Goal: Task Accomplishment & Management: Manage account settings

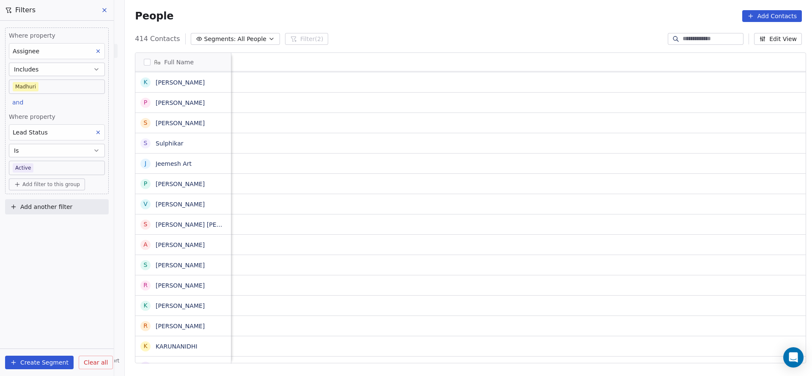
scroll to position [0, 1099]
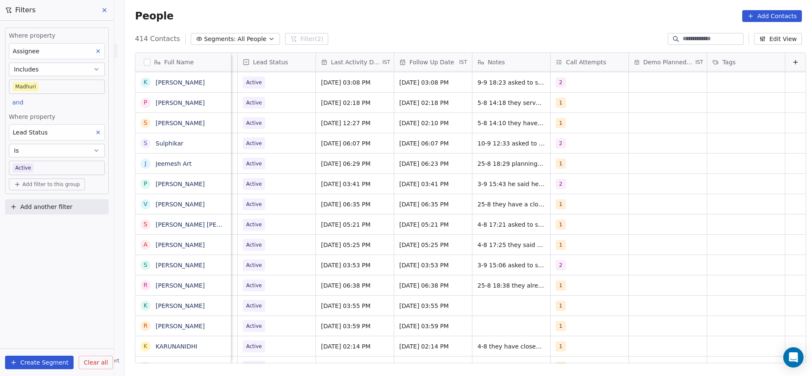
click at [580, 165] on div "1" at bounding box center [582, 164] width 52 height 10
click at [569, 210] on div "2" at bounding box center [596, 205] width 75 height 9
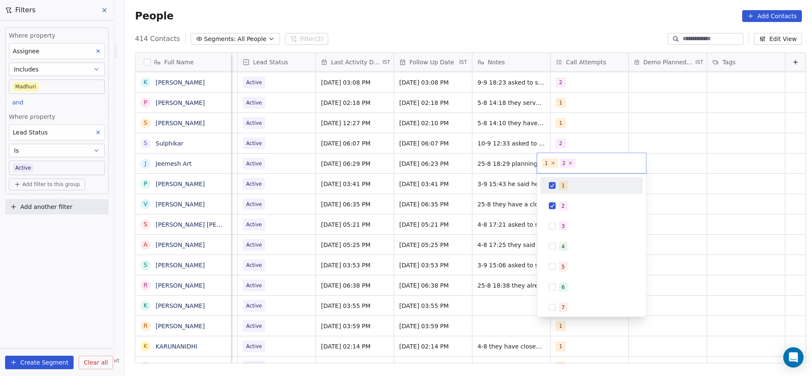
click at [569, 190] on div "1" at bounding box center [592, 186] width 96 height 14
click at [467, 203] on html "On2Cook India Pvt. Ltd. Contacts People Marketing Workflows Campaigns Sales Pip…" at bounding box center [406, 188] width 812 height 376
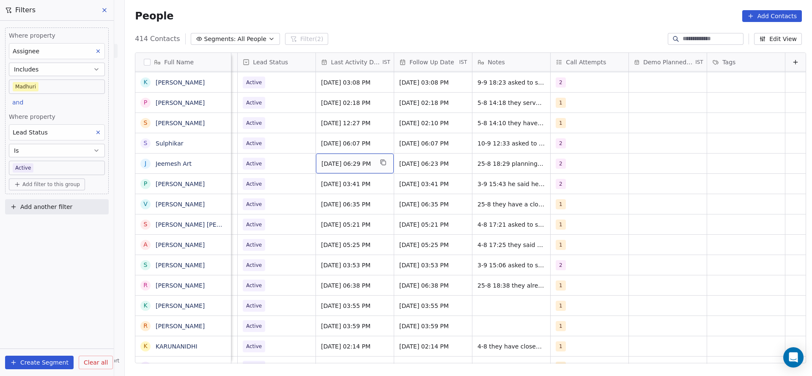
click at [325, 161] on span "Aug 25, 2025 06:29 PM" at bounding box center [348, 163] width 52 height 8
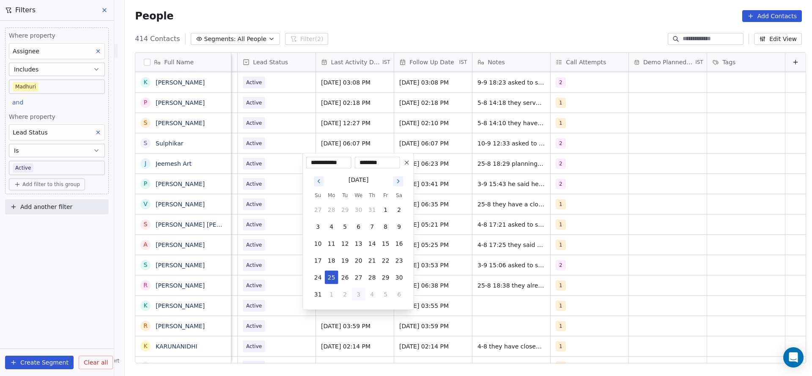
click at [361, 291] on button "3" at bounding box center [359, 295] width 14 height 14
click at [360, 225] on button "10" at bounding box center [359, 227] width 14 height 14
type input "**********"
click at [270, 228] on html "On2Cook India Pvt. Ltd. Contacts People Marketing Workflows Campaigns Sales Pip…" at bounding box center [406, 188] width 812 height 376
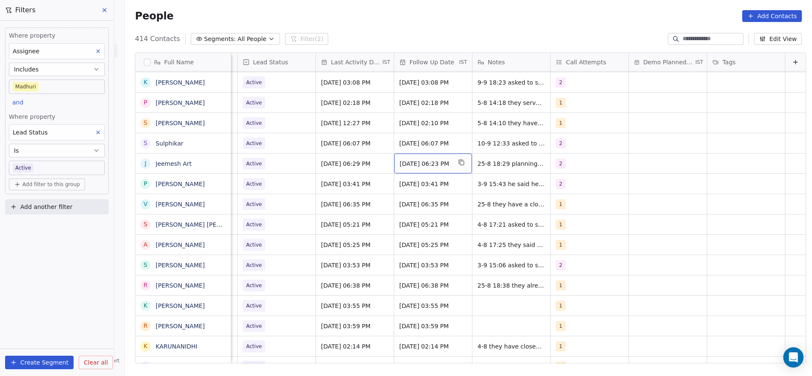
click at [413, 164] on span "05/09/2025 06:23 PM" at bounding box center [426, 163] width 52 height 8
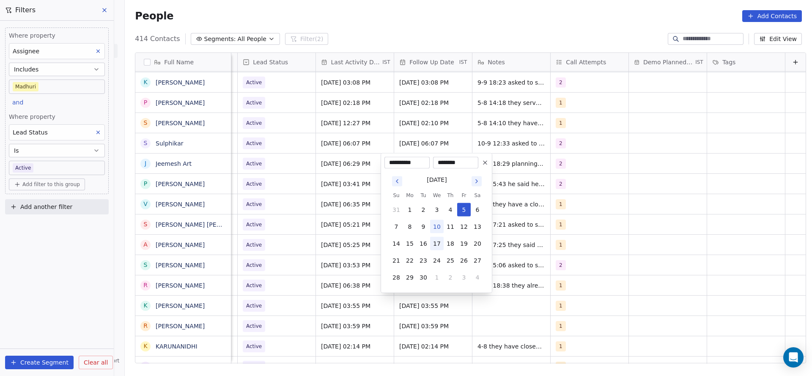
click at [438, 241] on button "17" at bounding box center [437, 244] width 14 height 14
type input "**********"
click at [345, 248] on html "On2Cook India Pvt. Ltd. Contacts People Marketing Workflows Campaigns Sales Pip…" at bounding box center [406, 188] width 812 height 376
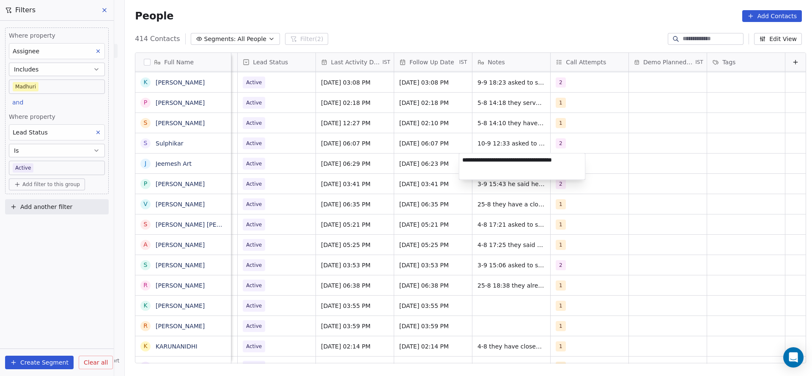
click at [459, 156] on textarea "**********" at bounding box center [522, 167] width 126 height 26
type textarea "**********"
click at [365, 169] on html "On2Cook India Pvt. Ltd. Contacts People Marketing Workflows Campaigns Sales Pip…" at bounding box center [406, 188] width 812 height 376
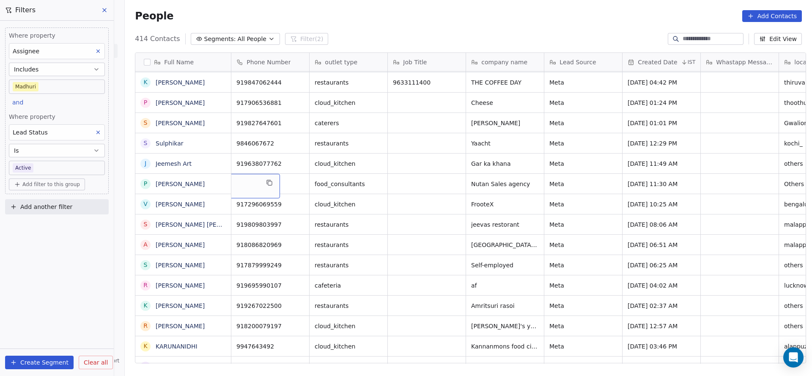
scroll to position [0, 0]
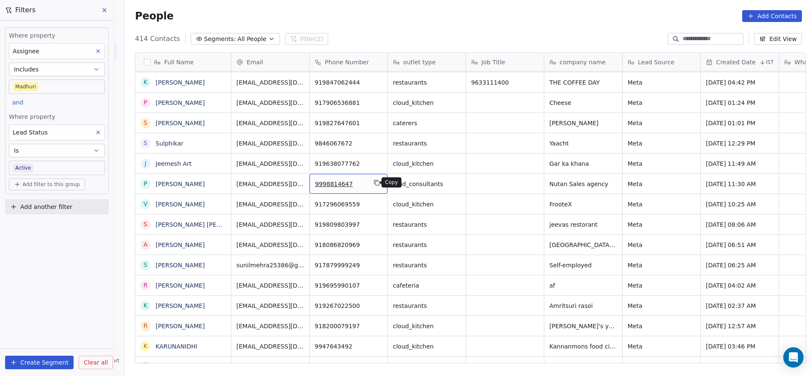
click at [377, 178] on button "grid" at bounding box center [377, 183] width 10 height 10
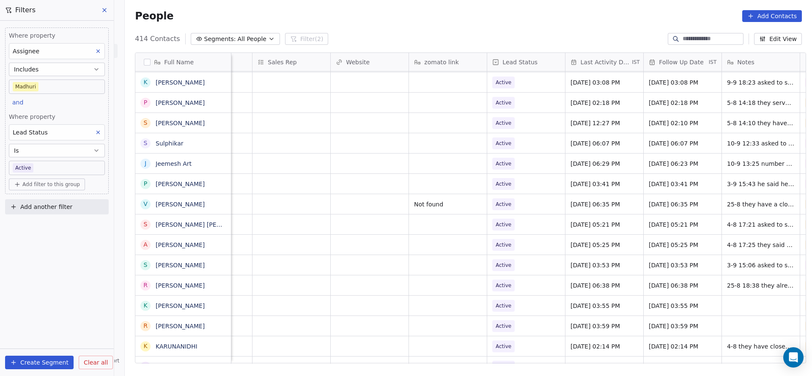
scroll to position [0, 991]
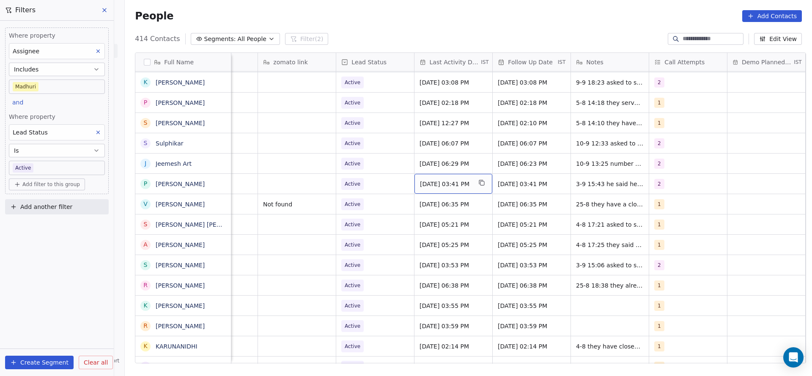
click at [438, 180] on span "Sep 03, 2025 03:41 PM" at bounding box center [446, 184] width 52 height 8
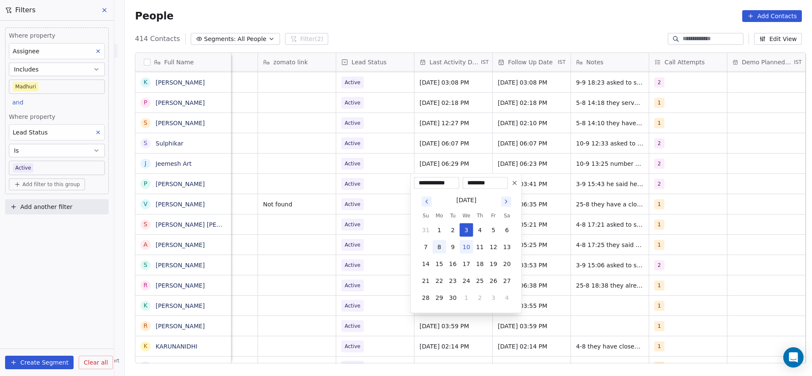
click at [468, 249] on button "10" at bounding box center [467, 247] width 14 height 14
type input "**********"
click at [400, 256] on html "On2Cook India Pvt. Ltd. Contacts People Marketing Workflows Campaigns Sales Pip…" at bounding box center [406, 188] width 812 height 376
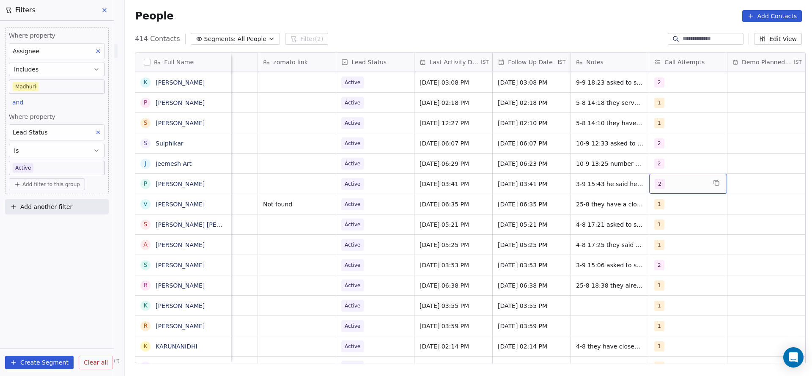
click at [681, 185] on div "2" at bounding box center [681, 184] width 52 height 10
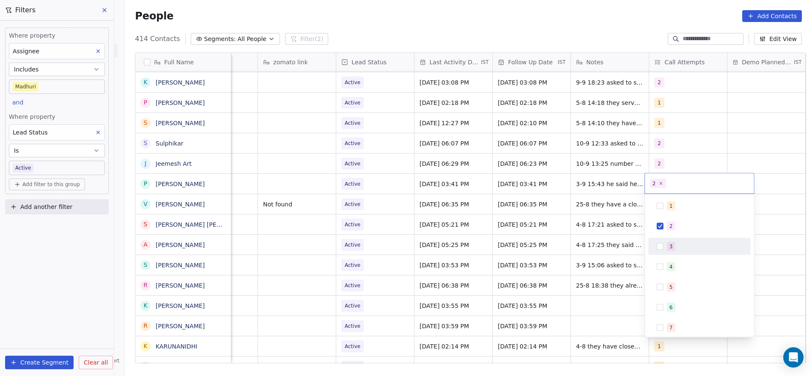
click at [663, 243] on button "Suggestions" at bounding box center [660, 246] width 7 height 7
click at [663, 230] on div "2" at bounding box center [700, 227] width 96 height 14
click at [575, 242] on html "On2Cook India Pvt. Ltd. Contacts People Marketing Workflows Campaigns Sales Pip…" at bounding box center [406, 188] width 812 height 376
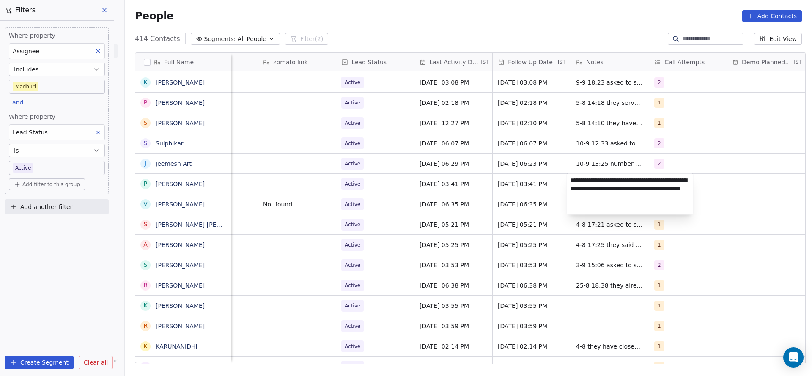
click at [569, 182] on textarea "**********" at bounding box center [630, 194] width 126 height 41
type textarea "**********"
click at [452, 183] on html "On2Cook India Pvt. Ltd. Contacts People Marketing Workflows Campaigns Sales Pip…" at bounding box center [406, 188] width 812 height 376
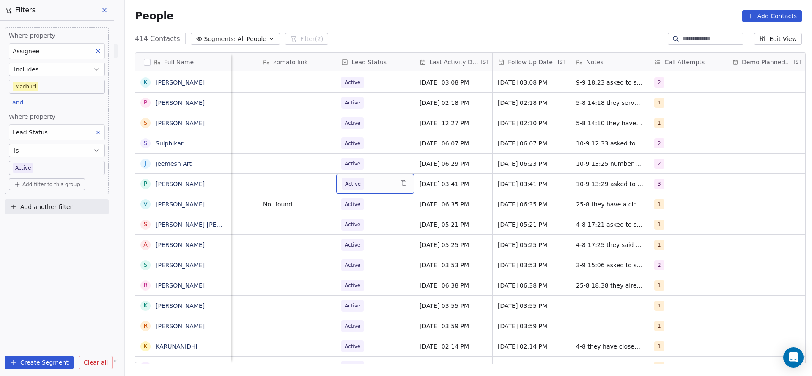
click at [372, 185] on span "Active" at bounding box center [368, 184] width 52 height 12
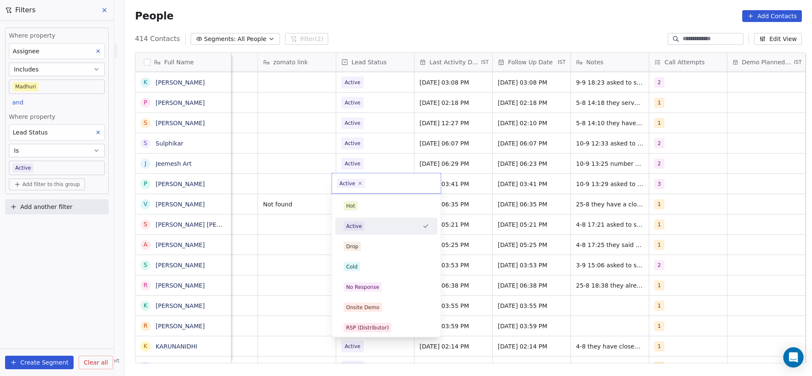
click at [284, 247] on html "On2Cook India Pvt. Ltd. Contacts People Marketing Workflows Campaigns Sales Pip…" at bounding box center [406, 188] width 812 height 376
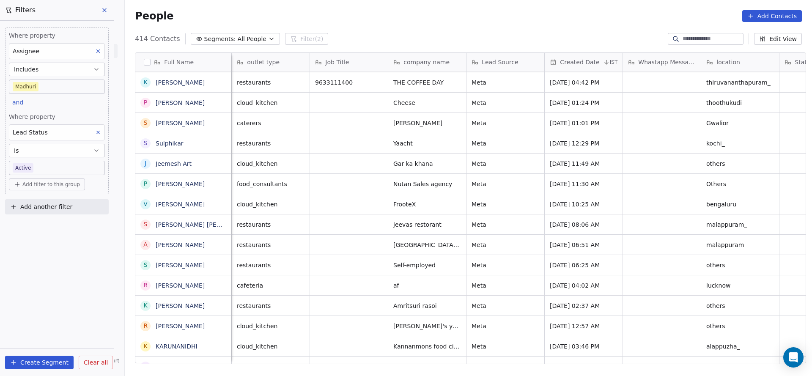
scroll to position [0, 78]
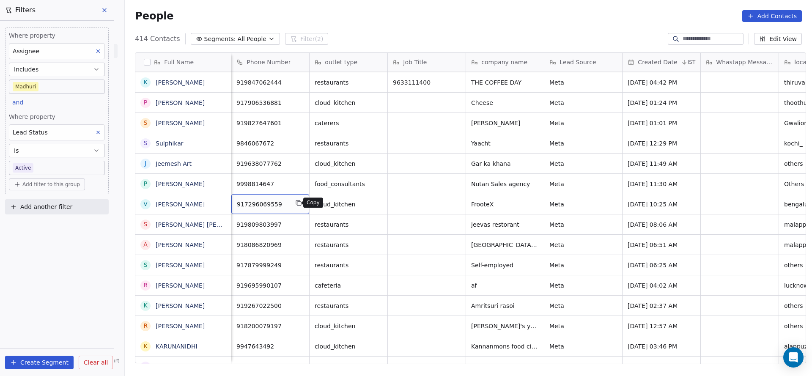
click at [296, 206] on div "917296069559" at bounding box center [270, 204] width 78 height 20
click at [297, 203] on icon "grid" at bounding box center [298, 203] width 7 height 7
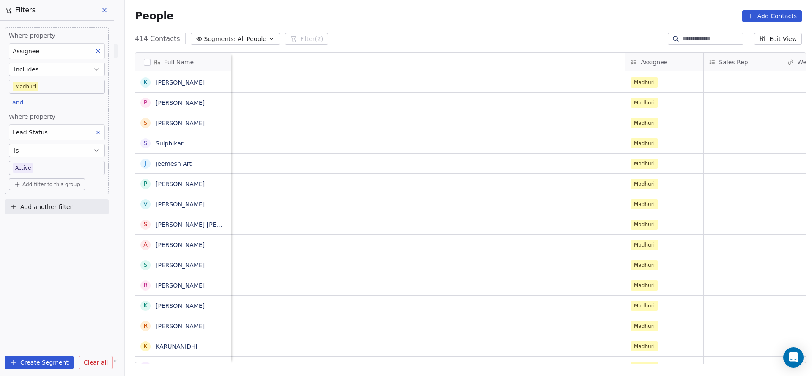
scroll to position [0, 1099]
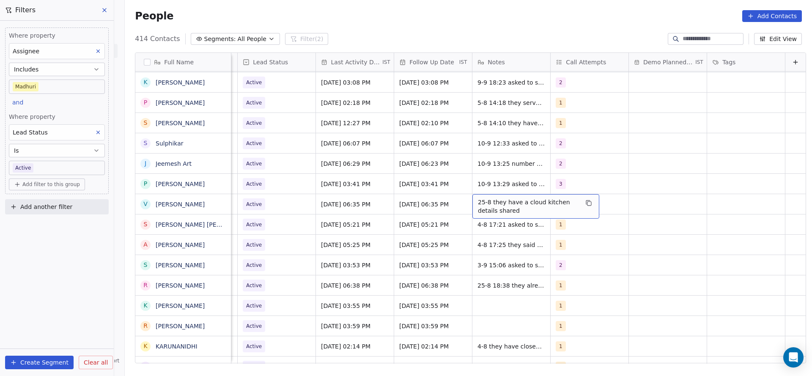
click at [478, 206] on span "25-8 they have a cloud kitchen details shared" at bounding box center [528, 206] width 101 height 17
click at [464, 199] on textarea "**********" at bounding box center [522, 207] width 126 height 26
type textarea "**********"
click at [399, 226] on html "On2Cook India Pvt. Ltd. Contacts People Marketing Workflows Campaigns Sales Pip…" at bounding box center [406, 188] width 812 height 376
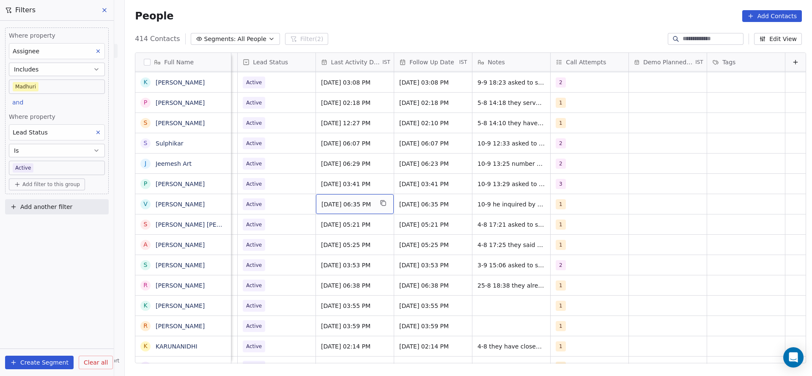
click at [330, 203] on span "Aug 25, 2025 06:35 PM" at bounding box center [348, 204] width 52 height 8
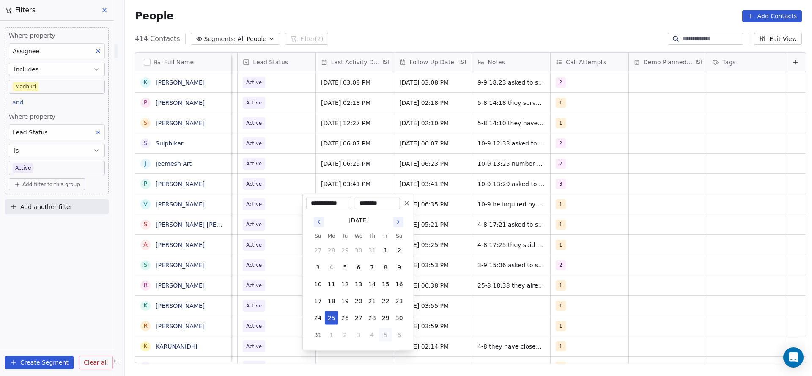
click at [381, 337] on button "5" at bounding box center [386, 335] width 14 height 14
click at [358, 263] on button "10" at bounding box center [359, 268] width 14 height 14
type input "**********"
click at [277, 273] on html "On2Cook India Pvt. Ltd. Contacts People Marketing Workflows Campaigns Sales Pip…" at bounding box center [406, 188] width 812 height 376
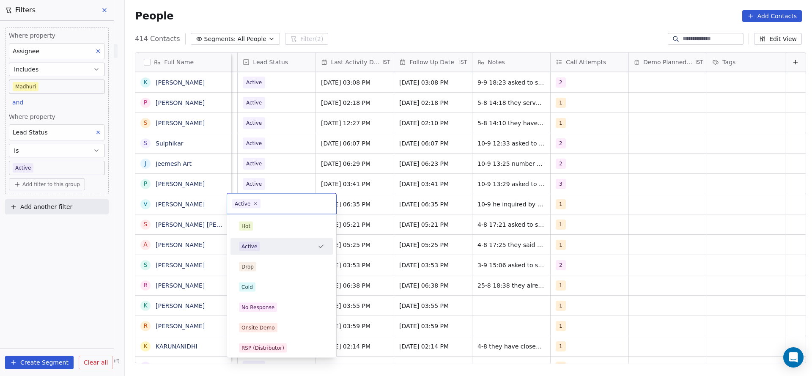
scroll to position [0, 1095]
click at [248, 281] on div "Cold" at bounding box center [282, 287] width 96 height 14
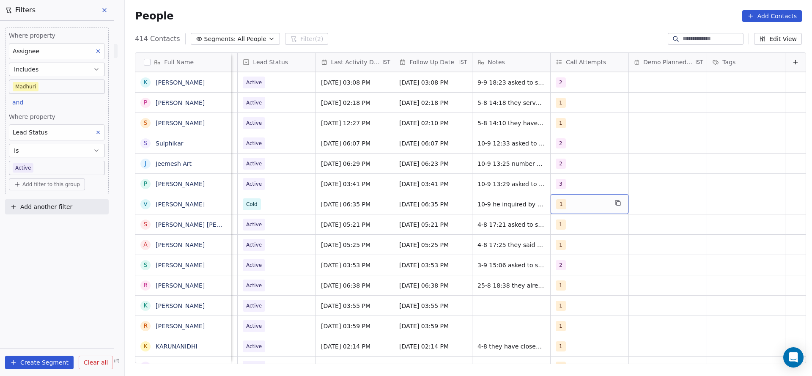
click at [556, 210] on div "1" at bounding box center [590, 204] width 78 height 20
click at [560, 206] on div "1" at bounding box center [582, 204] width 52 height 10
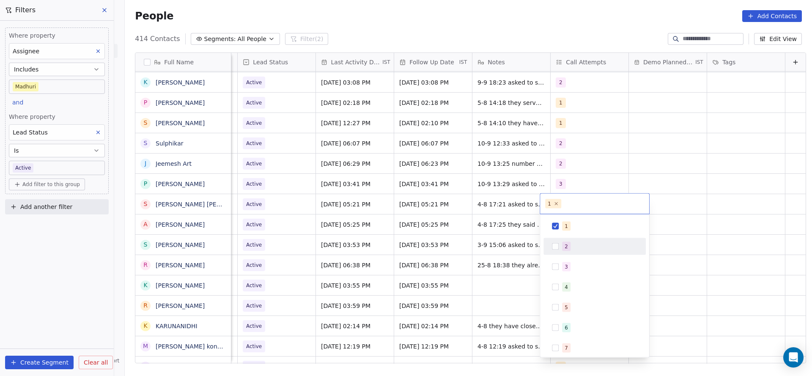
click at [556, 240] on div "2" at bounding box center [595, 247] width 96 height 14
click at [557, 225] on button "Suggestions" at bounding box center [555, 226] width 7 height 7
click at [519, 243] on html "On2Cook India Pvt. Ltd. Contacts People Marketing Workflows Campaigns Sales Pip…" at bounding box center [406, 188] width 812 height 376
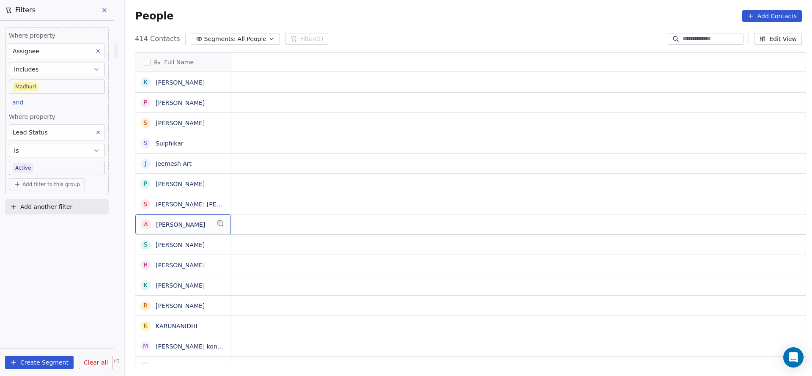
scroll to position [0, 0]
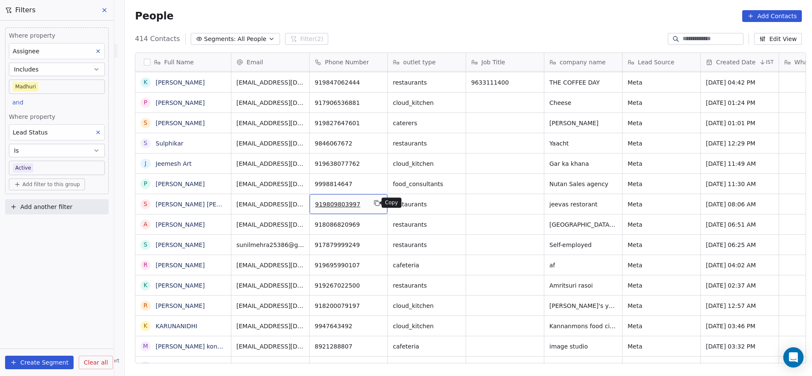
click at [378, 204] on button "grid" at bounding box center [377, 203] width 10 height 10
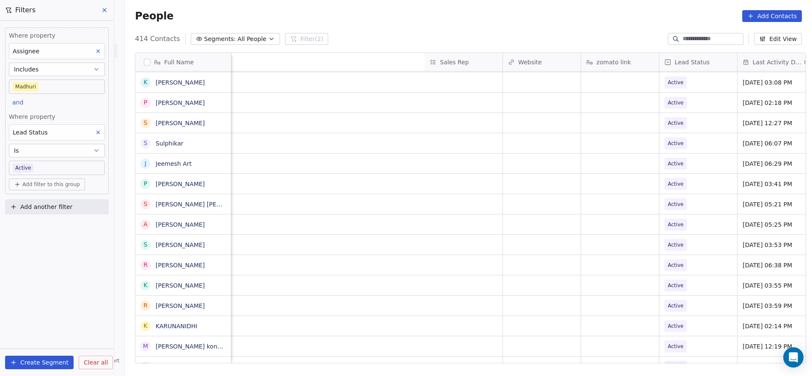
scroll to position [0, 1099]
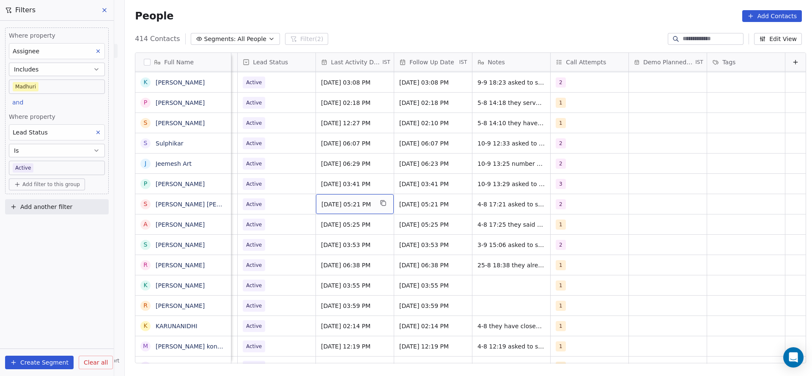
click at [337, 210] on div "Aug 04, 2025 05:21 PM" at bounding box center [355, 204] width 78 height 20
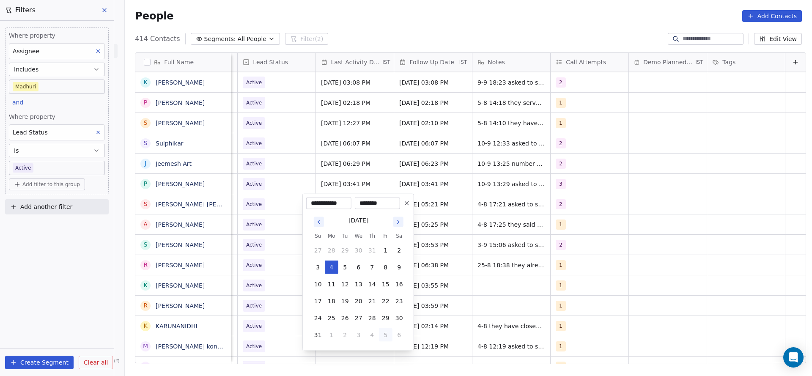
click at [379, 331] on button "5" at bounding box center [386, 335] width 14 height 14
click at [358, 261] on button "10" at bounding box center [359, 268] width 14 height 14
type input "**********"
click at [271, 265] on html "On2Cook India Pvt. Ltd. Contacts People Marketing Workflows Campaigns Sales Pip…" at bounding box center [406, 188] width 812 height 376
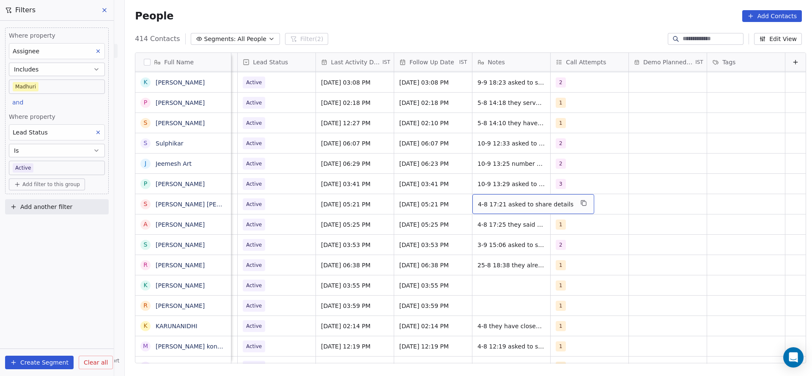
click at [503, 201] on span "4-8 17:21 asked to share details" at bounding box center [526, 204] width 96 height 8
click at [461, 199] on textarea "**********" at bounding box center [514, 207] width 110 height 26
type textarea "**********"
click at [283, 204] on html "On2Cook India Pvt. Ltd. Contacts People Marketing Workflows Campaigns Sales Pip…" at bounding box center [406, 188] width 812 height 376
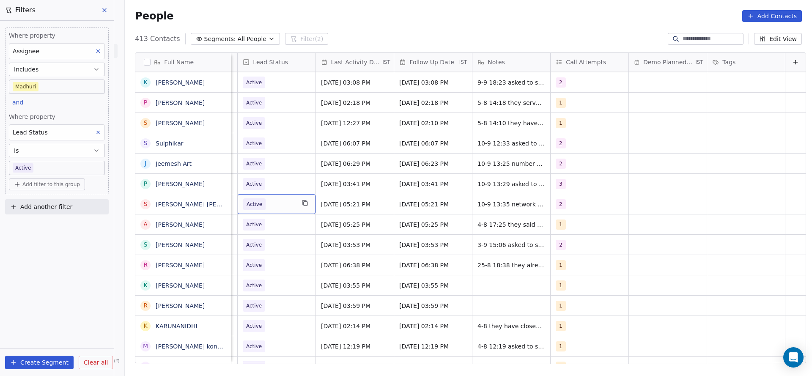
click at [266, 204] on span "Active" at bounding box center [269, 204] width 52 height 12
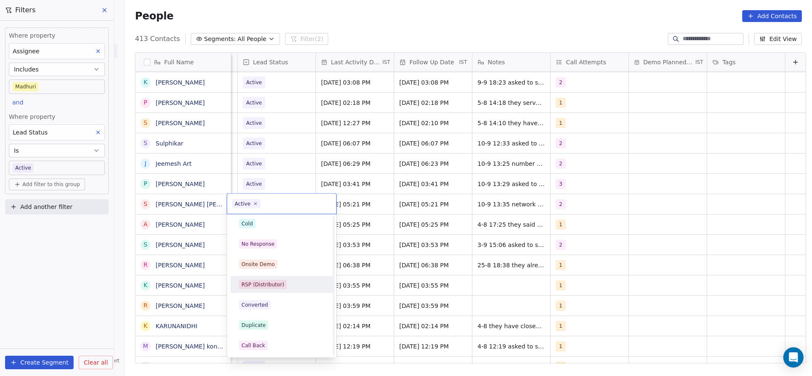
scroll to position [127, 0]
click at [269, 282] on div "Call Back" at bounding box center [281, 282] width 85 height 9
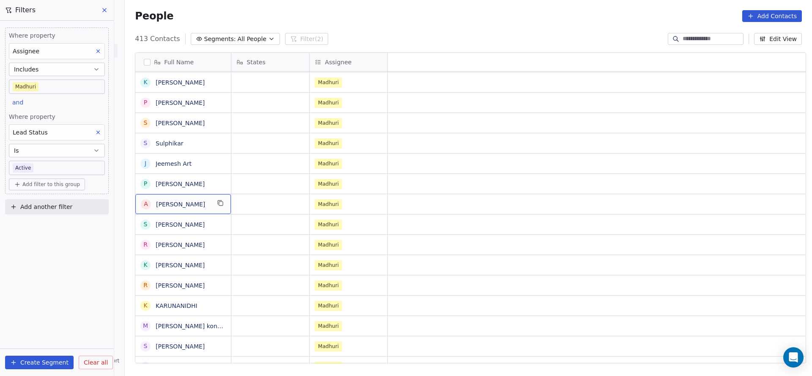
scroll to position [0, 0]
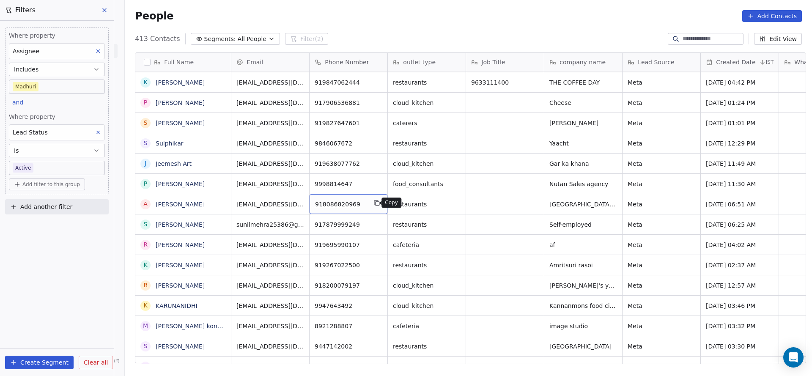
click at [374, 203] on icon "grid" at bounding box center [377, 203] width 7 height 7
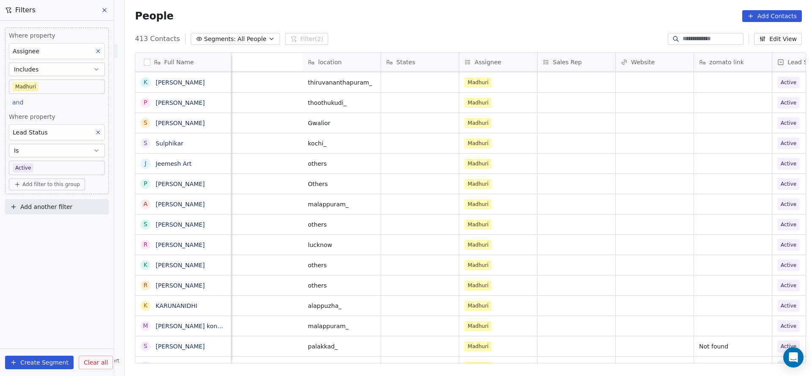
scroll to position [0, 969]
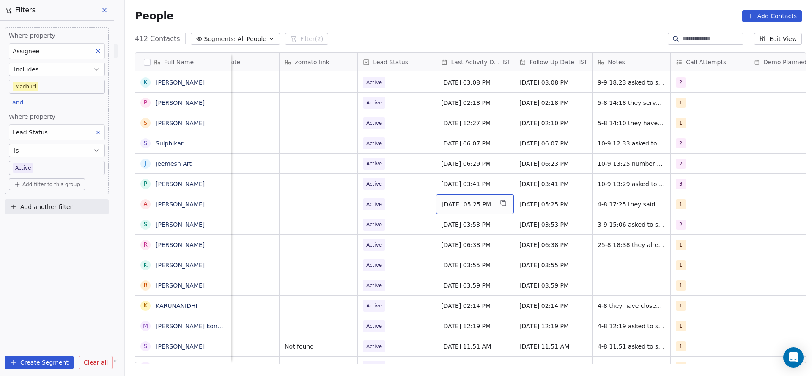
click at [470, 200] on span "Aug 04, 2025 05:25 PM" at bounding box center [468, 204] width 52 height 8
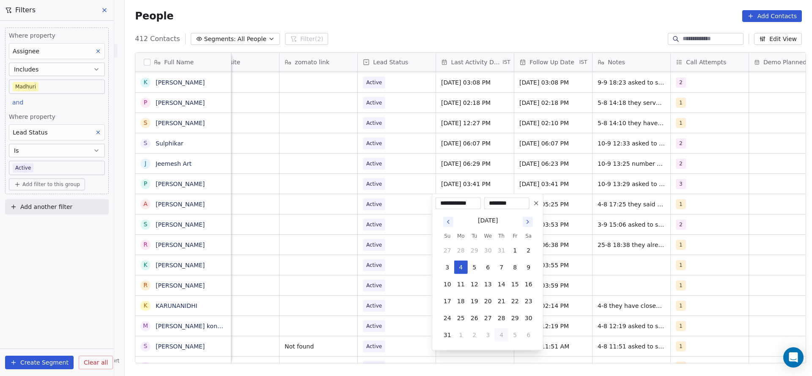
click at [503, 333] on button "4" at bounding box center [502, 335] width 14 height 14
click at [487, 266] on button "10" at bounding box center [488, 268] width 14 height 14
type input "**********"
click at [371, 253] on html "On2Cook India Pvt. Ltd. Contacts People Marketing Workflows Campaigns Sales Pip…" at bounding box center [406, 188] width 812 height 376
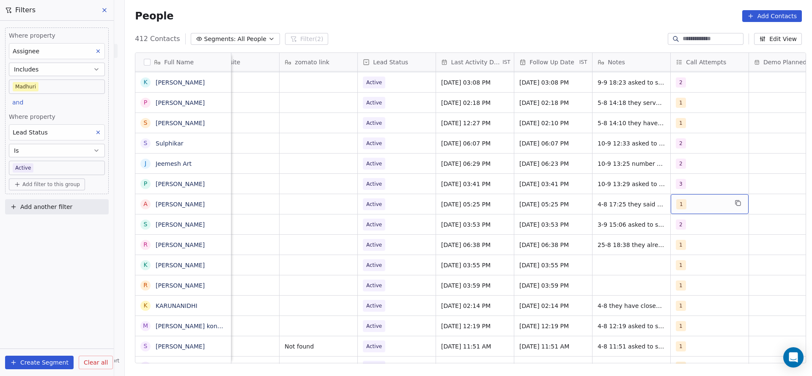
click at [704, 206] on div "1" at bounding box center [702, 204] width 52 height 10
click at [685, 246] on button "Suggestions" at bounding box center [682, 246] width 7 height 7
click at [700, 227] on div "1" at bounding box center [726, 226] width 75 height 9
click at [561, 235] on html "On2Cook India Pvt. Ltd. Contacts People Marketing Workflows Campaigns Sales Pip…" at bounding box center [406, 188] width 812 height 376
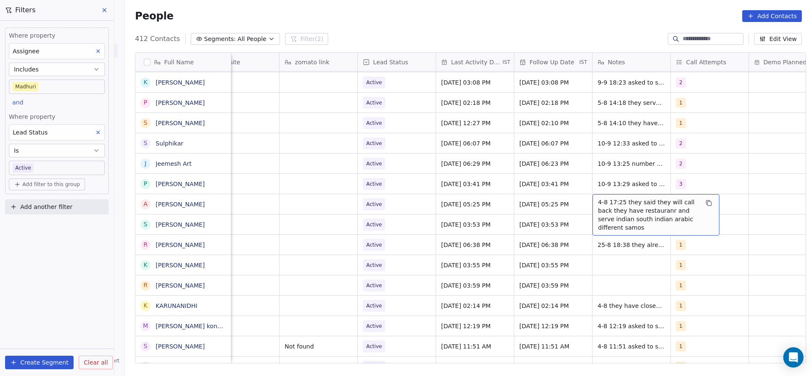
click at [625, 213] on span "4-8 17:25 they said they will call back they have restauranr and serve indian s…" at bounding box center [648, 215] width 101 height 34
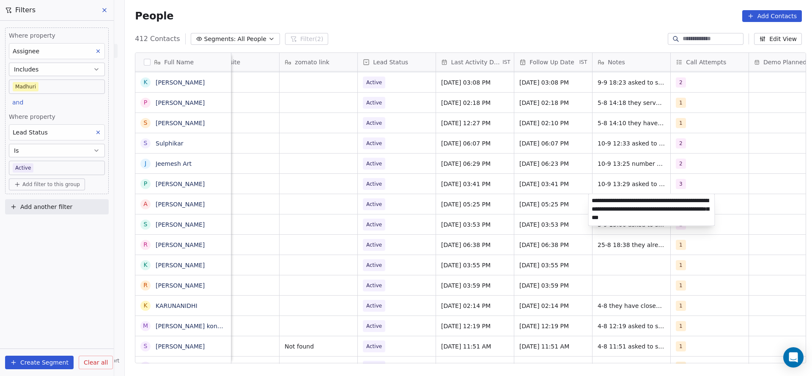
click at [591, 199] on textarea "**********" at bounding box center [652, 210] width 126 height 32
type textarea "**********"
drag, startPoint x: 434, startPoint y: 222, endPoint x: 459, endPoint y: 208, distance: 29.2
click at [434, 222] on html "On2Cook India Pvt. Ltd. Contacts People Marketing Workflows Campaigns Sales Pip…" at bounding box center [406, 188] width 812 height 376
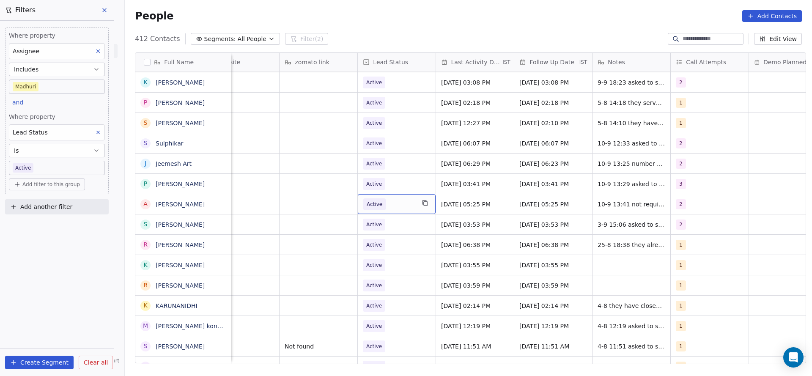
click at [388, 202] on span "Active" at bounding box center [389, 204] width 52 height 12
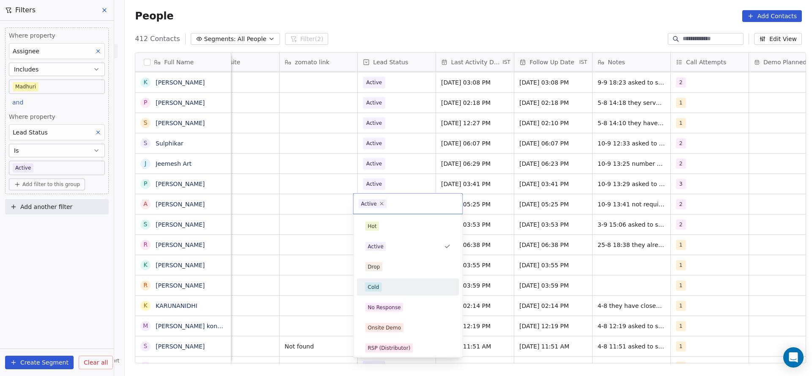
click at [379, 280] on div "Cold" at bounding box center [408, 287] width 96 height 14
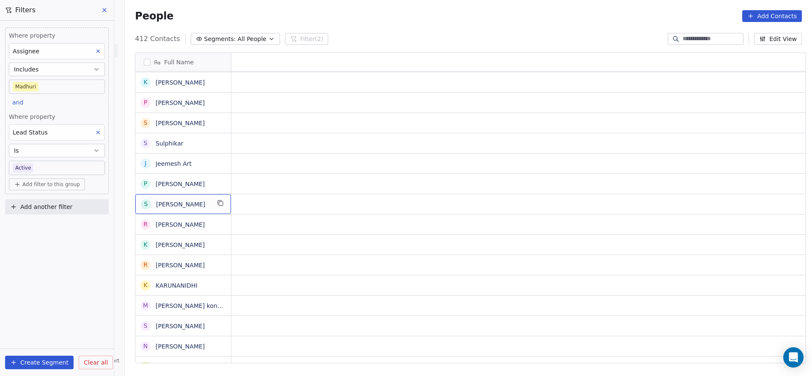
scroll to position [0, 0]
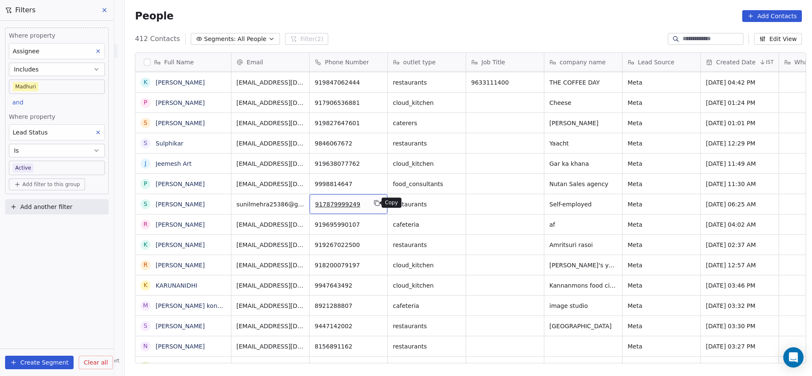
click at [374, 203] on icon "grid" at bounding box center [376, 203] width 4 height 4
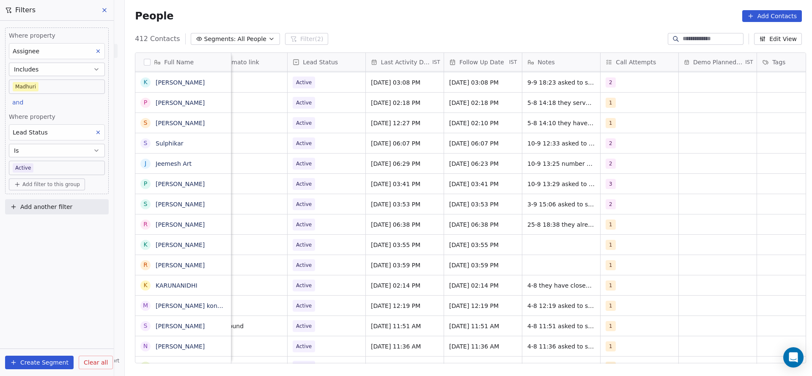
scroll to position [0, 1099]
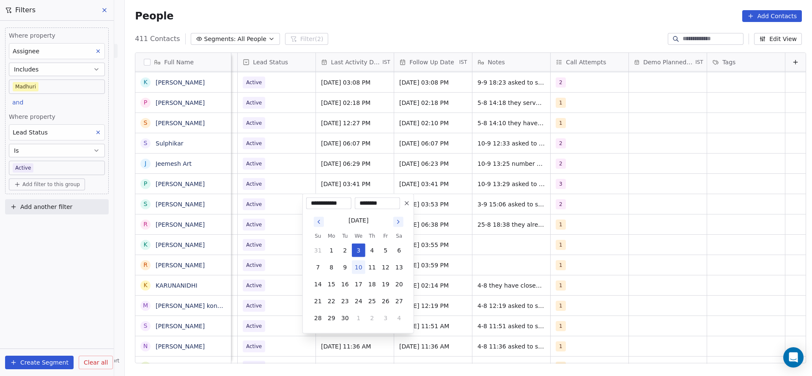
click at [359, 273] on button "10" at bounding box center [359, 268] width 14 height 14
type input "**********"
click at [293, 262] on html "On2Cook India Pvt. Ltd. Contacts People Marketing Workflows Campaigns Sales Pip…" at bounding box center [406, 188] width 812 height 376
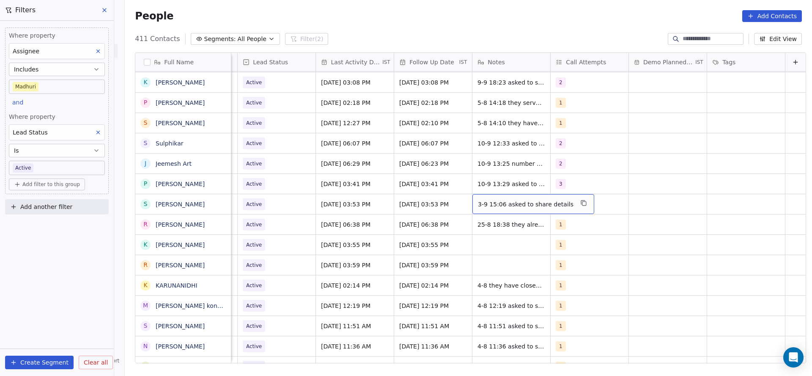
click at [478, 202] on span "3-9 15:06 asked to share details" at bounding box center [526, 204] width 96 height 8
click at [464, 197] on textarea "**********" at bounding box center [514, 207] width 110 height 26
type textarea "**********"
click at [318, 207] on html "On2Cook India Pvt. Ltd. Contacts People Marketing Workflows Campaigns Sales Pip…" at bounding box center [406, 188] width 812 height 376
click at [252, 202] on span "Active" at bounding box center [254, 204] width 22 height 12
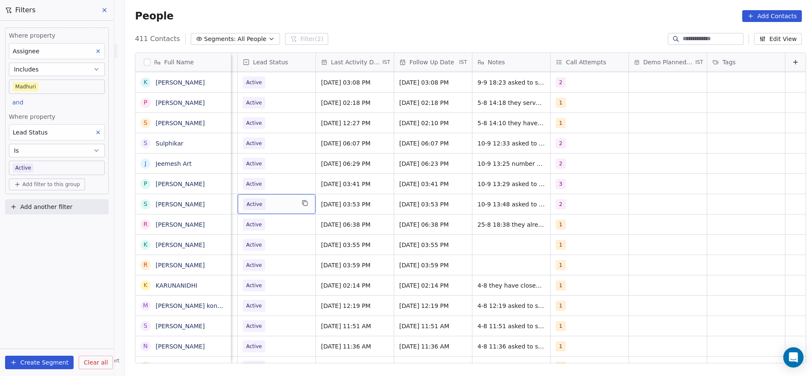
scroll to position [0, 1095]
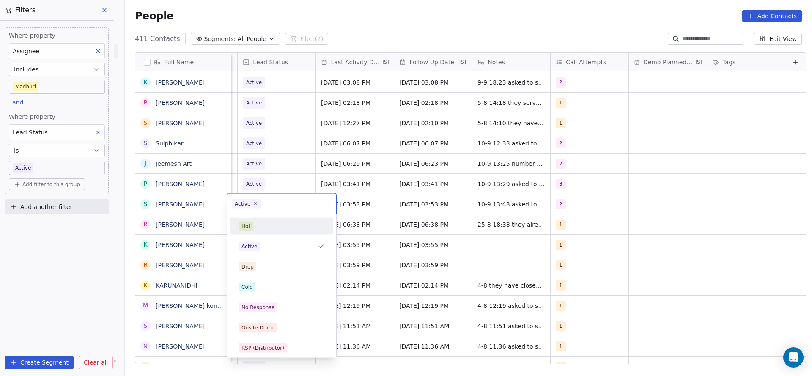
click at [302, 168] on html "On2Cook India Pvt. Ltd. Contacts People Marketing Workflows Campaigns Sales Pip…" at bounding box center [406, 188] width 812 height 376
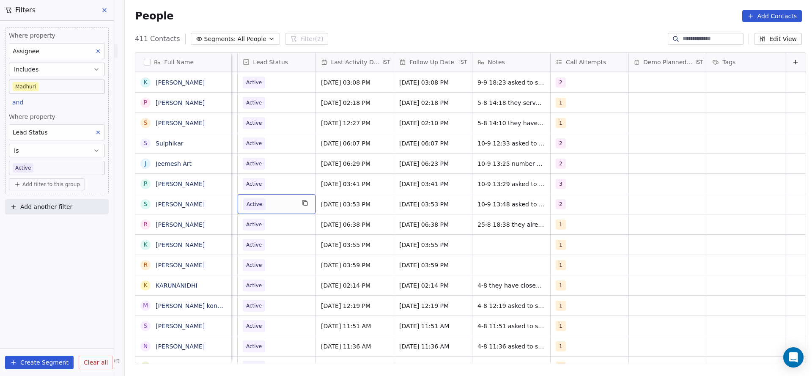
click at [271, 207] on span "Active" at bounding box center [269, 204] width 52 height 12
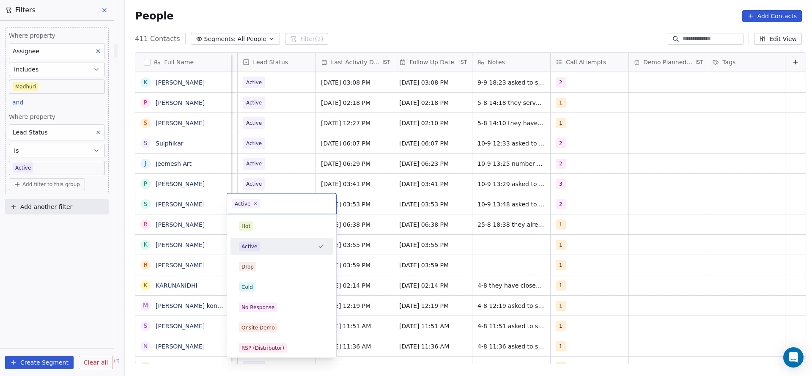
click at [484, 197] on html "On2Cook India Pvt. Ltd. Contacts People Marketing Workflows Campaigns Sales Pip…" at bounding box center [406, 188] width 812 height 376
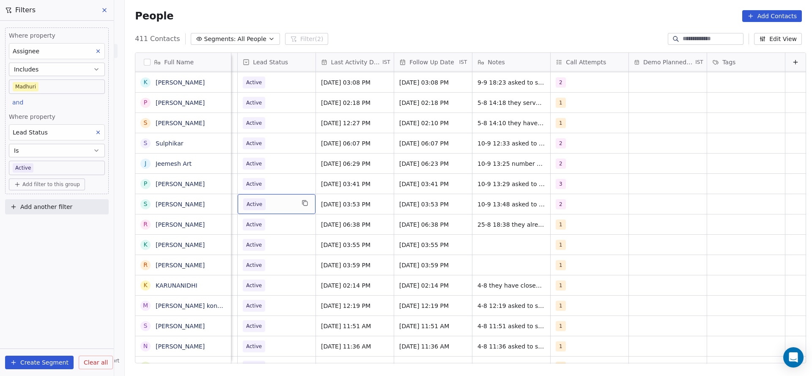
click at [283, 203] on span "Active" at bounding box center [269, 204] width 52 height 12
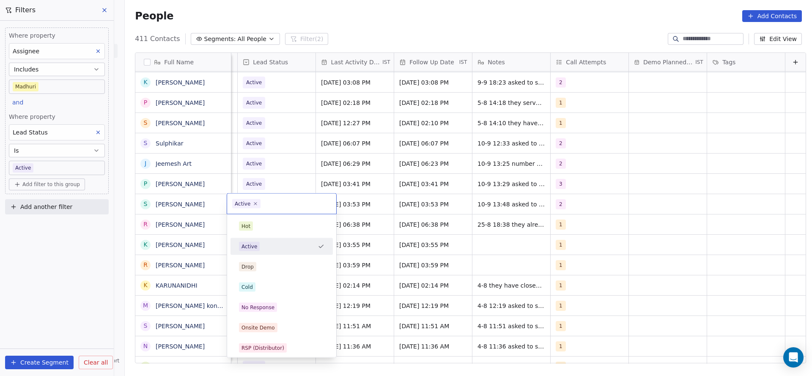
click at [361, 234] on html "On2Cook India Pvt. Ltd. Contacts People Marketing Workflows Campaigns Sales Pip…" at bounding box center [406, 188] width 812 height 376
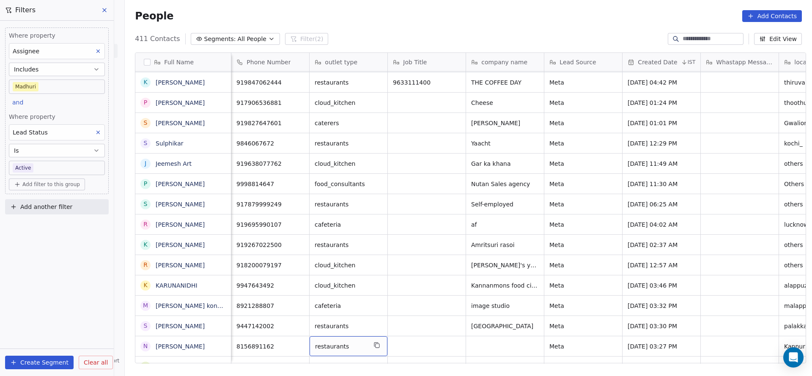
scroll to position [1441, 0]
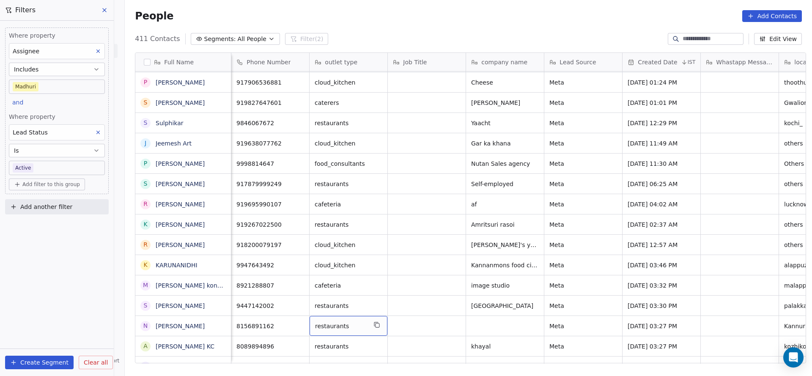
drag, startPoint x: 364, startPoint y: 363, endPoint x: 390, endPoint y: 357, distance: 27.5
click at [390, 357] on div "Email Phone Number outlet type Job Title company name Lead Source Created Date …" at bounding box center [518, 208] width 575 height 311
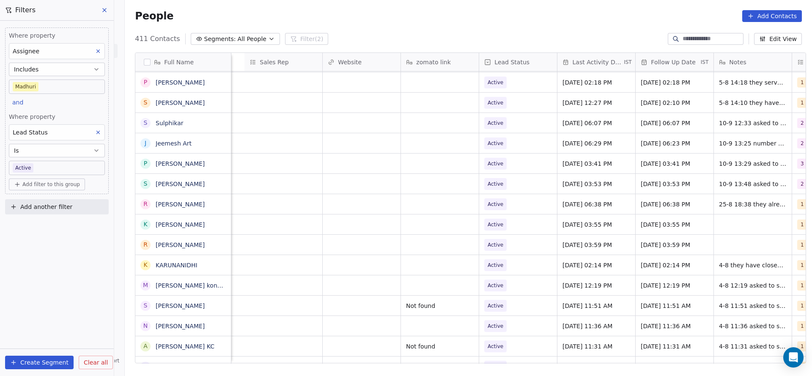
scroll to position [0, 1099]
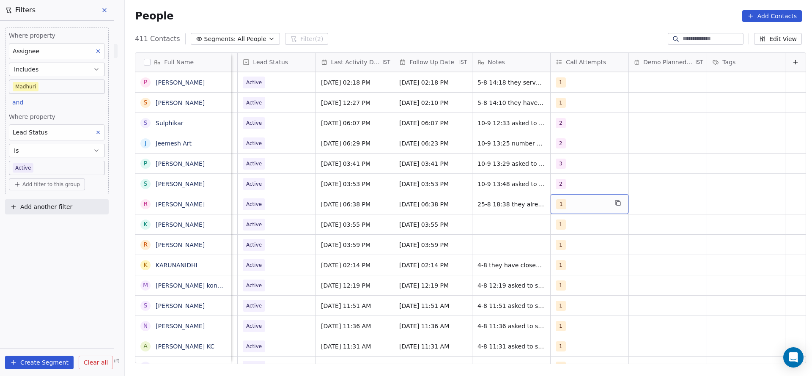
click at [561, 199] on div "1" at bounding box center [582, 204] width 52 height 10
click at [566, 244] on span "2" at bounding box center [563, 246] width 8 height 9
click at [569, 228] on div "1" at bounding box center [596, 226] width 75 height 9
click at [473, 239] on html "On2Cook India Pvt. Ltd. Contacts People Marketing Workflows Campaigns Sales Pip…" at bounding box center [406, 188] width 812 height 376
click at [342, 203] on span "Aug 25, 2025 06:38 PM" at bounding box center [348, 204] width 52 height 8
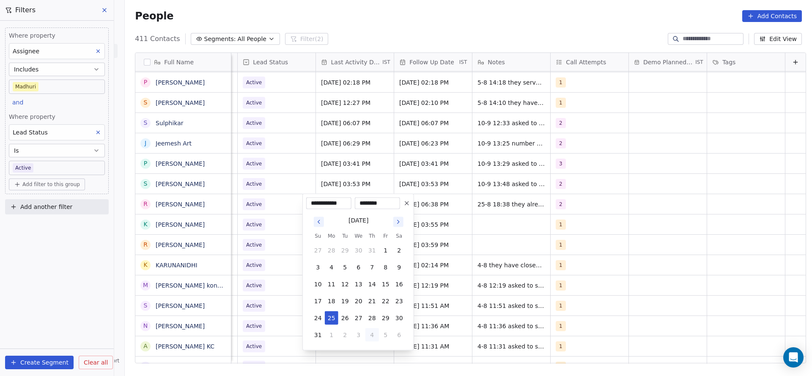
click at [378, 336] on button "4" at bounding box center [373, 335] width 14 height 14
click at [357, 266] on button "10" at bounding box center [359, 268] width 14 height 14
type input "**********"
click at [254, 256] on html "On2Cook India Pvt. Ltd. Contacts People Marketing Workflows Campaigns Sales Pip…" at bounding box center [406, 188] width 812 height 376
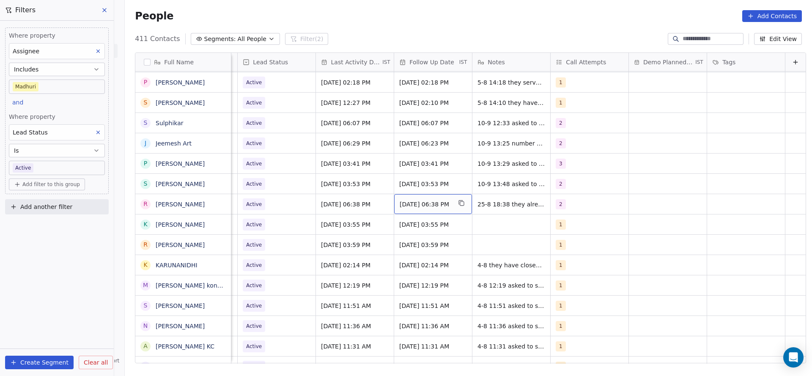
click at [423, 210] on div "04/09/2025 06:38 PM" at bounding box center [433, 204] width 78 height 20
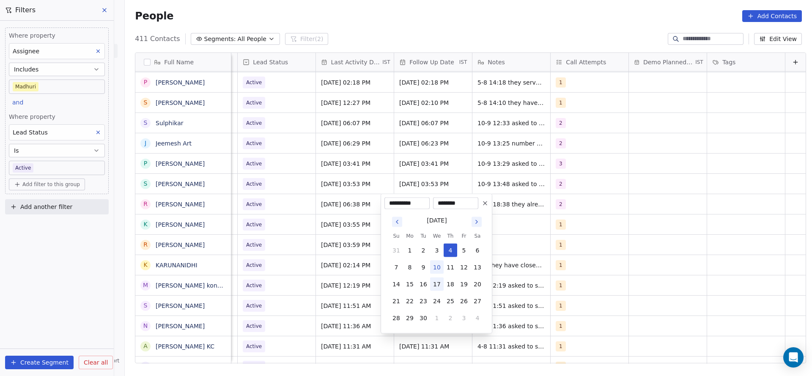
click at [437, 285] on button "17" at bounding box center [437, 285] width 14 height 14
type input "**********"
click at [547, 233] on html "On2Cook India Pvt. Ltd. Contacts People Marketing Workflows Campaigns Sales Pip…" at bounding box center [406, 188] width 812 height 376
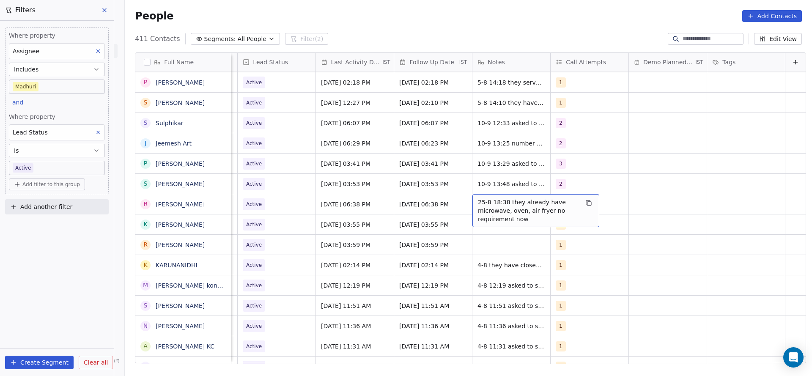
click at [486, 201] on span "25-8 18:38 they already have microwave, oven, air fryer no requirement now" at bounding box center [528, 210] width 101 height 25
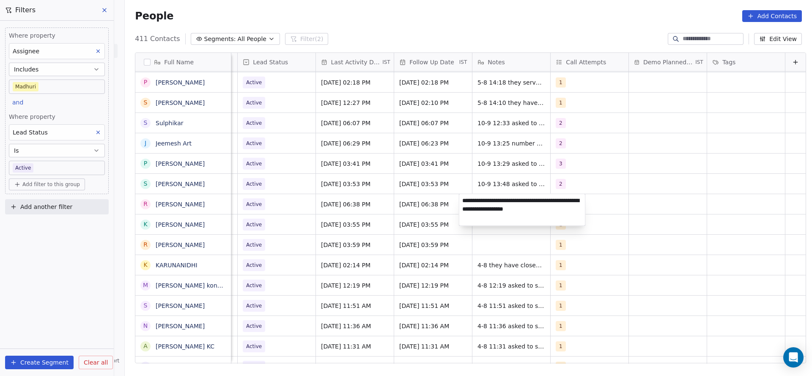
click at [461, 200] on textarea "**********" at bounding box center [522, 210] width 126 height 32
type textarea "**********"
click at [359, 222] on html "On2Cook India Pvt. Ltd. Contacts People Marketing Workflows Campaigns Sales Pip…" at bounding box center [406, 188] width 812 height 376
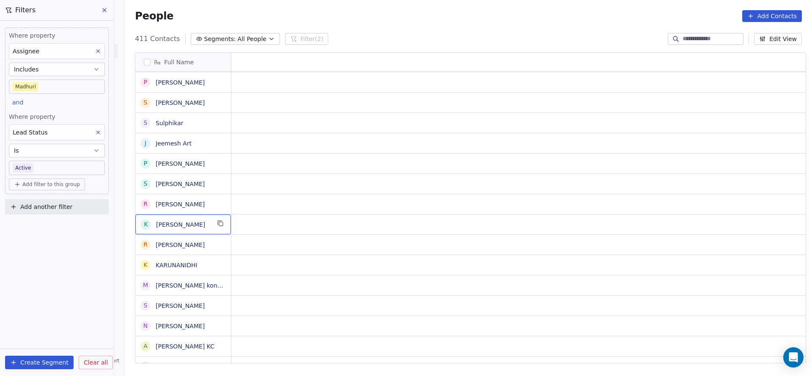
scroll to position [0, 0]
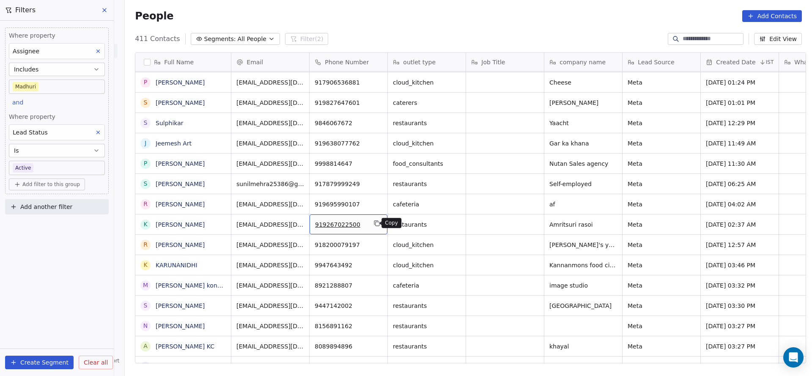
click at [374, 225] on icon "grid" at bounding box center [377, 223] width 7 height 7
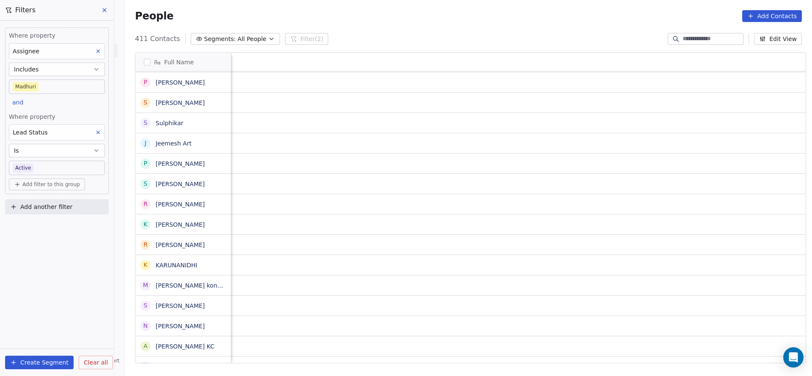
scroll to position [0, 1039]
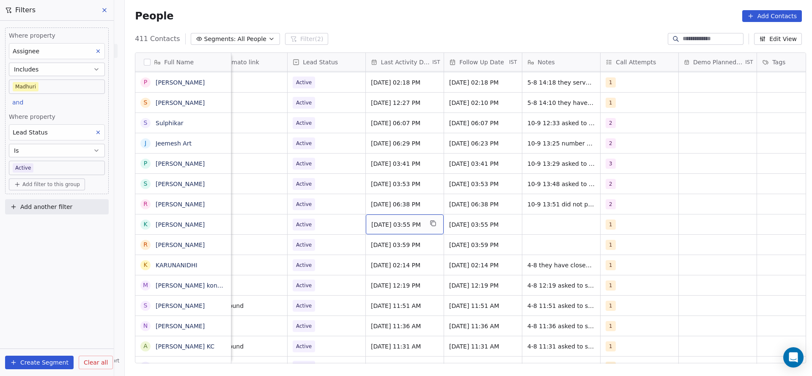
click at [411, 226] on span "Aug 04, 2025 03:55 PM" at bounding box center [397, 224] width 52 height 8
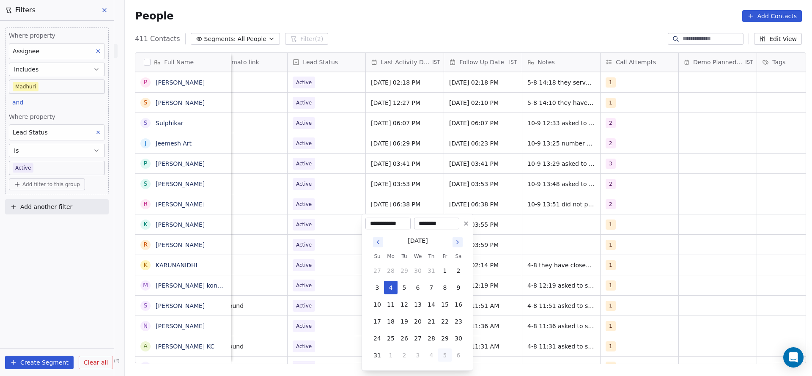
click at [444, 357] on button "5" at bounding box center [445, 356] width 14 height 14
click at [417, 283] on button "10" at bounding box center [418, 288] width 14 height 14
type input "**********"
click at [281, 269] on html "On2Cook India Pvt. Ltd. Contacts People Marketing Workflows Campaigns Sales Pip…" at bounding box center [406, 188] width 812 height 376
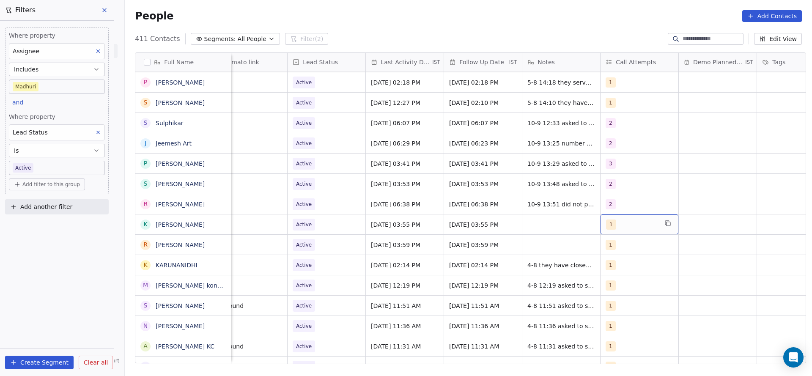
click at [620, 221] on div "1" at bounding box center [632, 225] width 52 height 10
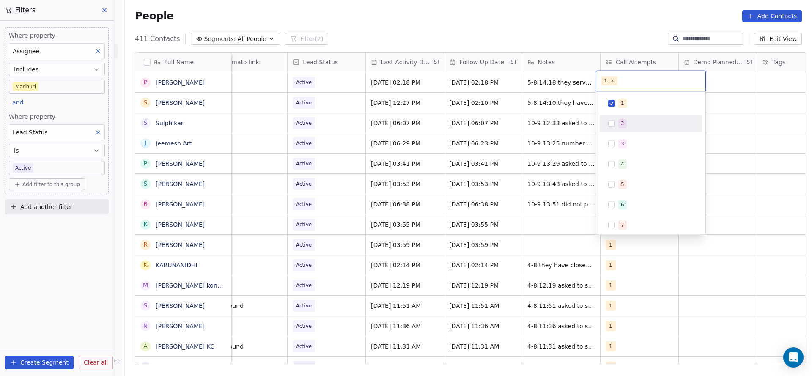
click at [618, 120] on div "2" at bounding box center [651, 124] width 96 height 14
click at [624, 100] on span "1" at bounding box center [623, 103] width 8 height 9
click at [512, 144] on html "On2Cook India Pvt. Ltd. Contacts People Marketing Workflows Campaigns Sales Pip…" at bounding box center [406, 188] width 812 height 376
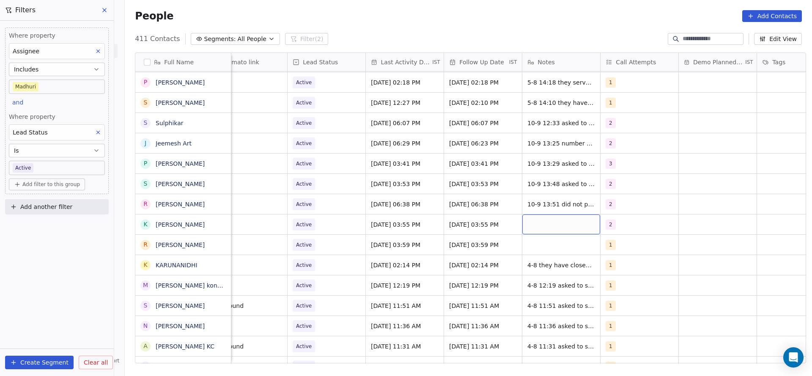
click at [545, 223] on div "grid" at bounding box center [561, 224] width 78 height 20
type textarea "**********"
click at [426, 244] on html "On2Cook India Pvt. Ltd. Contacts People Marketing Workflows Campaigns Sales Pip…" at bounding box center [406, 188] width 812 height 376
click at [322, 230] on span "Active" at bounding box center [319, 225] width 52 height 12
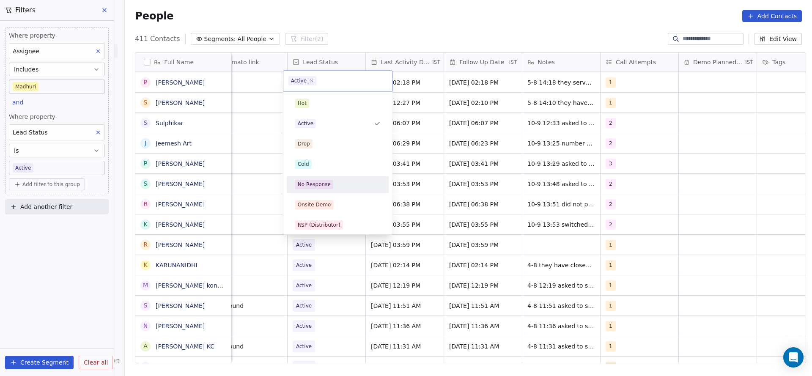
click at [354, 187] on div "No Response" at bounding box center [337, 184] width 85 height 9
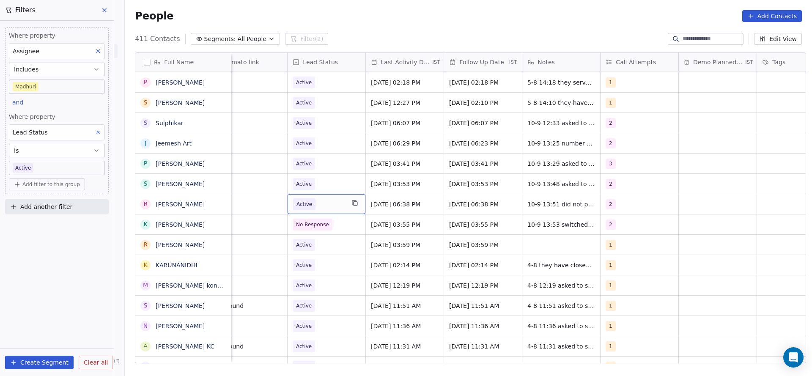
click at [315, 211] on div "Active" at bounding box center [327, 204] width 78 height 20
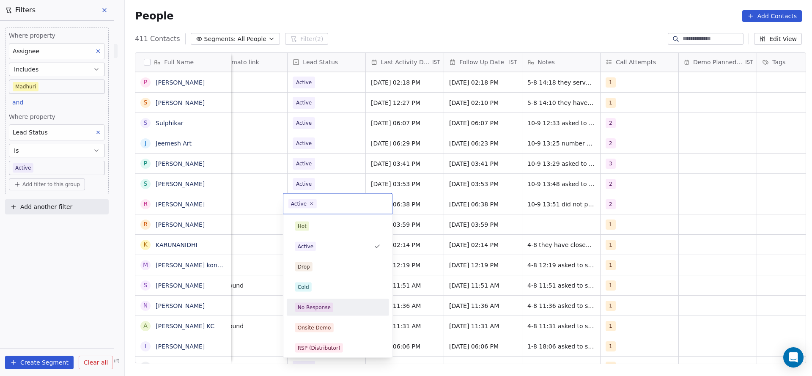
click at [337, 309] on div "No Response" at bounding box center [337, 307] width 85 height 9
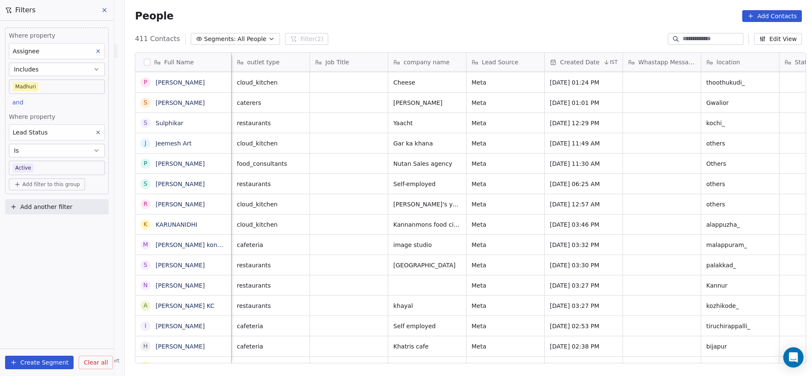
scroll to position [0, 78]
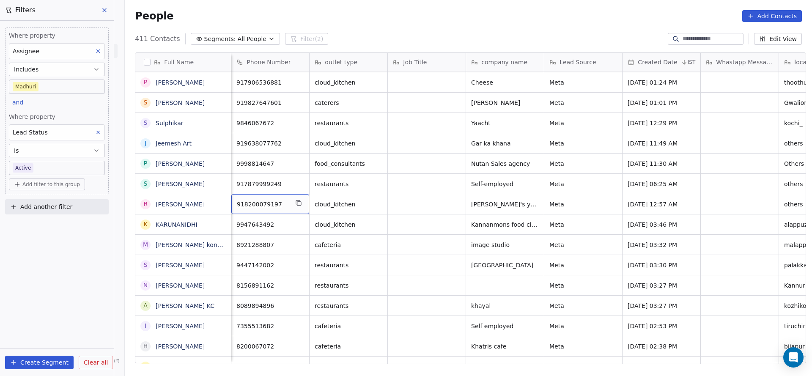
click at [300, 203] on div "918200079197" at bounding box center [270, 204] width 78 height 20
click at [295, 203] on icon "grid" at bounding box center [298, 203] width 7 height 7
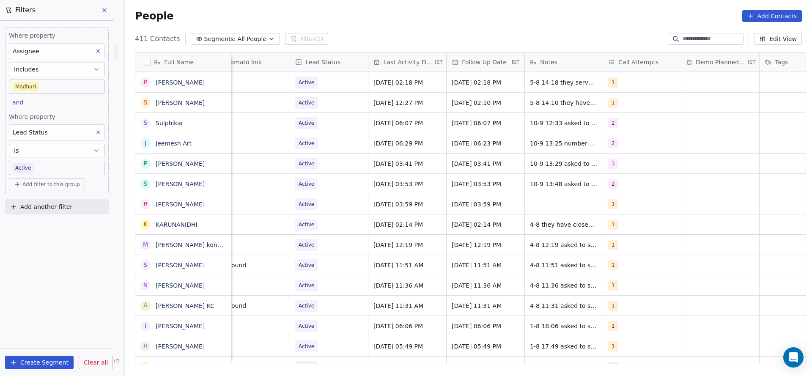
scroll to position [0, 1099]
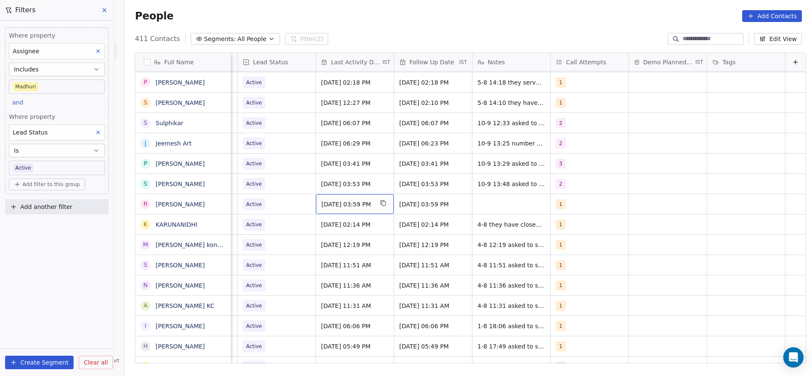
click at [334, 206] on span "Aug 04, 2025 03:59 PM" at bounding box center [348, 204] width 52 height 8
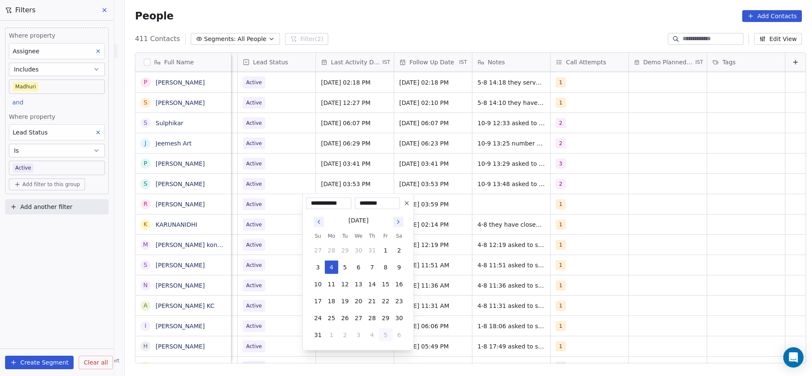
click at [380, 331] on button "5" at bounding box center [386, 335] width 14 height 14
click at [356, 264] on button "10" at bounding box center [359, 268] width 14 height 14
type input "**********"
click at [248, 259] on html "On2Cook India Pvt. Ltd. Contacts People Marketing Workflows Campaigns Sales Pip…" at bounding box center [406, 188] width 812 height 376
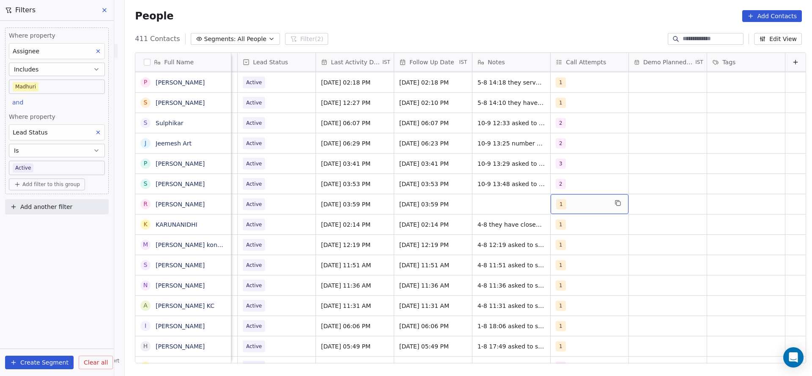
click at [558, 203] on div "1" at bounding box center [582, 204] width 52 height 10
click at [559, 243] on span "2" at bounding box center [563, 246] width 8 height 9
click at [560, 234] on div "1" at bounding box center [592, 226] width 102 height 17
click at [480, 244] on html "On2Cook India Pvt. Ltd. Contacts People Marketing Workflows Campaigns Sales Pip…" at bounding box center [406, 188] width 812 height 376
click at [474, 201] on div "grid" at bounding box center [512, 204] width 78 height 20
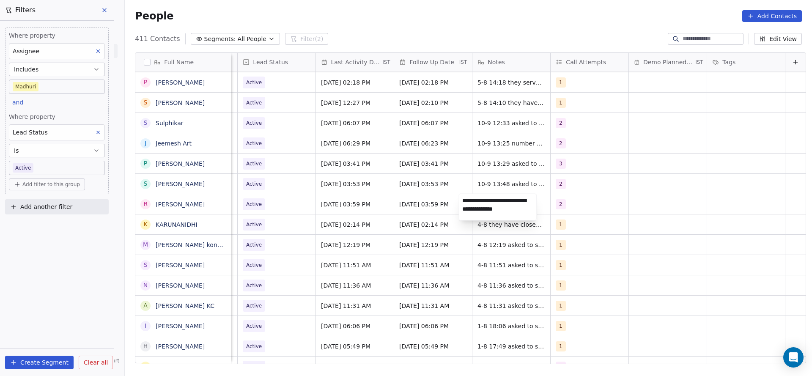
type textarea "**********"
drag, startPoint x: 381, startPoint y: 226, endPoint x: 262, endPoint y: 203, distance: 121.1
click at [381, 226] on html "On2Cook India Pvt. Ltd. Contacts People Marketing Workflows Campaigns Sales Pip…" at bounding box center [406, 188] width 812 height 376
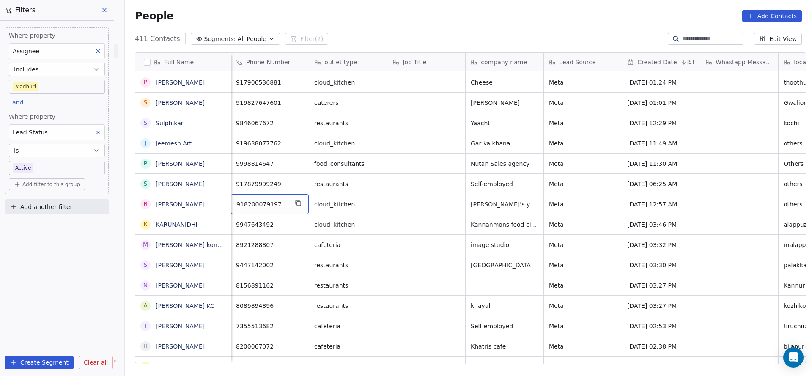
scroll to position [0, 78]
click at [296, 203] on icon "grid" at bounding box center [298, 203] width 4 height 4
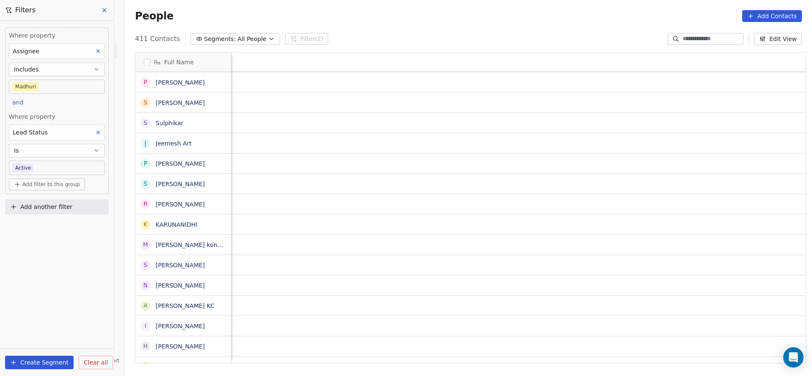
scroll to position [0, 1089]
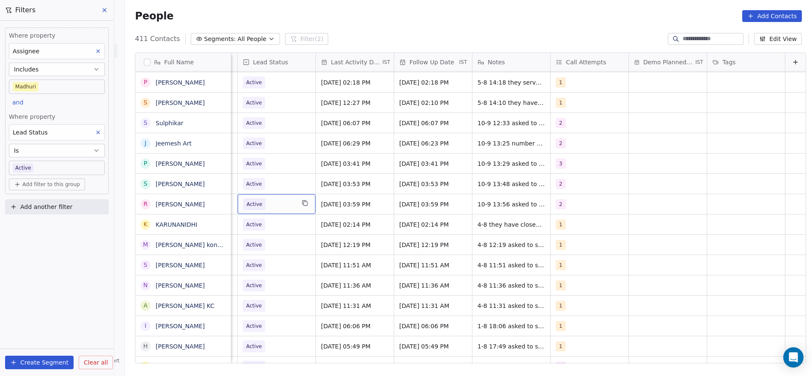
click at [270, 209] on span "Active" at bounding box center [269, 204] width 52 height 12
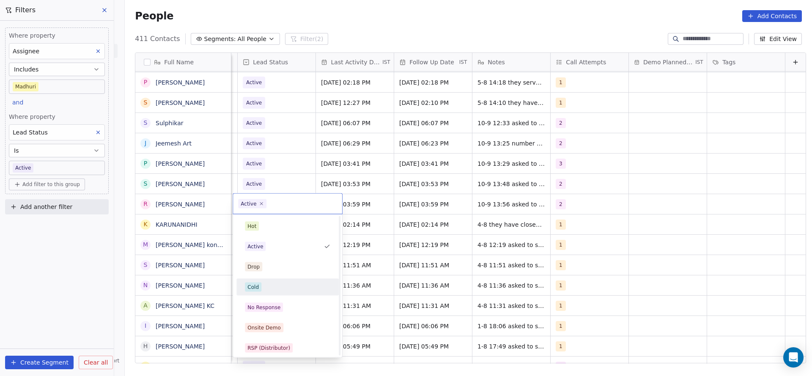
scroll to position [63, 0]
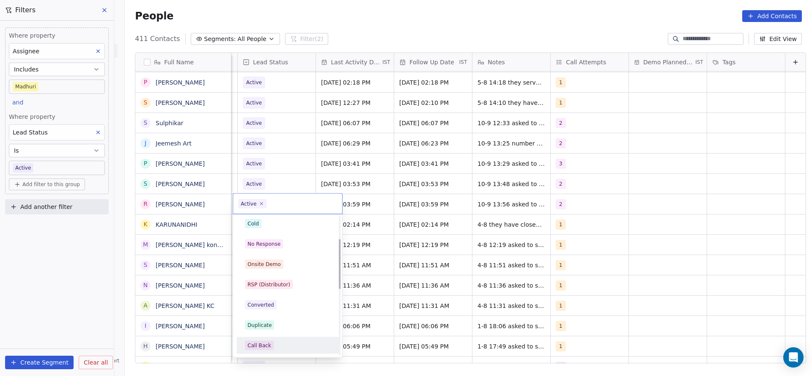
click at [275, 346] on div "Call Back" at bounding box center [287, 345] width 85 height 9
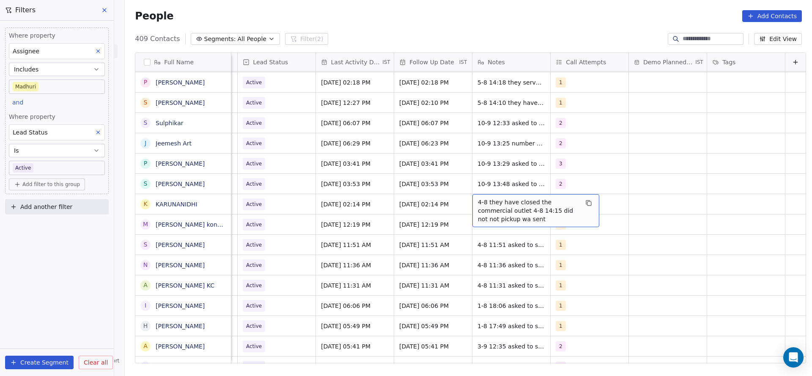
click at [473, 198] on div "4-8 they have closed the commercial outlet 4-8 14:15 did not not pickup wa sent" at bounding box center [536, 210] width 127 height 33
click at [478, 202] on span "4-8 they have closed the commercial outlet 4-8 14:15 did not not pickup wa sent" at bounding box center [528, 210] width 101 height 25
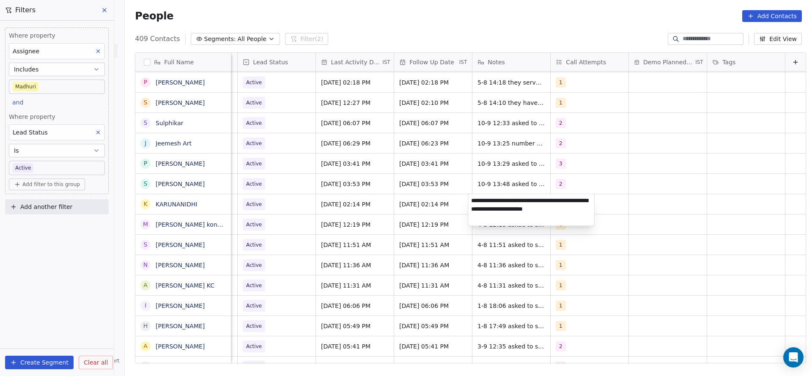
click at [472, 203] on textarea "**********" at bounding box center [531, 210] width 126 height 32
click at [433, 219] on html "On2Cook India Pvt. Ltd. Contacts People Marketing Workflows Campaigns Sales Pip…" at bounding box center [406, 188] width 812 height 376
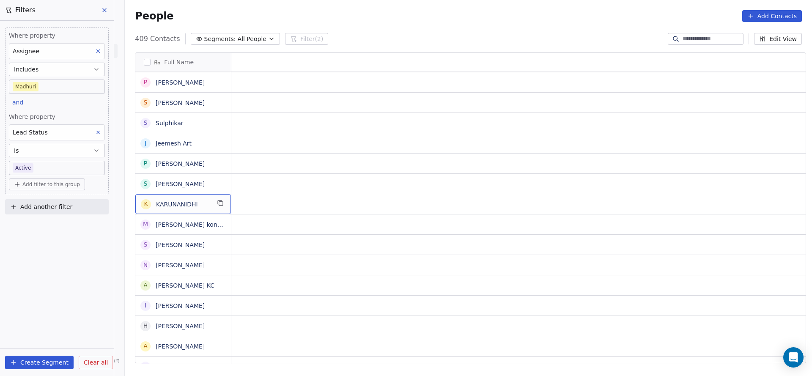
scroll to position [0, 0]
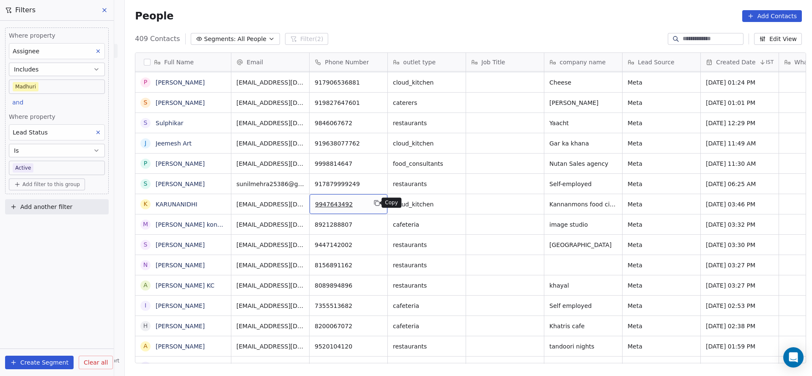
click at [375, 206] on icon "grid" at bounding box center [377, 203] width 7 height 7
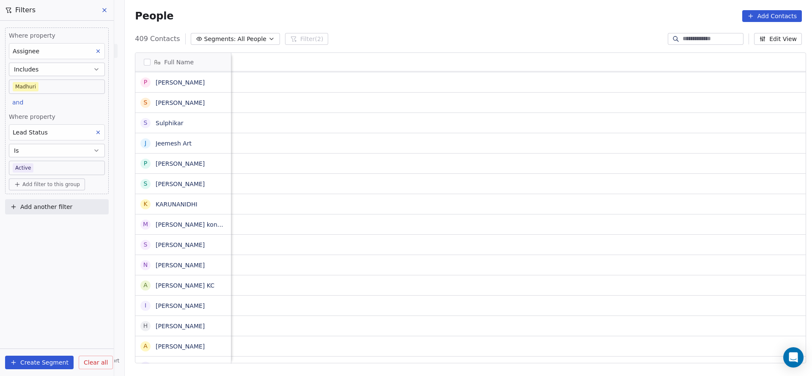
scroll to position [0, 1099]
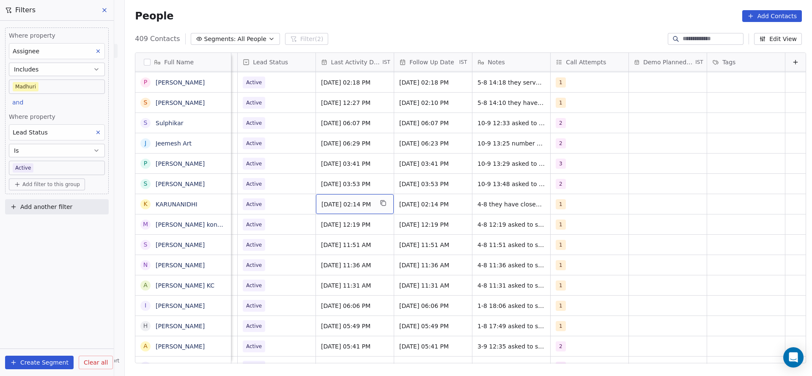
click at [336, 207] on span "Aug 04, 2025 02:14 PM" at bounding box center [348, 204] width 52 height 8
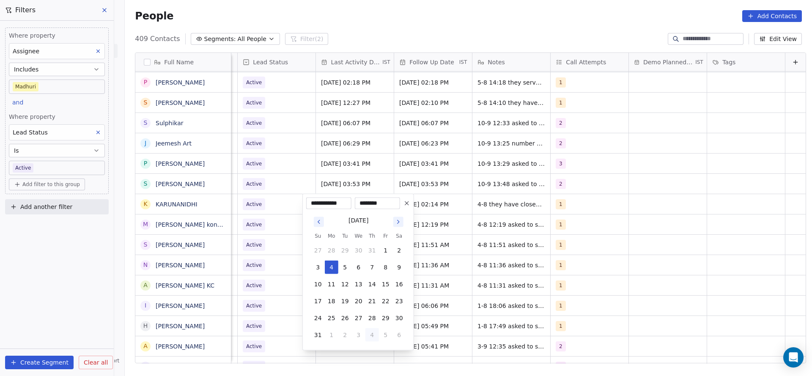
click at [377, 328] on button "4" at bounding box center [373, 335] width 14 height 14
click at [355, 267] on button "10" at bounding box center [359, 268] width 14 height 14
type input "**********"
click at [263, 252] on html "On2Cook India Pvt. Ltd. Contacts People Marketing Workflows Campaigns Sales Pip…" at bounding box center [406, 188] width 812 height 376
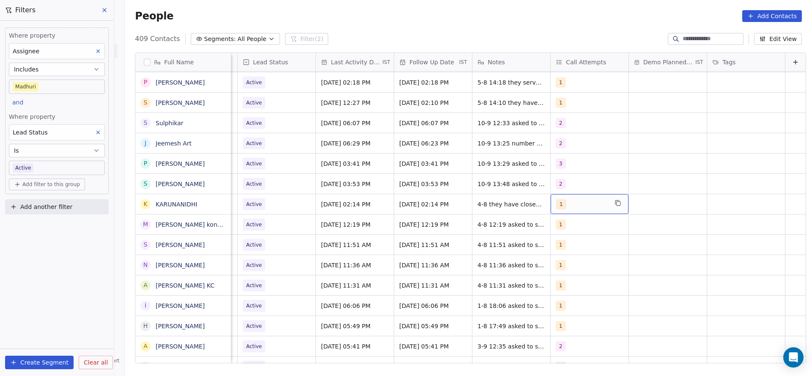
click at [558, 196] on div "1" at bounding box center [590, 204] width 78 height 20
click at [561, 240] on div "2" at bounding box center [592, 247] width 96 height 14
click at [561, 233] on div "1" at bounding box center [592, 226] width 102 height 17
click at [487, 245] on html "On2Cook India Pvt. Ltd. Contacts People Marketing Workflows Campaigns Sales Pip…" at bounding box center [406, 188] width 812 height 376
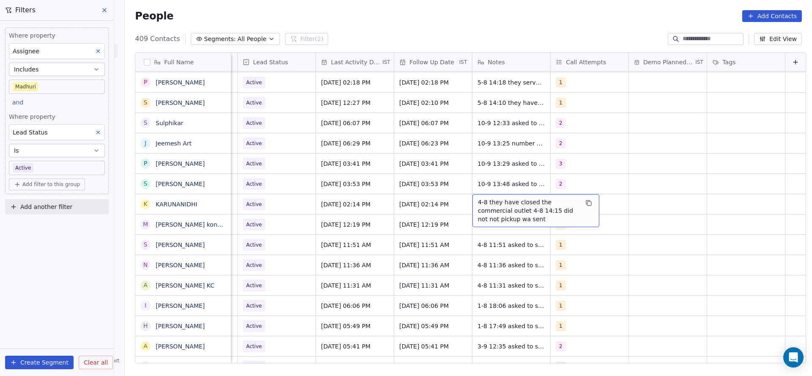
click at [478, 205] on span "4-8 they have closed the commercial outlet 4-8 14:15 did not not pickup wa sent" at bounding box center [528, 210] width 101 height 25
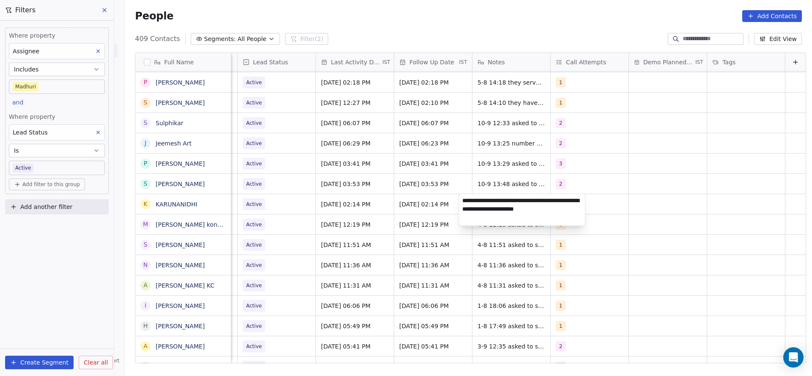
click at [463, 201] on textarea "**********" at bounding box center [522, 210] width 126 height 32
type textarea "**********"
click at [389, 227] on html "On2Cook India Pvt. Ltd. Contacts People Marketing Workflows Campaigns Sales Pip…" at bounding box center [406, 188] width 812 height 376
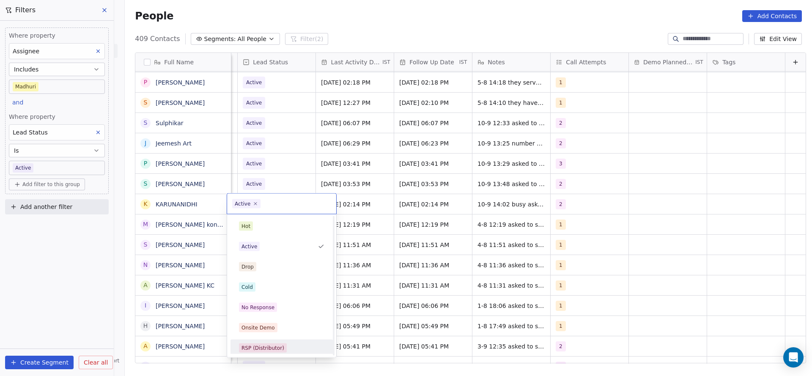
scroll to position [63, 0]
click at [266, 339] on div "Call Back" at bounding box center [282, 346] width 96 height 14
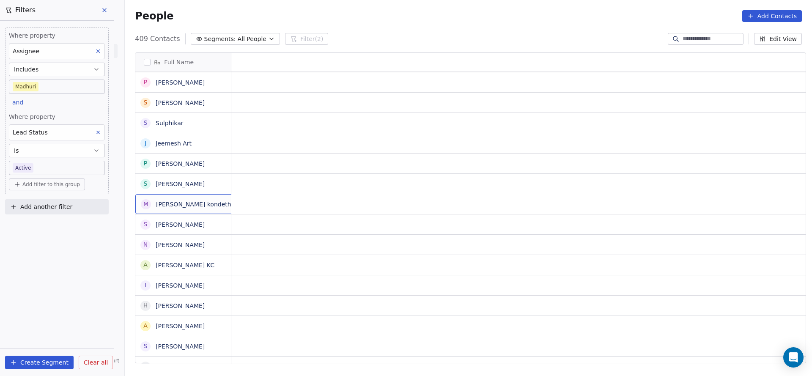
scroll to position [0, 0]
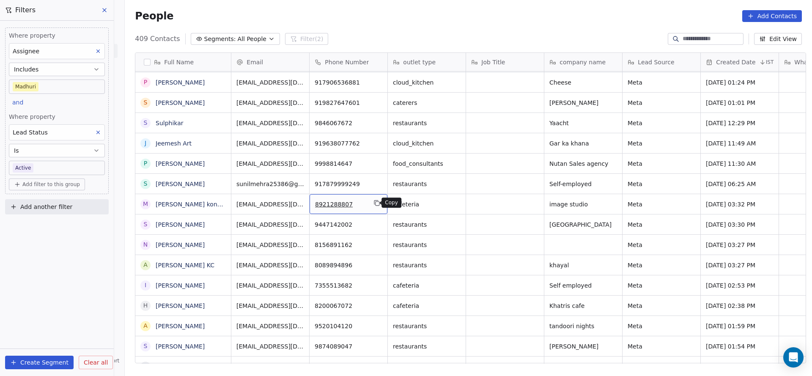
click at [374, 202] on icon "grid" at bounding box center [377, 203] width 7 height 7
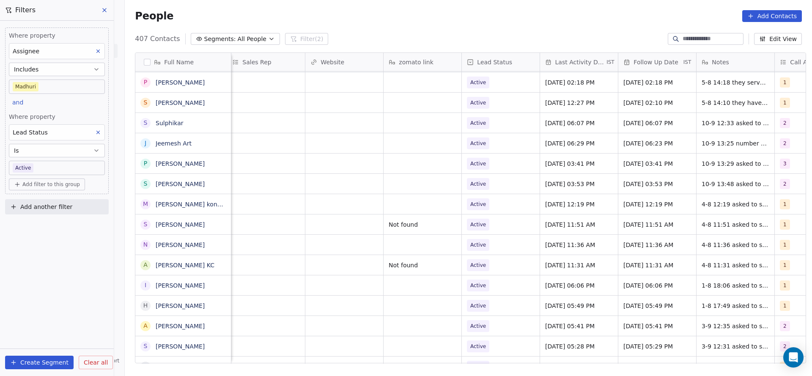
scroll to position [0, 1061]
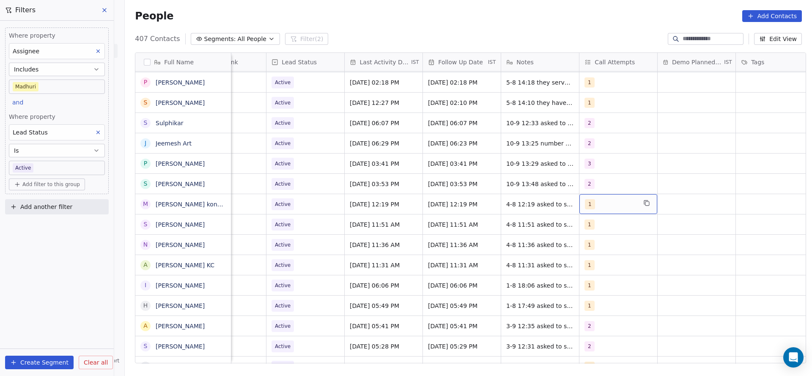
click at [609, 202] on div "1" at bounding box center [611, 204] width 52 height 10
drag, startPoint x: 605, startPoint y: 232, endPoint x: 596, endPoint y: 253, distance: 22.9
click at [597, 249] on div "1 2 3 4 5 6 7 8 9 10" at bounding box center [630, 318] width 102 height 200
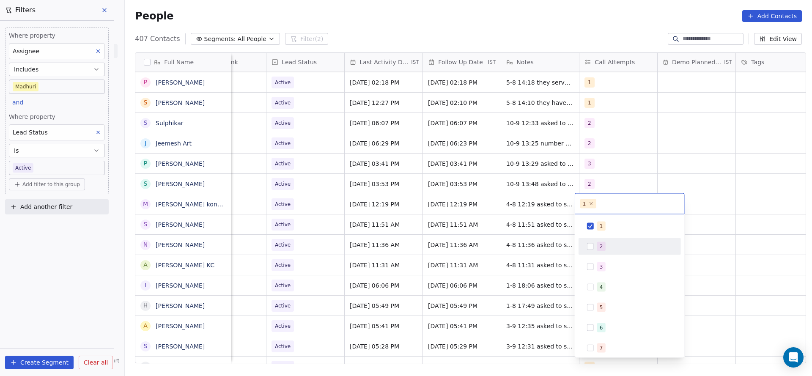
click at [597, 247] on div "2" at bounding box center [630, 247] width 96 height 14
click at [597, 229] on span "1" at bounding box center [601, 226] width 8 height 9
click at [423, 241] on html "On2Cook India Pvt. Ltd. Contacts People Marketing Workflows Campaigns Sales Pip…" at bounding box center [406, 188] width 812 height 376
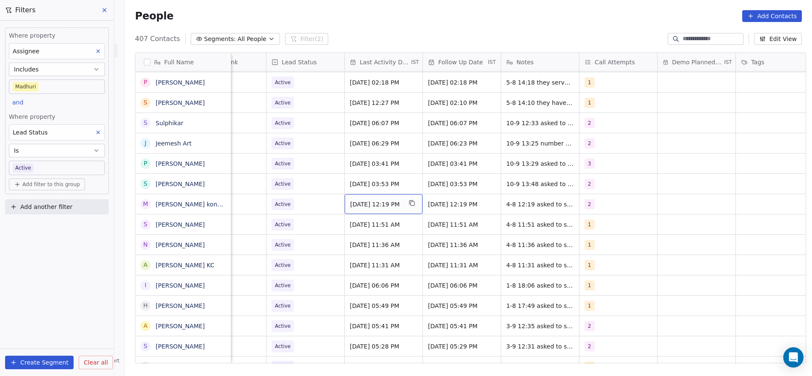
click at [374, 211] on div "Aug 04, 2025 12:19 PM" at bounding box center [384, 204] width 78 height 20
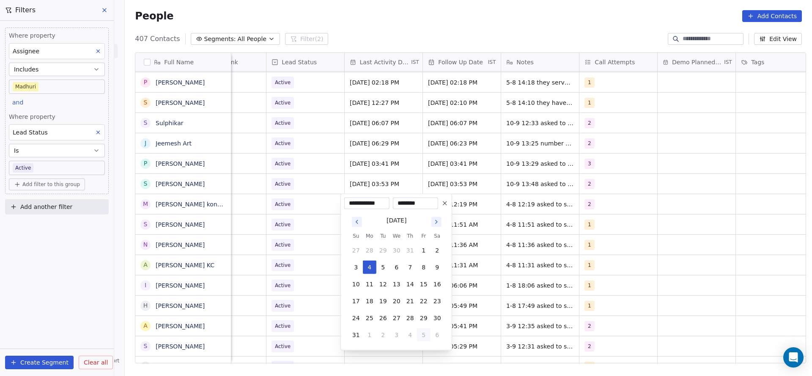
click at [421, 334] on button "5" at bounding box center [424, 335] width 14 height 14
click at [398, 269] on button "10" at bounding box center [397, 268] width 14 height 14
type input "**********"
click at [261, 282] on html "On2Cook India Pvt. Ltd. Contacts People Marketing Workflows Campaigns Sales Pip…" at bounding box center [406, 188] width 812 height 376
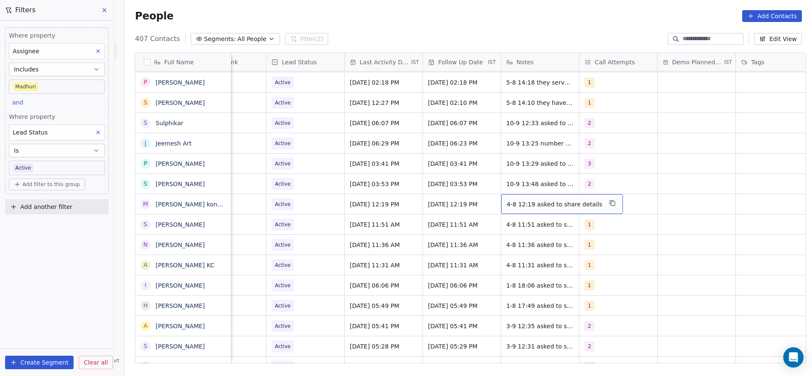
click at [521, 201] on span "4-8 12:19 asked to share details" at bounding box center [555, 204] width 96 height 8
click at [501, 198] on textarea "**********" at bounding box center [553, 207] width 110 height 26
type textarea "**********"
click at [451, 224] on html "On2Cook India Pvt. Ltd. Contacts People Marketing Workflows Campaigns Sales Pip…" at bounding box center [406, 188] width 812 height 376
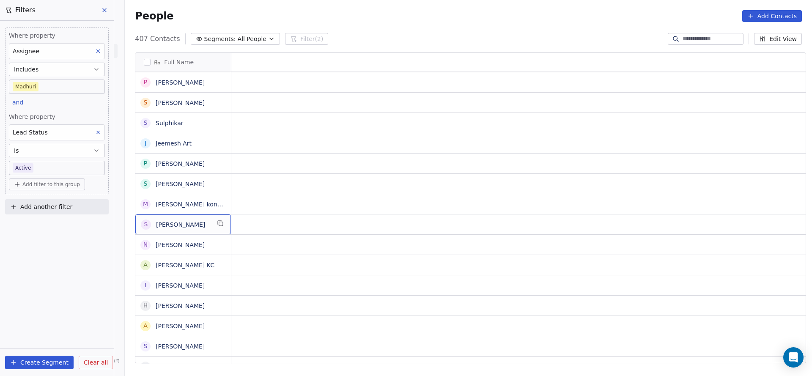
scroll to position [0, 0]
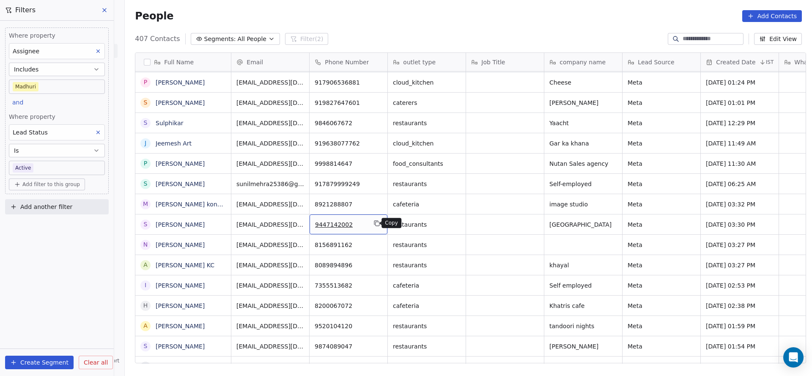
click at [374, 223] on icon "grid" at bounding box center [377, 223] width 7 height 7
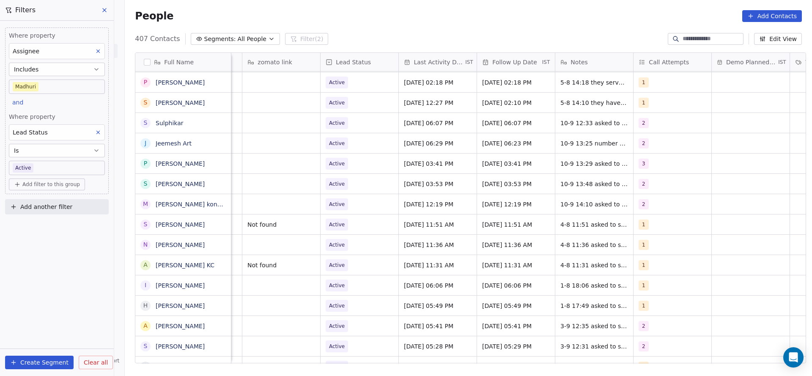
scroll to position [0, 1099]
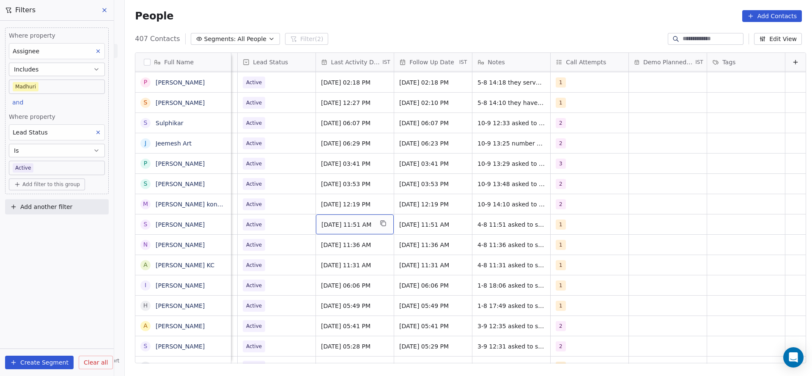
click at [324, 221] on span "Aug 04, 2025 11:51 AM" at bounding box center [348, 224] width 52 height 8
click at [344, 222] on span "Aug 04, 2025 11:51 AM" at bounding box center [348, 224] width 52 height 8
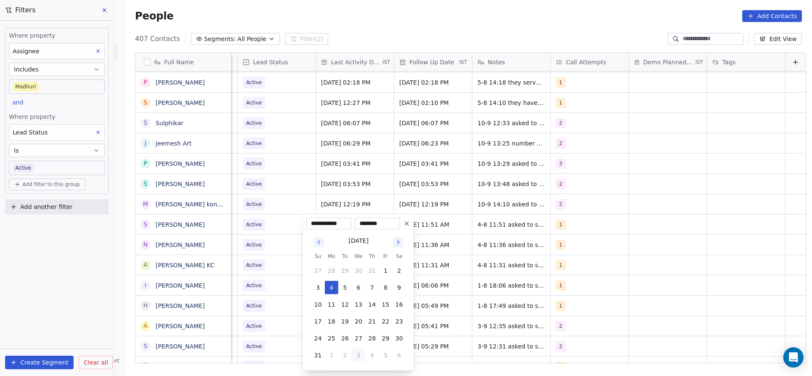
click at [364, 350] on button "3" at bounding box center [359, 356] width 14 height 14
click at [360, 286] on button "10" at bounding box center [359, 288] width 14 height 14
type input "**********"
click at [262, 273] on html "On2Cook India Pvt. Ltd. Contacts People Marketing Workflows Campaigns Sales Pip…" at bounding box center [406, 188] width 812 height 376
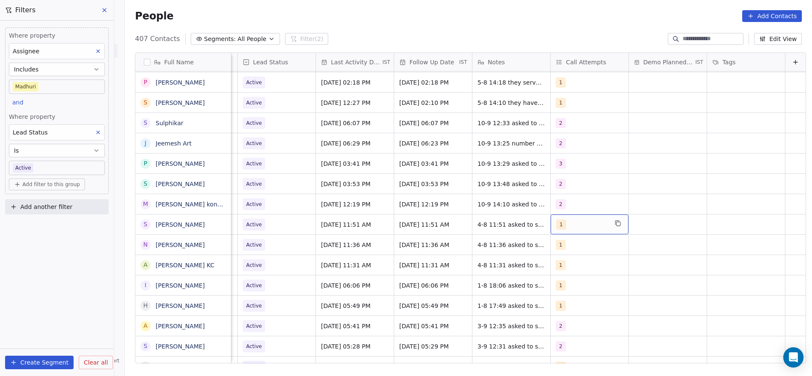
click at [556, 222] on div "1" at bounding box center [582, 225] width 52 height 10
click at [568, 125] on div "2" at bounding box center [596, 123] width 75 height 9
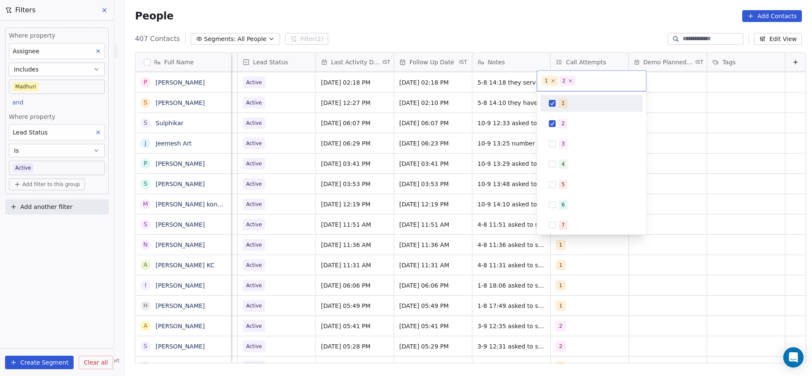
click at [571, 100] on div "1" at bounding box center [596, 103] width 75 height 9
click at [434, 157] on html "On2Cook India Pvt. Ltd. Contacts People Marketing Workflows Campaigns Sales Pip…" at bounding box center [406, 188] width 812 height 376
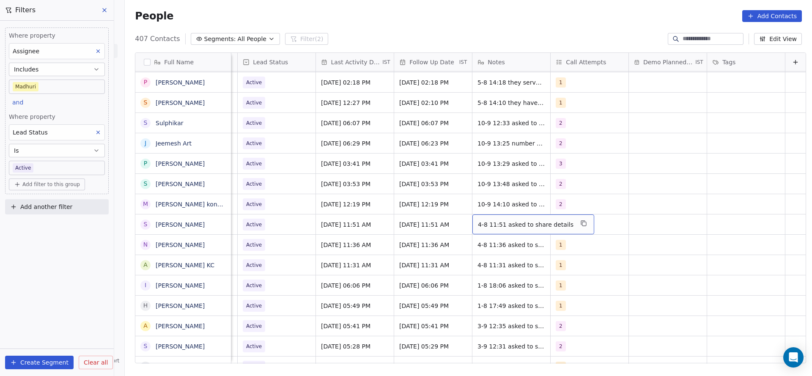
click at [478, 222] on span "4-8 11:51 asked to share details" at bounding box center [526, 224] width 96 height 8
click at [462, 221] on textarea "**********" at bounding box center [514, 227] width 110 height 26
type textarea "**********"
click at [373, 250] on html "On2Cook India Pvt. Ltd. Contacts People Marketing Workflows Campaigns Sales Pip…" at bounding box center [406, 188] width 812 height 376
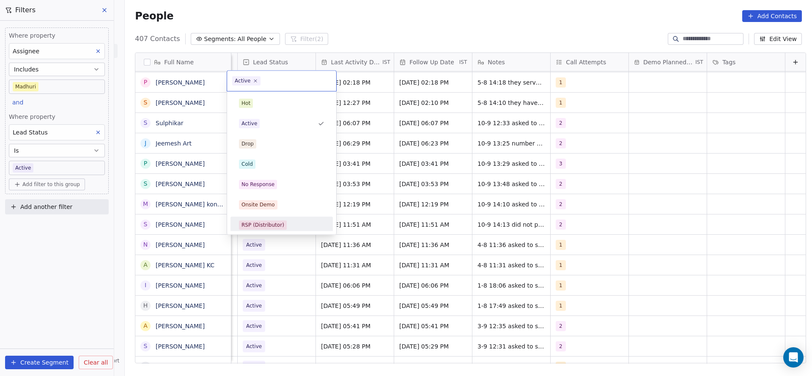
scroll to position [0, 1095]
click at [271, 186] on div "No Response" at bounding box center [258, 185] width 33 height 8
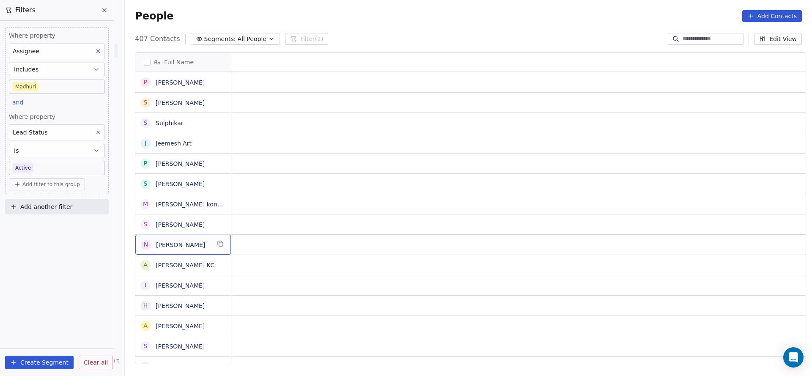
scroll to position [0, 0]
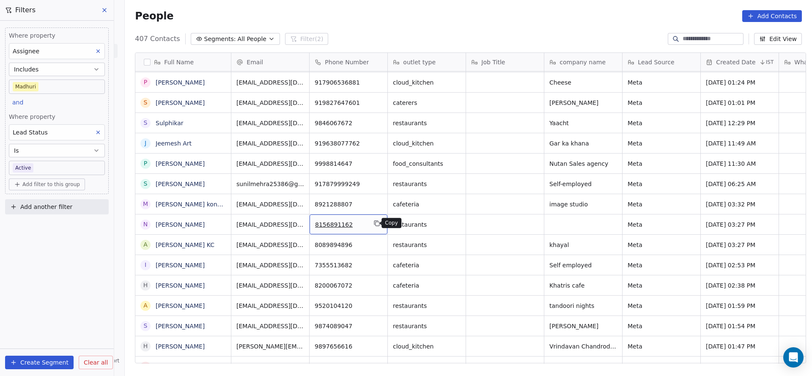
click at [376, 225] on button "grid" at bounding box center [377, 223] width 10 height 10
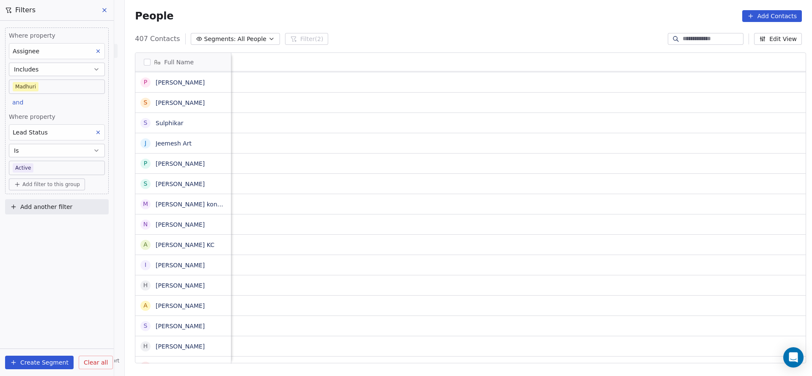
scroll to position [0, 1099]
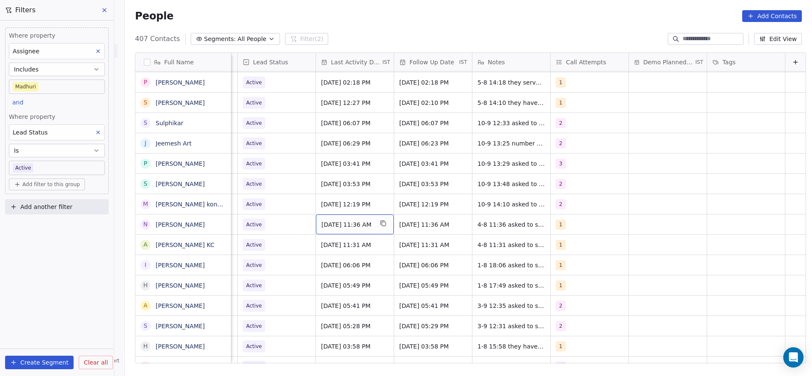
click at [327, 223] on span "Aug 04, 2025 11:36 AM" at bounding box center [348, 224] width 52 height 8
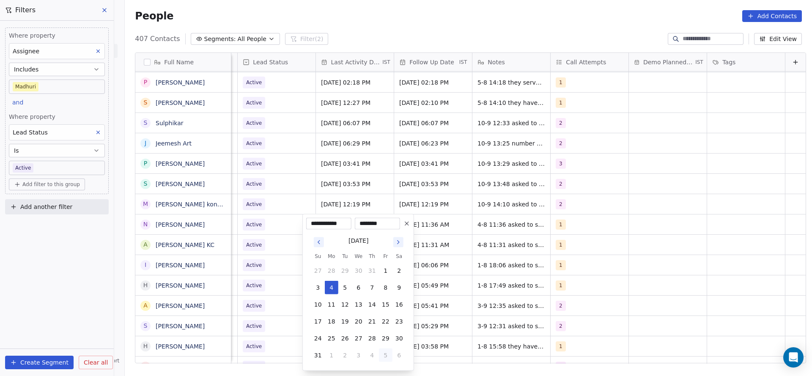
click at [390, 360] on button "5" at bounding box center [386, 356] width 14 height 14
click at [358, 284] on button "10" at bounding box center [359, 288] width 14 height 14
type input "**********"
click at [263, 283] on html "On2Cook India Pvt. Ltd. Contacts People Marketing Workflows Campaigns Sales Pip…" at bounding box center [406, 188] width 812 height 376
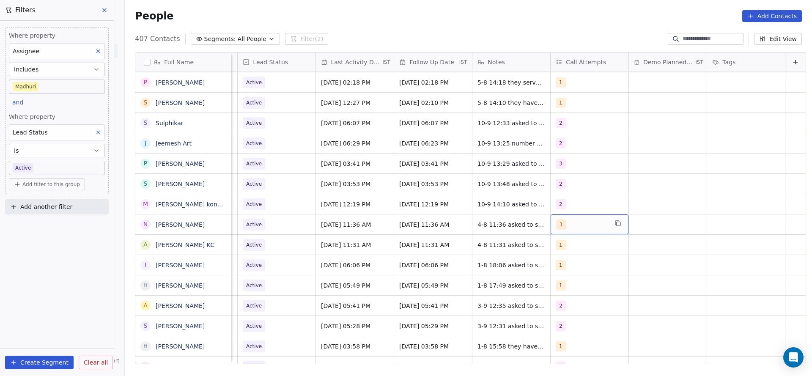
click at [565, 225] on div "1" at bounding box center [582, 225] width 52 height 10
click at [568, 124] on div "2" at bounding box center [596, 123] width 75 height 9
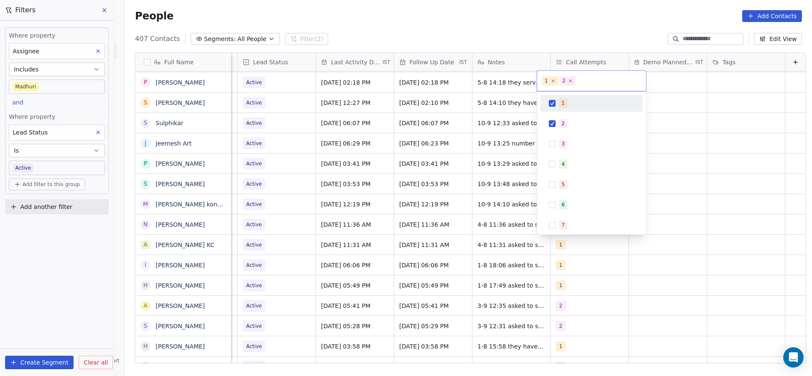
click at [560, 100] on span "1" at bounding box center [563, 103] width 8 height 9
click at [409, 198] on html "On2Cook India Pvt. Ltd. Contacts People Marketing Workflows Campaigns Sales Pip…" at bounding box center [406, 188] width 812 height 376
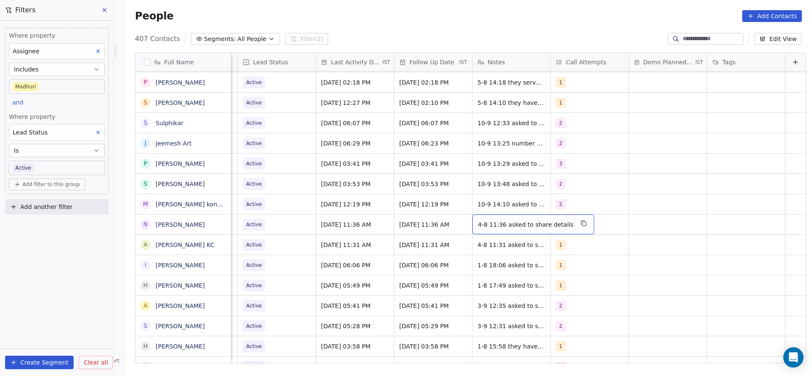
click at [473, 233] on div "4-8 11:36 asked to share details" at bounding box center [534, 224] width 122 height 20
click at [460, 221] on textarea "**********" at bounding box center [514, 227] width 110 height 26
type textarea "**********"
drag, startPoint x: 285, startPoint y: 239, endPoint x: 271, endPoint y: 224, distance: 20.7
click at [285, 239] on html "On2Cook India Pvt. Ltd. Contacts People Marketing Workflows Campaigns Sales Pip…" at bounding box center [406, 188] width 812 height 376
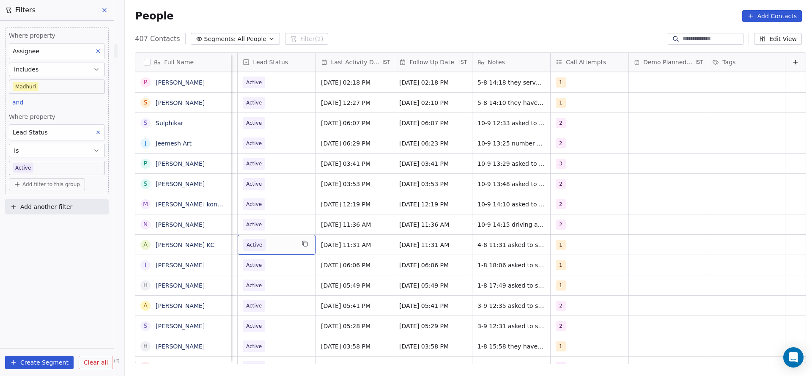
scroll to position [0, 1095]
click at [283, 225] on span "Active" at bounding box center [269, 225] width 52 height 12
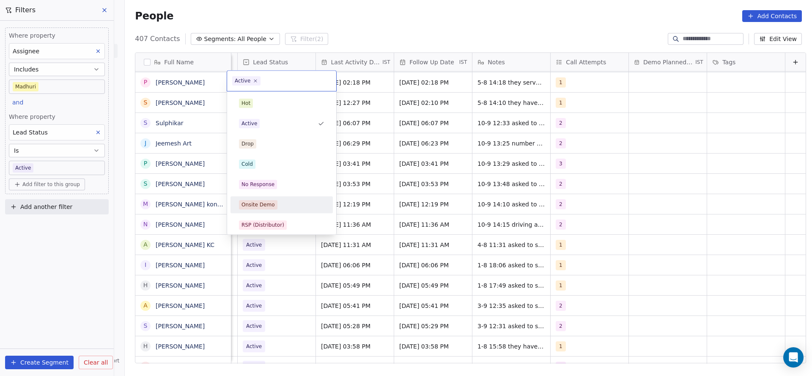
scroll to position [63, 0]
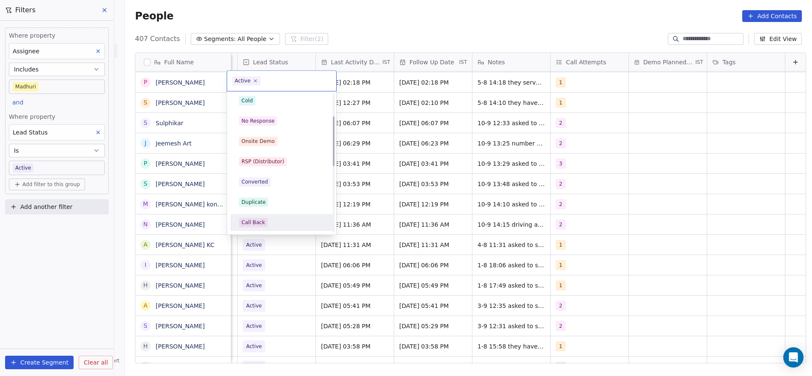
click at [262, 217] on div "Call Back" at bounding box center [282, 223] width 96 height 14
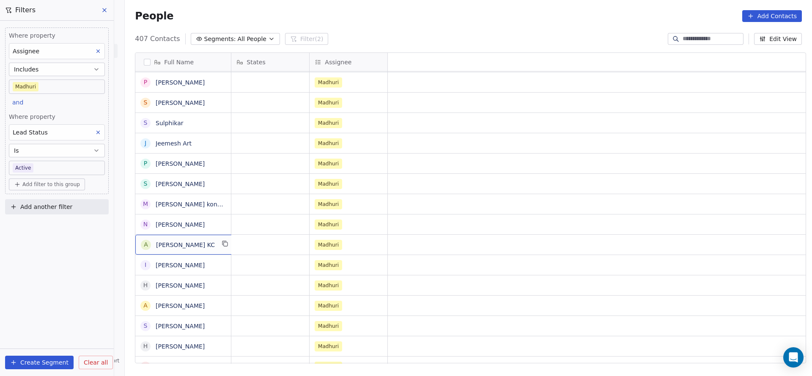
scroll to position [0, 0]
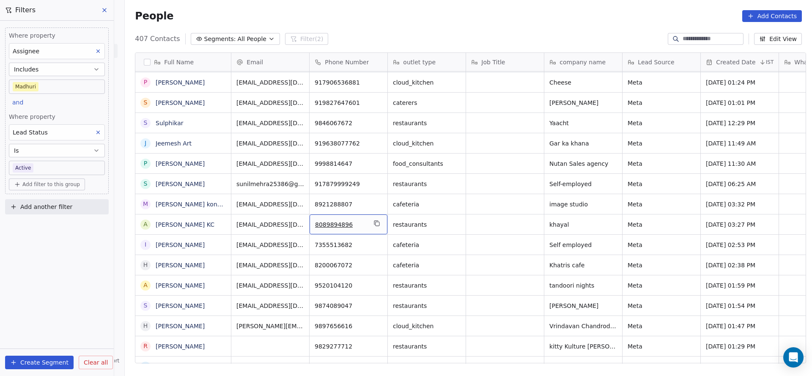
click at [367, 222] on div "8089894896" at bounding box center [349, 224] width 78 height 20
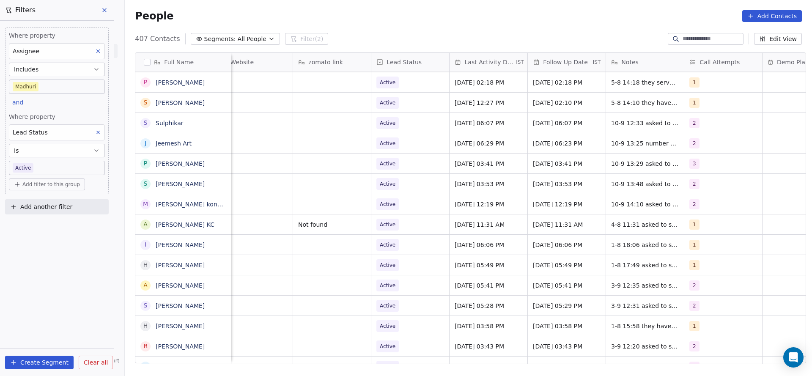
scroll to position [0, 1049]
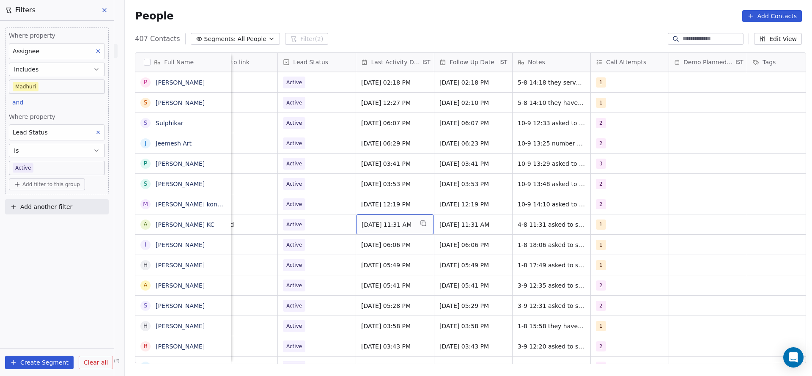
click at [402, 222] on span "Aug 04, 2025 11:31 AM" at bounding box center [388, 224] width 52 height 8
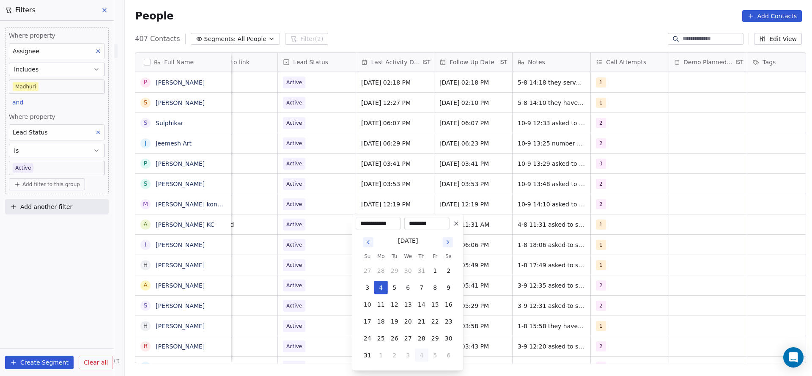
click at [423, 353] on button "4" at bounding box center [422, 356] width 14 height 14
click at [411, 290] on button "10" at bounding box center [408, 288] width 14 height 14
type input "**********"
drag, startPoint x: 317, startPoint y: 275, endPoint x: 585, endPoint y: 227, distance: 271.6
click at [317, 275] on html "On2Cook India Pvt. Ltd. Contacts People Marketing Workflows Campaigns Sales Pip…" at bounding box center [406, 188] width 812 height 376
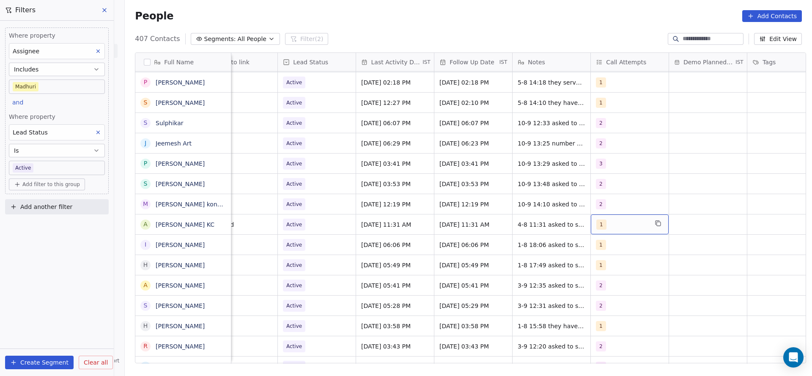
click at [608, 228] on div "1" at bounding box center [623, 225] width 52 height 10
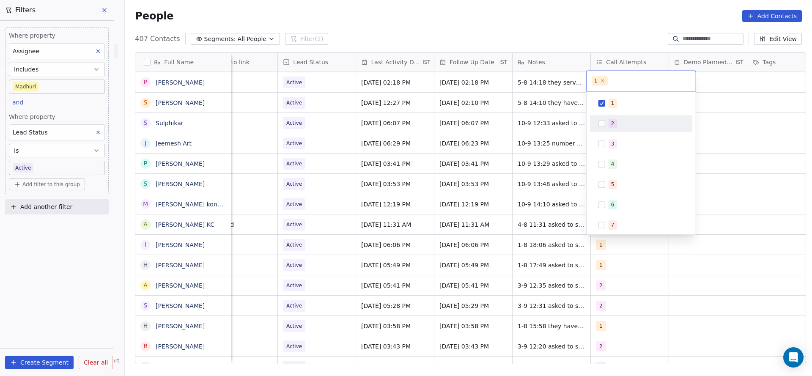
click at [616, 124] on span "2" at bounding box center [613, 123] width 8 height 9
click at [616, 107] on span "1" at bounding box center [613, 103] width 8 height 9
click at [497, 171] on html "On2Cook India Pvt. Ltd. Contacts People Marketing Workflows Campaigns Sales Pip…" at bounding box center [406, 188] width 812 height 376
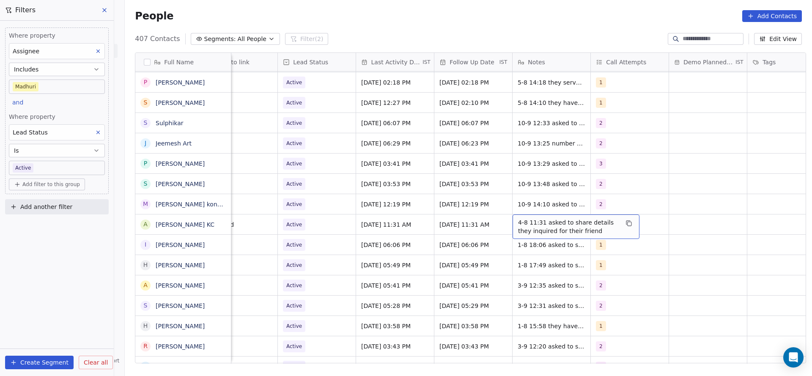
click at [518, 222] on span "4-8 11:31 asked to share details they inquired for their friend" at bounding box center [568, 226] width 101 height 17
click at [510, 222] on textarea "**********" at bounding box center [572, 227] width 126 height 26
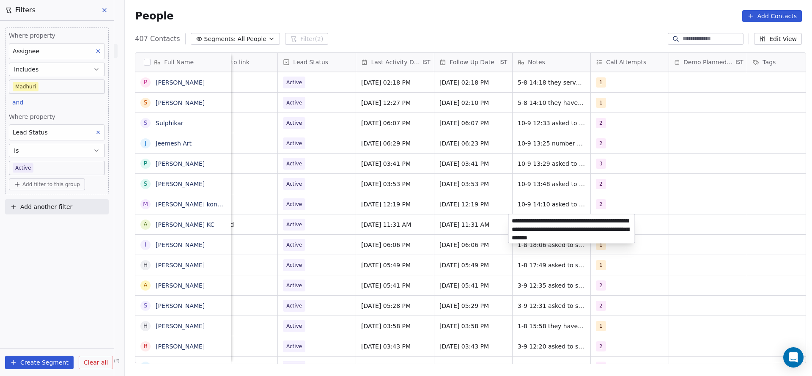
type textarea "**********"
click at [463, 224] on html "On2Cook India Pvt. Ltd. Contacts People Marketing Workflows Campaigns Sales Pip…" at bounding box center [406, 188] width 812 height 376
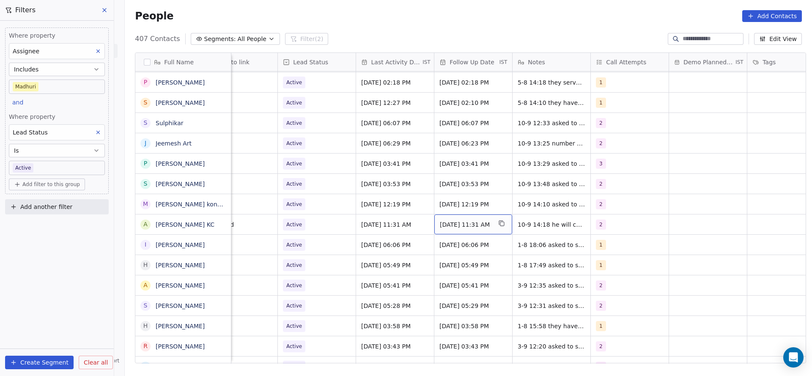
click at [463, 224] on span "20/08/2025 11:31 AM" at bounding box center [466, 224] width 52 height 8
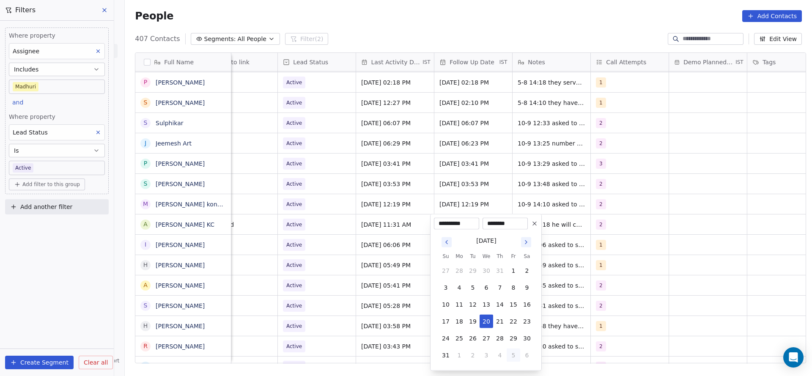
click at [516, 357] on button "5" at bounding box center [514, 356] width 14 height 14
click at [488, 300] on button "17" at bounding box center [487, 305] width 14 height 14
click at [491, 319] on button "24" at bounding box center [487, 322] width 14 height 14
type input "**********"
click at [410, 315] on html "On2Cook India Pvt. Ltd. Contacts People Marketing Workflows Campaigns Sales Pip…" at bounding box center [406, 188] width 812 height 376
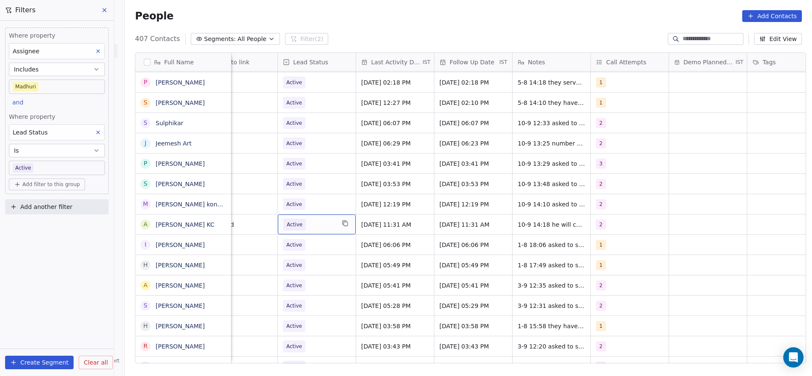
click at [316, 224] on span "Active" at bounding box center [309, 225] width 52 height 12
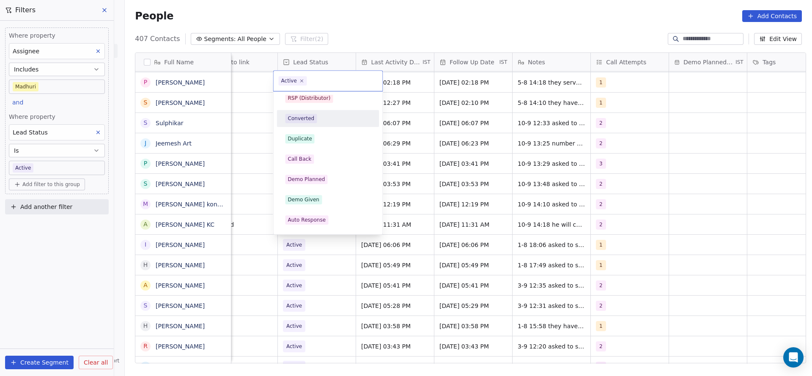
scroll to position [63, 0]
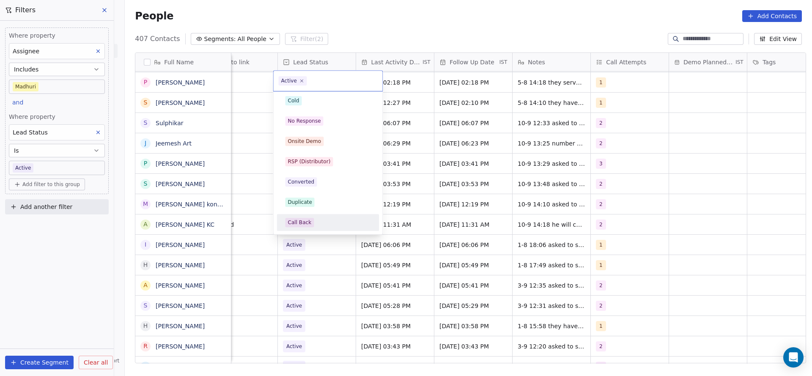
click at [313, 218] on div "Call Back" at bounding box center [328, 222] width 85 height 9
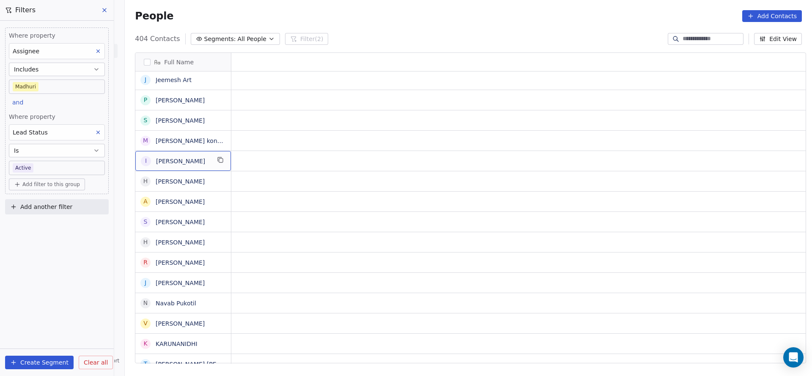
scroll to position [0, 0]
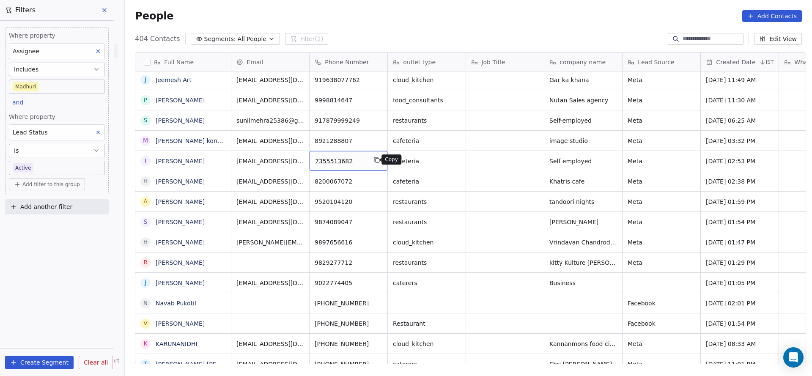
click at [377, 159] on button "grid" at bounding box center [377, 160] width 10 height 10
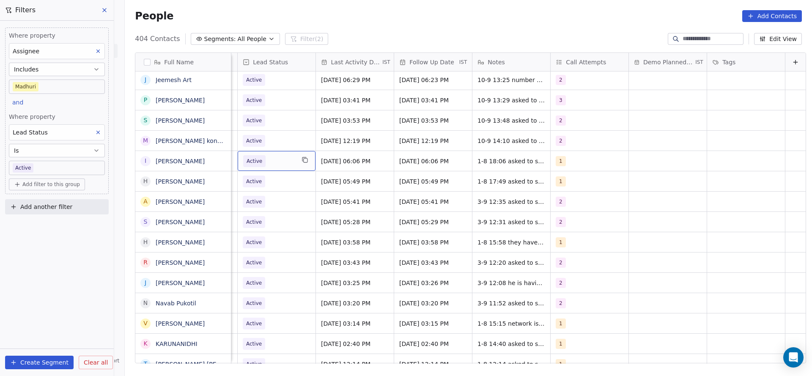
scroll to position [0, 1095]
click at [341, 163] on span "Aug 01, 2025 06:06 PM" at bounding box center [348, 161] width 52 height 8
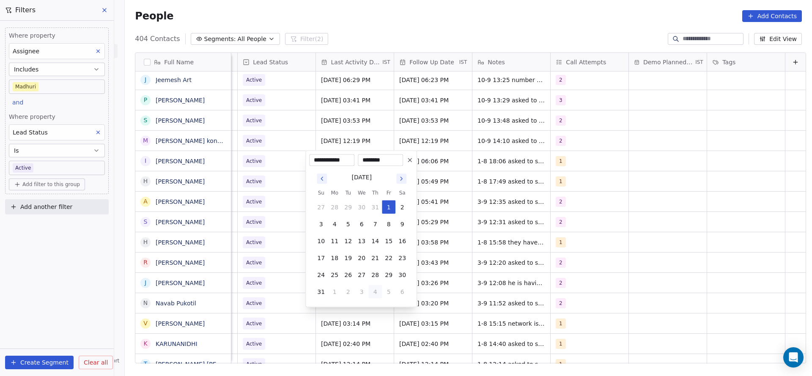
click at [378, 291] on button "4" at bounding box center [375, 292] width 14 height 14
click at [362, 221] on button "10" at bounding box center [362, 224] width 14 height 14
type input "**********"
click at [268, 227] on html "On2Cook India Pvt. Ltd. Contacts People Marketing Workflows Campaigns Sales Pip…" at bounding box center [406, 188] width 812 height 376
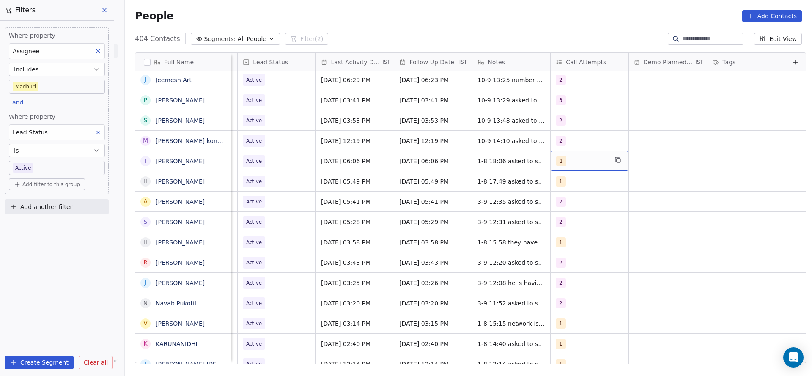
click at [569, 165] on div "1" at bounding box center [582, 161] width 52 height 10
click at [568, 202] on span "2" at bounding box center [566, 203] width 8 height 9
click at [567, 176] on div "1" at bounding box center [595, 183] width 96 height 14
click at [418, 213] on html "On2Cook India Pvt. Ltd. Contacts People Marketing Workflows Campaigns Sales Pip…" at bounding box center [406, 188] width 812 height 376
click at [478, 162] on span "1-8 18:06 asked to share details" at bounding box center [526, 161] width 96 height 8
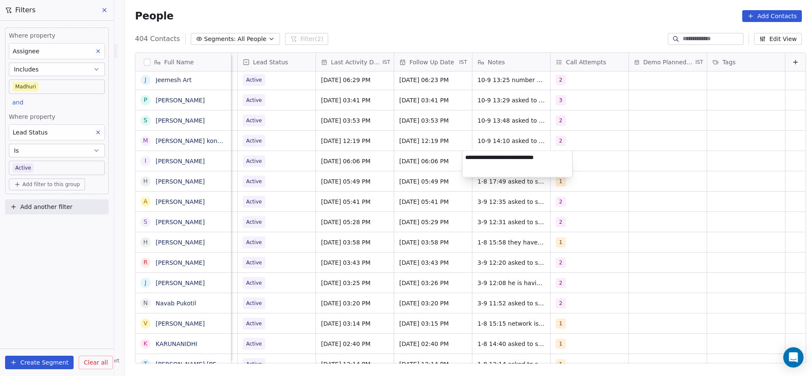
click at [462, 157] on textarea "**********" at bounding box center [517, 164] width 110 height 26
type textarea "**********"
click at [222, 190] on html "On2Cook India Pvt. Ltd. Contacts People Marketing Workflows Campaigns Sales Pip…" at bounding box center [406, 188] width 812 height 376
click at [485, 162] on span "10-9 14:37 asked to share details 1-8 18:06 asked to share details" at bounding box center [528, 163] width 101 height 17
click at [553, 158] on textarea "**********" at bounding box center [525, 164] width 126 height 26
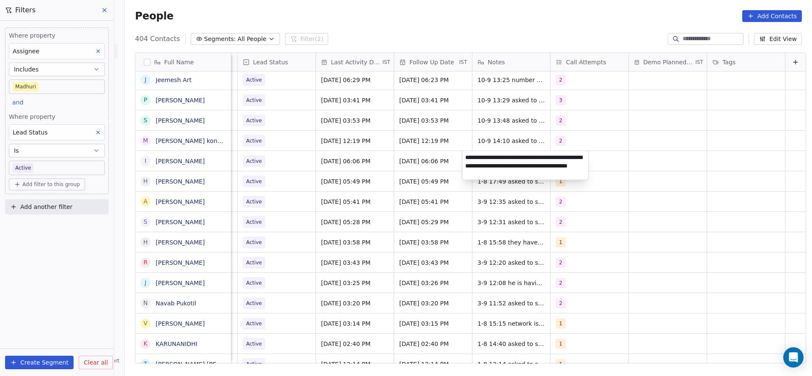
type textarea "**********"
click at [421, 229] on html "On2Cook India Pvt. Ltd. Contacts People Marketing Workflows Campaigns Sales Pip…" at bounding box center [406, 188] width 812 height 376
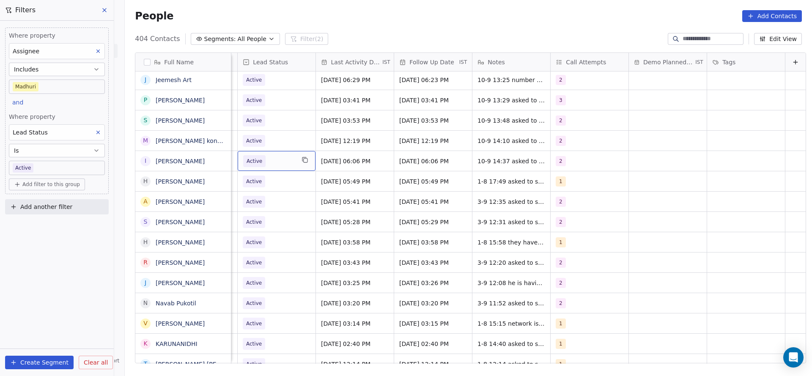
click at [254, 155] on span "Active" at bounding box center [269, 161] width 52 height 12
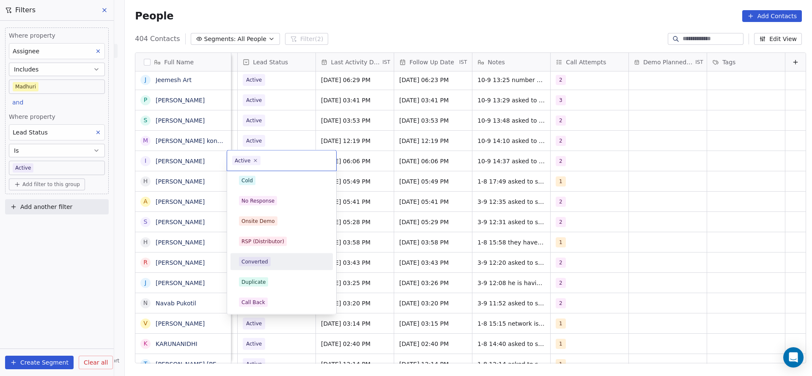
scroll to position [127, 0]
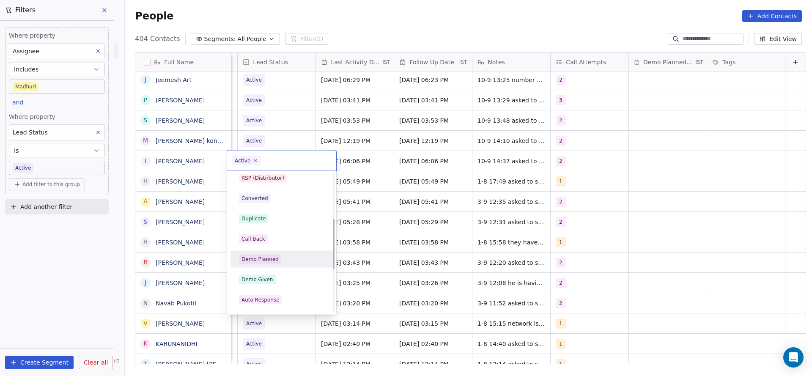
click at [511, 191] on html "On2Cook India Pvt. Ltd. Contacts People Marketing Workflows Campaigns Sales Pip…" at bounding box center [406, 188] width 812 height 376
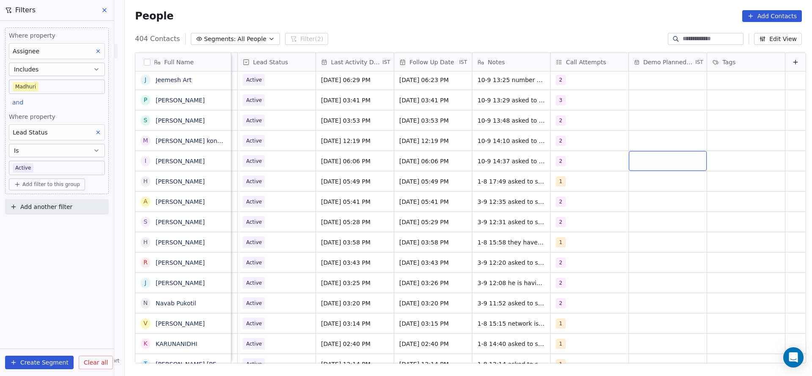
click at [655, 159] on div "grid" at bounding box center [668, 161] width 78 height 20
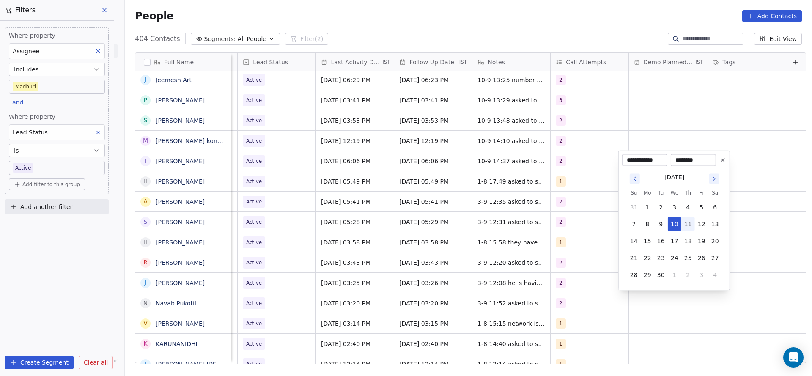
click at [689, 226] on button "11" at bounding box center [689, 224] width 14 height 14
type input "**********"
click at [585, 239] on html "On2Cook India Pvt. Ltd. Contacts People Marketing Workflows Campaigns Sales Pip…" at bounding box center [406, 188] width 812 height 376
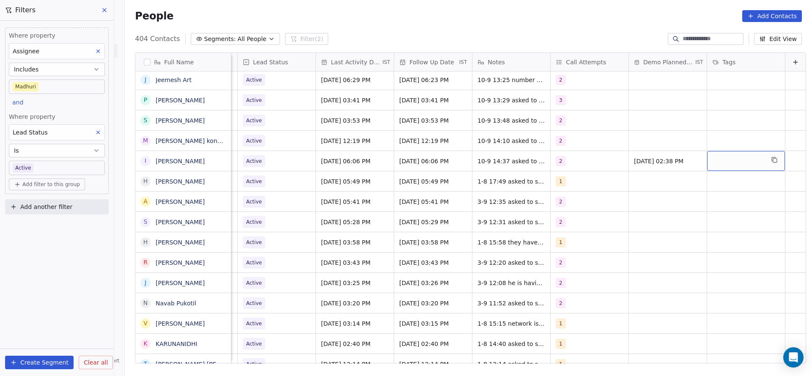
click at [728, 161] on div "grid" at bounding box center [746, 161] width 78 height 20
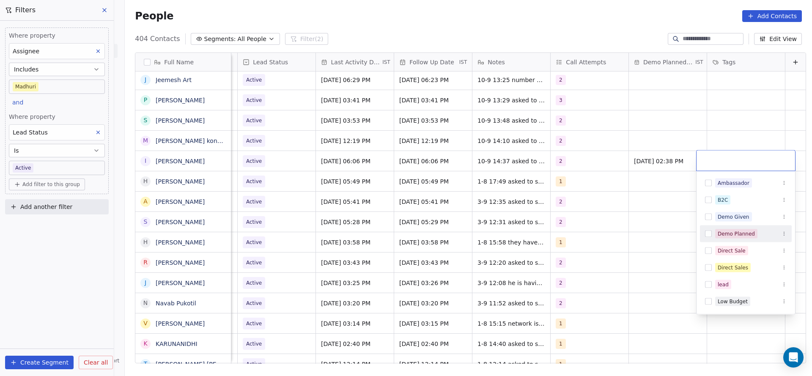
click at [731, 234] on div "Demo Planned" at bounding box center [736, 234] width 37 height 8
click at [617, 239] on html "On2Cook India Pvt. Ltd. Contacts People Marketing Workflows Campaigns Sales Pip…" at bounding box center [406, 188] width 812 height 376
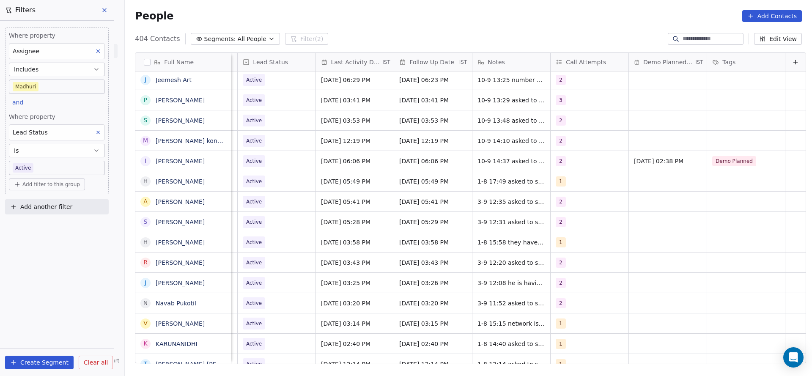
drag, startPoint x: 661, startPoint y: 365, endPoint x: 690, endPoint y: 357, distance: 29.8
click at [711, 356] on div "Full Name H Harish Sahani D Dipen Nath F FAIZ J Jose Maliakal G Gaurav Shah A A…" at bounding box center [468, 211] width 687 height 331
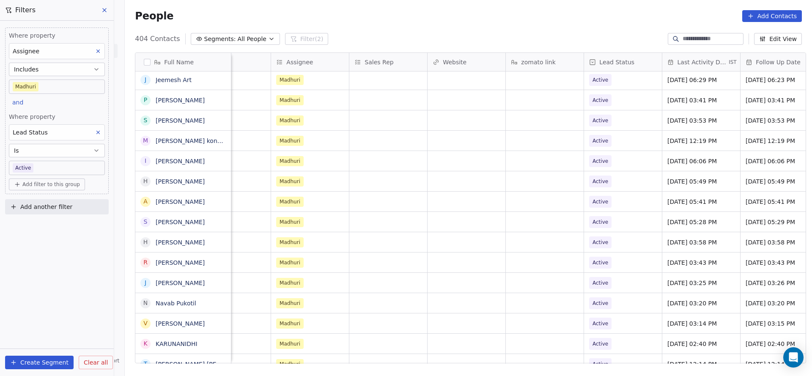
scroll to position [0, 739]
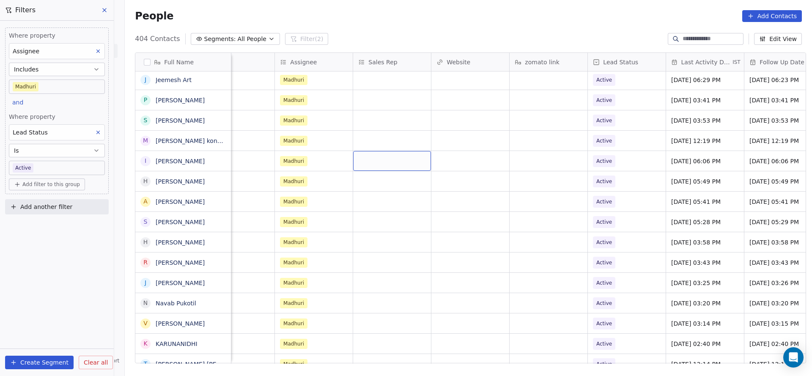
click at [406, 161] on div "grid" at bounding box center [392, 161] width 78 height 20
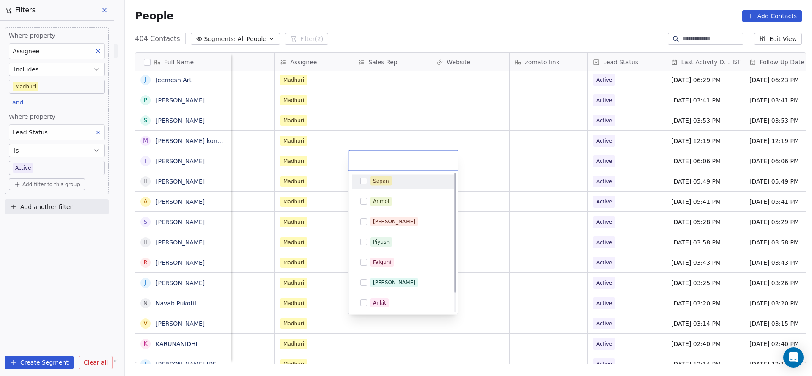
scroll to position [0, 0]
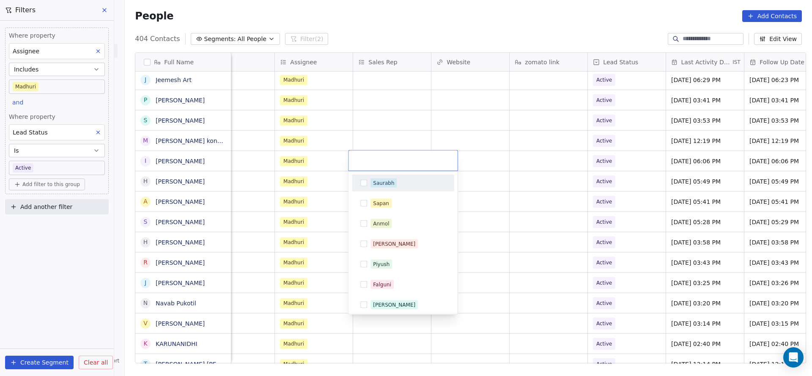
click at [384, 184] on div "Saurabh" at bounding box center [383, 183] width 21 height 8
click at [309, 184] on html "On2Cook India Pvt. Ltd. Contacts People Marketing Workflows Campaigns Sales Pip…" at bounding box center [406, 188] width 812 height 376
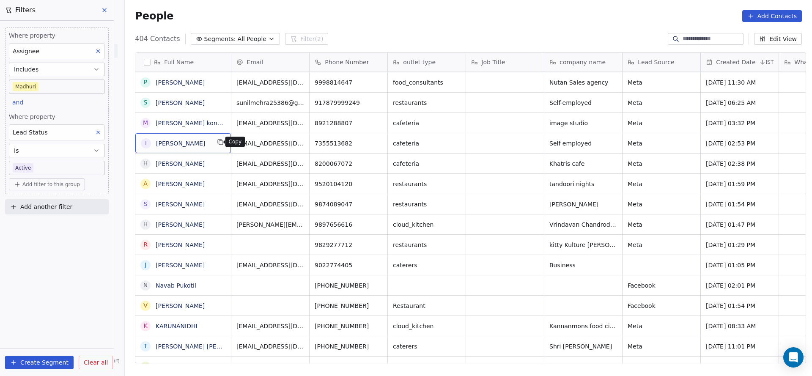
click at [215, 146] on button "grid" at bounding box center [220, 142] width 10 height 10
click at [375, 145] on icon "grid" at bounding box center [377, 142] width 7 height 7
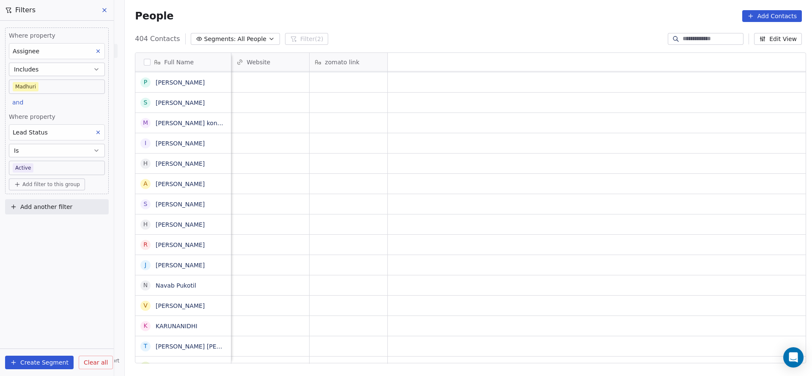
scroll to position [0, 235]
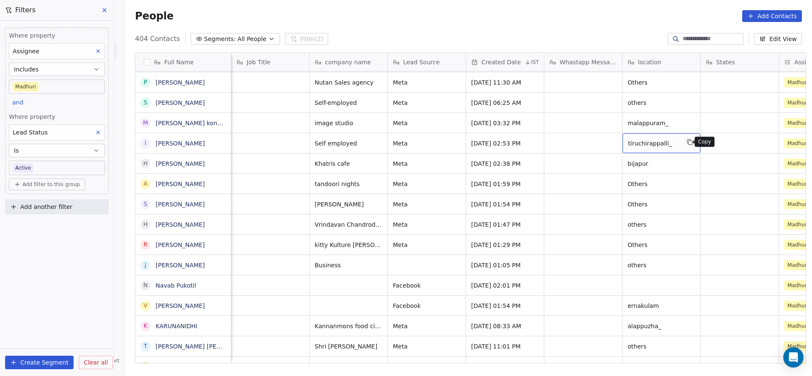
click at [687, 140] on icon "grid" at bounding box center [690, 142] width 7 height 7
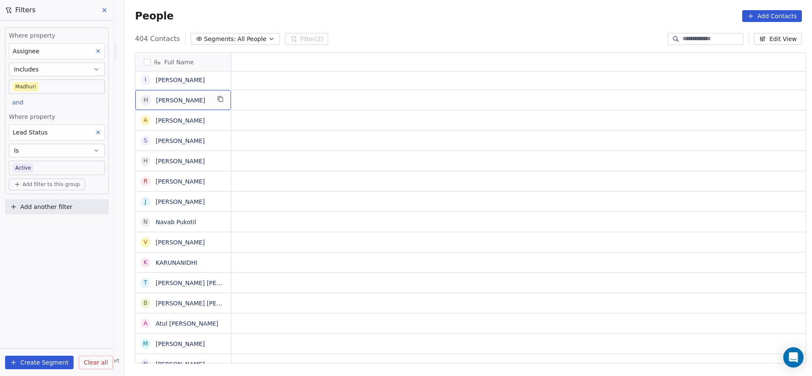
scroll to position [0, 0]
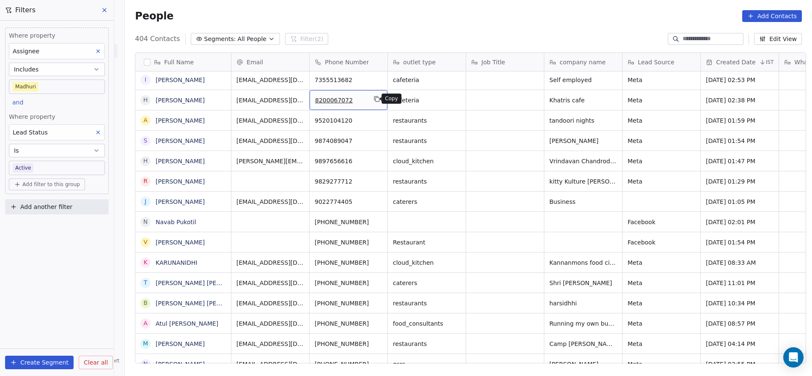
click at [374, 99] on icon "grid" at bounding box center [377, 99] width 7 height 7
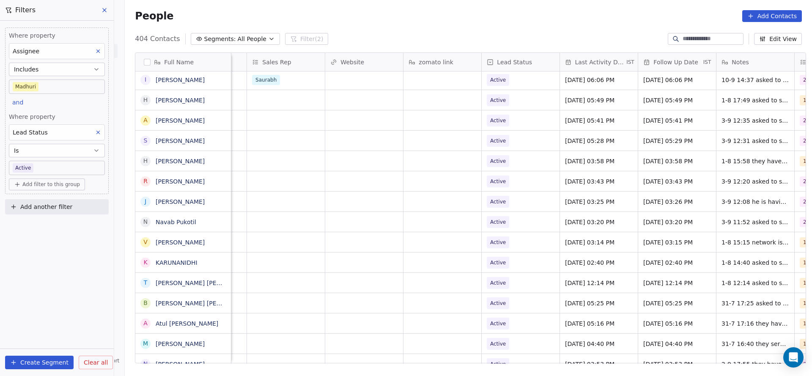
scroll to position [0, 956]
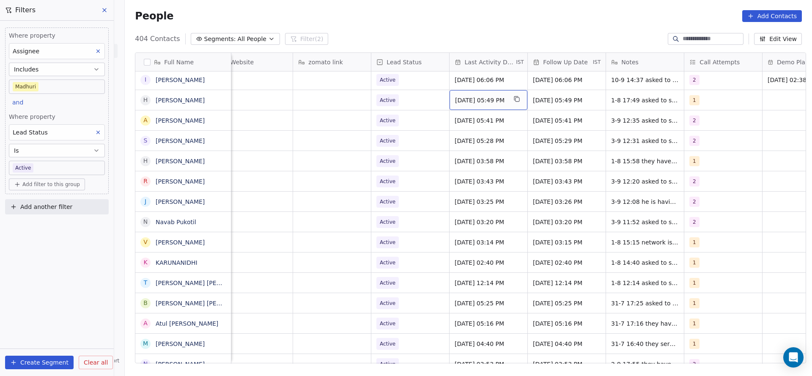
click at [481, 102] on span "Aug 01, 2025 05:49 PM" at bounding box center [481, 100] width 52 height 8
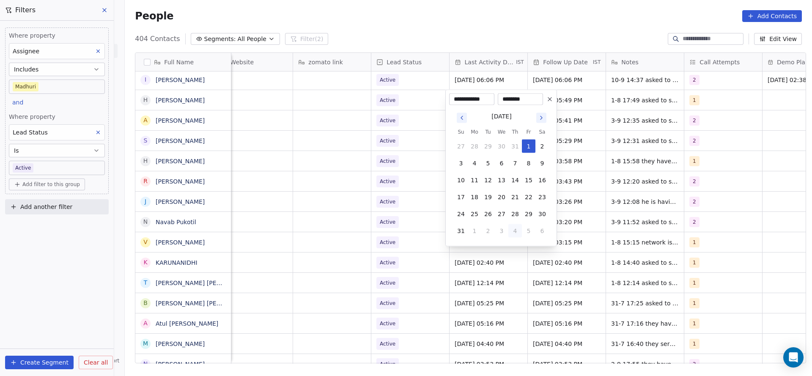
click at [516, 230] on button "4" at bounding box center [516, 231] width 14 height 14
click at [506, 162] on button "10" at bounding box center [502, 164] width 14 height 14
type input "**********"
click at [384, 169] on html "On2Cook India Pvt. Ltd. Contacts People Marketing Workflows Campaigns Sales Pip…" at bounding box center [406, 188] width 812 height 376
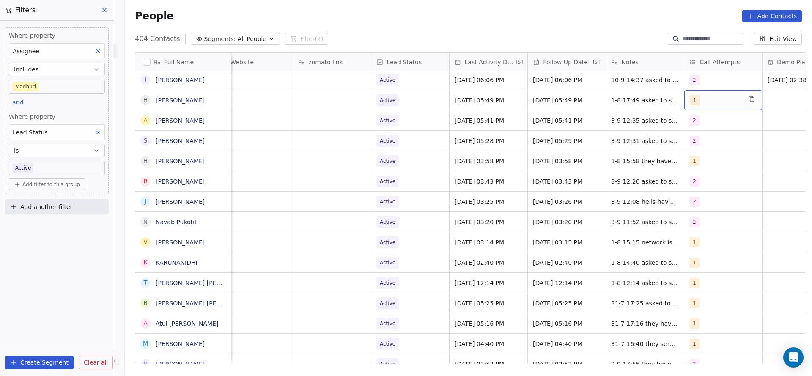
click at [689, 105] on div "1" at bounding box center [724, 100] width 78 height 20
click at [694, 146] on div "2" at bounding box center [735, 143] width 96 height 14
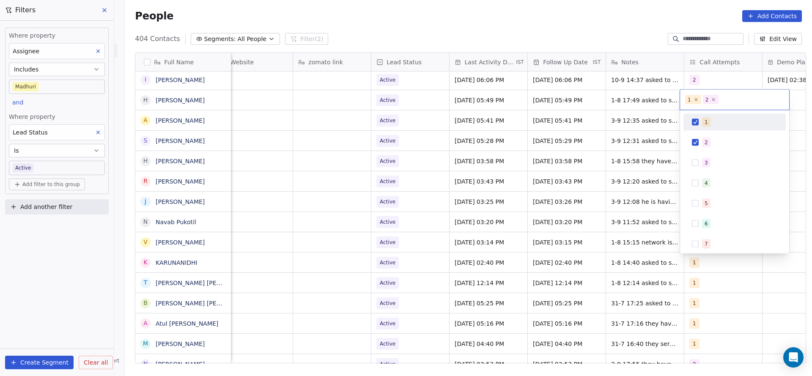
click at [712, 120] on div "1" at bounding box center [739, 122] width 75 height 9
click at [523, 156] on html "On2Cook India Pvt. Ltd. Contacts People Marketing Workflows Campaigns Sales Pip…" at bounding box center [406, 188] width 812 height 376
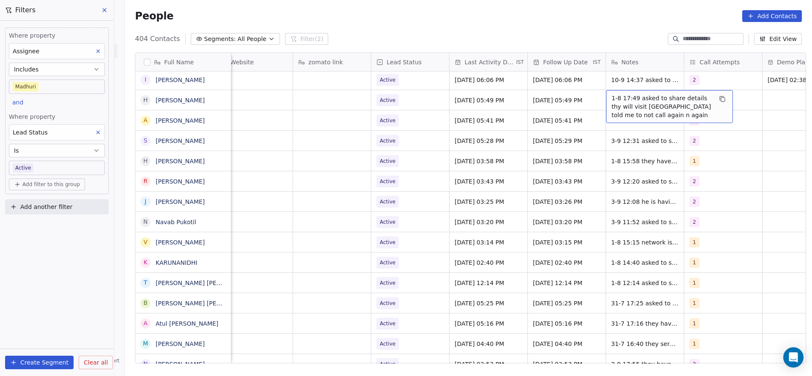
click at [619, 95] on span "1-8 17:49 asked to share details thy will visit ahmedabad told me to not call a…" at bounding box center [662, 106] width 101 height 25
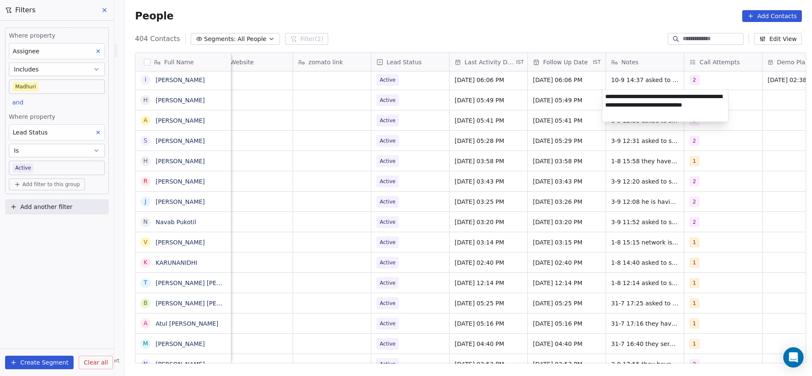
click at [606, 99] on textarea "**********" at bounding box center [665, 106] width 126 height 32
type textarea "**********"
click at [513, 129] on html "On2Cook India Pvt. Ltd. Contacts People Marketing Workflows Campaigns Sales Pip…" at bounding box center [406, 188] width 812 height 376
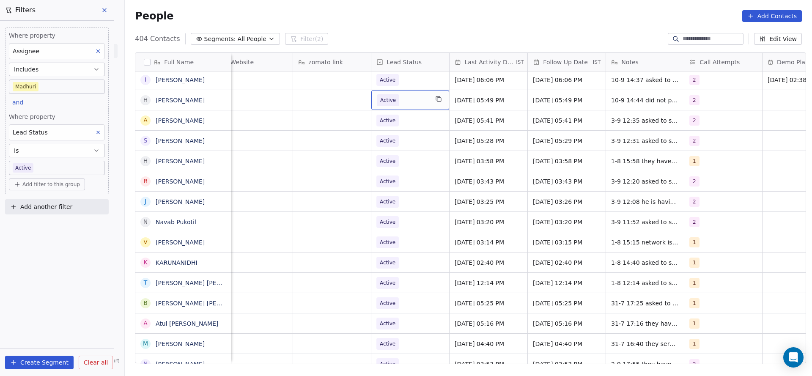
click at [405, 101] on span "Active" at bounding box center [403, 100] width 52 height 12
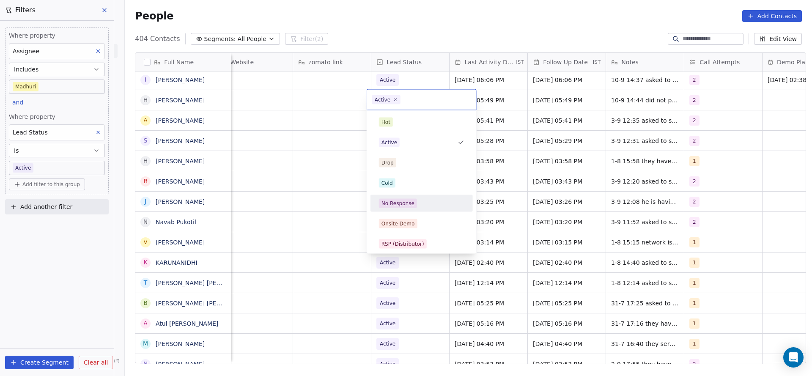
click at [414, 203] on span "No Response" at bounding box center [398, 203] width 38 height 9
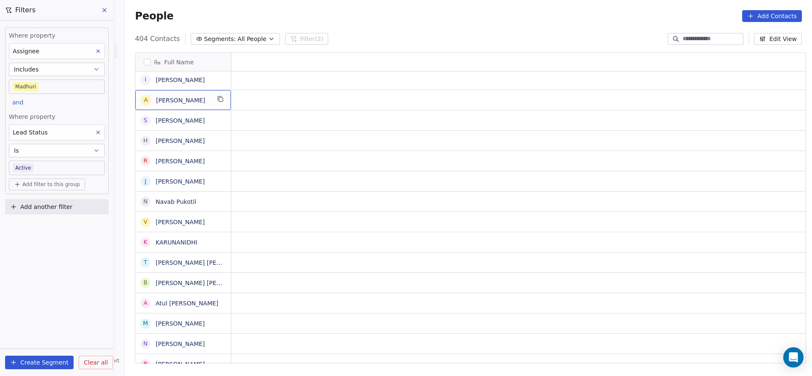
scroll to position [0, 0]
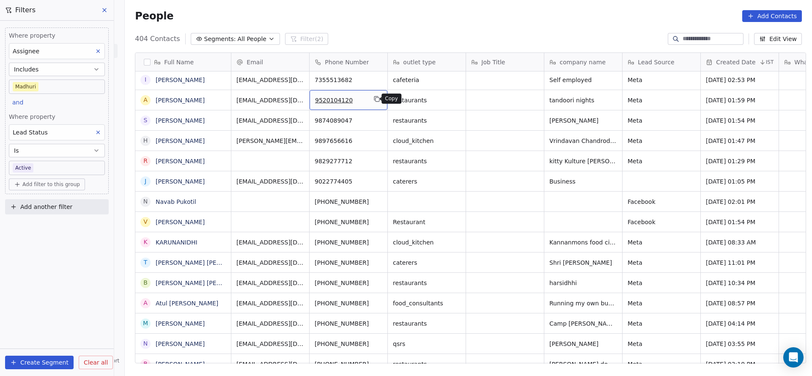
click at [372, 102] on button "grid" at bounding box center [377, 99] width 10 height 10
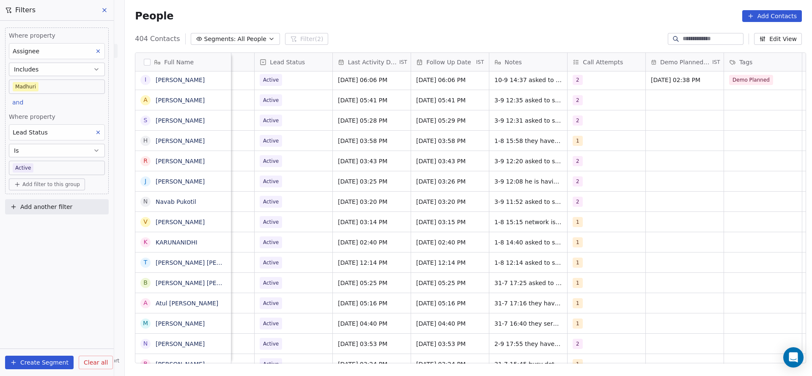
scroll to position [0, 1099]
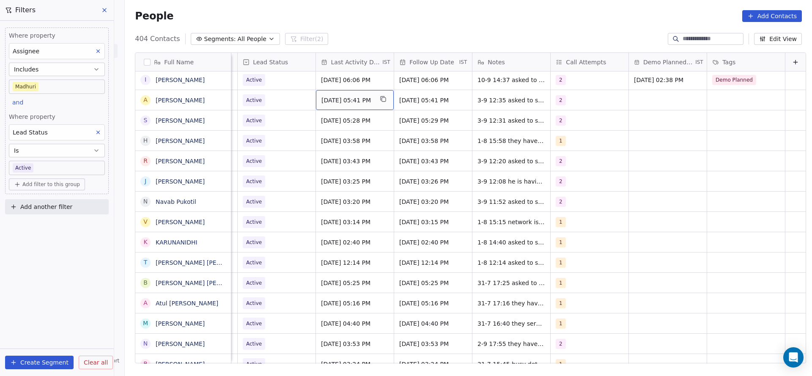
click at [322, 99] on span "Sep 03, 2025 05:41 PM" at bounding box center [348, 100] width 52 height 8
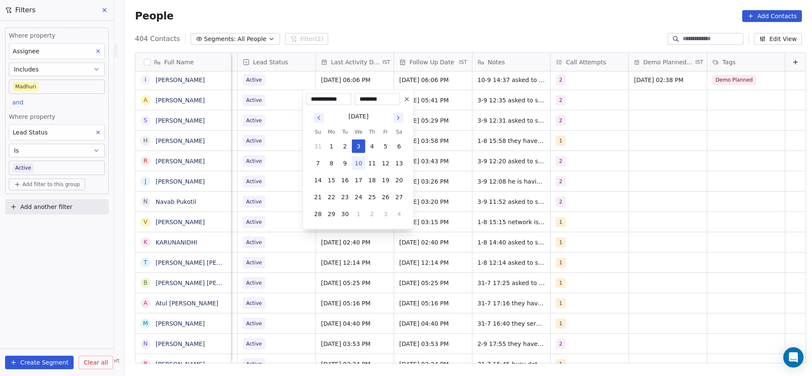
click at [357, 161] on button "10" at bounding box center [359, 164] width 14 height 14
type input "**********"
click at [275, 176] on html "On2Cook India Pvt. Ltd. Contacts People Marketing Workflows Campaigns Sales Pip…" at bounding box center [406, 188] width 812 height 376
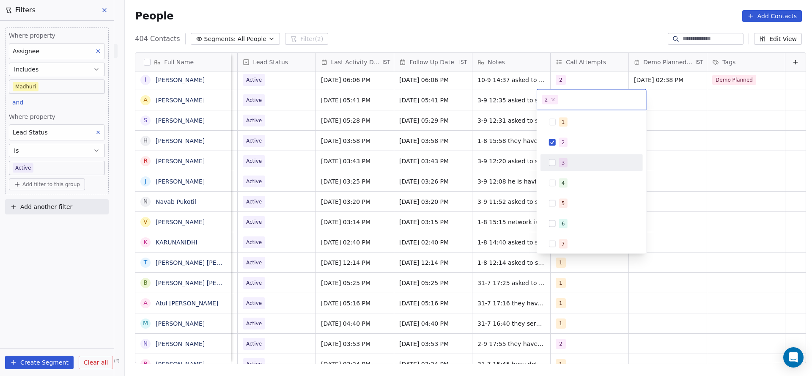
click at [560, 156] on div "3" at bounding box center [592, 163] width 96 height 14
click at [565, 141] on span "2" at bounding box center [563, 142] width 8 height 9
click at [500, 146] on html "On2Cook India Pvt. Ltd. Contacts People Marketing Workflows Campaigns Sales Pip…" at bounding box center [406, 188] width 812 height 376
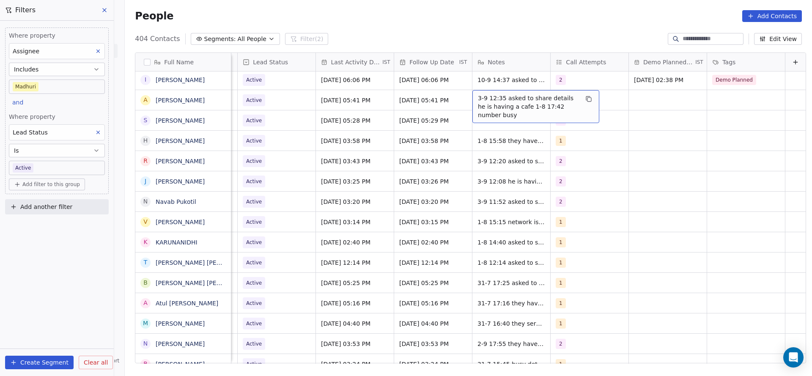
click at [478, 96] on span "3-9 12:35 asked to share details he is having a cafe 1-8 17:42 number busy" at bounding box center [528, 106] width 101 height 25
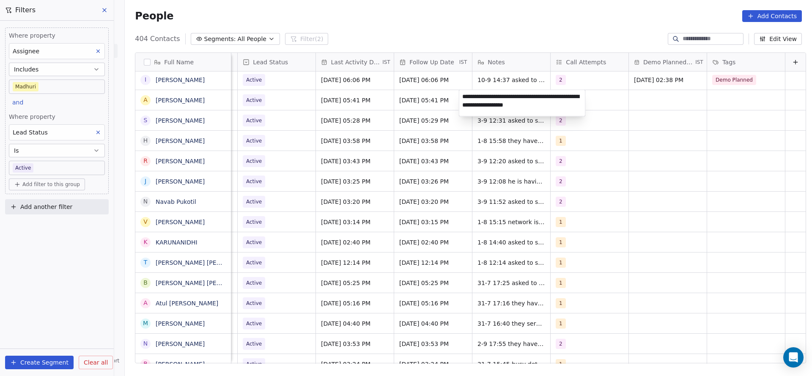
click at [462, 99] on textarea "**********" at bounding box center [522, 103] width 126 height 26
type textarea "**********"
click at [411, 137] on html "On2Cook India Pvt. Ltd. Contacts People Marketing Workflows Campaigns Sales Pip…" at bounding box center [406, 188] width 812 height 376
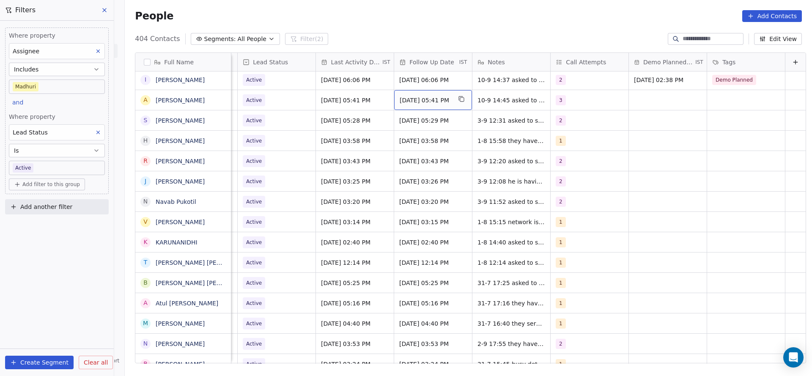
click at [418, 106] on div "20/08/2025 05:41 PM" at bounding box center [433, 100] width 78 height 20
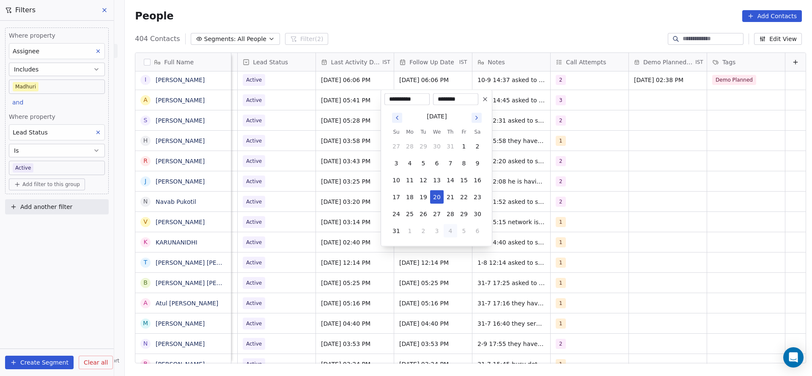
click at [451, 232] on button "4" at bounding box center [451, 231] width 14 height 14
click at [438, 180] on button "17" at bounding box center [437, 180] width 14 height 14
type input "**********"
click at [346, 190] on html "On2Cook India Pvt. Ltd. Contacts People Marketing Workflows Campaigns Sales Pip…" at bounding box center [406, 188] width 812 height 376
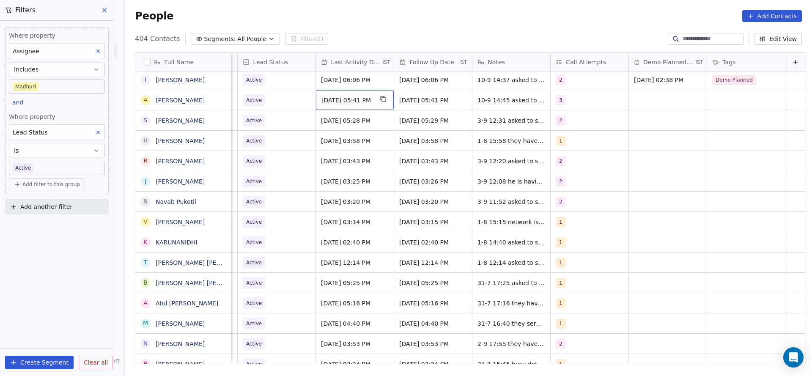
click at [341, 102] on span "[DATE] 05:41 PM" at bounding box center [348, 100] width 52 height 8
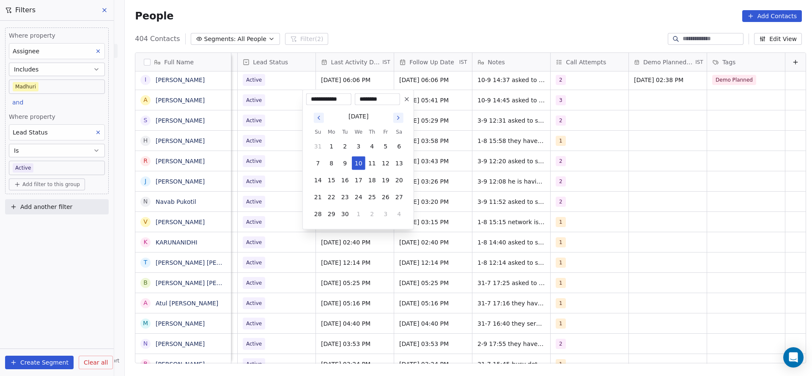
click at [226, 137] on html "On2Cook India Pvt. Ltd. Contacts People Marketing Workflows Campaigns Sales Pip…" at bounding box center [406, 188] width 812 height 376
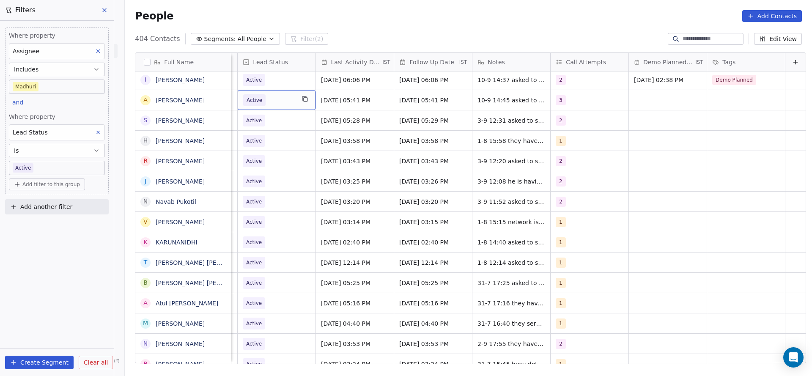
click at [278, 103] on span "Active" at bounding box center [269, 100] width 52 height 12
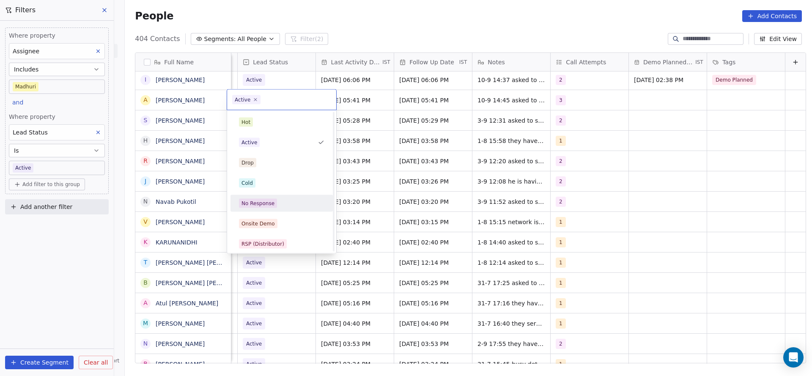
scroll to position [63, 0]
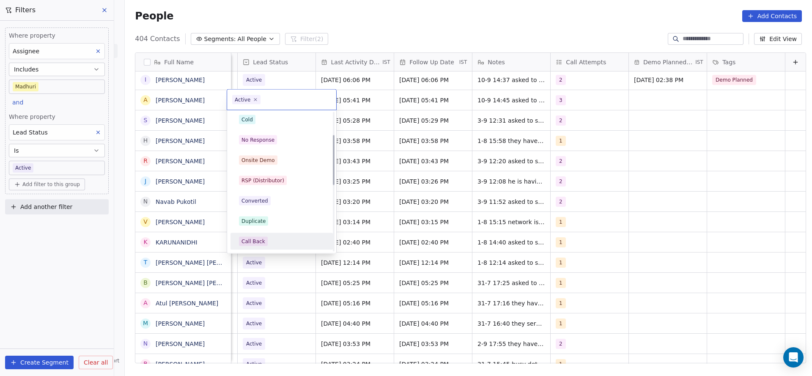
click at [272, 237] on div "Call Back" at bounding box center [281, 241] width 85 height 9
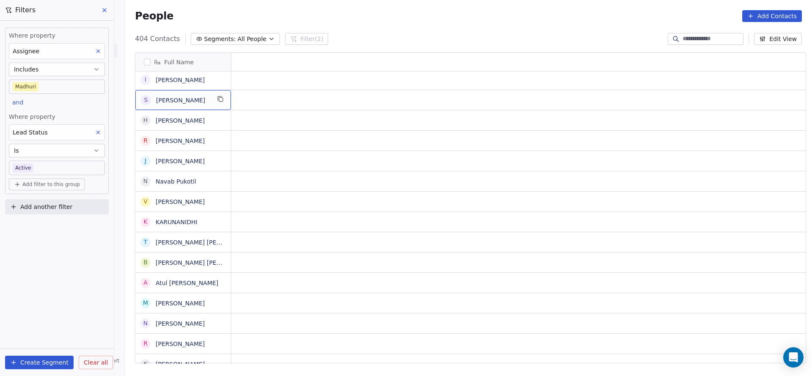
scroll to position [0, 0]
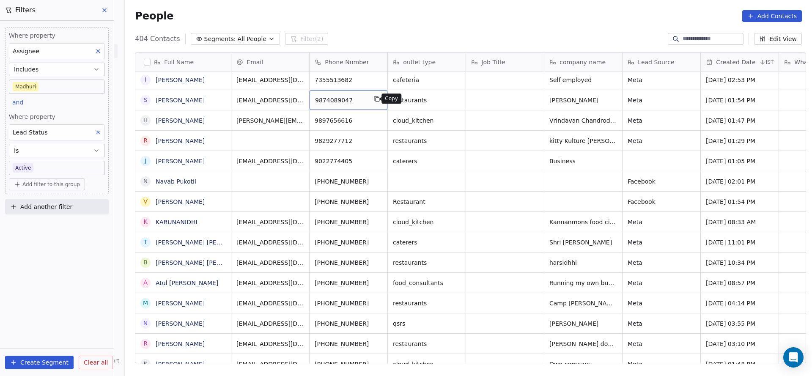
click at [376, 100] on icon "grid" at bounding box center [378, 100] width 4 height 4
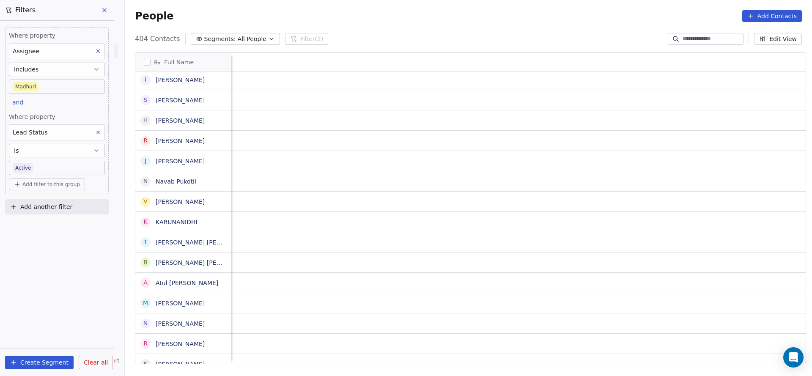
scroll to position [0, 970]
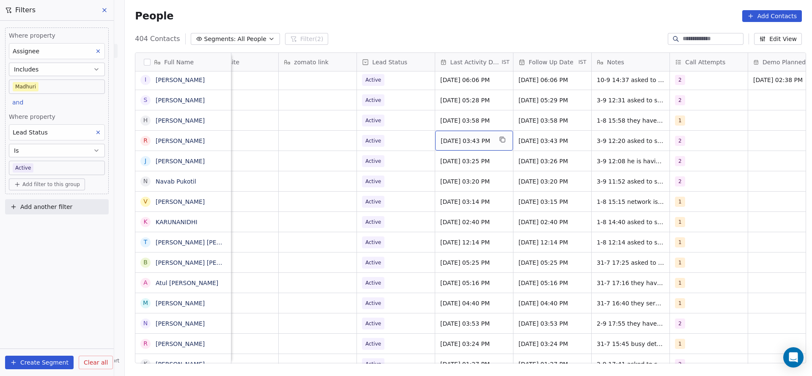
click at [467, 140] on span "Sep 03, 2025 03:43 PM" at bounding box center [467, 141] width 52 height 8
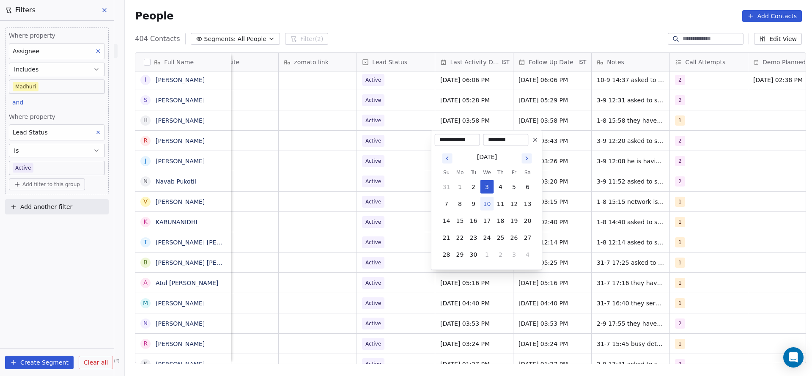
click at [342, 158] on html "On2Cook India Pvt. Ltd. Contacts People Marketing Workflows Campaigns Sales Pip…" at bounding box center [406, 188] width 812 height 376
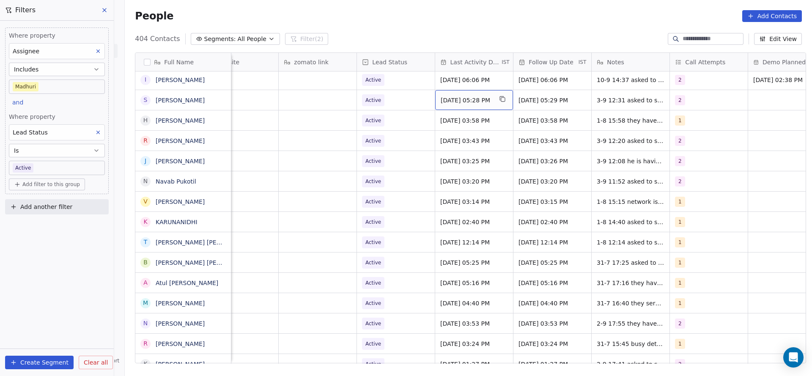
click at [468, 104] on div "Sep 03, 2025 05:28 PM" at bounding box center [474, 100] width 78 height 20
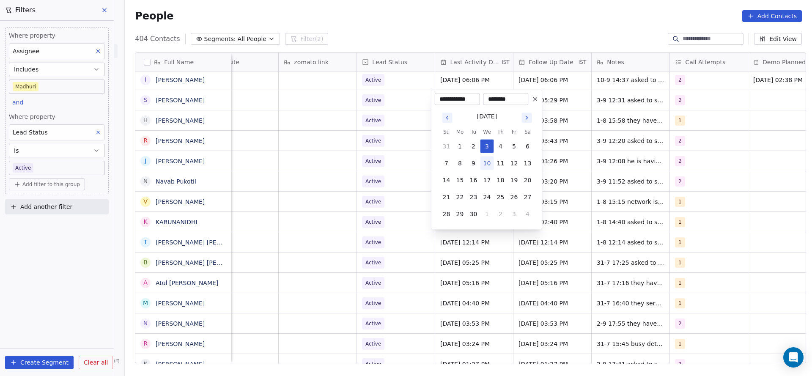
click at [487, 160] on button "10" at bounding box center [488, 164] width 14 height 14
type input "**********"
click at [411, 162] on html "On2Cook India Pvt. Ltd. Contacts People Marketing Workflows Campaigns Sales Pip…" at bounding box center [406, 188] width 812 height 376
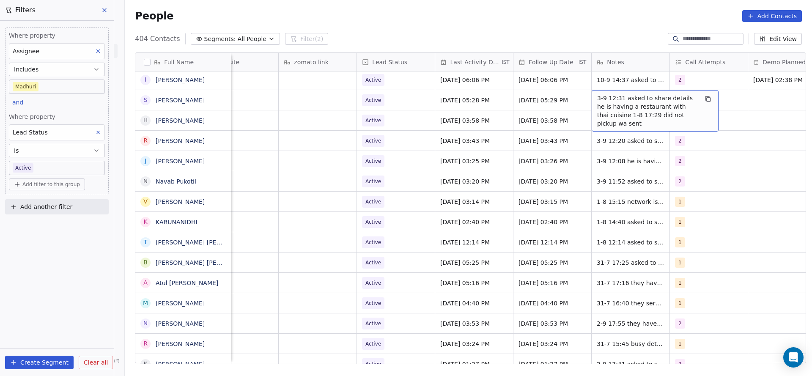
click at [622, 97] on span "3-9 12:31 asked to share details he is having a restaurant with thai cuisine 1-…" at bounding box center [647, 111] width 101 height 34
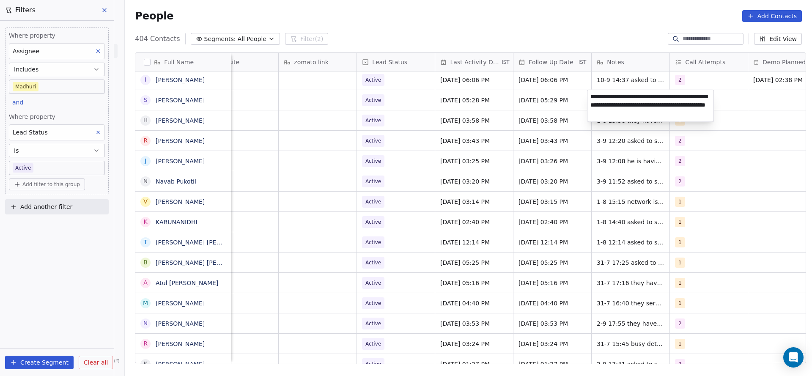
click at [591, 96] on textarea "**********" at bounding box center [651, 106] width 126 height 32
type textarea "**********"
click at [521, 104] on html "On2Cook India Pvt. Ltd. Contacts People Marketing Workflows Campaigns Sales Pip…" at bounding box center [406, 188] width 812 height 376
click at [708, 104] on div "2" at bounding box center [702, 100] width 52 height 10
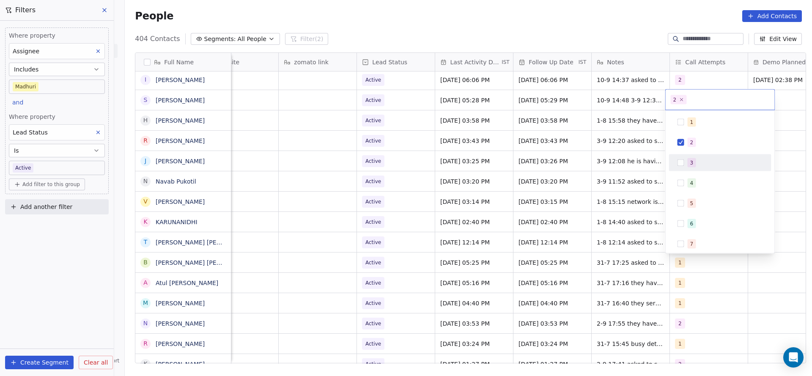
click at [685, 157] on div "3" at bounding box center [721, 163] width 96 height 14
click at [694, 141] on span "2" at bounding box center [692, 142] width 8 height 9
click at [595, 158] on html "On2Cook India Pvt. Ltd. Contacts People Marketing Workflows Campaigns Sales Pip…" at bounding box center [406, 188] width 812 height 376
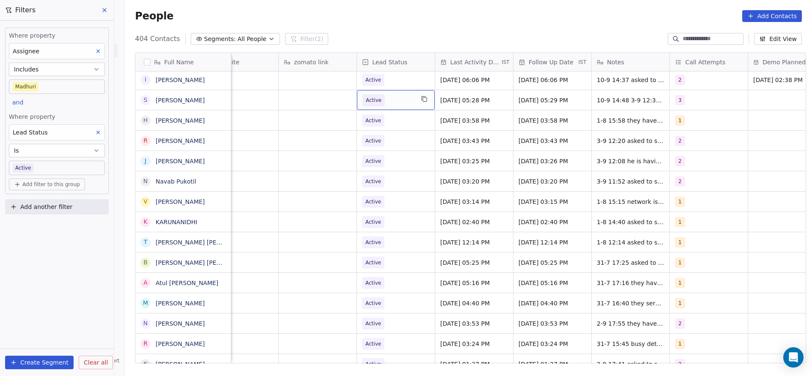
click at [376, 103] on span "Active" at bounding box center [374, 100] width 22 height 12
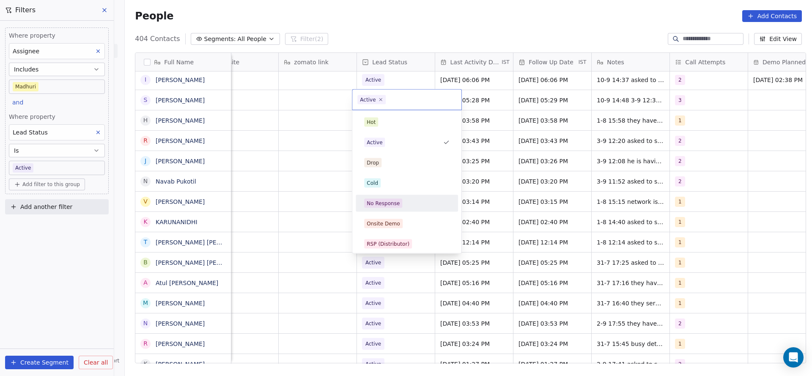
click at [372, 198] on div "No Response" at bounding box center [407, 204] width 96 height 14
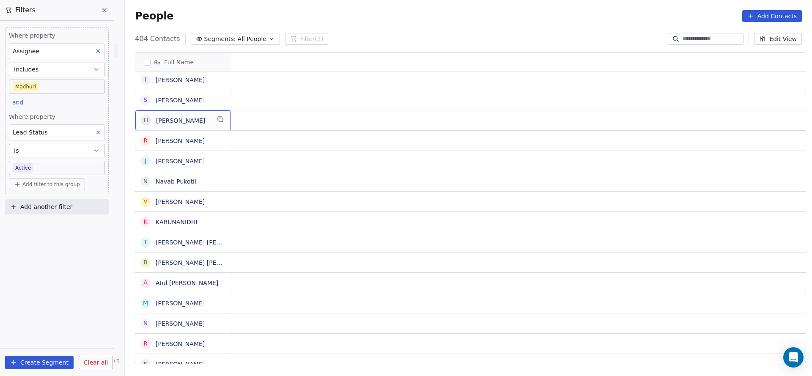
scroll to position [0, 0]
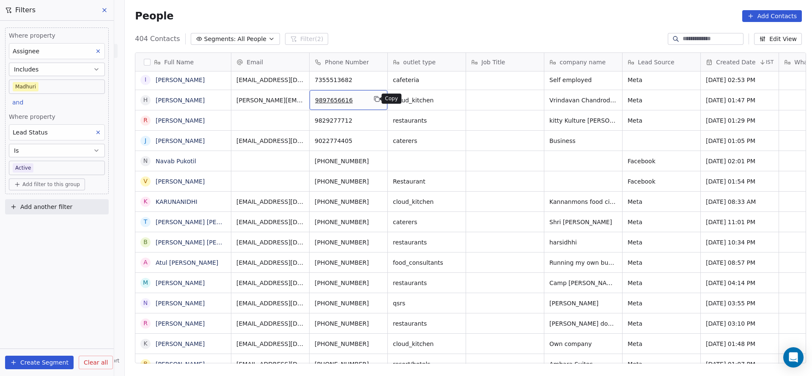
click at [374, 96] on icon "grid" at bounding box center [376, 98] width 4 height 4
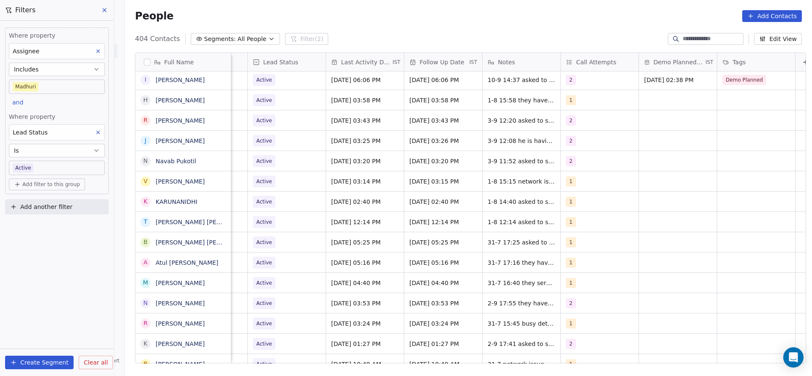
scroll to position [0, 1095]
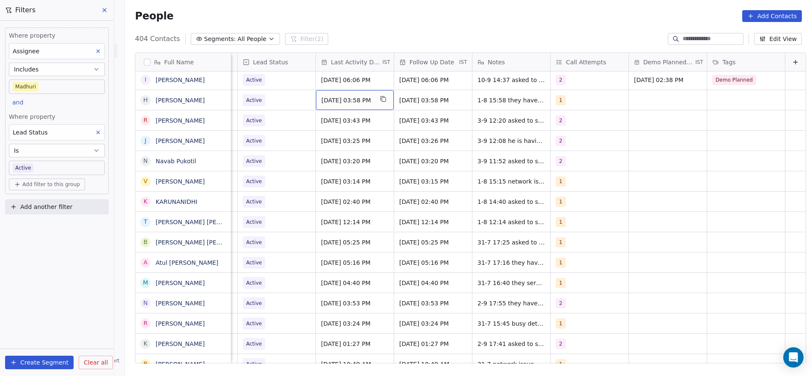
click at [346, 102] on span "Aug 01, 2025 03:58 PM" at bounding box center [348, 100] width 52 height 8
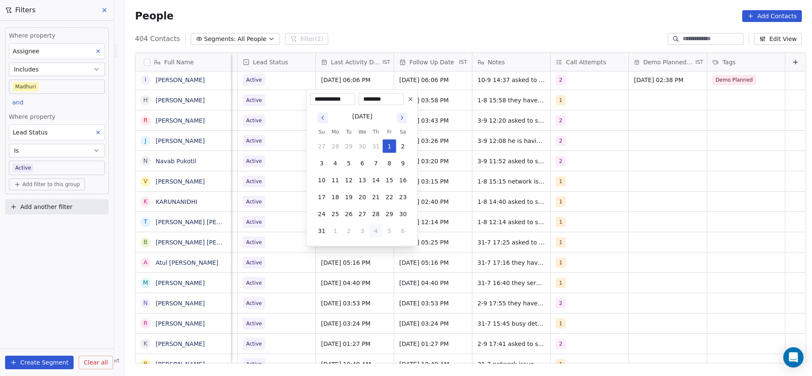
click at [377, 227] on button "4" at bounding box center [376, 231] width 14 height 14
click at [362, 165] on button "10" at bounding box center [363, 164] width 14 height 14
type input "**********"
click at [280, 165] on html "On2Cook India Pvt. Ltd. Contacts People Marketing Workflows Campaigns Sales Pip…" at bounding box center [406, 188] width 812 height 376
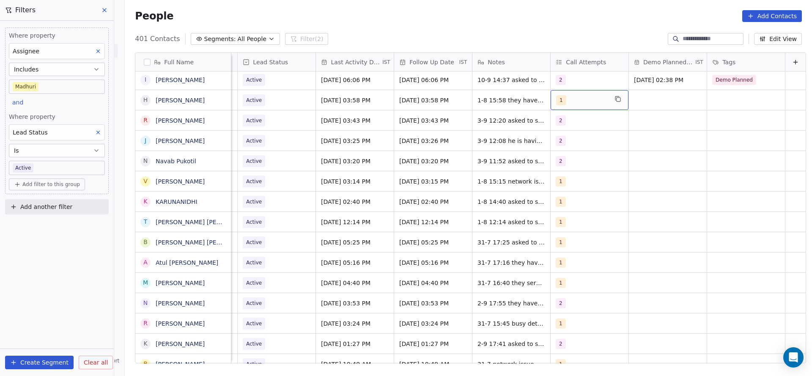
click at [570, 100] on div "1" at bounding box center [582, 100] width 52 height 10
click at [567, 139] on div "2" at bounding box center [567, 143] width 3 height 8
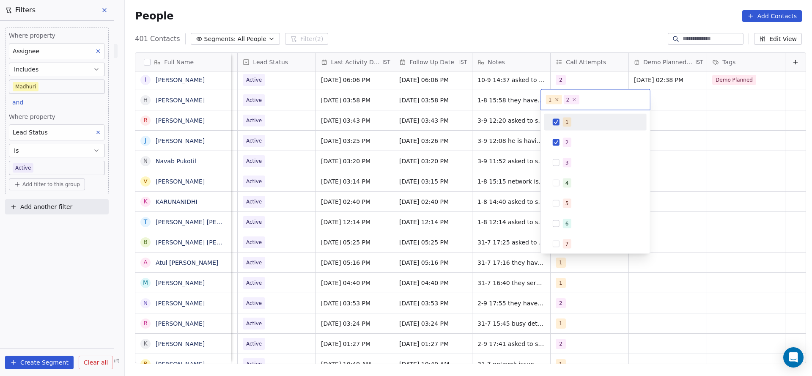
click at [569, 125] on span "1" at bounding box center [567, 122] width 8 height 9
click at [483, 137] on html "On2Cook India Pvt. Ltd. Contacts People Marketing Workflows Campaigns Sales Pip…" at bounding box center [406, 188] width 812 height 376
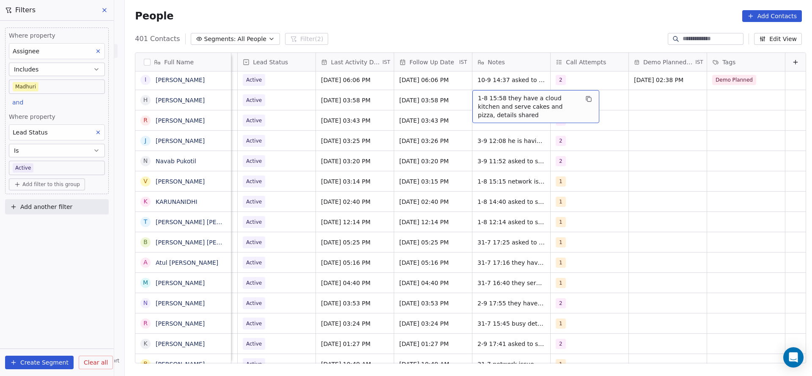
click at [478, 99] on span "1-8 15:58 they have a cloud kitchen and serve cakes and pizza, details shared" at bounding box center [528, 106] width 101 height 25
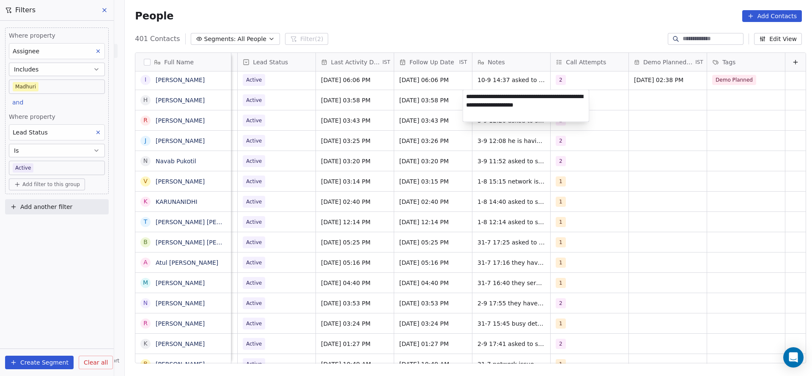
click at [465, 97] on textarea "**********" at bounding box center [526, 106] width 126 height 32
click at [208, 101] on html "On2Cook India Pvt. Ltd. Contacts People Marketing Workflows Campaigns Sales Pip…" at bounding box center [406, 188] width 812 height 376
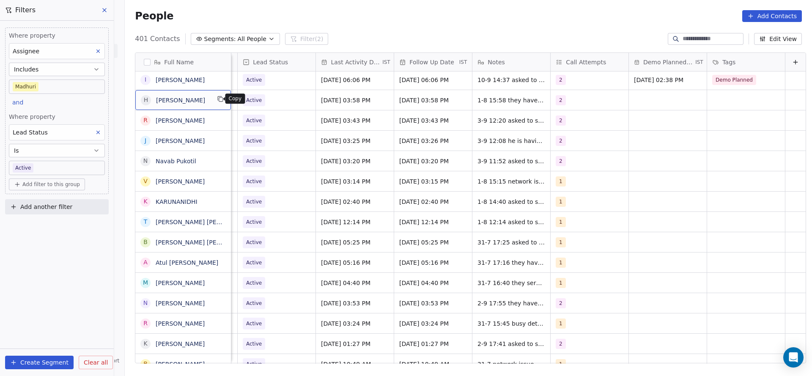
click at [217, 98] on icon "grid" at bounding box center [220, 99] width 7 height 7
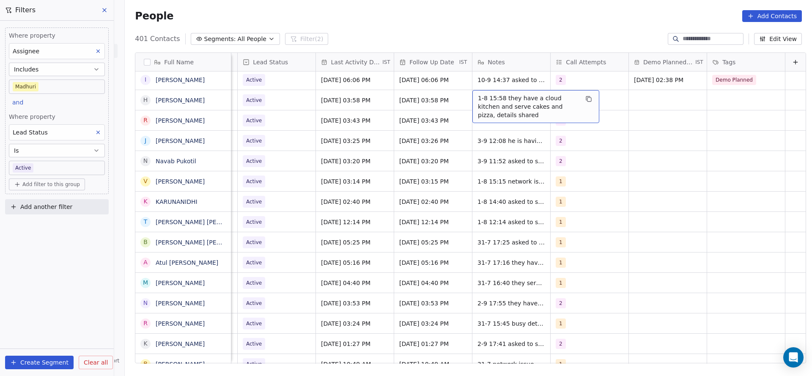
click at [495, 100] on span "1-8 15:58 they have a cloud kitchen and serve cakes and pizza, details shared" at bounding box center [528, 106] width 101 height 25
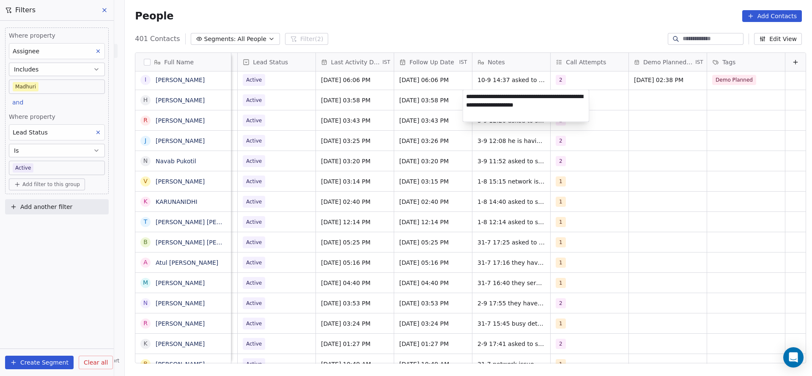
click at [466, 99] on textarea "**********" at bounding box center [526, 106] width 126 height 32
type textarea "**********"
click at [398, 115] on html "On2Cook India Pvt. Ltd. Contacts People Marketing Workflows Campaigns Sales Pip…" at bounding box center [406, 188] width 812 height 376
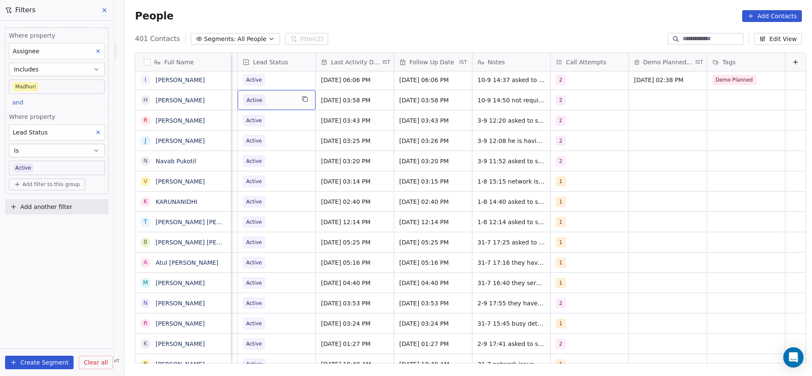
click at [277, 100] on span "Active" at bounding box center [269, 100] width 52 height 12
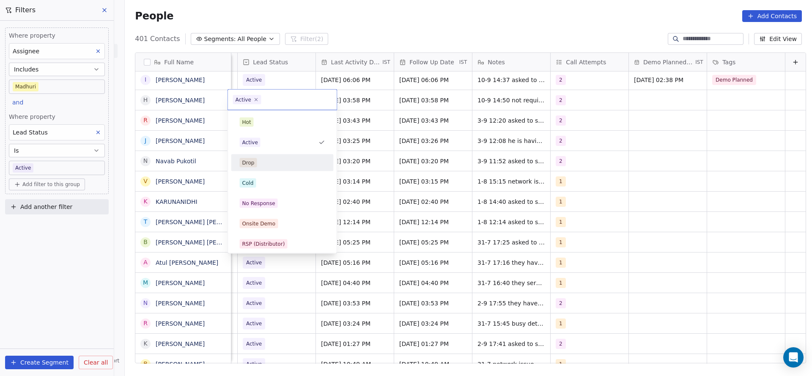
click at [535, 91] on html "On2Cook India Pvt. Ltd. Contacts People Marketing Workflows Campaigns Sales Pip…" at bounding box center [406, 188] width 812 height 376
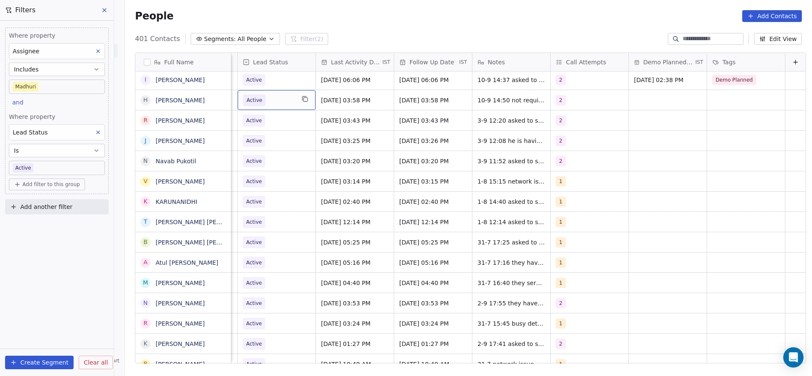
click at [272, 99] on span "Active" at bounding box center [269, 100] width 52 height 12
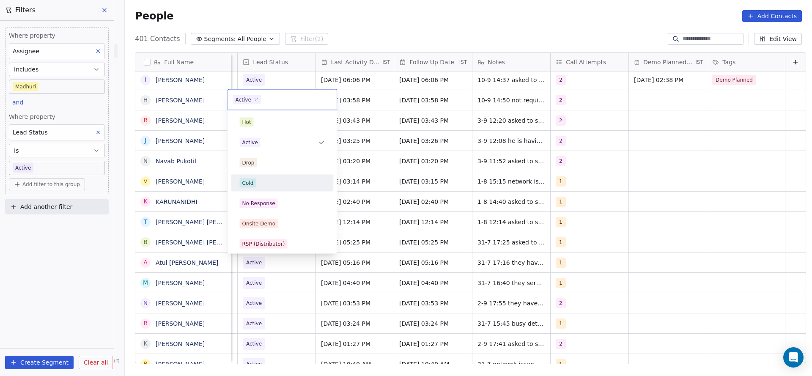
click at [264, 189] on div "Cold" at bounding box center [283, 183] width 96 height 14
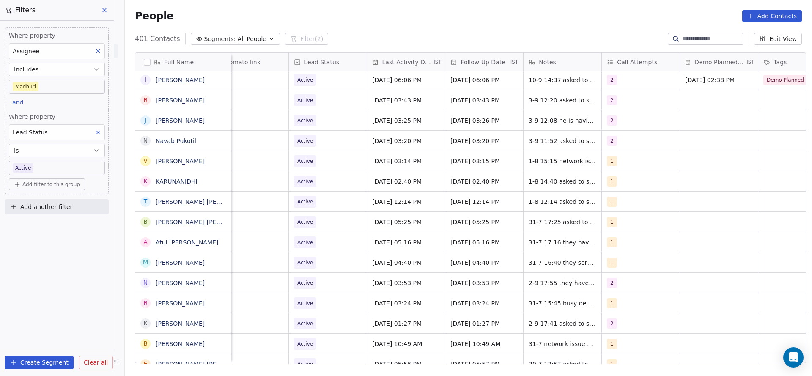
scroll to position [0, 1079]
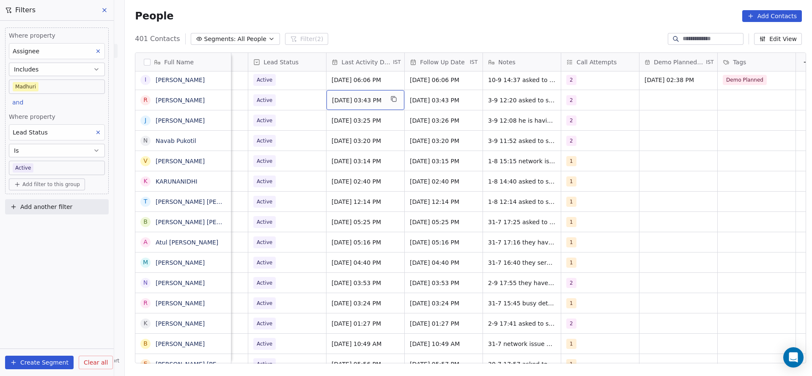
click at [347, 103] on span "Sep 03, 2025 03:43 PM" at bounding box center [358, 100] width 52 height 8
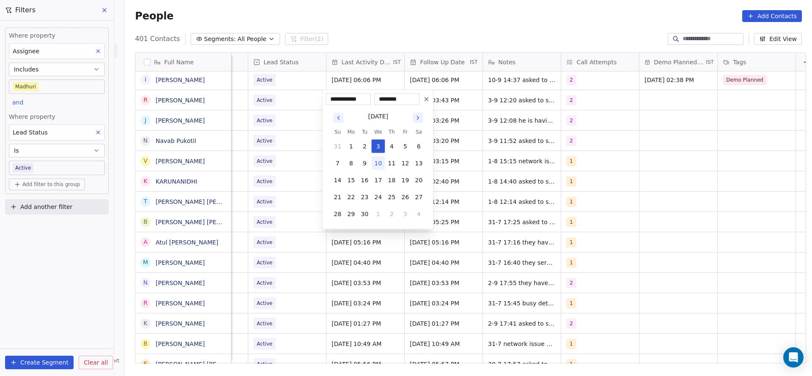
click at [374, 170] on tbody "31 1 2 3 4 5 6 7 8 9 10 11 12 13 14 15 16 17 18 19 20 21 22 23 24 25 26 27 28 2…" at bounding box center [378, 178] width 95 height 85
click at [376, 161] on button "10" at bounding box center [378, 164] width 14 height 14
type input "**********"
click at [280, 159] on html "On2Cook India Pvt. Ltd. Contacts People Marketing Workflows Campaigns Sales Pip…" at bounding box center [406, 188] width 812 height 376
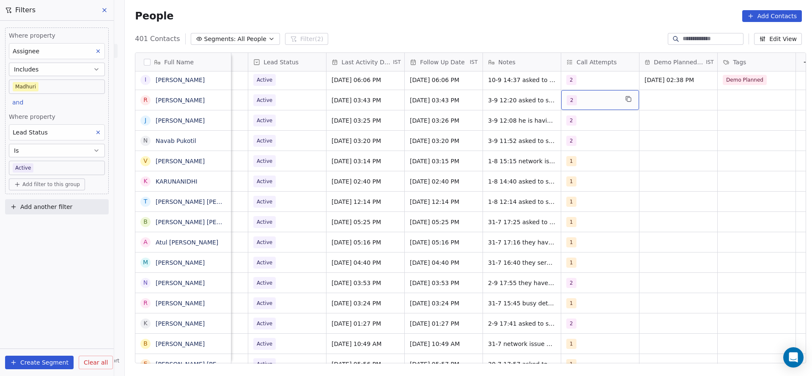
click at [604, 98] on div "2" at bounding box center [593, 100] width 52 height 10
click at [580, 154] on div "3" at bounding box center [611, 162] width 102 height 17
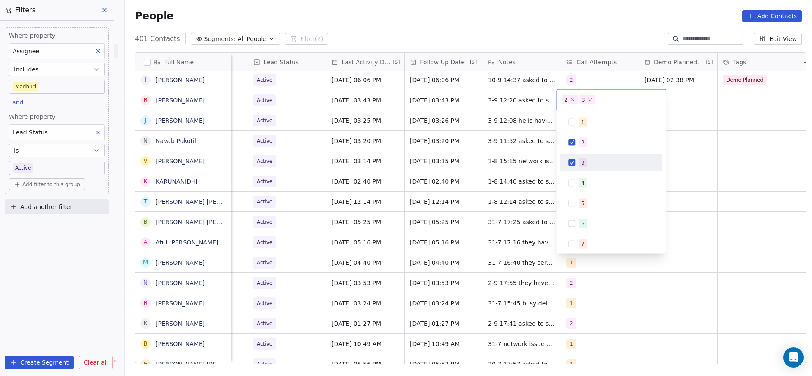
click at [580, 160] on span "3" at bounding box center [583, 162] width 8 height 9
click at [573, 161] on button "Suggestions" at bounding box center [572, 162] width 7 height 7
drag, startPoint x: 585, startPoint y: 142, endPoint x: 491, endPoint y: 156, distance: 94.9
click at [583, 142] on span "2" at bounding box center [583, 142] width 8 height 9
click at [491, 156] on html "On2Cook India Pvt. Ltd. Contacts People Marketing Workflows Campaigns Sales Pip…" at bounding box center [406, 188] width 812 height 376
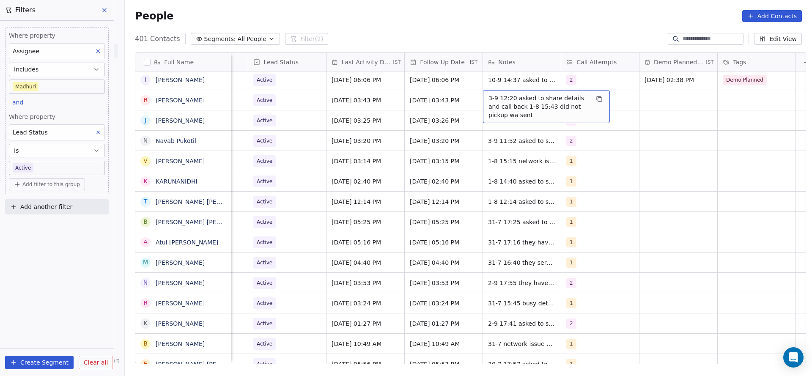
click at [489, 96] on span "3-9 12:20 asked to share details and call back 1-8 15:43 did not pickup wa sent" at bounding box center [539, 106] width 101 height 25
click at [482, 97] on textarea "**********" at bounding box center [542, 106] width 126 height 32
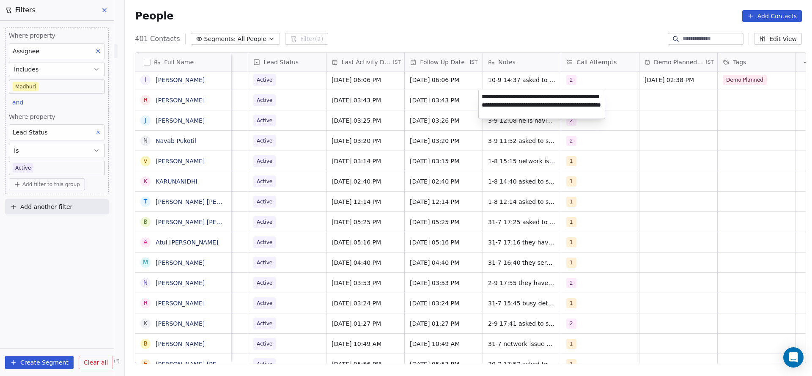
type textarea "**********"
click at [275, 103] on html "On2Cook India Pvt. Ltd. Contacts People Marketing Workflows Campaigns Sales Pip…" at bounding box center [406, 188] width 812 height 376
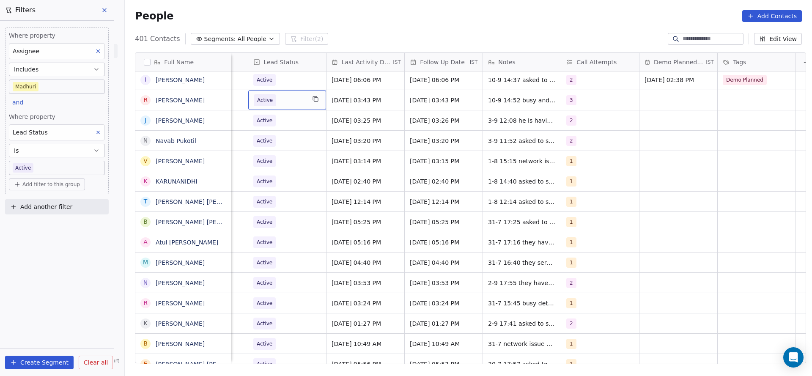
click at [280, 97] on span "Active" at bounding box center [280, 100] width 52 height 12
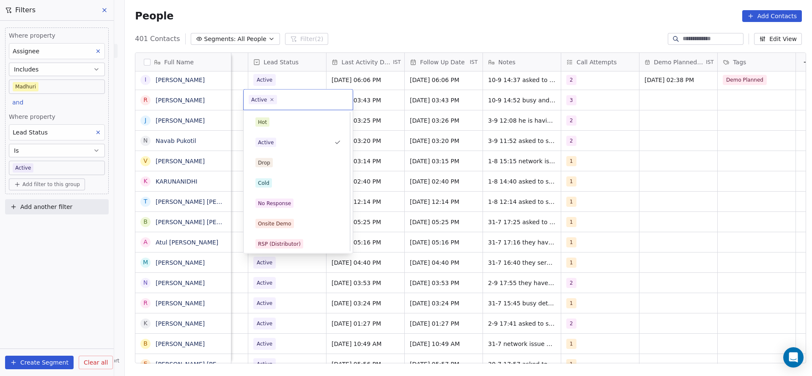
scroll to position [63, 0]
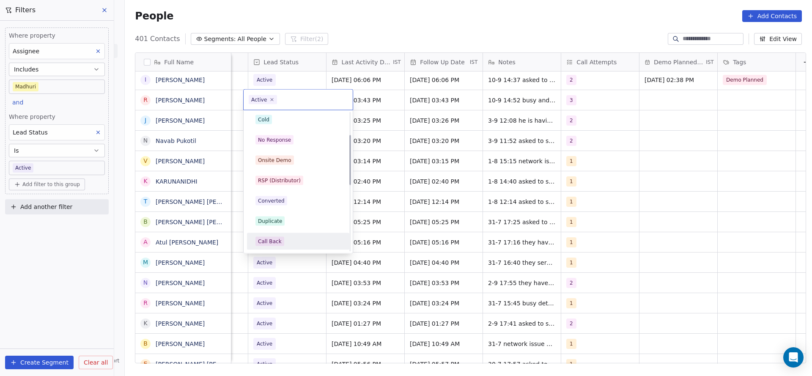
click at [282, 236] on div "Call Back" at bounding box center [298, 242] width 96 height 14
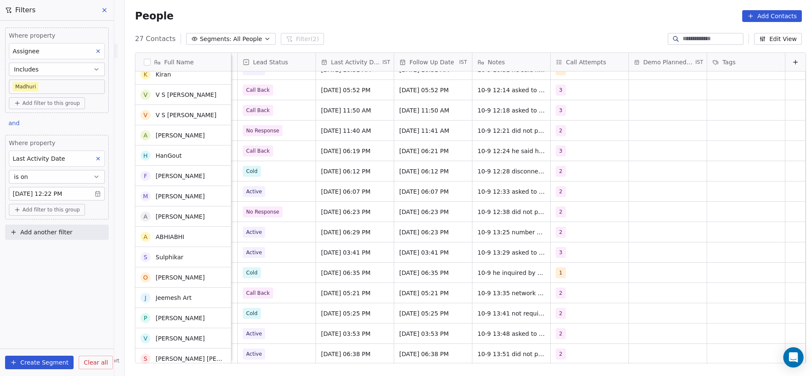
scroll to position [256, 0]
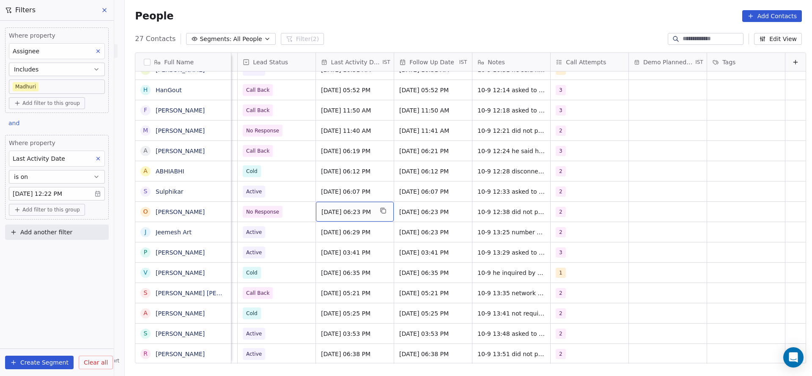
click at [334, 212] on span "Sep 10, 2025 06:23 PM" at bounding box center [348, 212] width 52 height 8
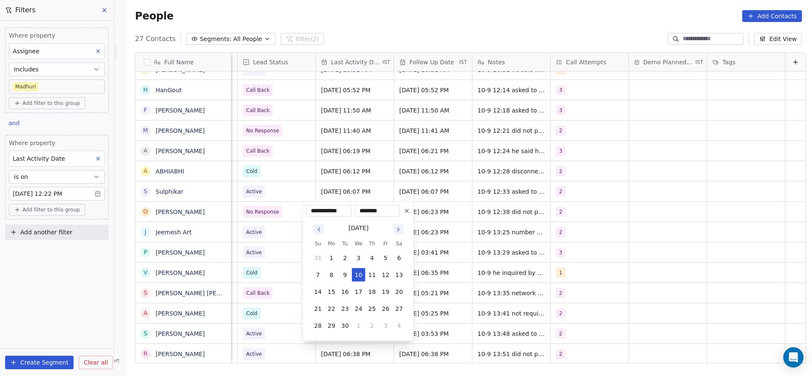
click at [274, 220] on html "On2Cook India Pvt. Ltd. Contacts People Marketing Workflows Campaigns Sales Pip…" at bounding box center [406, 188] width 812 height 376
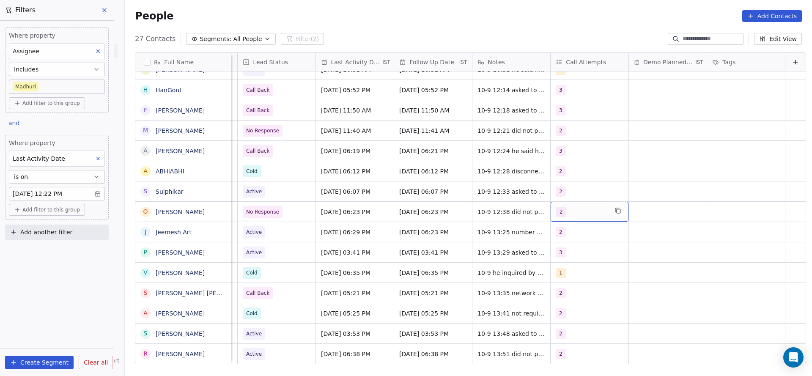
click at [556, 212] on div "2" at bounding box center [582, 212] width 52 height 10
click at [560, 277] on span "3" at bounding box center [563, 274] width 8 height 9
click at [564, 251] on div "2" at bounding box center [563, 254] width 3 height 8
click at [443, 260] on html "On2Cook India Pvt. Ltd. Contacts People Marketing Workflows Campaigns Sales Pip…" at bounding box center [406, 188] width 812 height 376
click at [263, 218] on div "No Response" at bounding box center [277, 212] width 78 height 20
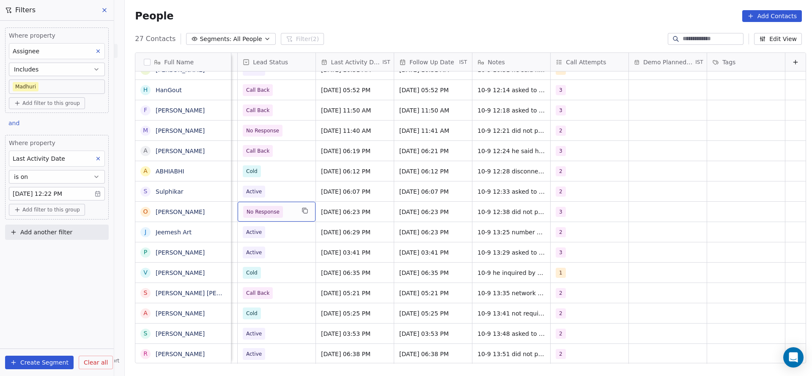
scroll to position [0, 1095]
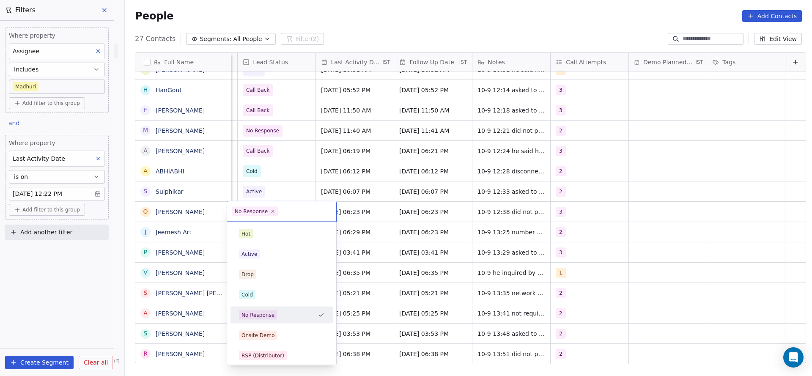
click at [514, 217] on html "On2Cook India Pvt. Ltd. Contacts People Marketing Workflows Campaigns Sales Pip…" at bounding box center [406, 188] width 812 height 376
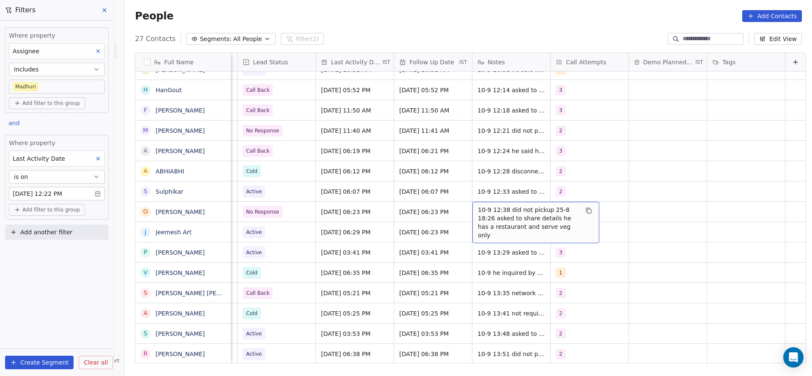
click at [481, 220] on span "10-9 12:38 did not pickup 25-8 18:26 asked to share details he has a restaurant…" at bounding box center [528, 223] width 101 height 34
click at [465, 205] on textarea "**********" at bounding box center [525, 218] width 126 height 32
type textarea "**********"
click at [321, 185] on html "On2Cook India Pvt. Ltd. Contacts People Marketing Workflows Campaigns Sales Pip…" at bounding box center [406, 188] width 812 height 376
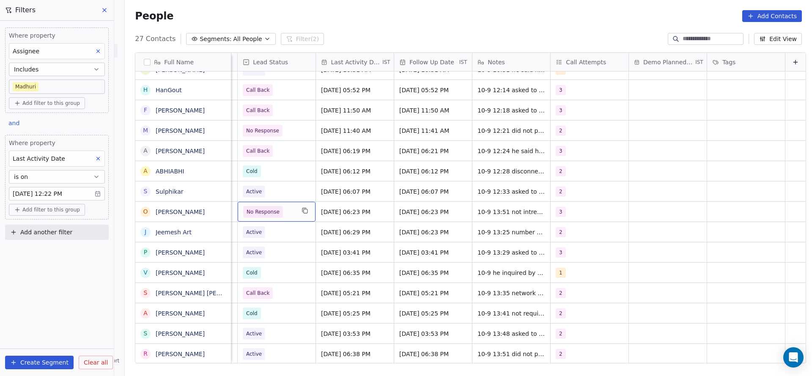
click at [269, 213] on span "No Response" at bounding box center [263, 212] width 40 height 12
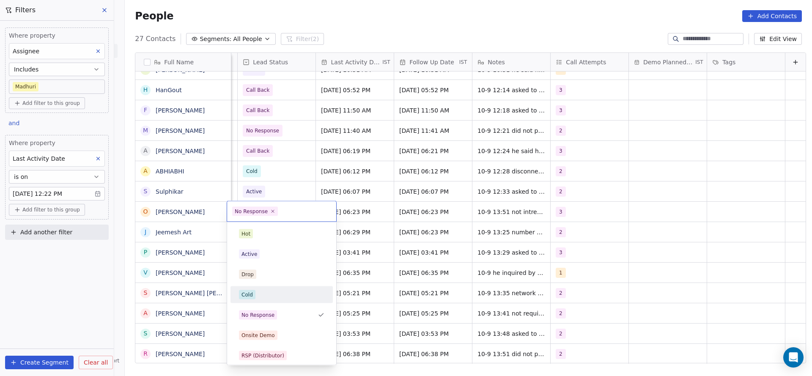
click at [269, 300] on div "Cold" at bounding box center [282, 295] width 96 height 14
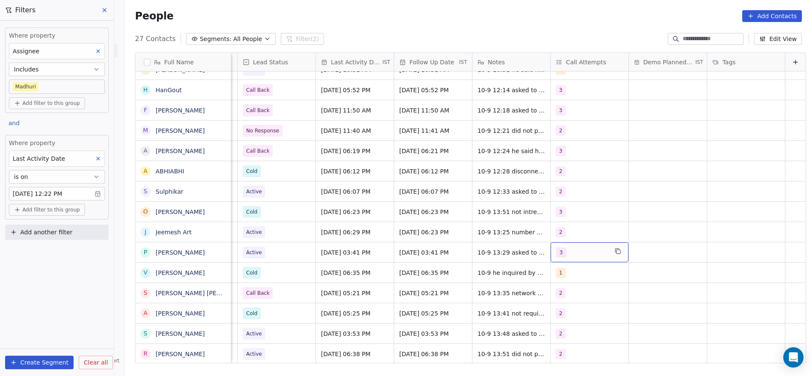
scroll to position [9, 1095]
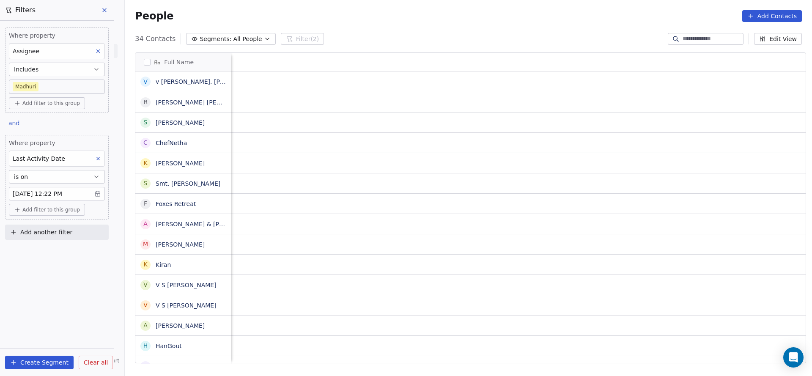
scroll to position [321, 682]
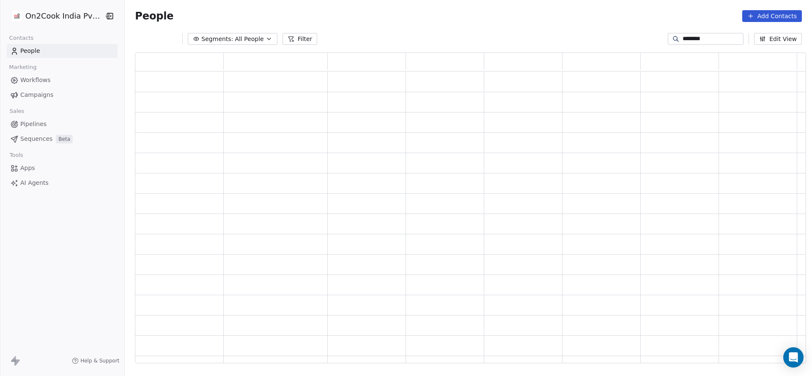
scroll to position [301, 661]
type input "*"
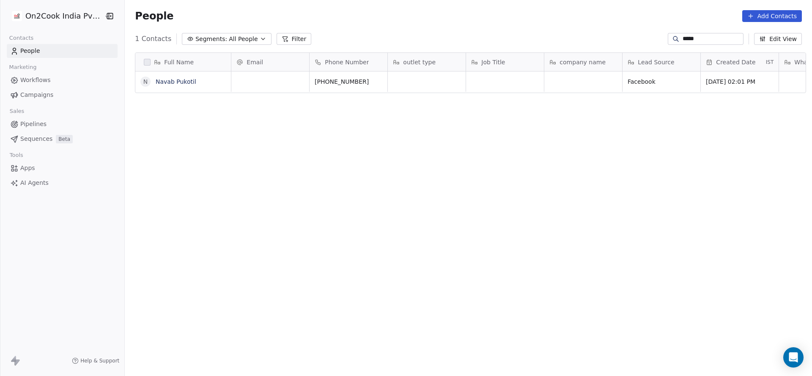
scroll to position [321, 682]
type input "*****"
click at [544, 61] on div "company name" at bounding box center [583, 62] width 78 height 18
click at [515, 75] on html "On2Cook India Pvt. Ltd. Contacts People Marketing Workflows Campaigns Sales Pip…" at bounding box center [406, 188] width 812 height 376
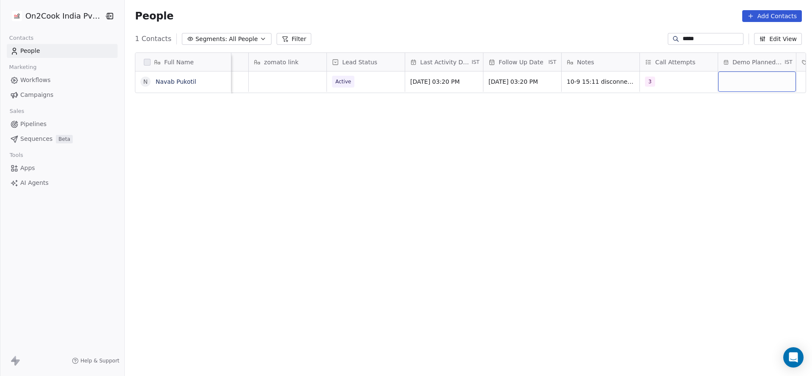
scroll to position [0, 1078]
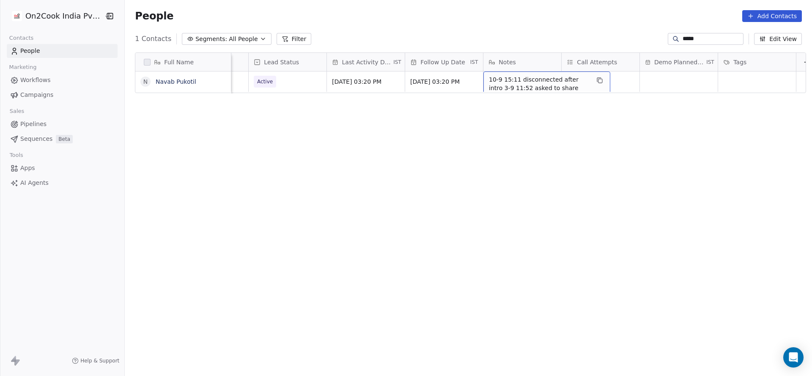
click at [509, 82] on span "10-9 15:11 disconnected after intro 3-9 11:52 asked to share details 1-8 15:20 …" at bounding box center [539, 92] width 101 height 34
click at [437, 93] on html "**********" at bounding box center [406, 188] width 812 height 376
click at [704, 43] on input "*****" at bounding box center [712, 39] width 59 height 8
click at [704, 42] on input "*****" at bounding box center [712, 39] width 59 height 8
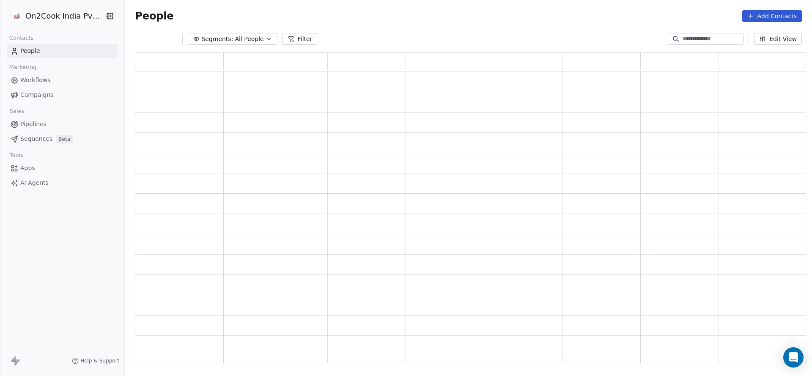
scroll to position [301, 661]
paste input "**********"
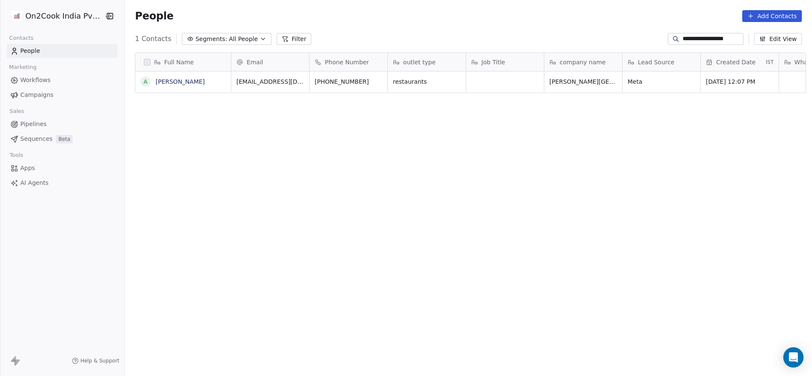
scroll to position [321, 682]
type input "**********"
click at [248, 85] on span "Ankit" at bounding box center [247, 82] width 20 height 10
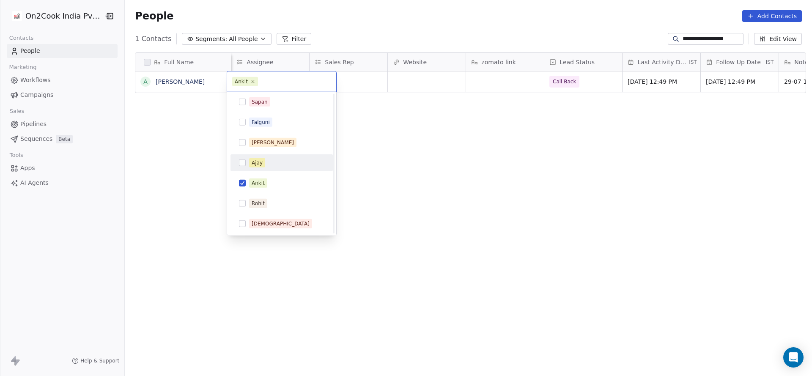
scroll to position [0, 0]
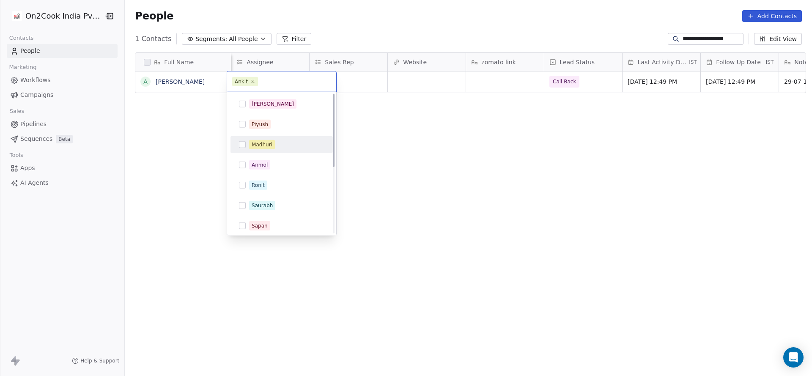
click at [267, 148] on span "Madhuri" at bounding box center [262, 144] width 26 height 9
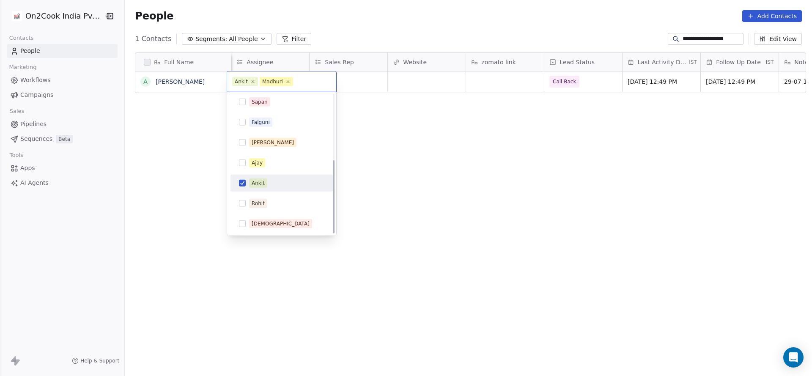
click at [260, 184] on div "Ankit" at bounding box center [258, 183] width 13 height 8
click at [472, 192] on html "**********" at bounding box center [406, 188] width 812 height 376
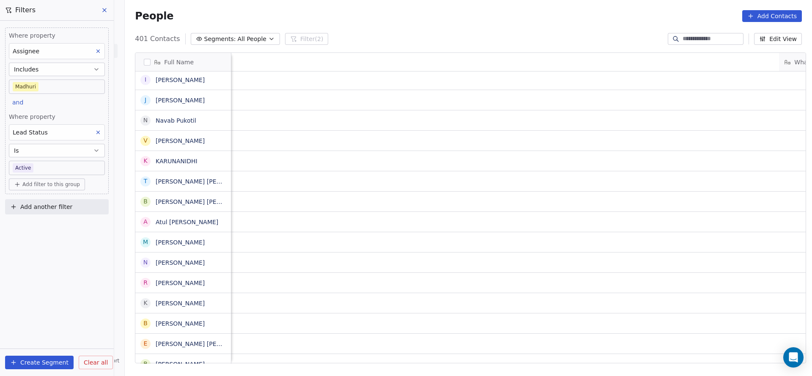
scroll to position [0, 1000]
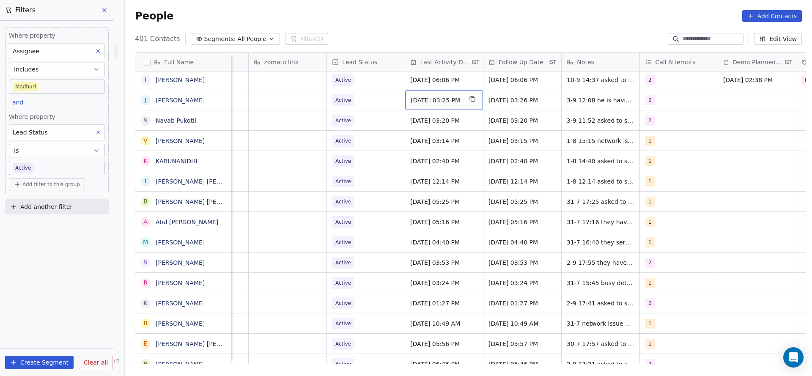
click at [421, 102] on span "Sep 03, 2025 03:25 PM" at bounding box center [437, 100] width 52 height 8
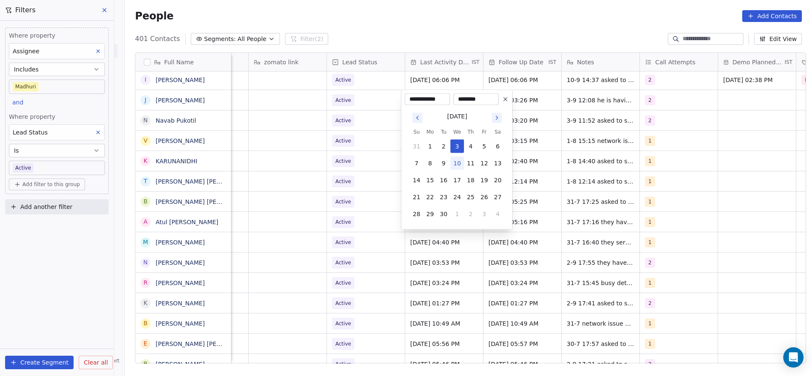
click at [462, 159] on button "10" at bounding box center [458, 164] width 14 height 14
type input "**********"
click at [357, 155] on html "On2Cook India Pvt. Ltd. Contacts People Marketing Workflows Campaigns Sales Pip…" at bounding box center [406, 188] width 812 height 376
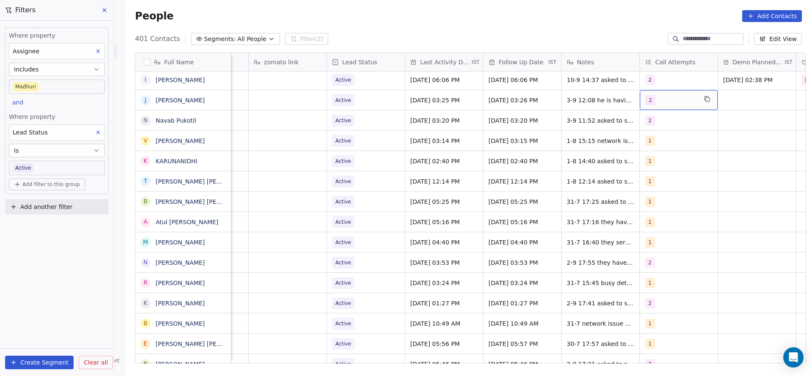
click at [666, 108] on div "2" at bounding box center [679, 100] width 78 height 20
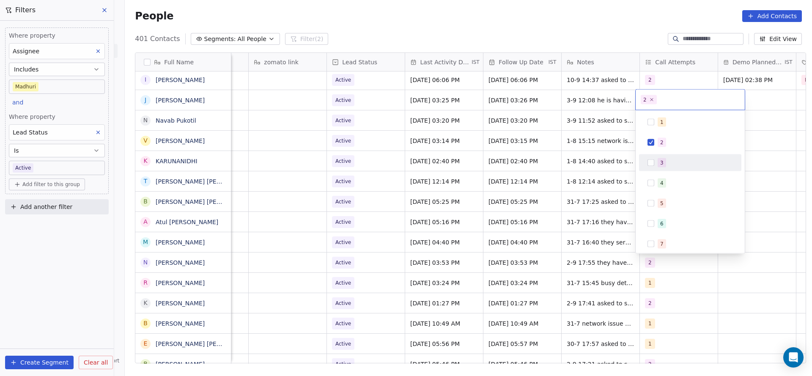
drag, startPoint x: 657, startPoint y: 152, endPoint x: 657, endPoint y: 157, distance: 5.1
click at [657, 157] on div "1 2 3 4 5 6 7 8 9 10" at bounding box center [690, 214] width 102 height 200
click at [657, 157] on div "3" at bounding box center [691, 163] width 96 height 14
drag, startPoint x: 657, startPoint y: 147, endPoint x: 574, endPoint y: 102, distance: 95.0
click at [657, 147] on div "2" at bounding box center [691, 143] width 96 height 14
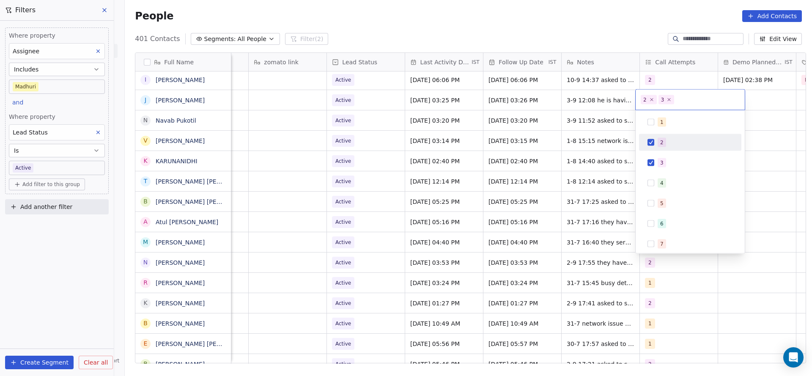
click at [604, 152] on html "On2Cook India Pvt. Ltd. Contacts People Marketing Workflows Campaigns Sales Pip…" at bounding box center [406, 188] width 812 height 376
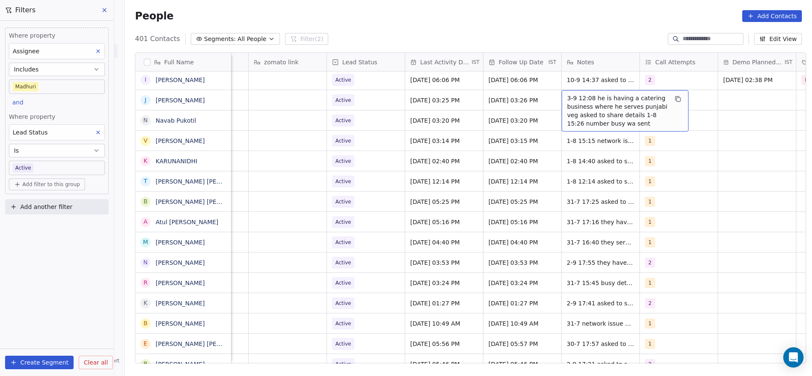
click at [577, 104] on span "3-9 12:08 he is having a catering business where he serves punjabi veg asked to…" at bounding box center [617, 111] width 101 height 34
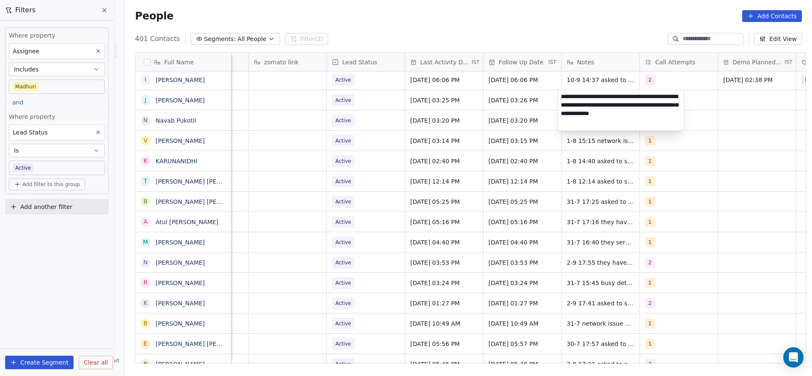
click at [563, 95] on textarea "**********" at bounding box center [621, 110] width 126 height 41
click at [563, 94] on textarea "**********" at bounding box center [621, 110] width 126 height 41
type textarea "**********"
click at [447, 127] on html "On2Cook India Pvt. Ltd. Contacts People Marketing Workflows Campaigns Sales Pip…" at bounding box center [406, 188] width 812 height 376
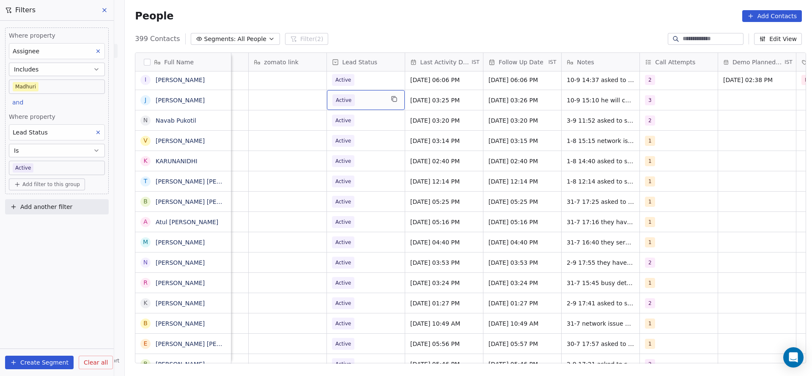
click at [350, 95] on span "Active" at bounding box center [359, 100] width 52 height 12
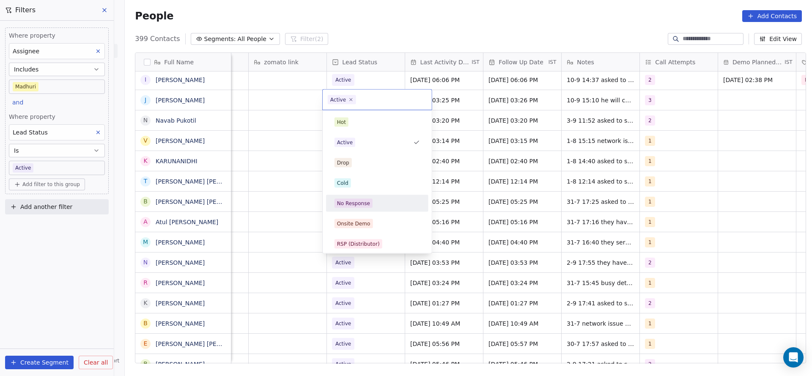
scroll to position [63, 0]
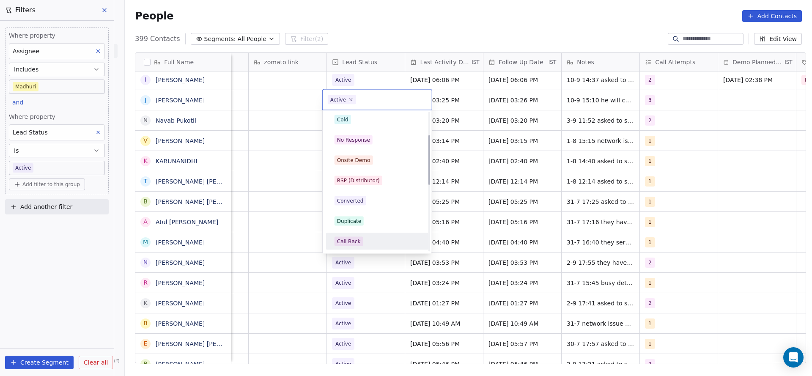
click at [362, 237] on div "Call Back" at bounding box center [377, 241] width 85 height 9
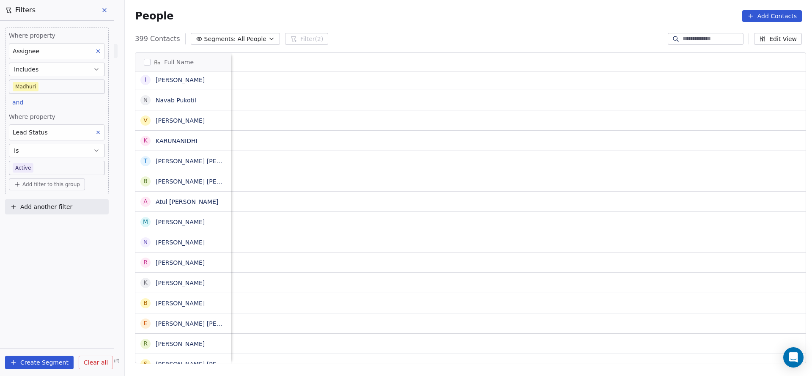
scroll to position [0, 1099]
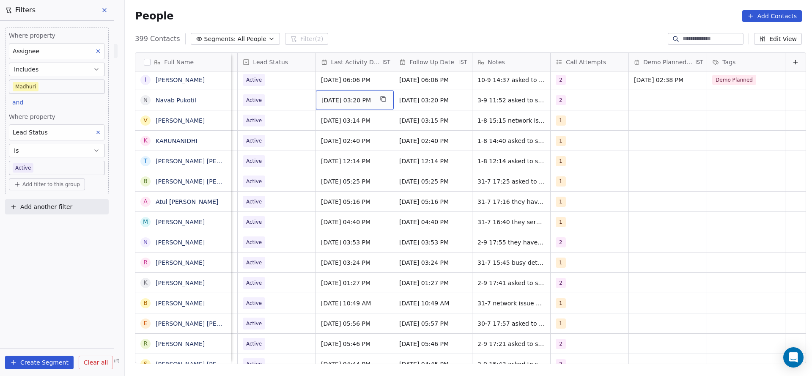
click at [322, 97] on span "Sep 03, 2025 03:20 PM" at bounding box center [348, 100] width 52 height 8
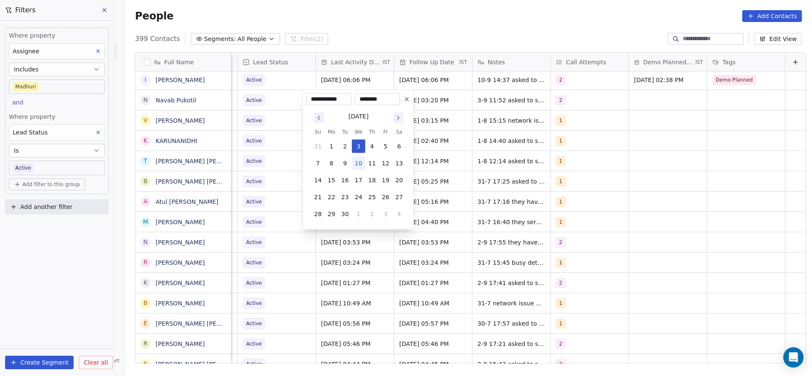
click at [360, 163] on button "10" at bounding box center [359, 164] width 14 height 14
type input "**********"
drag, startPoint x: 247, startPoint y: 187, endPoint x: 518, endPoint y: 85, distance: 289.7
click at [246, 187] on html "On2Cook India Pvt. Ltd. Contacts People Marketing Workflows Campaigns Sales Pip…" at bounding box center [406, 188] width 812 height 376
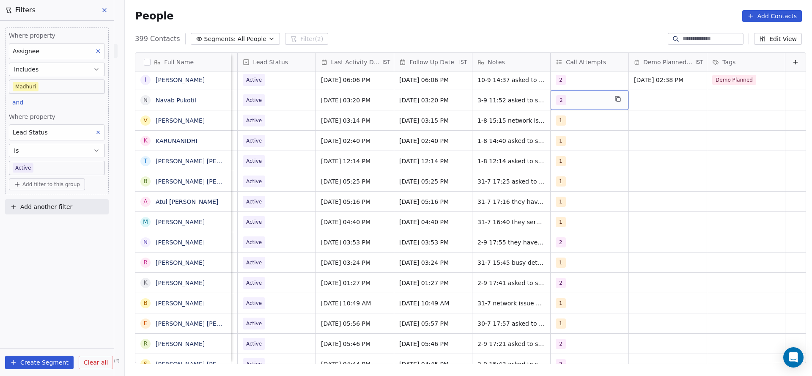
click at [561, 99] on div "2" at bounding box center [582, 100] width 52 height 10
click at [560, 154] on div "3" at bounding box center [592, 162] width 102 height 17
drag, startPoint x: 565, startPoint y: 144, endPoint x: 461, endPoint y: 112, distance: 108.8
click at [565, 145] on span "2" at bounding box center [563, 142] width 8 height 9
click at [432, 176] on html "On2Cook India Pvt. Ltd. Contacts People Marketing Workflows Campaigns Sales Pip…" at bounding box center [406, 188] width 812 height 376
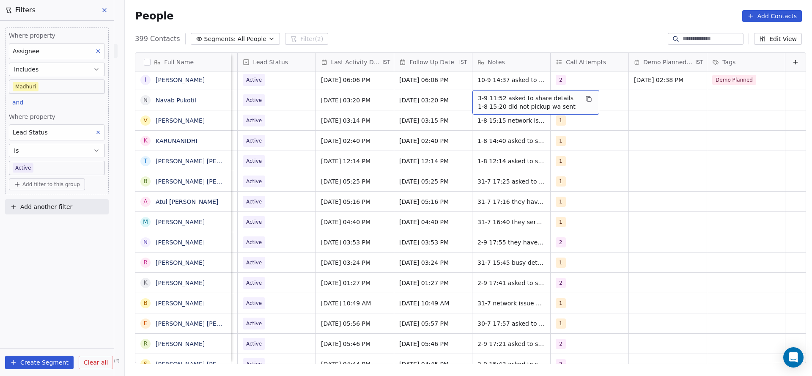
click at [478, 103] on span "3-9 11:52 asked to share details 1-8 15:20 did not pickup wa sent" at bounding box center [528, 102] width 101 height 17
click at [460, 94] on textarea "**********" at bounding box center [522, 103] width 126 height 26
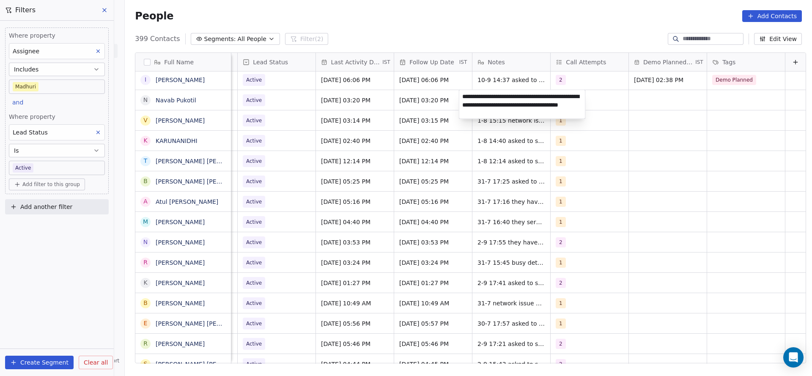
type textarea "**********"
click at [239, 139] on html "On2Cook India Pvt. Ltd. Contacts People Marketing Workflows Campaigns Sales Pip…" at bounding box center [406, 188] width 812 height 376
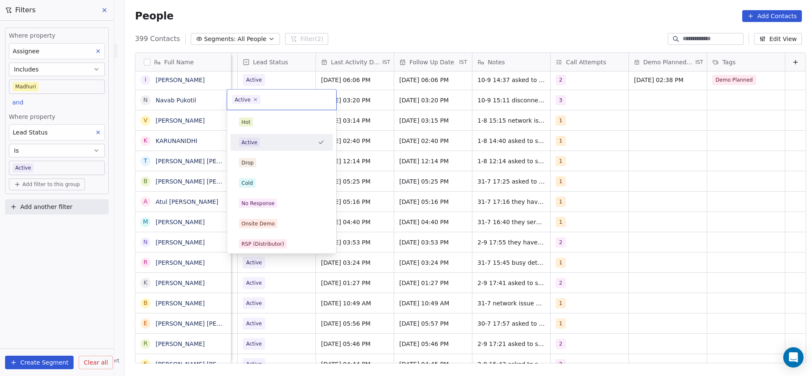
scroll to position [0, 1095]
click at [273, 184] on div "Cold" at bounding box center [281, 183] width 85 height 9
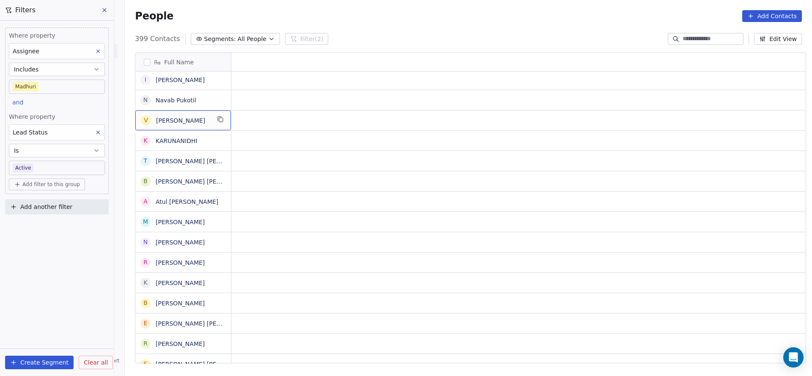
scroll to position [0, 0]
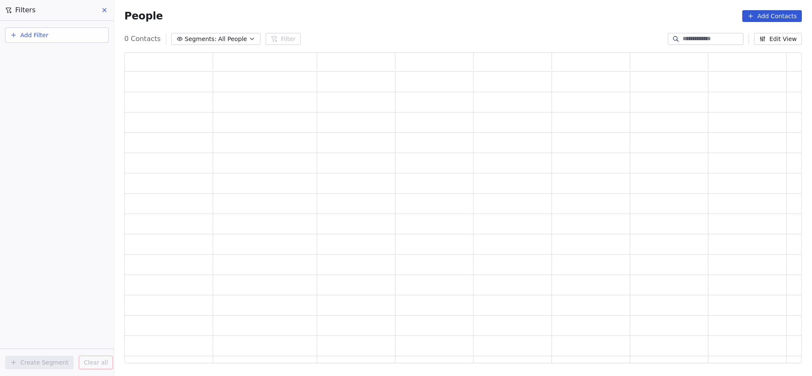
scroll to position [301, 668]
click at [73, 36] on button "Add Filter" at bounding box center [57, 34] width 104 height 15
click at [66, 51] on div "Contact properties" at bounding box center [57, 55] width 86 height 9
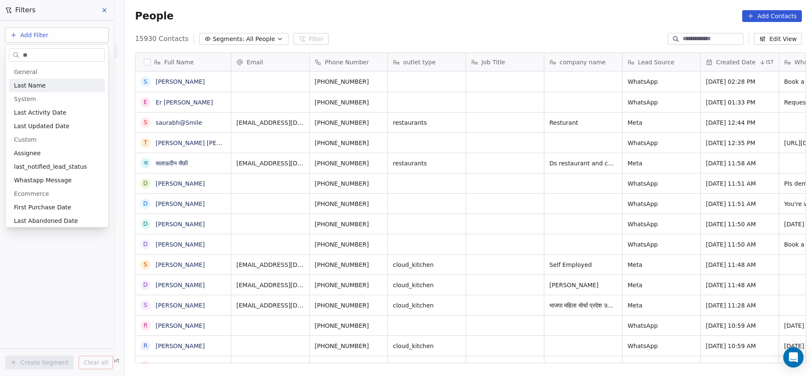
scroll to position [321, 682]
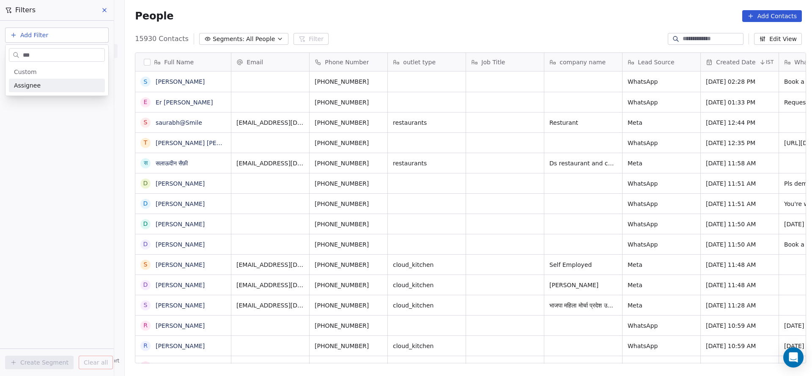
type input "***"
click at [56, 89] on div "Assignee" at bounding box center [57, 85] width 86 height 8
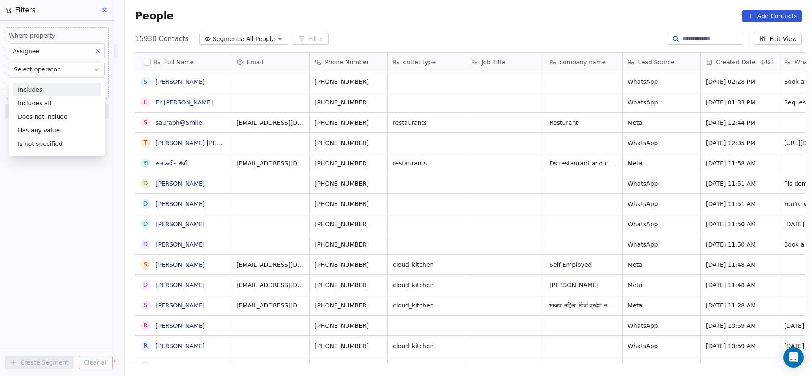
click at [56, 89] on div "Includes" at bounding box center [57, 90] width 89 height 14
click at [59, 82] on body "On2Cook India Pvt. Ltd. Contacts People Marketing Workflows Campaigns Sales Pip…" at bounding box center [406, 188] width 812 height 376
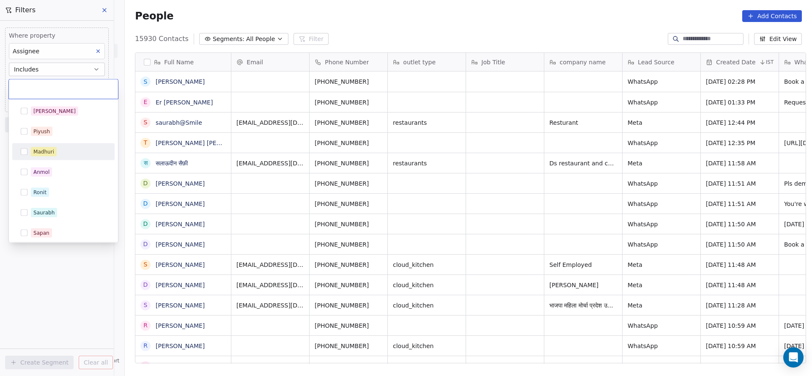
drag, startPoint x: 52, startPoint y: 144, endPoint x: 313, endPoint y: 138, distance: 261.5
click at [78, 143] on div "Madhuri" at bounding box center [63, 151] width 102 height 17
click at [377, 135] on html "On2Cook India Pvt. Ltd. Contacts People Marketing Workflows Campaigns Sales Pip…" at bounding box center [406, 188] width 812 height 376
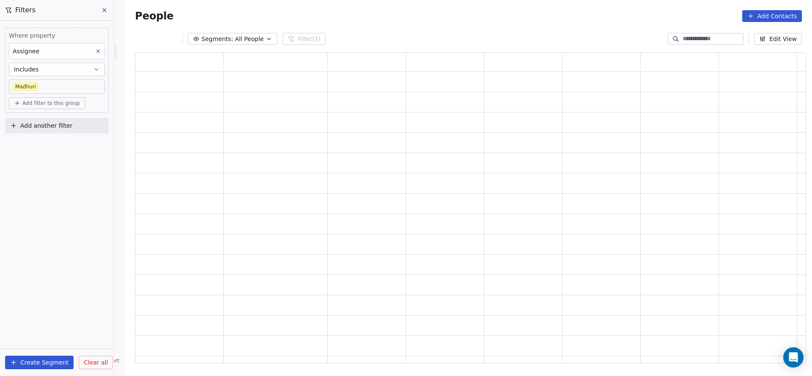
scroll to position [301, 661]
click at [49, 124] on span "Add another filter" at bounding box center [46, 125] width 52 height 9
click at [69, 108] on html "On2Cook India Pvt. Ltd. Contacts People Marketing Workflows Campaigns Sales Pip…" at bounding box center [406, 188] width 812 height 376
click at [52, 100] on span "Add filter to this group" at bounding box center [51, 103] width 58 height 7
click at [50, 115] on div "Contact properties" at bounding box center [57, 121] width 89 height 14
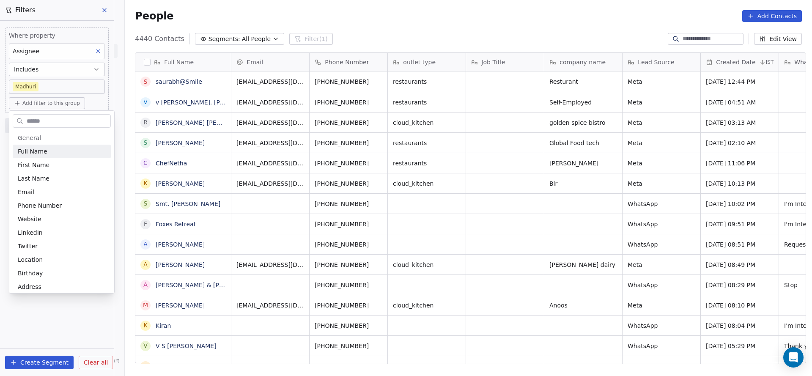
scroll to position [321, 682]
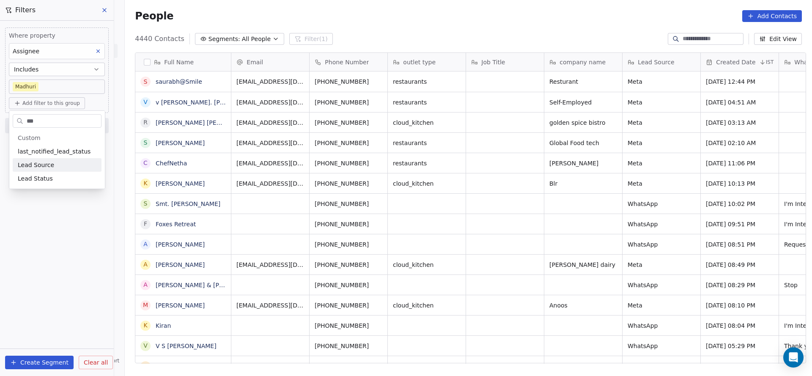
type input "***"
click at [31, 176] on span "Lead Status" at bounding box center [35, 178] width 35 height 8
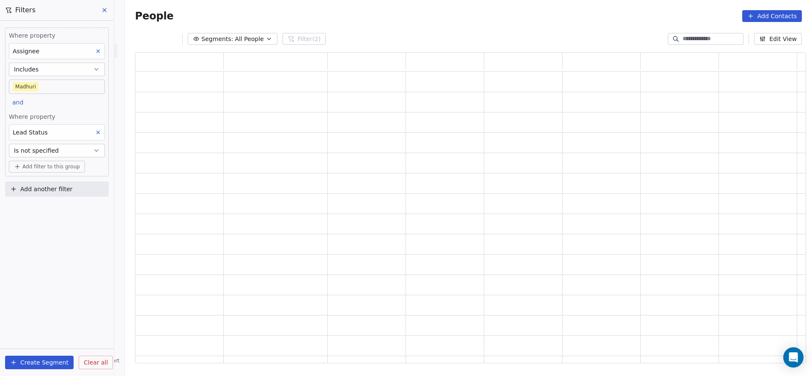
scroll to position [301, 661]
click at [60, 148] on button "Is not specified" at bounding box center [57, 151] width 96 height 14
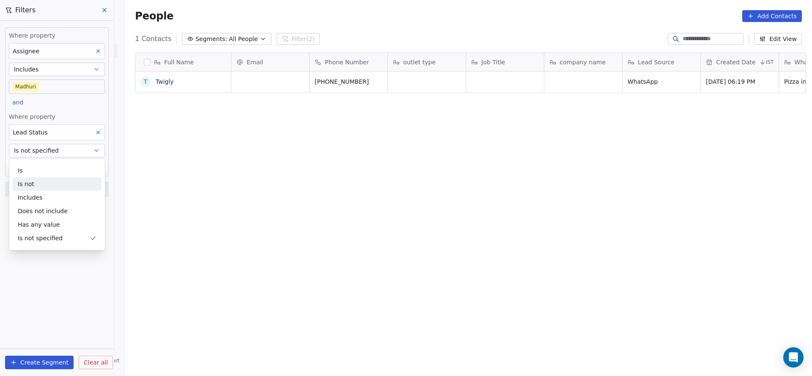
scroll to position [321, 682]
click at [87, 162] on div "Is Is not Includes Does not include Has any value Is not specified" at bounding box center [57, 204] width 96 height 92
click at [65, 169] on div "Is" at bounding box center [57, 171] width 89 height 14
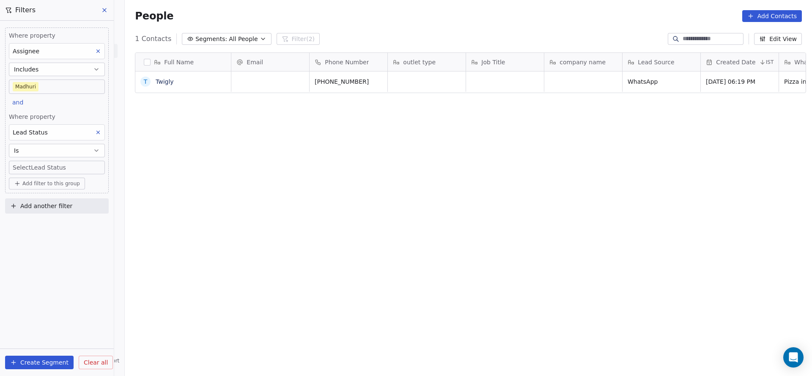
click at [55, 164] on body "On2Cook India Pvt. Ltd. Contacts People Marketing Workflows Campaigns Sales Pip…" at bounding box center [406, 188] width 812 height 376
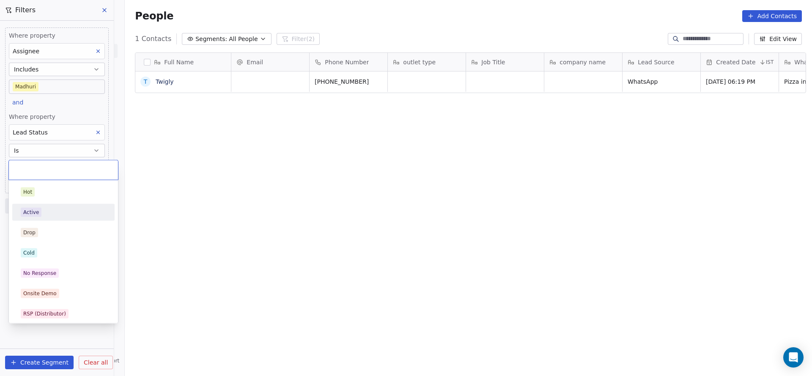
click at [42, 212] on div "Active" at bounding box center [63, 212] width 85 height 9
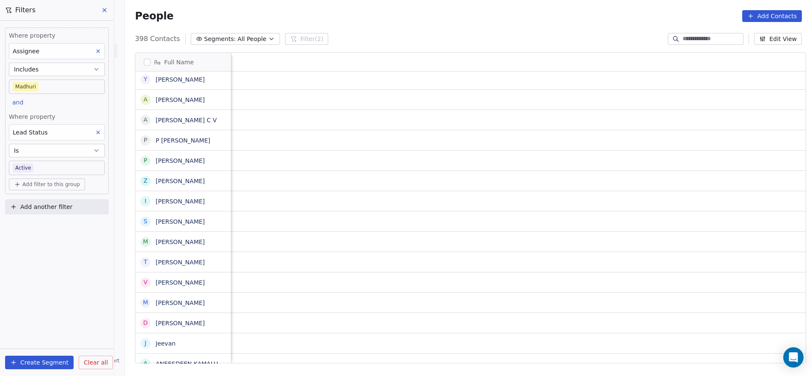
scroll to position [0, 156]
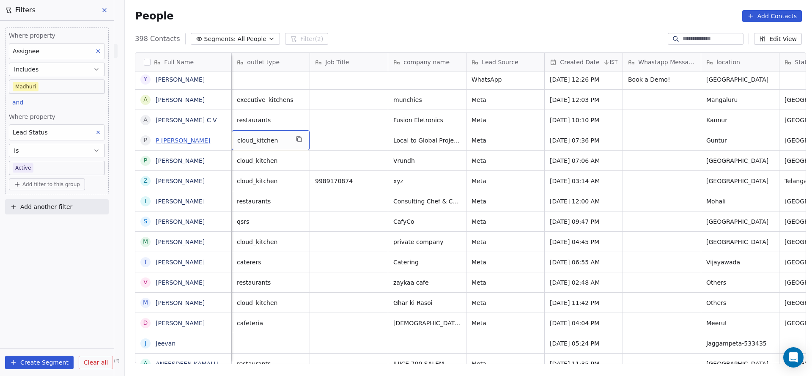
click at [173, 140] on link "P [PERSON_NAME]" at bounding box center [183, 140] width 55 height 7
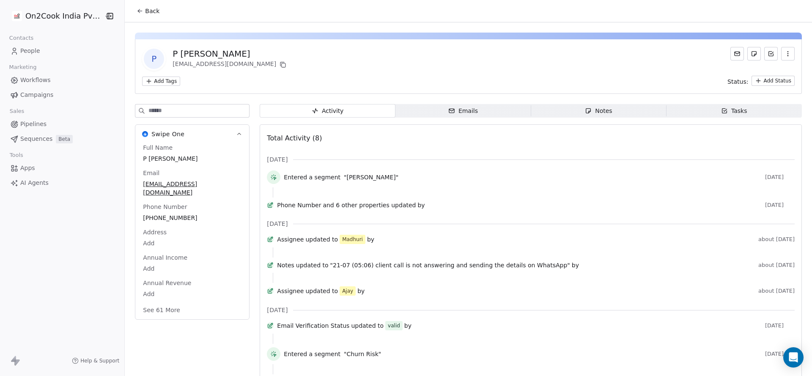
click at [148, 11] on span "Back" at bounding box center [152, 11] width 14 height 8
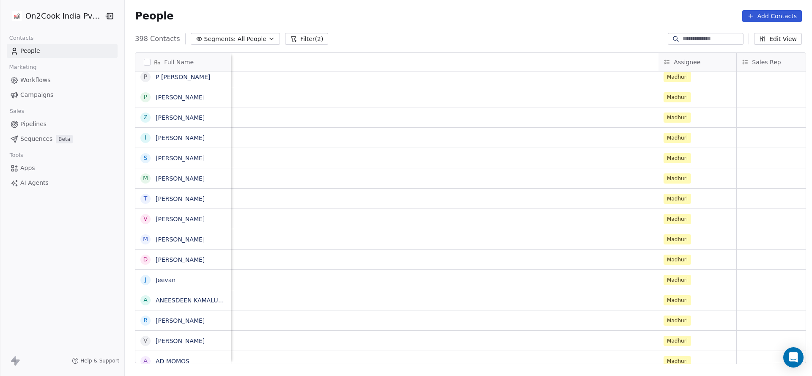
scroll to position [0, 1099]
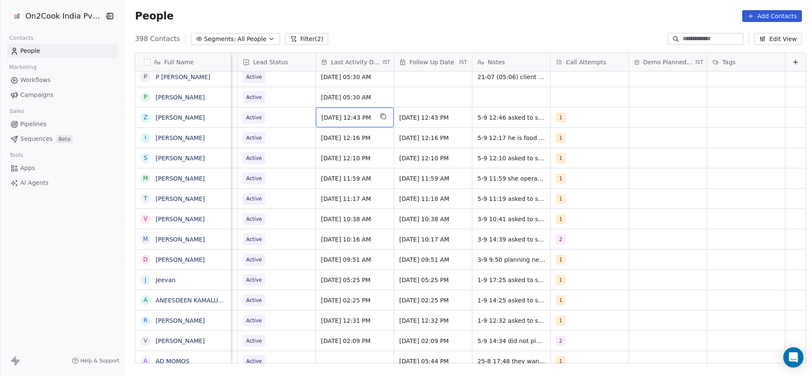
click at [341, 121] on span "[DATE] 12:43 PM" at bounding box center [348, 117] width 52 height 8
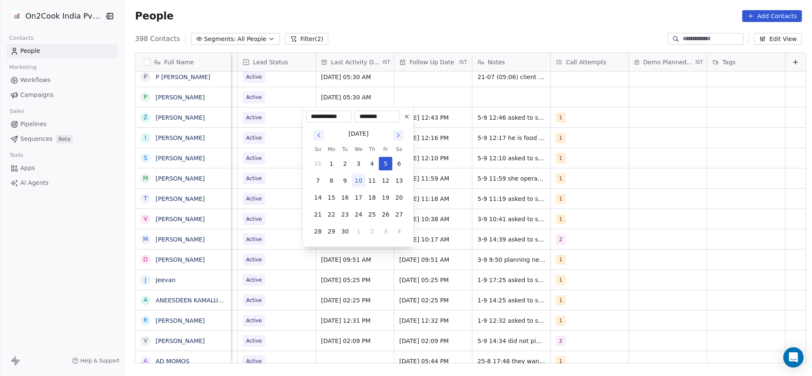
drag, startPoint x: 359, startPoint y: 181, endPoint x: 241, endPoint y: 184, distance: 117.7
click at [358, 181] on button "10" at bounding box center [359, 181] width 14 height 14
type input "**********"
click at [266, 169] on html "On2Cook India Pvt. Ltd. Contacts People Marketing Workflows Campaigns Sales Pip…" at bounding box center [406, 188] width 812 height 376
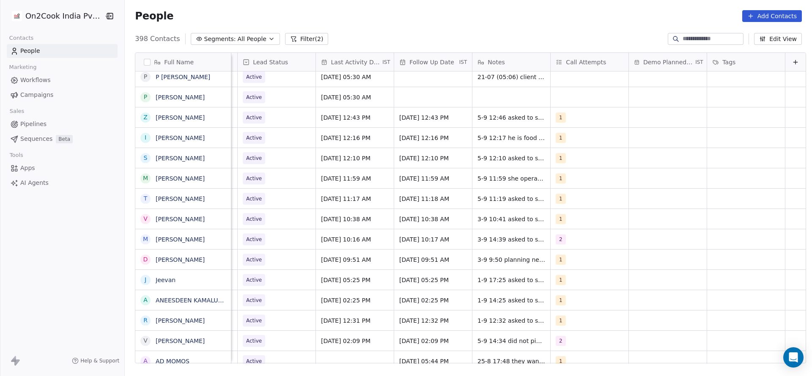
click at [562, 118] on div "1" at bounding box center [582, 118] width 52 height 10
click at [561, 157] on span "2" at bounding box center [563, 159] width 8 height 9
click at [568, 145] on div "1" at bounding box center [592, 140] width 96 height 14
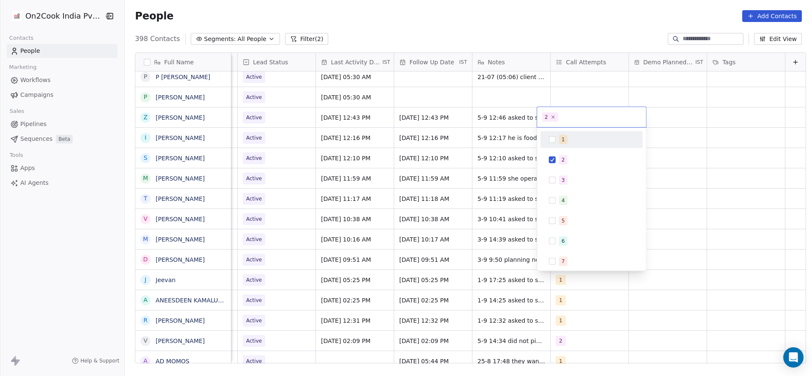
click at [408, 149] on html "On2Cook India Pvt. Ltd. Contacts People Marketing Workflows Campaigns Sales Pip…" at bounding box center [406, 188] width 812 height 376
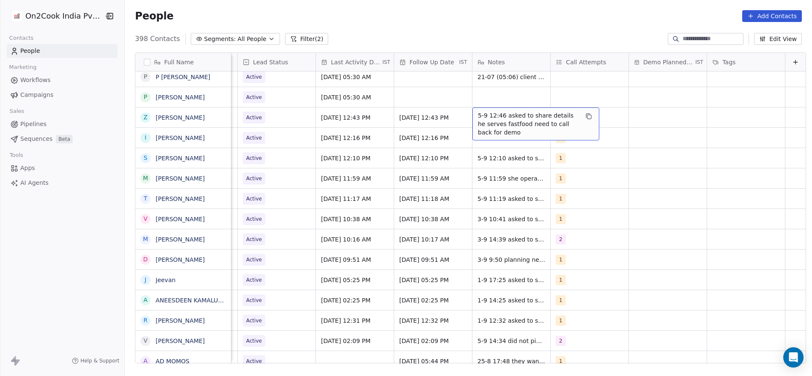
click at [478, 119] on span "5-9 12:46 asked to share details he serves fastfood need to call back for demo" at bounding box center [528, 123] width 101 height 25
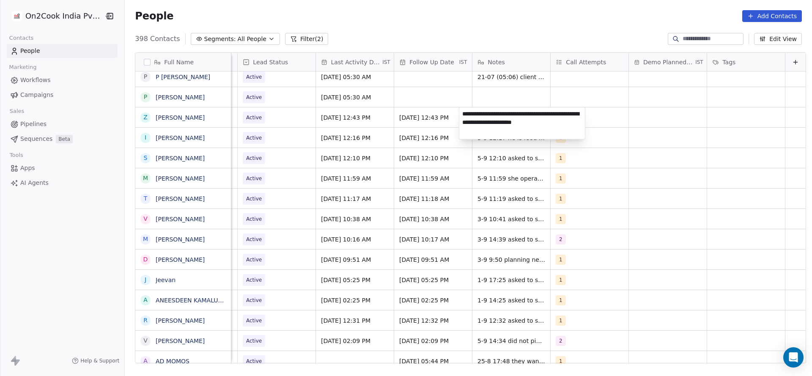
click at [463, 115] on textarea "**********" at bounding box center [522, 123] width 126 height 32
type textarea "**********"
click at [422, 162] on html "On2Cook India Pvt. Ltd. Contacts People Marketing Workflows Campaigns Sales Pip…" at bounding box center [406, 188] width 812 height 376
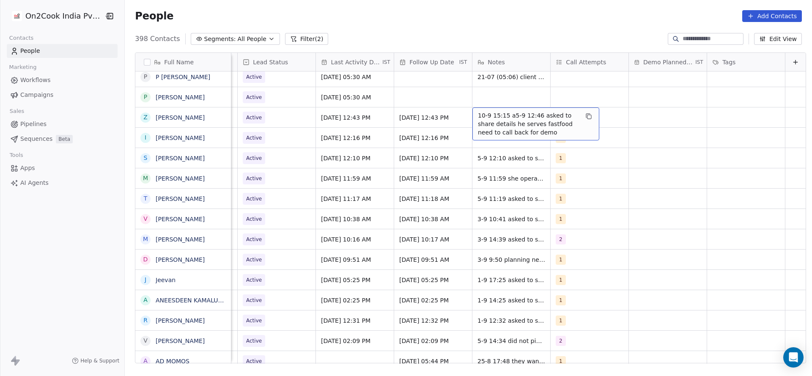
click at [492, 118] on span "10-9 15:15 a5-9 12:46 asked to share details he serves fastfood need to call ba…" at bounding box center [528, 123] width 101 height 25
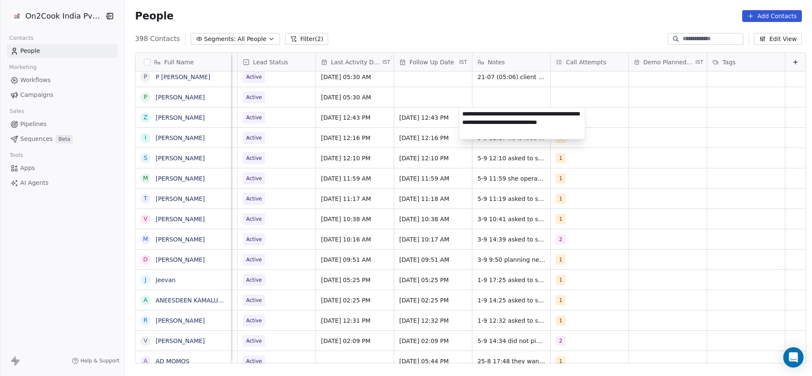
click at [494, 112] on textarea "**********" at bounding box center [522, 123] width 126 height 32
type textarea "**********"
click at [365, 136] on html "On2Cook India Pvt. Ltd. Contacts People Marketing Workflows Campaigns Sales Pip…" at bounding box center [406, 188] width 812 height 376
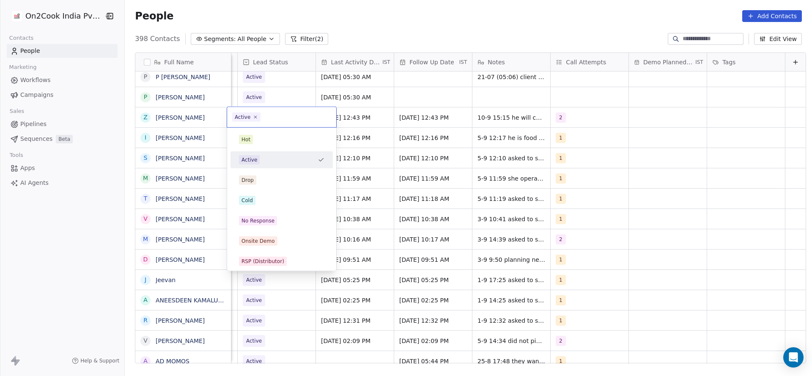
scroll to position [0, 1095]
click at [267, 199] on div "Cold" at bounding box center [281, 200] width 85 height 9
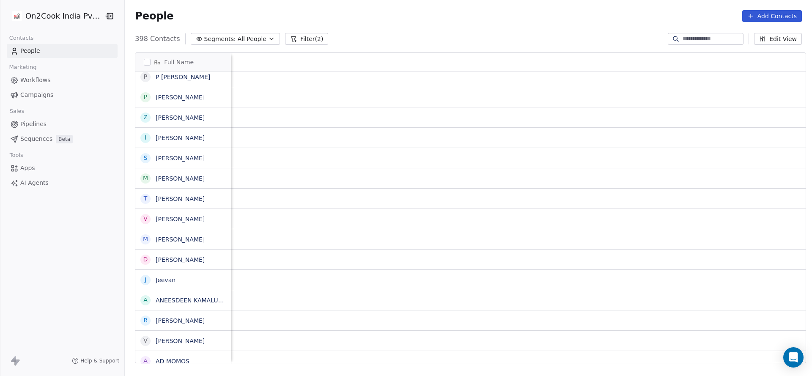
scroll to position [0, 78]
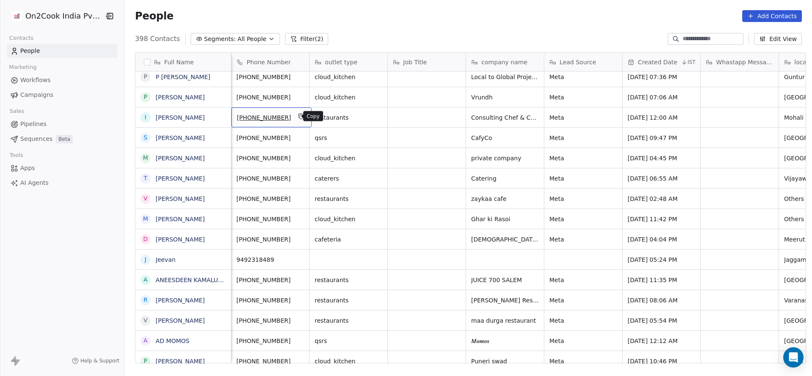
click at [298, 118] on icon "grid" at bounding box center [301, 116] width 7 height 7
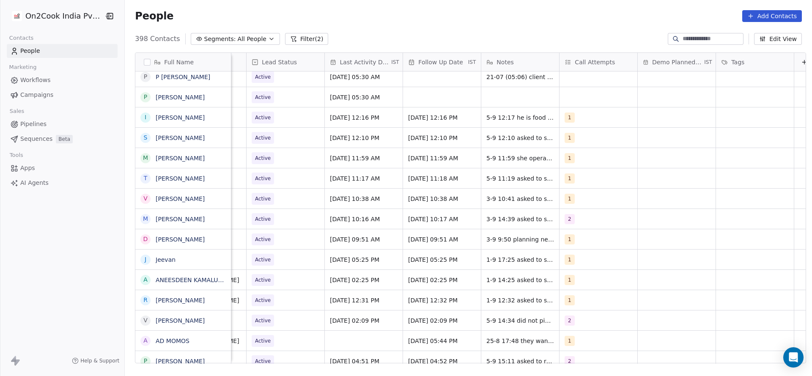
scroll to position [0, 1099]
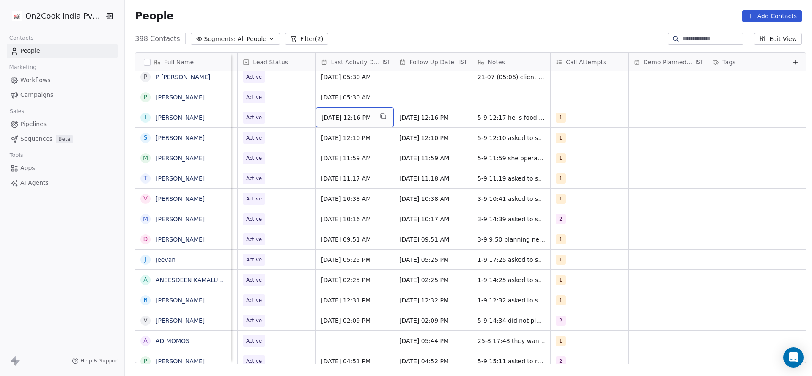
click at [339, 117] on span "[DATE] 12:16 PM" at bounding box center [348, 117] width 52 height 8
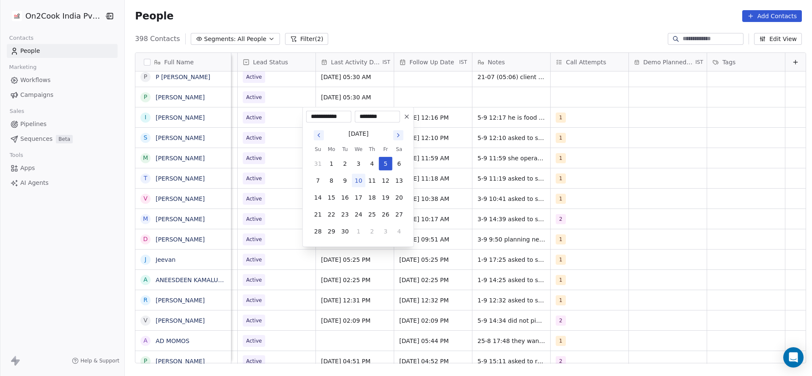
click at [362, 183] on button "10" at bounding box center [359, 181] width 14 height 14
type input "**********"
click at [267, 172] on html "On2Cook India Pvt. Ltd. Contacts People Marketing Workflows Campaigns Sales Pip…" at bounding box center [406, 188] width 812 height 376
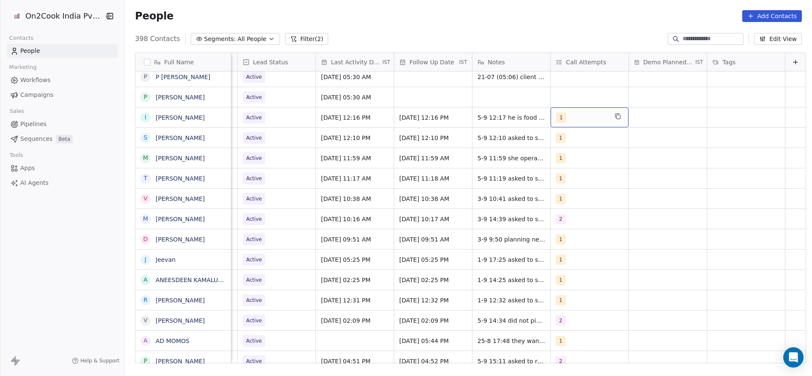
click at [564, 115] on div "1" at bounding box center [582, 118] width 52 height 10
click at [561, 153] on div "2" at bounding box center [592, 160] width 96 height 14
click at [564, 142] on span "1" at bounding box center [563, 139] width 8 height 9
click at [485, 155] on html "On2Cook India Pvt. Ltd. Contacts People Marketing Workflows Campaigns Sales Pip…" at bounding box center [406, 188] width 812 height 376
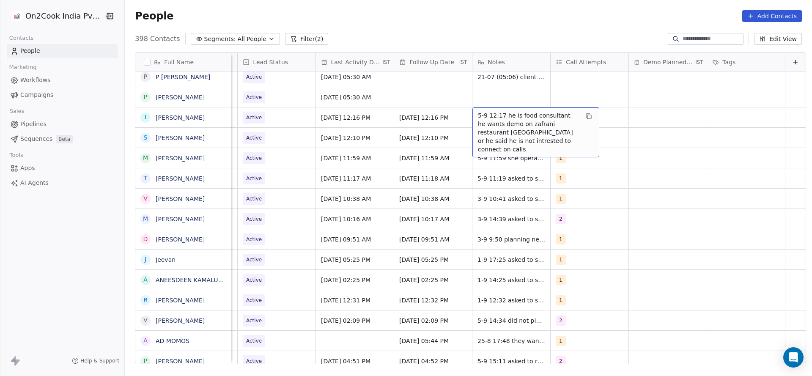
click at [478, 118] on span "5-9 12:17 he is food consultant he wants demo on zafrani restaurant [GEOGRAPHIC…" at bounding box center [528, 132] width 101 height 42
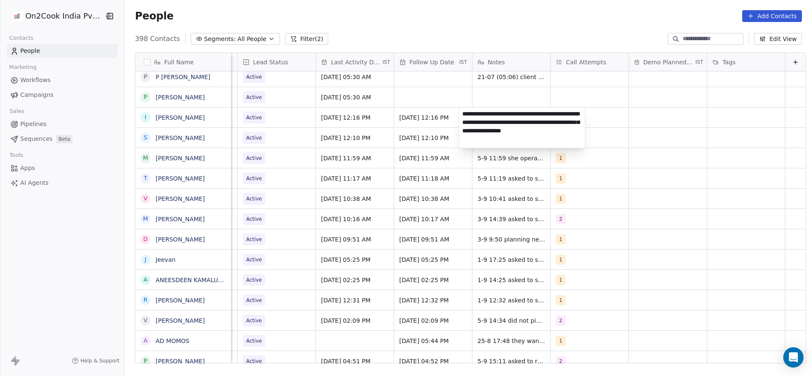
click at [459, 114] on textarea "**********" at bounding box center [522, 127] width 126 height 41
type textarea "**********"
click at [396, 147] on html "On2Cook India Pvt. Ltd. Contacts People Marketing Workflows Campaigns Sales Pip…" at bounding box center [406, 188] width 812 height 376
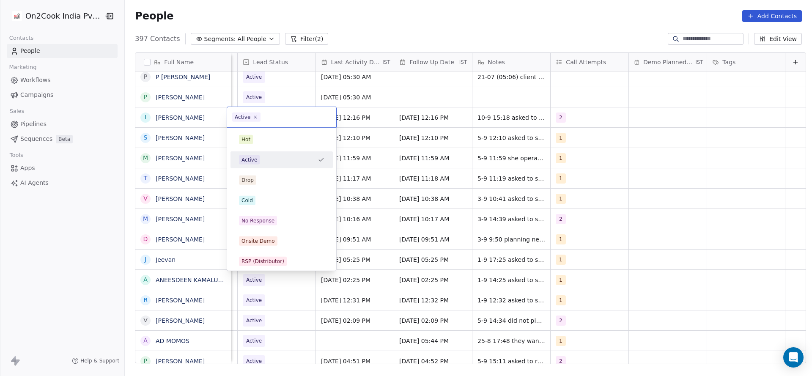
scroll to position [0, 1095]
click at [256, 196] on div "Cold" at bounding box center [281, 200] width 85 height 9
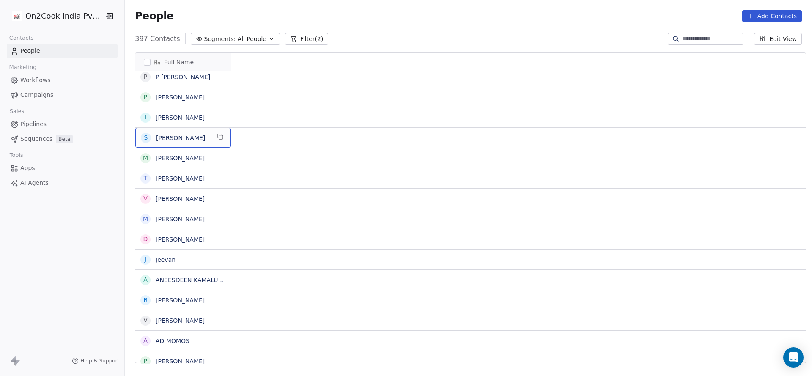
scroll to position [0, 0]
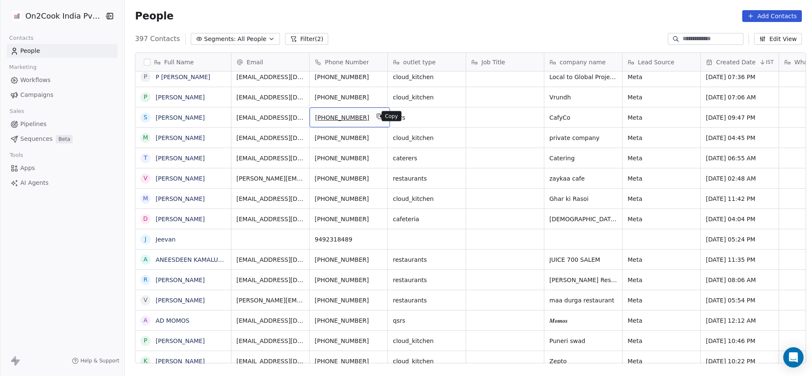
click at [377, 116] on icon "grid" at bounding box center [380, 116] width 7 height 7
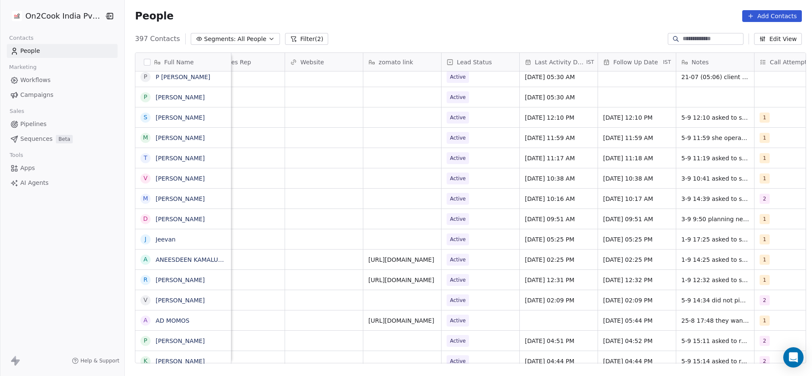
scroll to position [0, 911]
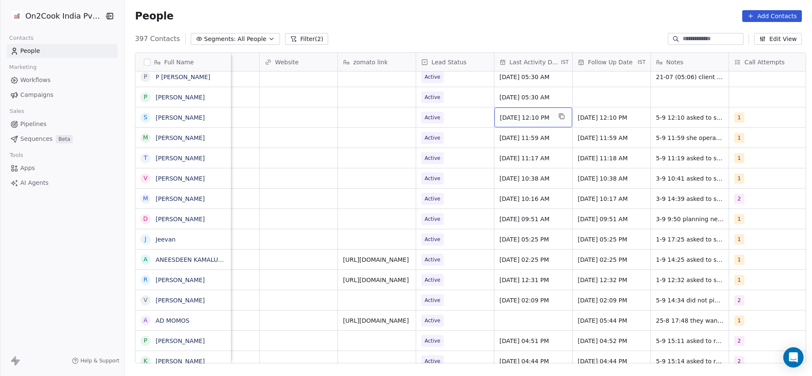
click at [529, 112] on div "[DATE] 12:10 PM" at bounding box center [534, 117] width 78 height 20
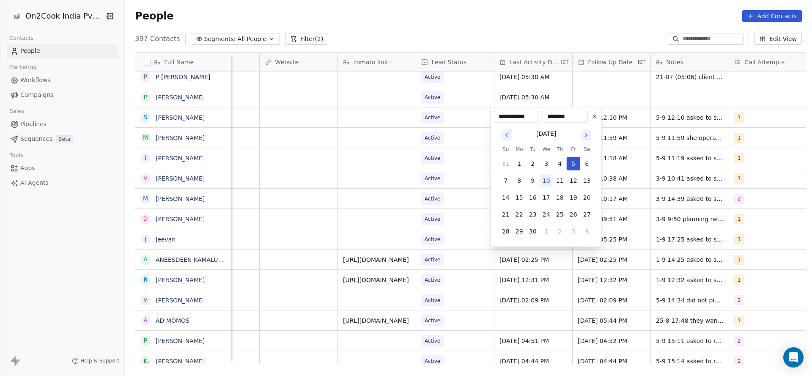
click at [552, 183] on button "10" at bounding box center [547, 181] width 14 height 14
type input "**********"
click at [441, 180] on html "On2Cook India Pvt. Ltd. Contacts People Marketing Workflows Campaigns Sales Pip…" at bounding box center [406, 188] width 812 height 376
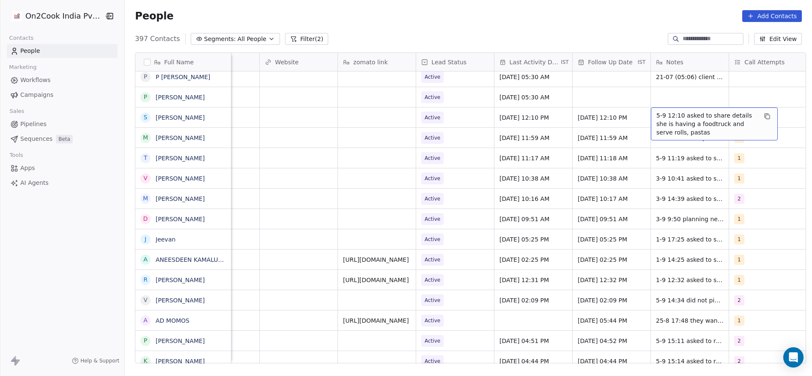
click at [657, 113] on span "5-9 12:10 asked to share details she is having a foodtruck and serve rolls, pas…" at bounding box center [707, 123] width 101 height 25
click at [646, 114] on html "On2Cook India Pvt. Ltd. Contacts People Marketing Workflows Campaigns Sales Pip…" at bounding box center [406, 188] width 812 height 376
click at [667, 114] on span "5-9 12:10 asked to share details she is having a foodtruck and serve rolls, pas…" at bounding box center [707, 123] width 101 height 25
click at [651, 114] on textarea "**********" at bounding box center [710, 123] width 126 height 32
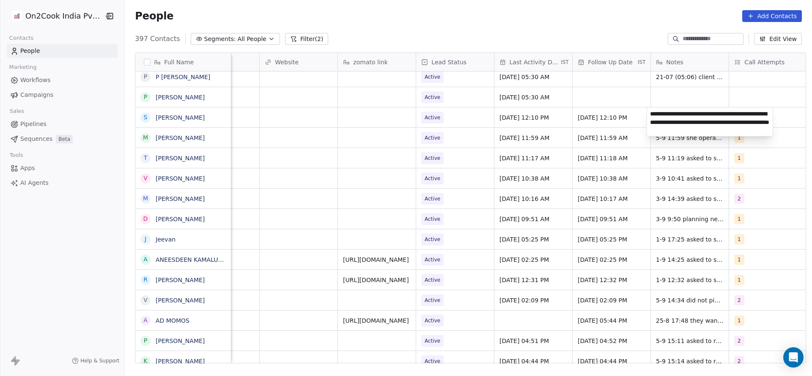
type textarea "**********"
click at [387, 136] on html "On2Cook India Pvt. Ltd. Contacts People Marketing Workflows Campaigns Sales Pip…" at bounding box center [406, 188] width 812 height 376
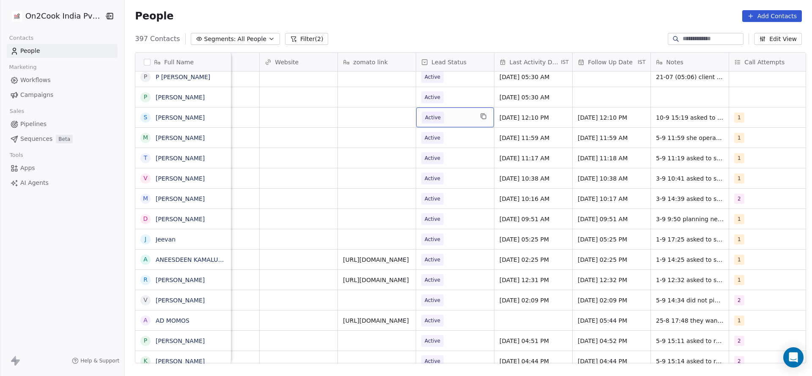
click at [451, 112] on span "Active" at bounding box center [448, 118] width 52 height 12
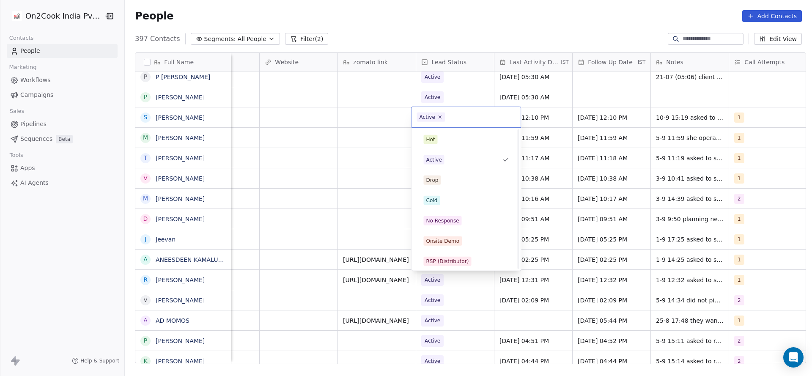
scroll to position [63, 0]
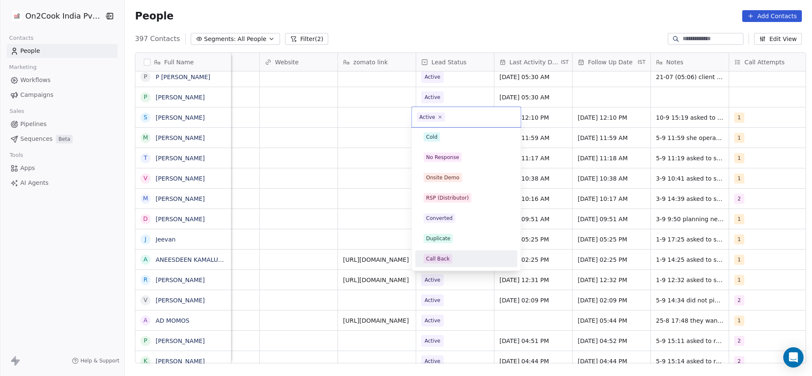
click at [439, 260] on div "Call Back" at bounding box center [438, 259] width 24 height 8
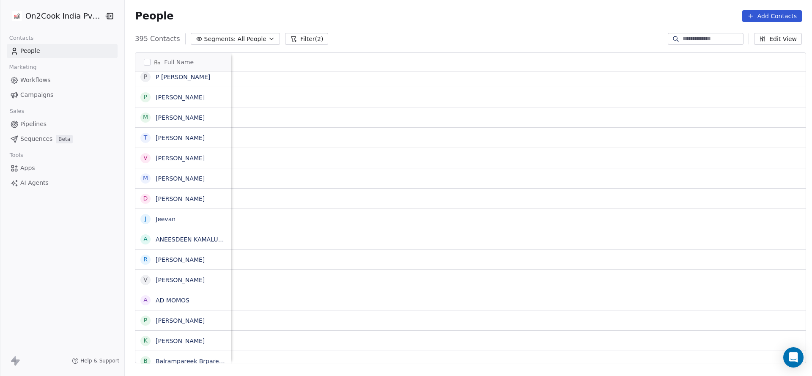
scroll to position [0, 0]
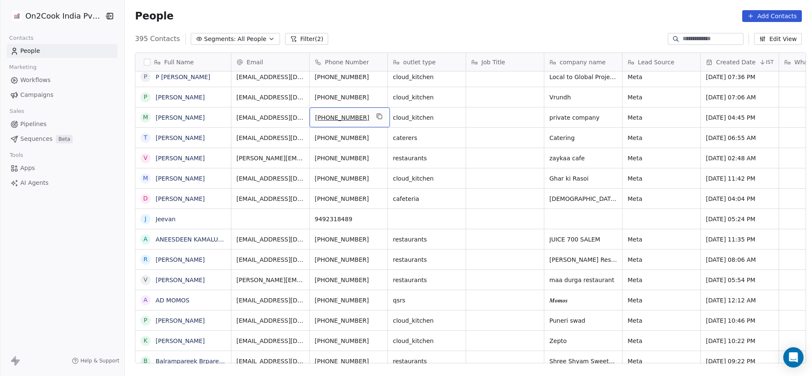
click at [367, 118] on div "[PHONE_NUMBER]" at bounding box center [350, 117] width 80 height 20
click at [375, 118] on button "grid" at bounding box center [380, 116] width 10 height 10
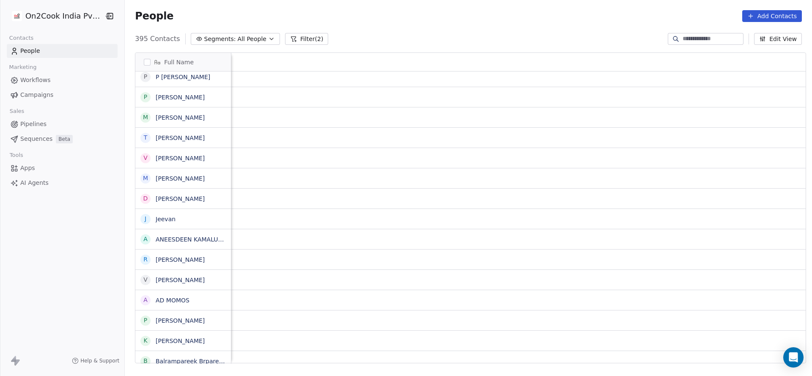
scroll to position [0, 1099]
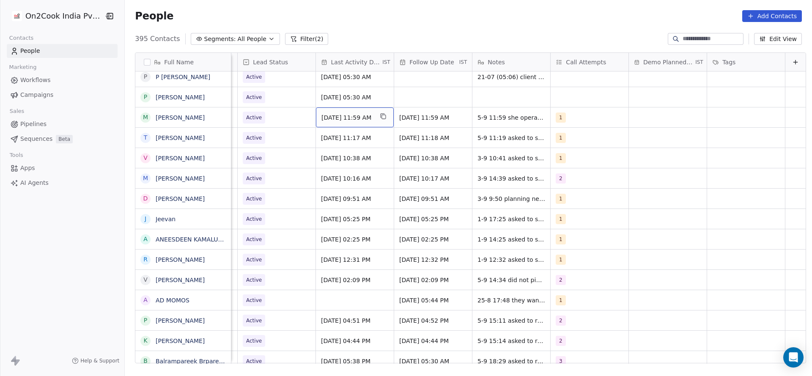
click at [349, 119] on span "[DATE] 11:59 AM" at bounding box center [348, 117] width 52 height 8
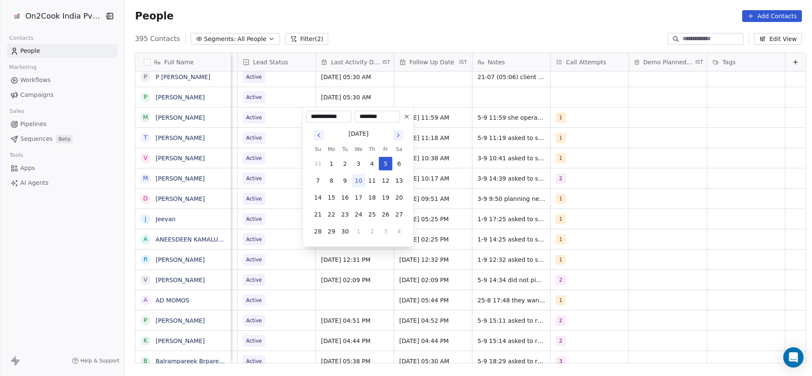
click at [359, 180] on button "10" at bounding box center [359, 181] width 14 height 14
type input "**********"
click at [638, 162] on html "On2Cook India Pvt. Ltd. Contacts People Marketing Workflows Campaigns Sales Pip…" at bounding box center [406, 188] width 812 height 376
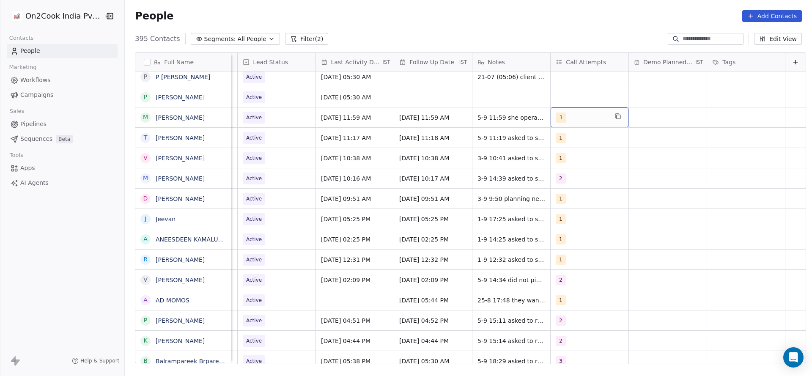
click at [567, 121] on div "1" at bounding box center [582, 118] width 52 height 10
click at [556, 158] on div "2" at bounding box center [592, 160] width 96 height 14
drag, startPoint x: 556, startPoint y: 158, endPoint x: 433, endPoint y: 150, distance: 123.8
click at [555, 138] on div "1" at bounding box center [592, 140] width 96 height 14
click at [433, 150] on html "On2Cook India Pvt. Ltd. Contacts People Marketing Workflows Campaigns Sales Pip…" at bounding box center [406, 188] width 812 height 376
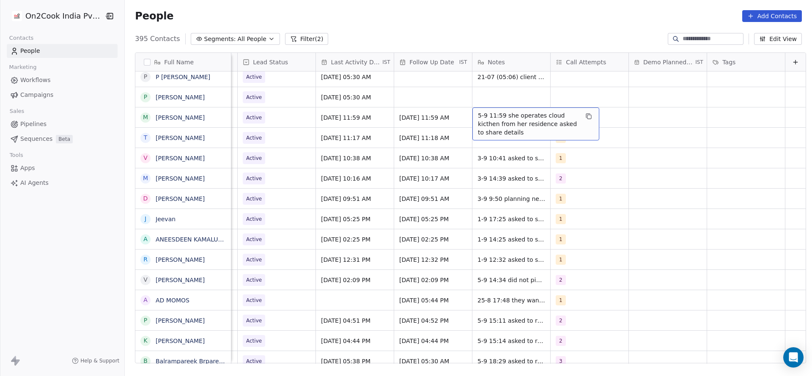
click at [473, 113] on div "5-9 11:59 she operates cloud kicthen from her residence asked to share details" at bounding box center [536, 123] width 127 height 33
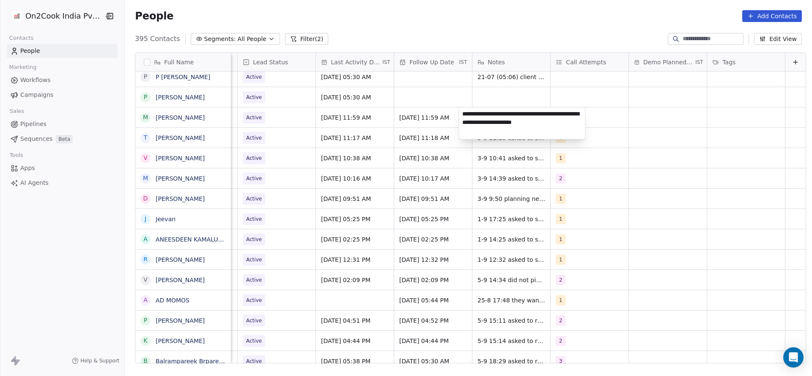
click at [463, 113] on textarea "**********" at bounding box center [522, 123] width 126 height 32
type textarea "**********"
click at [446, 122] on html "On2Cook India Pvt. Ltd. Contacts People Marketing Workflows Campaigns Sales Pip…" at bounding box center [406, 188] width 812 height 376
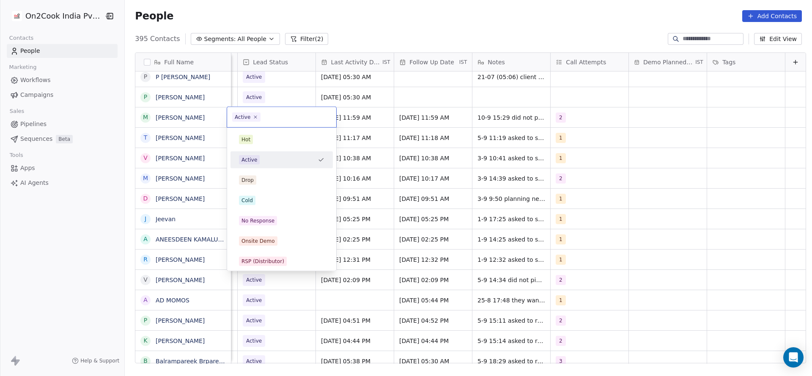
scroll to position [0, 1095]
click at [265, 215] on div "No Response" at bounding box center [282, 221] width 96 height 14
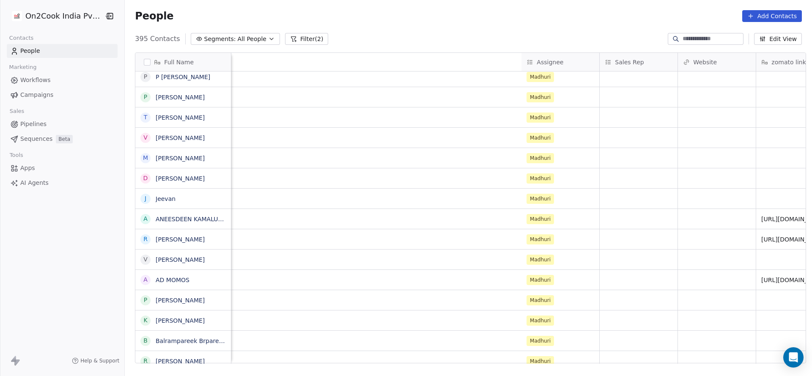
scroll to position [0, 1064]
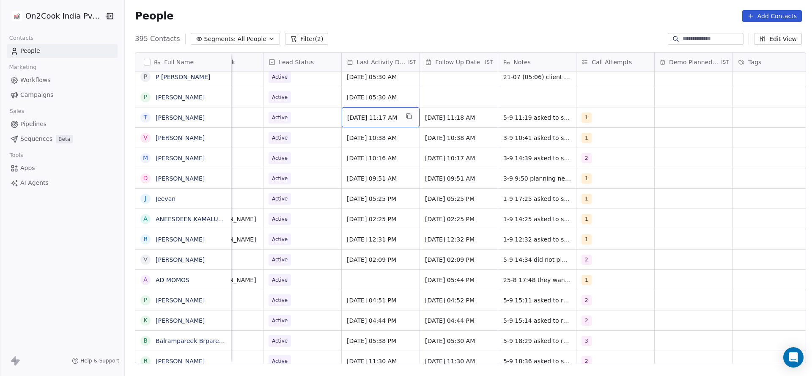
click at [374, 118] on span "[DATE] 11:17 AM" at bounding box center [373, 117] width 52 height 8
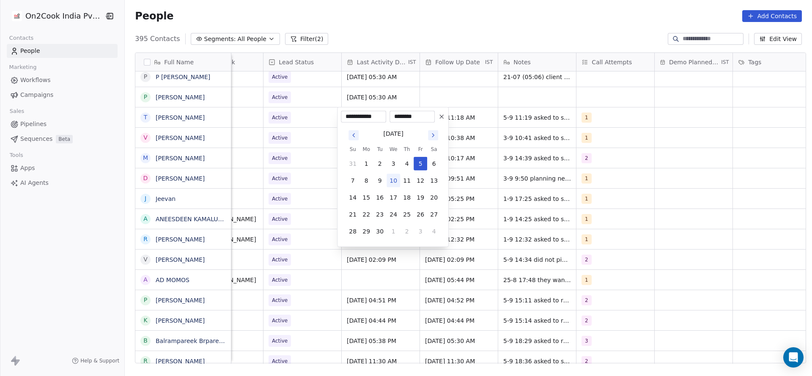
click at [393, 180] on button "10" at bounding box center [394, 181] width 14 height 14
type input "**********"
click at [297, 183] on html "On2Cook India Pvt. Ltd. Contacts People Marketing Workflows Campaigns Sales Pip…" at bounding box center [406, 188] width 812 height 376
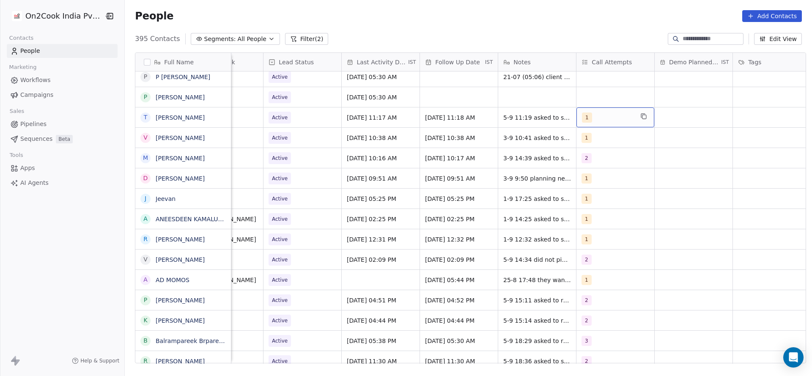
click at [595, 122] on div "1" at bounding box center [608, 118] width 52 height 10
click at [591, 157] on div "2" at bounding box center [627, 160] width 96 height 14
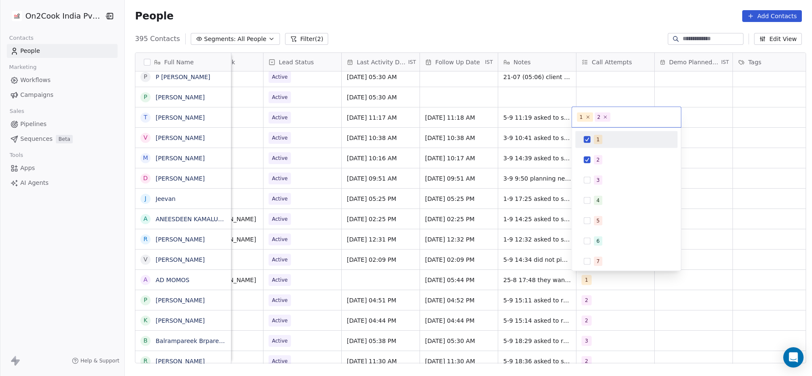
click at [597, 139] on div "1" at bounding box center [598, 140] width 3 height 8
click at [547, 139] on html "On2Cook India Pvt. Ltd. Contacts People Marketing Workflows Campaigns Sales Pip…" at bounding box center [406, 188] width 812 height 376
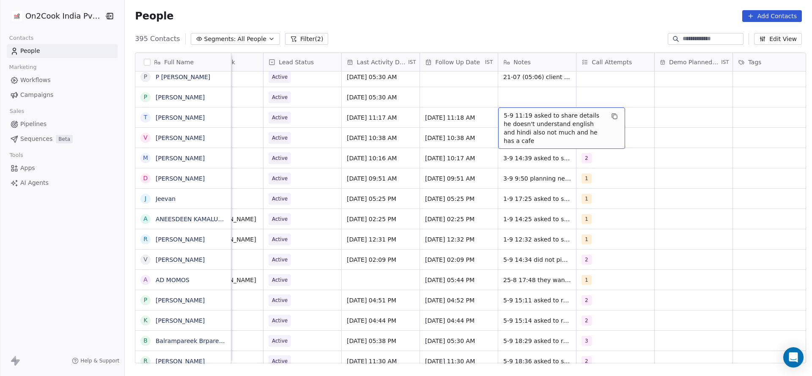
click at [517, 120] on span "5-9 11:19 asked to share details he doesn't understand english and hindi also n…" at bounding box center [554, 128] width 101 height 34
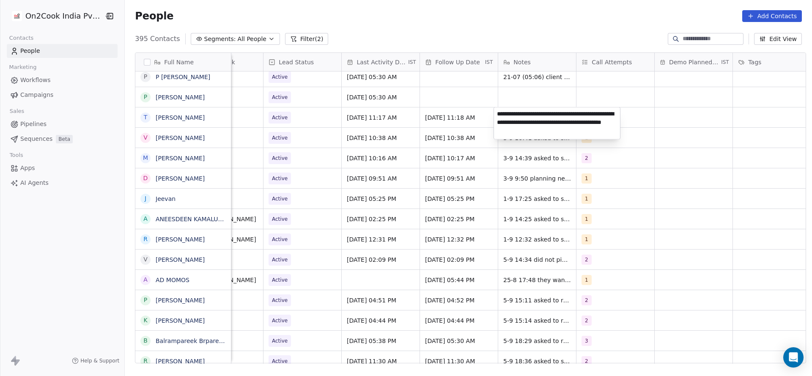
click at [496, 113] on textarea "**********" at bounding box center [557, 123] width 126 height 32
type textarea "**********"
click at [391, 133] on html "On2Cook India Pvt. Ltd. Contacts People Marketing Workflows Campaigns Sales Pip…" at bounding box center [406, 188] width 812 height 376
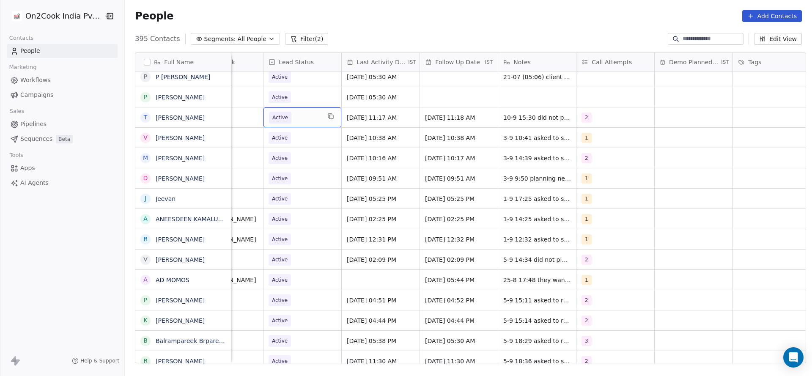
click at [298, 115] on span "Active" at bounding box center [295, 118] width 52 height 12
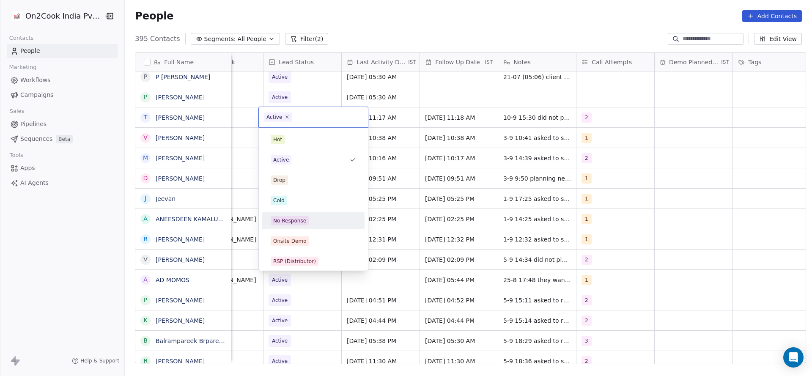
drag, startPoint x: 310, startPoint y: 221, endPoint x: 613, endPoint y: 169, distance: 307.8
click at [310, 222] on div "No Response" at bounding box center [313, 220] width 85 height 9
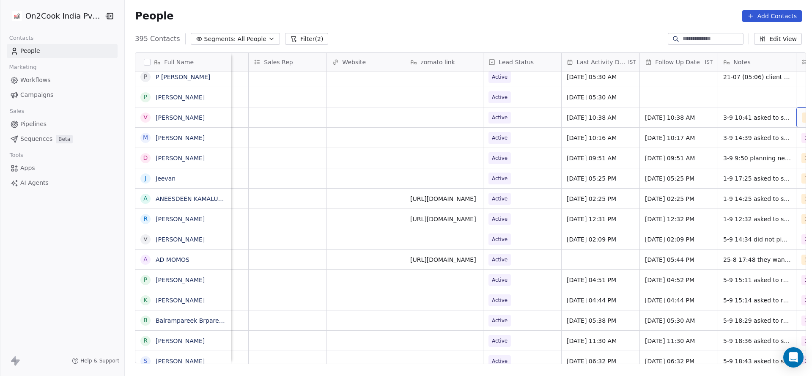
scroll to position [0, 921]
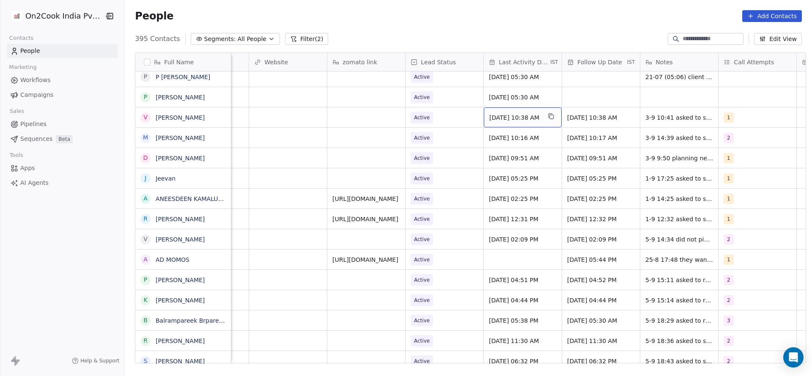
click at [519, 116] on span "[DATE] 10:38 AM" at bounding box center [515, 117] width 52 height 8
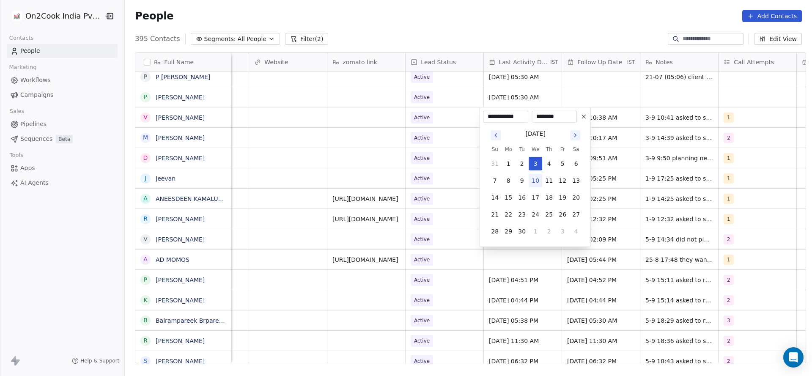
click at [537, 179] on button "10" at bounding box center [536, 181] width 14 height 14
type input "**********"
click at [445, 192] on html "On2Cook India Pvt. Ltd. Contacts People Marketing Workflows Campaigns Sales Pip…" at bounding box center [406, 188] width 812 height 376
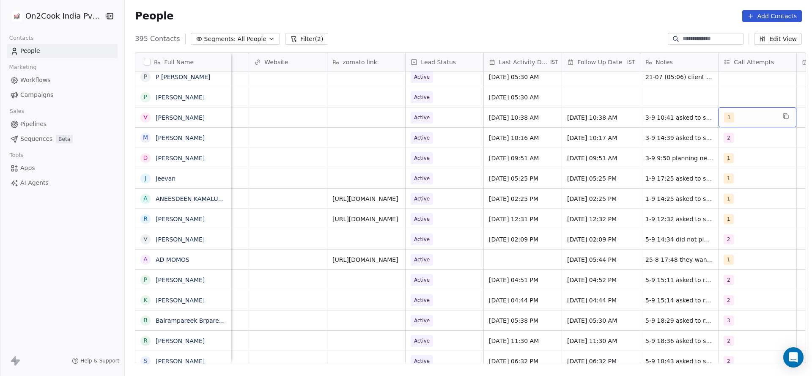
click at [756, 115] on div "1" at bounding box center [750, 118] width 52 height 10
click at [727, 155] on span "2" at bounding box center [724, 159] width 8 height 9
click at [728, 149] on div "1 2 3 4 5 6 7 8 9 10" at bounding box center [753, 231] width 102 height 200
click at [729, 141] on div "1" at bounding box center [757, 139] width 75 height 9
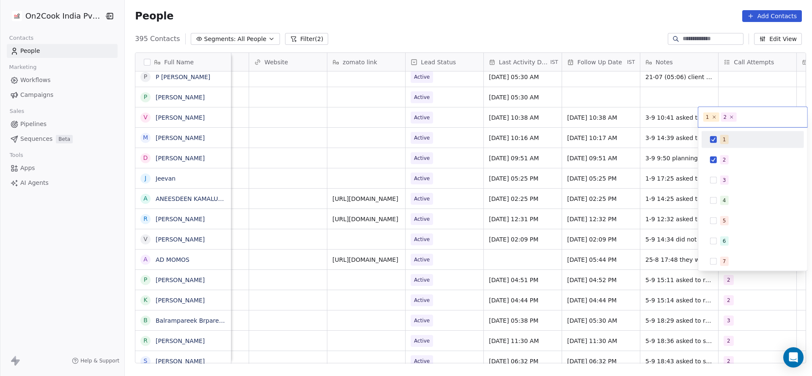
click at [659, 148] on html "On2Cook India Pvt. Ltd. Contacts People Marketing Workflows Campaigns Sales Pip…" at bounding box center [406, 188] width 812 height 376
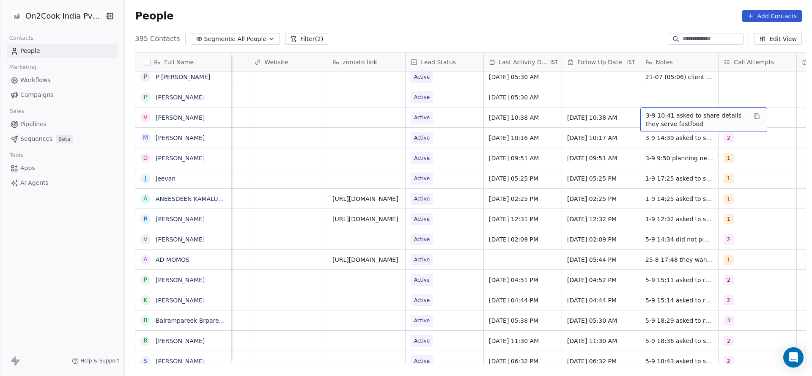
click at [649, 115] on span "3-9 10:41 asked to share details they serve fastfood" at bounding box center [696, 119] width 101 height 17
click at [636, 117] on textarea "**********" at bounding box center [699, 120] width 126 height 26
type textarea "**********"
click at [508, 166] on html "On2Cook India Pvt. Ltd. Contacts People Marketing Workflows Campaigns Sales Pip…" at bounding box center [406, 188] width 812 height 376
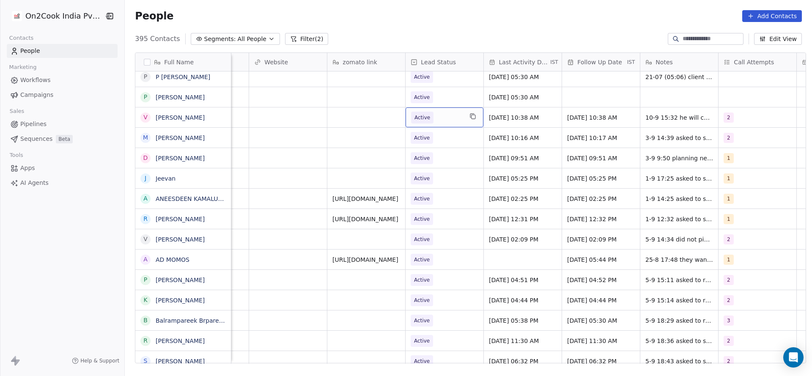
click at [435, 119] on span "Active" at bounding box center [437, 118] width 52 height 12
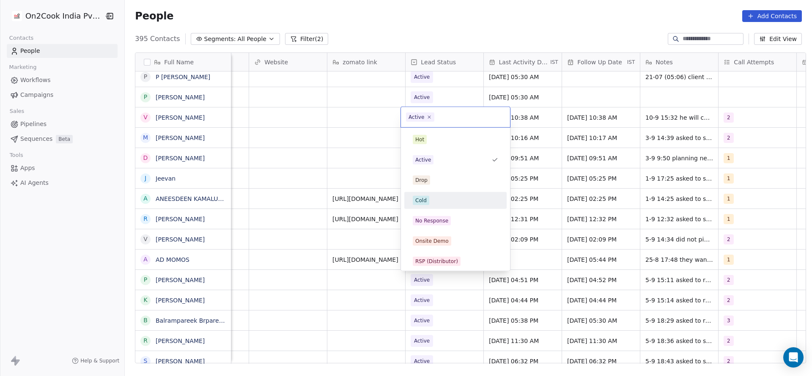
click at [427, 198] on span "Cold" at bounding box center [421, 200] width 16 height 9
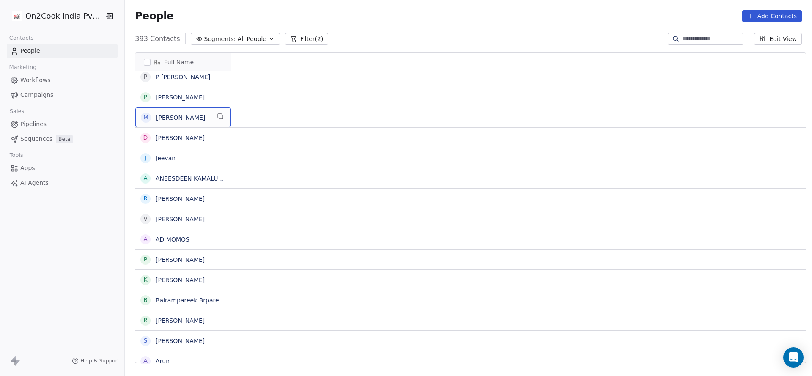
scroll to position [0, 0]
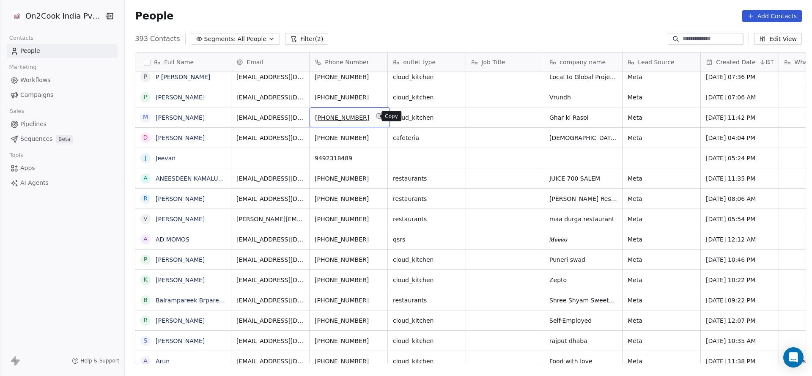
click at [375, 118] on button "grid" at bounding box center [380, 116] width 10 height 10
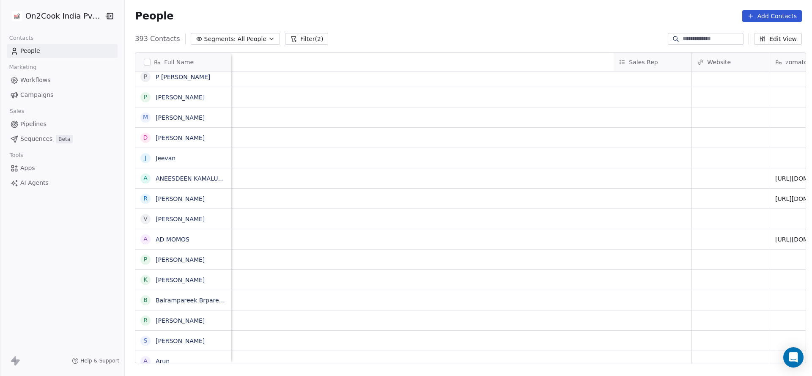
scroll to position [0, 1099]
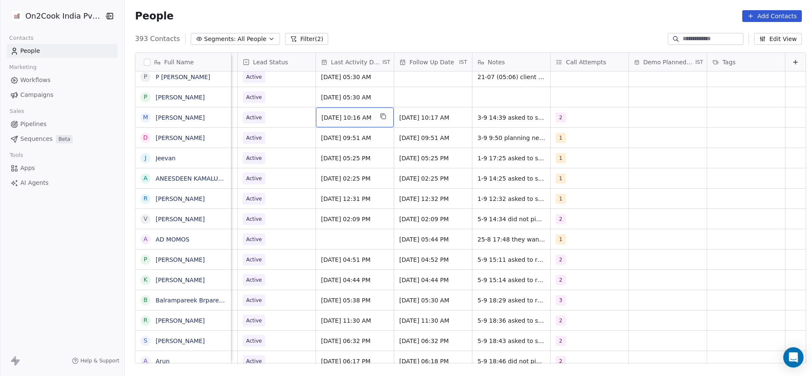
click at [334, 112] on div "[DATE] 10:16 AM" at bounding box center [355, 117] width 78 height 20
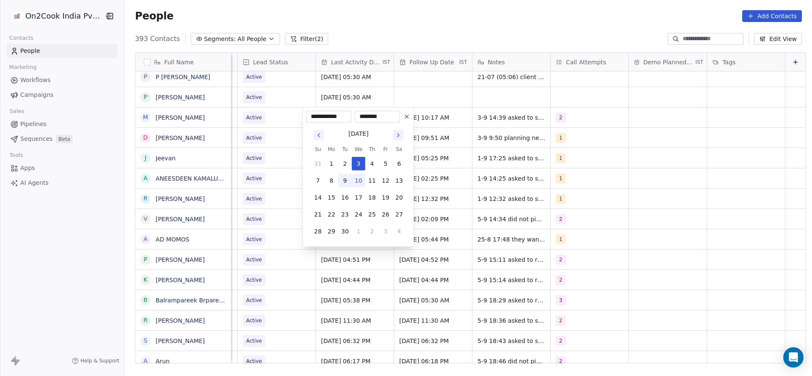
click at [359, 184] on button "10" at bounding box center [359, 181] width 14 height 14
type input "**********"
click at [247, 161] on html "On2Cook India Pvt. Ltd. Contacts People Marketing Workflows Campaigns Sales Pip…" at bounding box center [406, 188] width 812 height 376
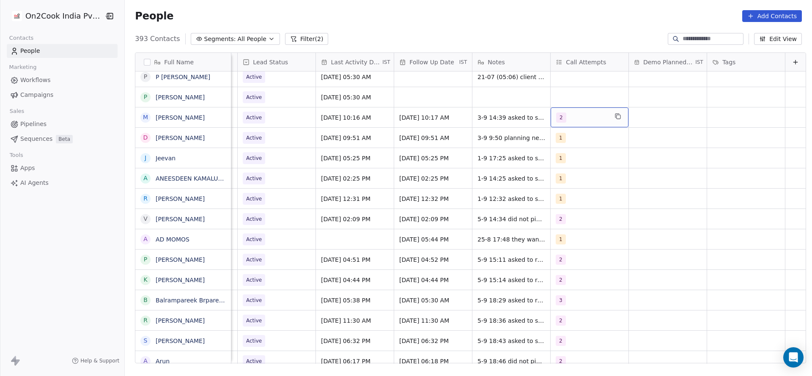
click at [565, 118] on div "2" at bounding box center [582, 118] width 52 height 10
click at [560, 174] on div "3" at bounding box center [592, 180] width 96 height 14
click at [562, 161] on div "2" at bounding box center [563, 160] width 3 height 8
click at [470, 151] on html "On2Cook India Pvt. Ltd. Contacts People Marketing Workflows Campaigns Sales Pip…" at bounding box center [406, 188] width 812 height 376
click at [478, 115] on span "3-9 14:39 asked to share details they serve fastfood 3-9 10:17 did not pickup" at bounding box center [528, 123] width 101 height 25
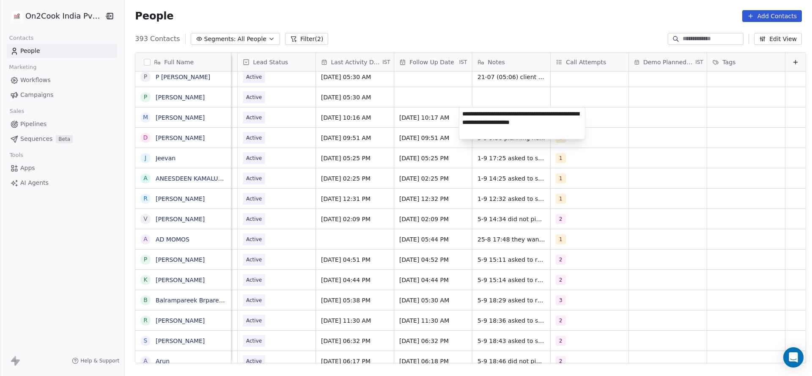
click at [463, 114] on textarea "**********" at bounding box center [522, 123] width 126 height 32
type textarea "**********"
click at [371, 124] on html "On2Cook India Pvt. Ltd. Contacts People Marketing Workflows Campaigns Sales Pip…" at bounding box center [406, 188] width 812 height 376
click at [258, 124] on div "Active" at bounding box center [277, 117] width 78 height 20
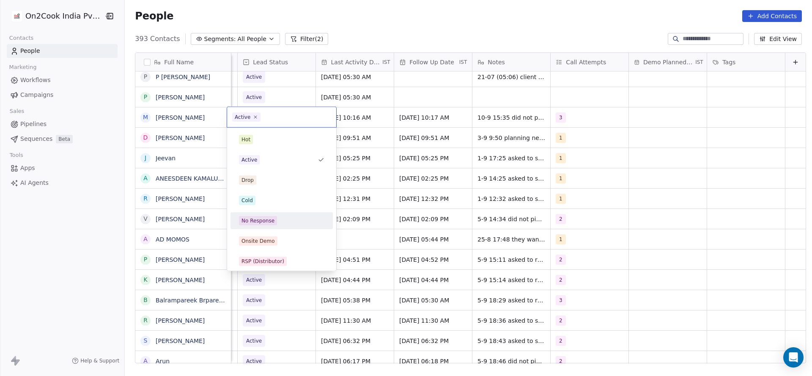
click at [260, 214] on div "No Response" at bounding box center [282, 221] width 96 height 14
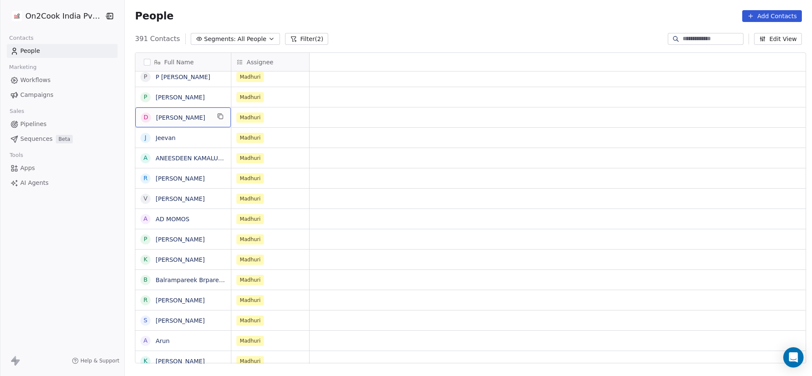
scroll to position [0, 0]
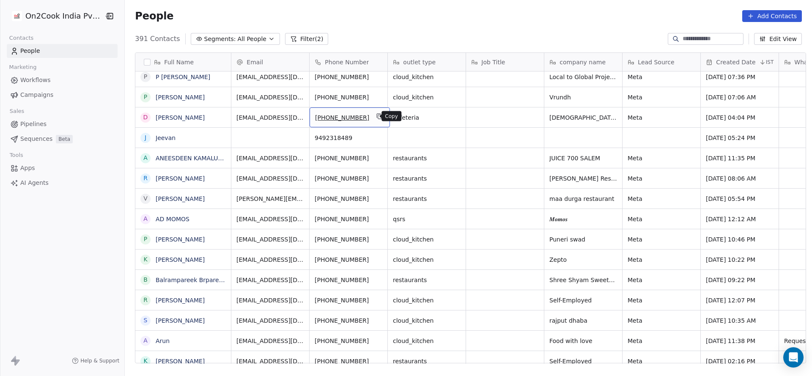
click at [377, 118] on button "grid" at bounding box center [380, 116] width 10 height 10
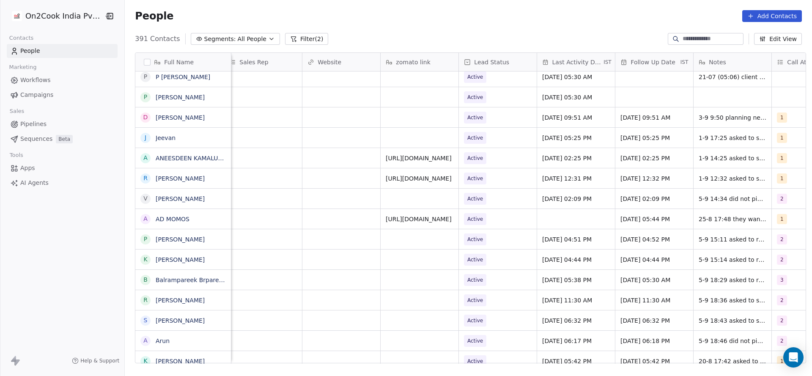
scroll to position [0, 1099]
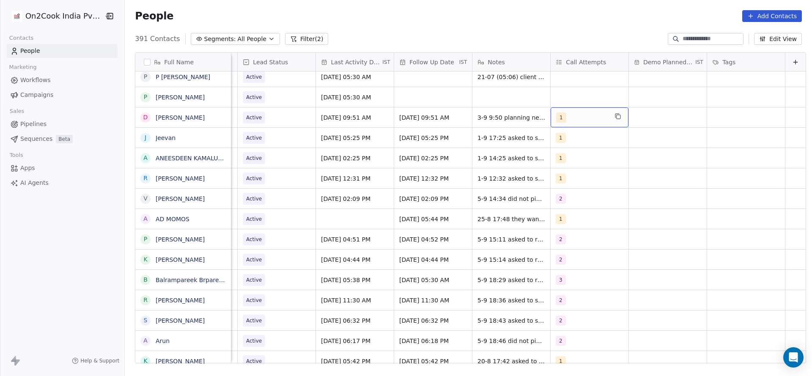
click at [580, 114] on div "1" at bounding box center [582, 118] width 52 height 10
click at [570, 165] on div "2" at bounding box center [592, 160] width 96 height 14
click at [569, 141] on div "1" at bounding box center [596, 139] width 75 height 9
click at [473, 145] on html "On2Cook India Pvt. Ltd. Contacts People Marketing Workflows Campaigns Sales Pip…" at bounding box center [406, 188] width 812 height 376
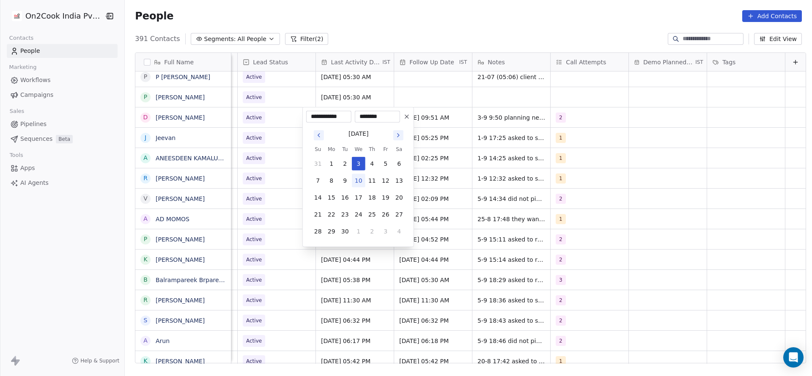
click at [362, 185] on button "10" at bounding box center [359, 181] width 14 height 14
type input "**********"
click at [260, 162] on html "On2Cook India Pvt. Ltd. Contacts People Marketing Workflows Campaigns Sales Pip…" at bounding box center [406, 188] width 812 height 376
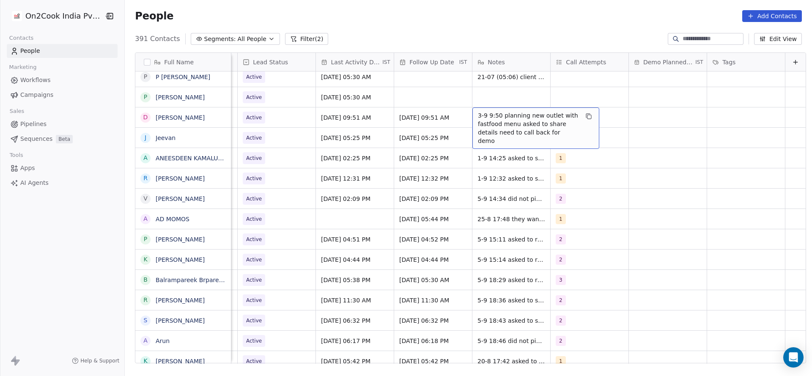
click at [480, 125] on span "3-9 9:50 planning new outlet with fastfood menu asked to share details need to …" at bounding box center [528, 128] width 101 height 34
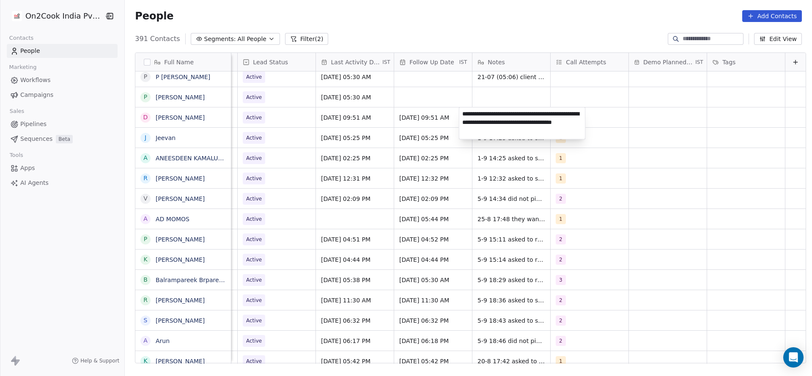
click at [461, 115] on textarea "**********" at bounding box center [522, 123] width 126 height 32
click at [409, 123] on html "On2Cook India Pvt. Ltd. Contacts People Marketing Workflows Campaigns Sales Pip…" at bounding box center [406, 188] width 812 height 376
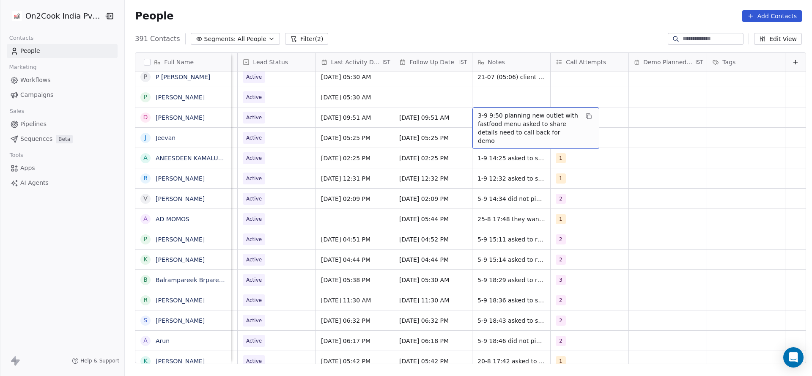
click at [485, 114] on span "3-9 9:50 planning new outlet with fastfood menu asked to share details need to …" at bounding box center [528, 128] width 101 height 34
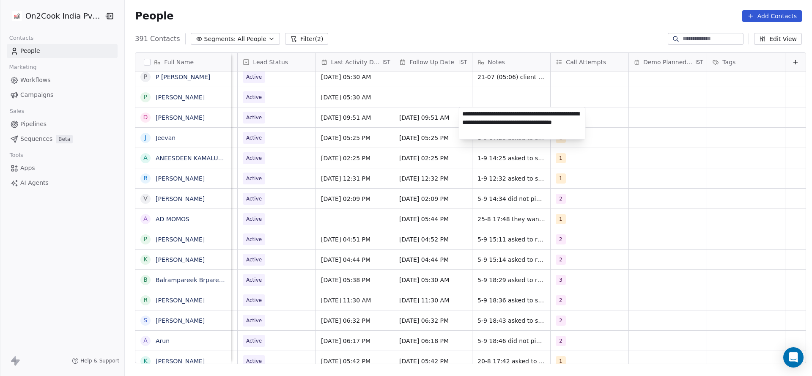
click at [462, 115] on textarea "**********" at bounding box center [522, 123] width 126 height 32
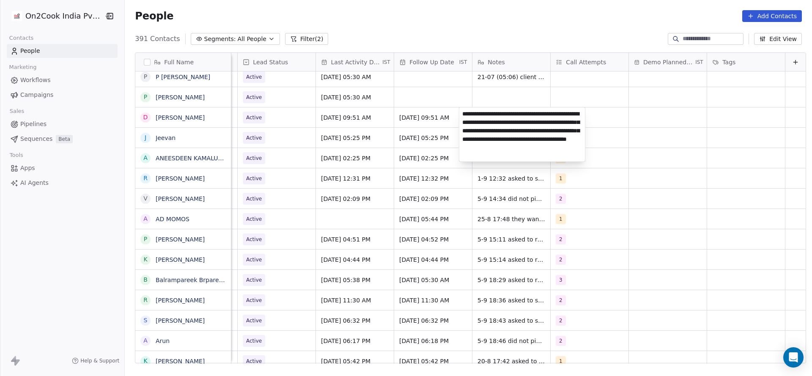
type textarea "**********"
click at [375, 155] on html "On2Cook India Pvt. Ltd. Contacts People Marketing Workflows Campaigns Sales Pip…" at bounding box center [406, 188] width 812 height 376
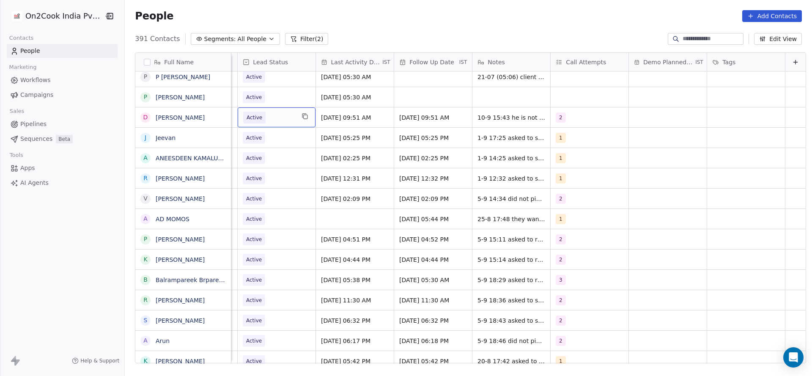
scroll to position [0, 1095]
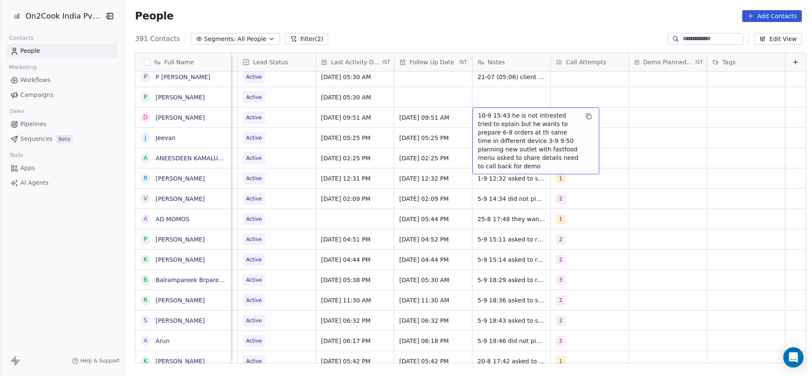
click at [473, 124] on div "10-9 15:43 he is not intrested tried to eplain but he wants to prepare 6-8 orde…" at bounding box center [536, 140] width 127 height 67
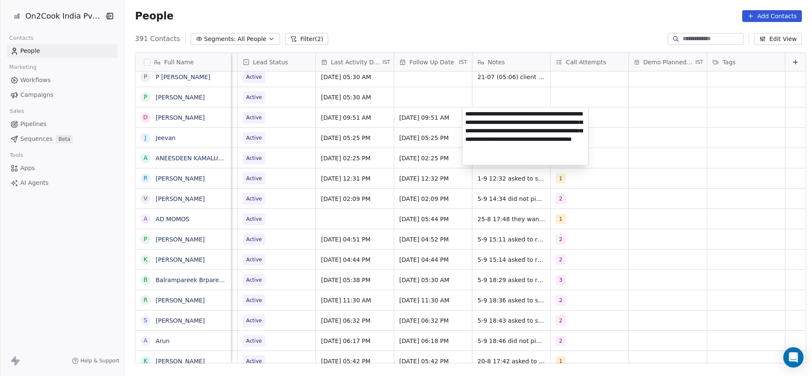
click at [568, 112] on textarea "**********" at bounding box center [525, 136] width 126 height 58
type textarea "**********"
click at [385, 157] on html "On2Cook India Pvt. Ltd. Contacts People Marketing Workflows Campaigns Sales Pip…" at bounding box center [406, 188] width 812 height 376
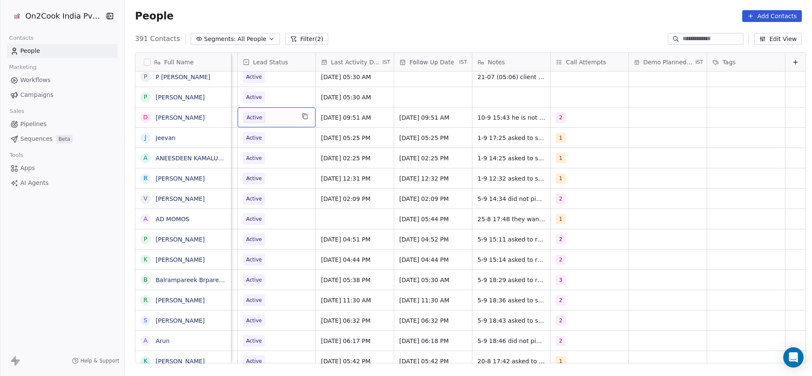
click at [286, 121] on div "Active" at bounding box center [277, 117] width 78 height 20
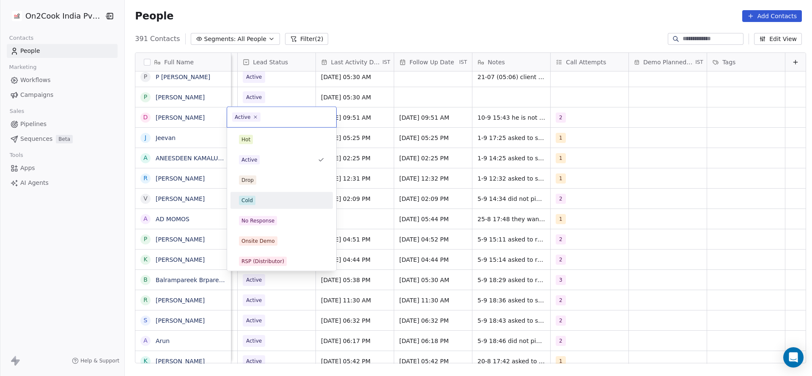
click at [275, 192] on div "Cold" at bounding box center [282, 200] width 102 height 17
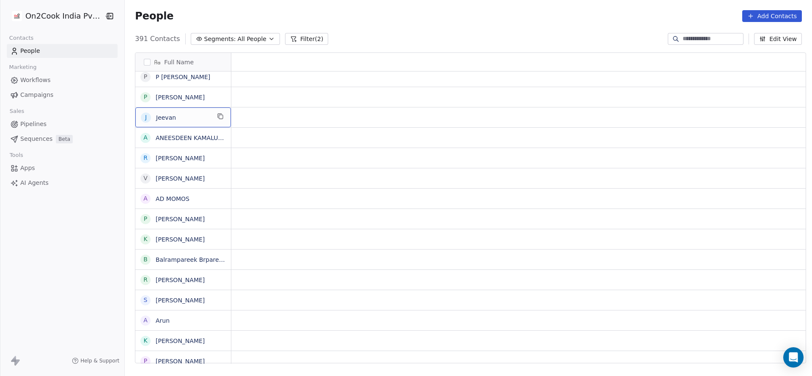
scroll to position [0, 0]
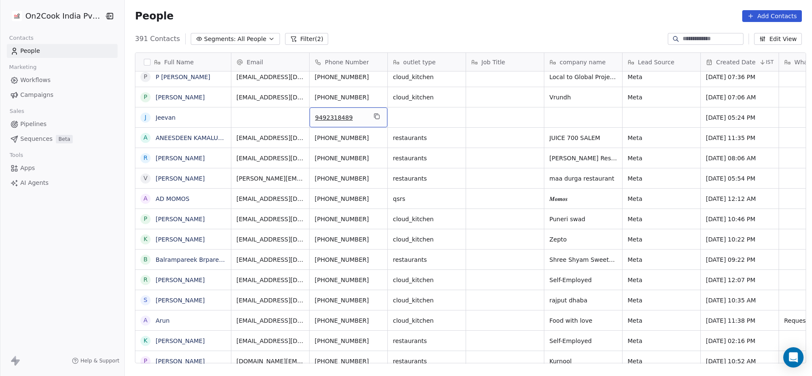
click at [378, 117] on div "9492318489" at bounding box center [349, 117] width 78 height 20
click at [374, 117] on icon "grid" at bounding box center [377, 116] width 7 height 7
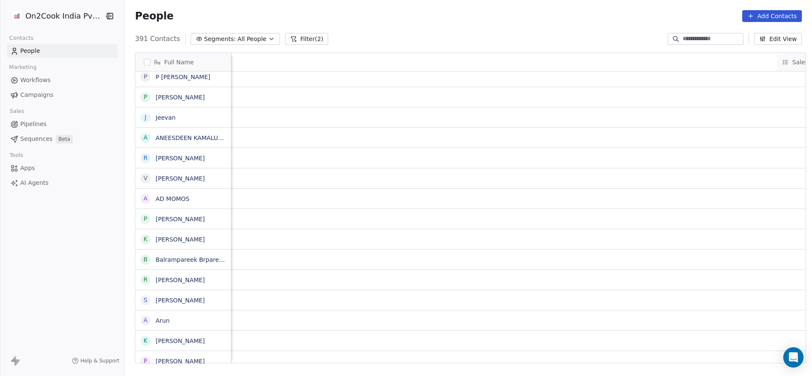
scroll to position [0, 1099]
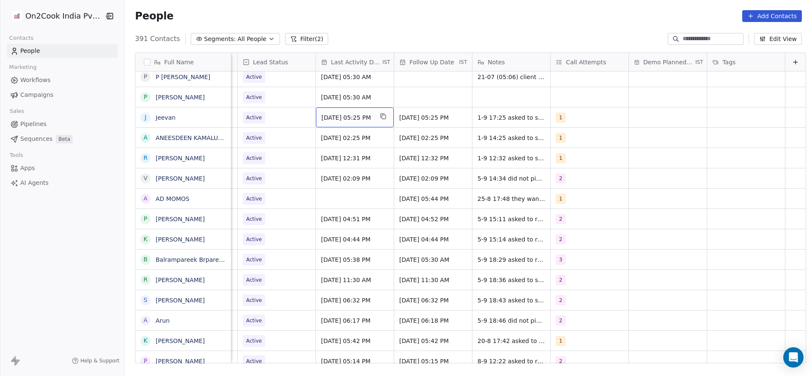
click at [322, 115] on span "Sep 01, 2025 05:25 PM" at bounding box center [348, 117] width 52 height 8
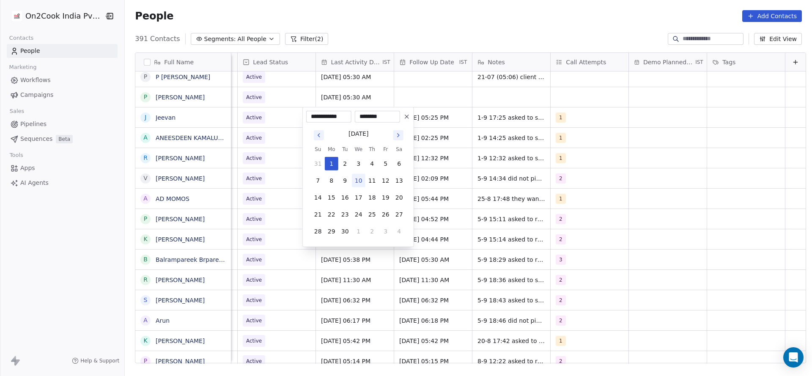
click at [358, 180] on button "10" at bounding box center [359, 181] width 14 height 14
type input "**********"
click at [269, 183] on html "On2Cook India Pvt. Ltd. Contacts People Marketing Workflows Campaigns Sales Pip…" at bounding box center [406, 188] width 812 height 376
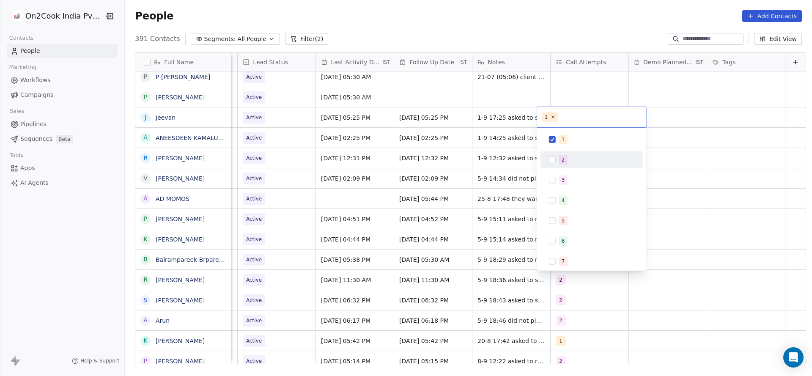
click at [564, 166] on div "2" at bounding box center [592, 160] width 96 height 14
click at [567, 145] on div "1" at bounding box center [592, 140] width 96 height 14
click at [430, 158] on html "On2Cook India Pvt. Ltd. Contacts People Marketing Workflows Campaigns Sales Pip…" at bounding box center [406, 188] width 812 height 376
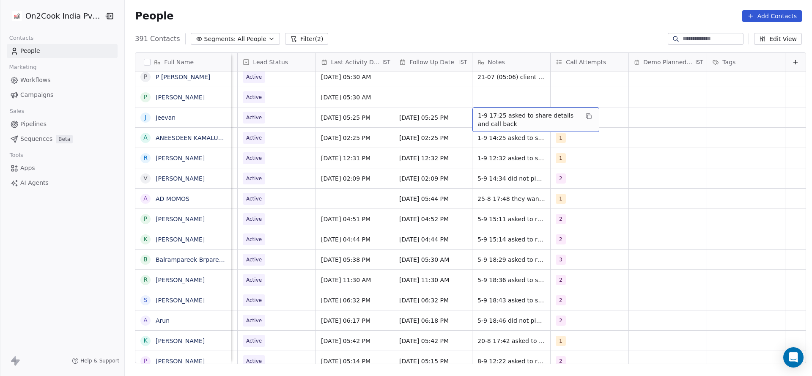
click at [478, 111] on span "1-9 17:25 asked to share details and call back" at bounding box center [528, 119] width 101 height 17
click at [464, 111] on textarea "**********" at bounding box center [522, 120] width 126 height 26
type textarea "**********"
click at [265, 134] on html "On2Cook India Pvt. Ltd. Contacts People Marketing Workflows Campaigns Sales Pip…" at bounding box center [406, 188] width 812 height 376
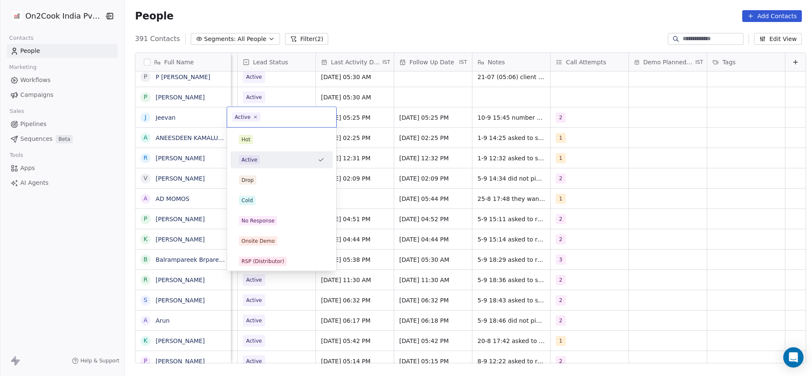
scroll to position [0, 1095]
click at [264, 217] on div "No Response" at bounding box center [258, 221] width 33 height 8
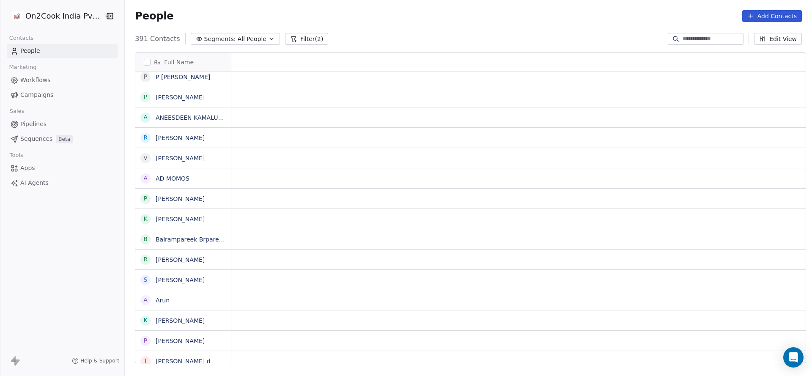
scroll to position [0, 0]
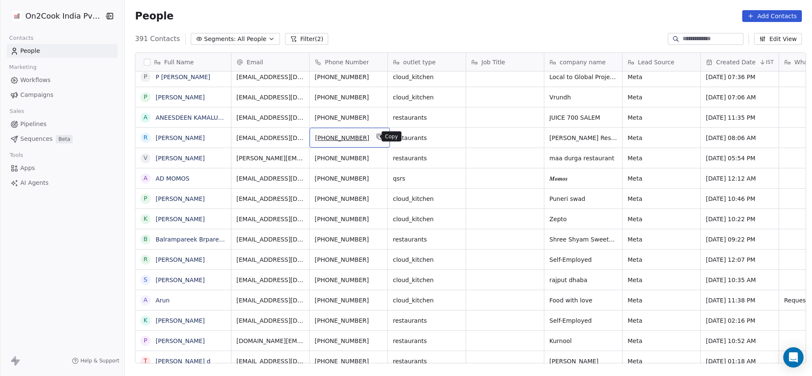
click at [375, 134] on button "grid" at bounding box center [380, 137] width 10 height 10
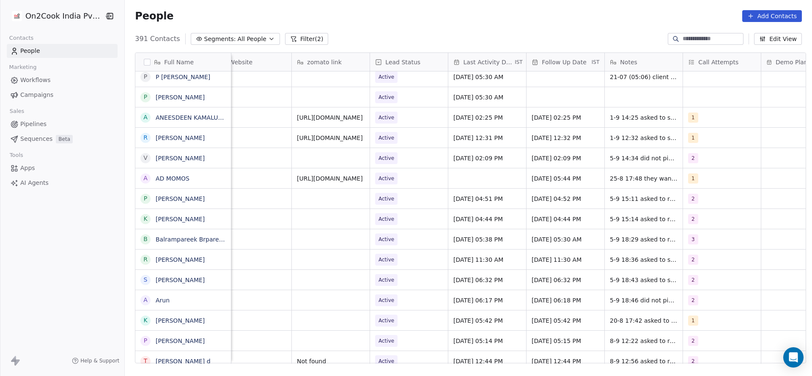
scroll to position [0, 1099]
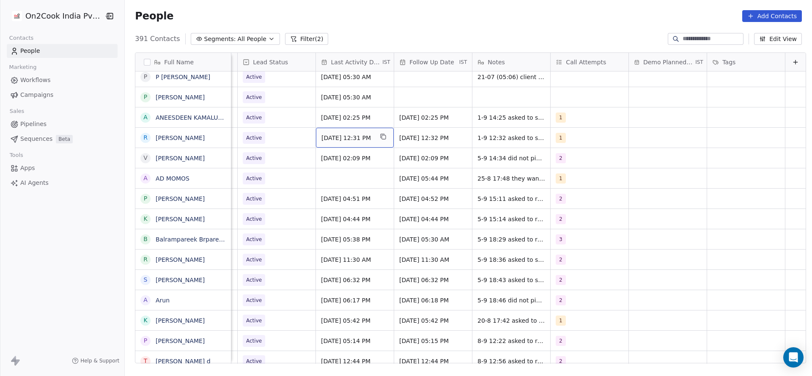
click at [336, 136] on span "Sep 01, 2025 12:31 PM" at bounding box center [348, 138] width 52 height 8
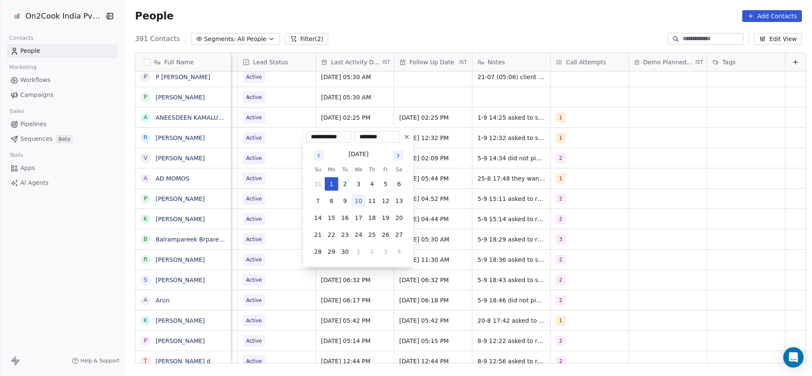
click at [355, 199] on button "10" at bounding box center [359, 201] width 14 height 14
type input "**********"
click at [275, 196] on html "On2Cook India Pvt. Ltd. Contacts People Marketing Workflows Campaigns Sales Pip…" at bounding box center [406, 188] width 812 height 376
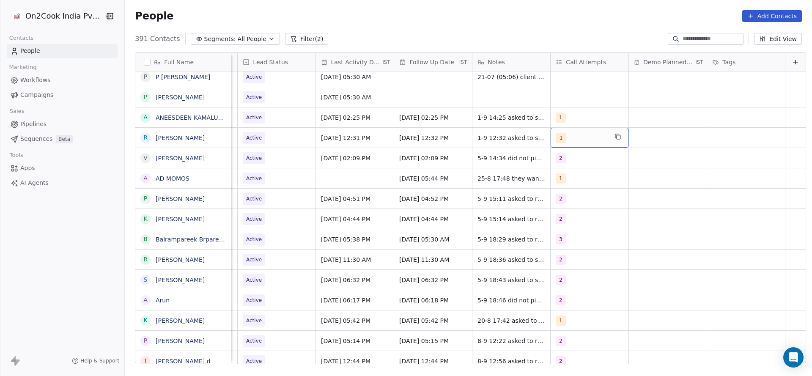
click at [567, 142] on div "1" at bounding box center [582, 138] width 52 height 10
click at [562, 179] on div "2" at bounding box center [563, 180] width 3 height 8
click at [561, 167] on div "1" at bounding box center [592, 159] width 102 height 17
click at [484, 168] on html "On2Cook India Pvt. Ltd. Contacts People Marketing Workflows Campaigns Sales Pip…" at bounding box center [406, 188] width 812 height 376
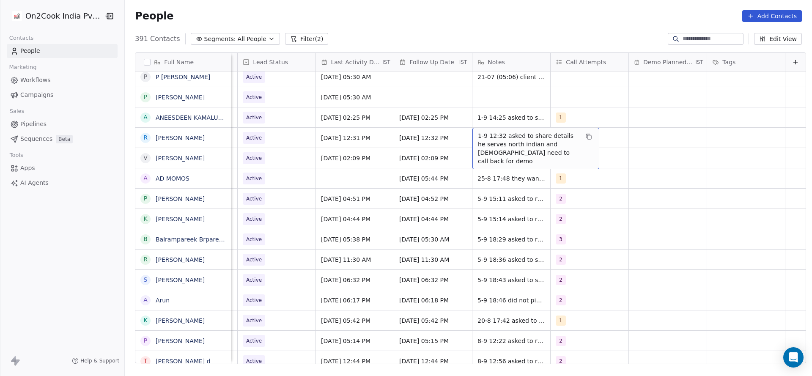
click at [478, 134] on span "1-9 12:32 asked to share details he serves north indian and chinese need to cal…" at bounding box center [528, 149] width 101 height 34
click at [459, 133] on textarea "**********" at bounding box center [522, 144] width 126 height 32
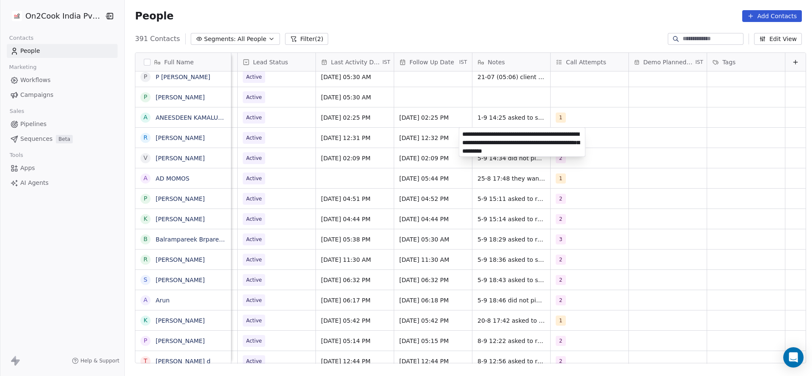
type textarea "**********"
click at [324, 164] on html "On2Cook India Pvt. Ltd. Contacts People Marketing Workflows Campaigns Sales Pip…" at bounding box center [406, 188] width 812 height 376
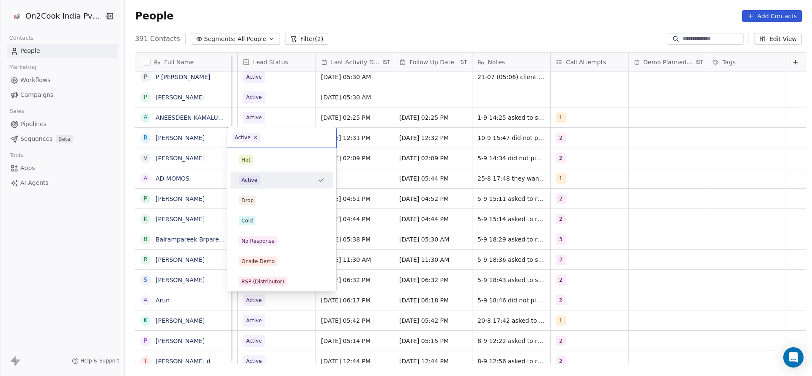
scroll to position [0, 1095]
click at [272, 240] on div "No Response" at bounding box center [258, 241] width 33 height 8
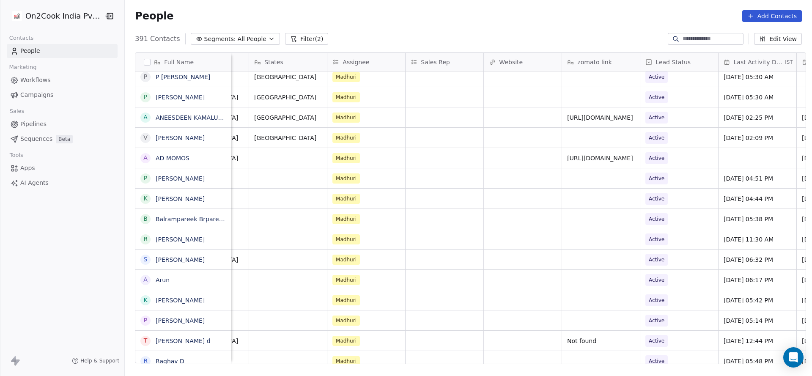
scroll to position [0, 844]
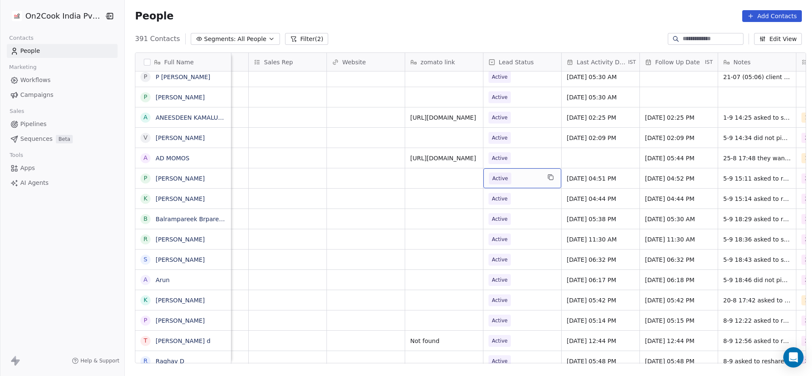
click at [538, 184] on div "Active" at bounding box center [523, 178] width 78 height 20
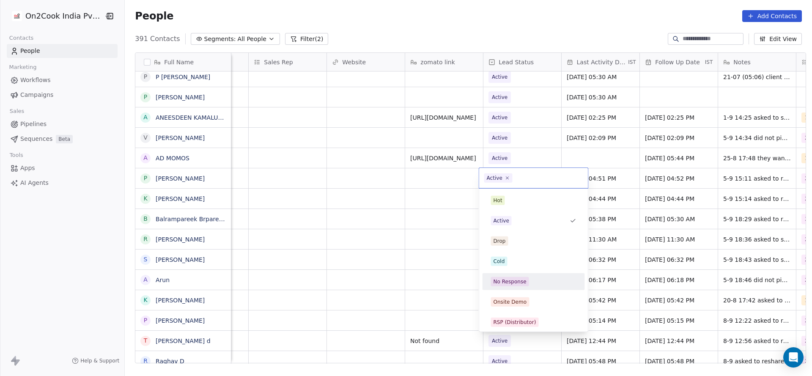
click at [517, 276] on div "No Response" at bounding box center [534, 282] width 96 height 14
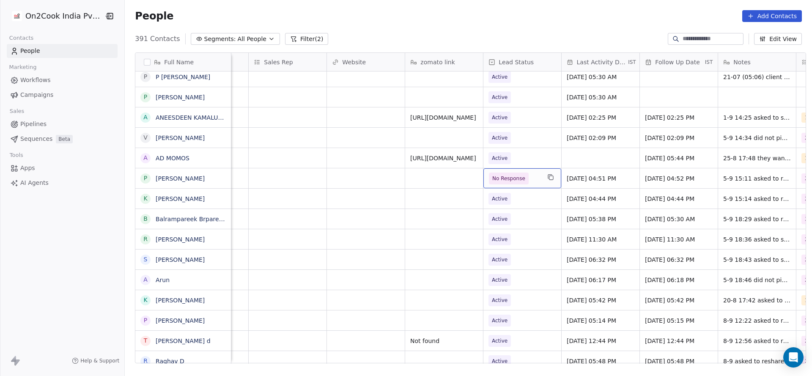
click at [522, 184] on span "No Response" at bounding box center [515, 179] width 52 height 12
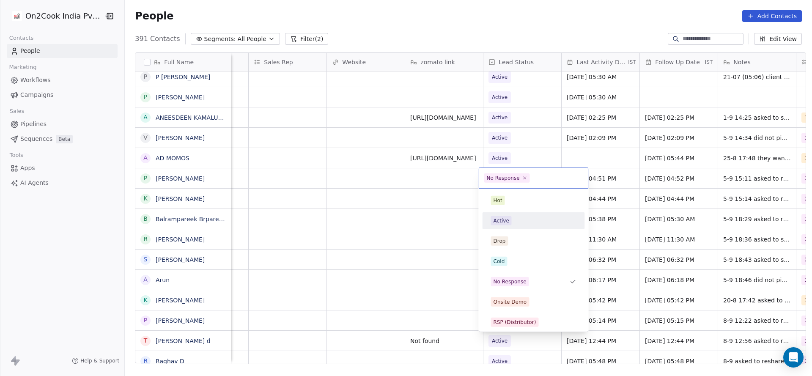
click at [520, 219] on div "Active" at bounding box center [533, 220] width 85 height 9
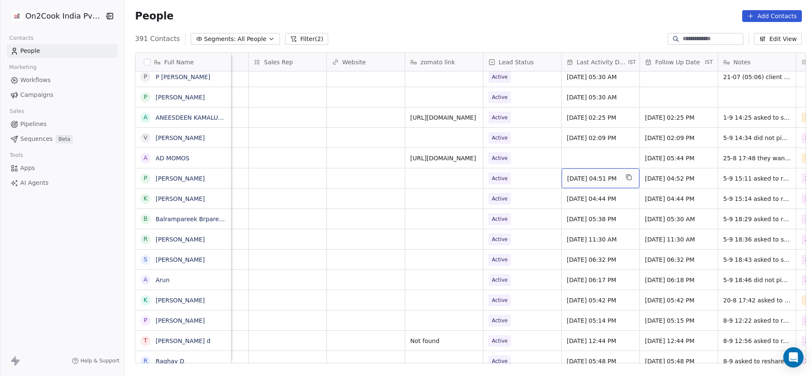
click at [609, 178] on span "Sep 05, 2025 04:51 PM" at bounding box center [593, 178] width 52 height 8
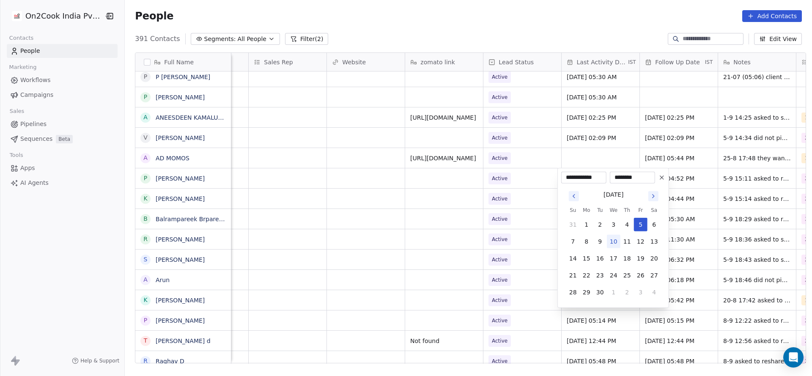
click at [613, 244] on button "10" at bounding box center [614, 242] width 14 height 14
type input "**********"
click at [544, 244] on html "On2Cook India Pvt. Ltd. Contacts People Marketing Workflows Campaigns Sales Pip…" at bounding box center [406, 188] width 812 height 376
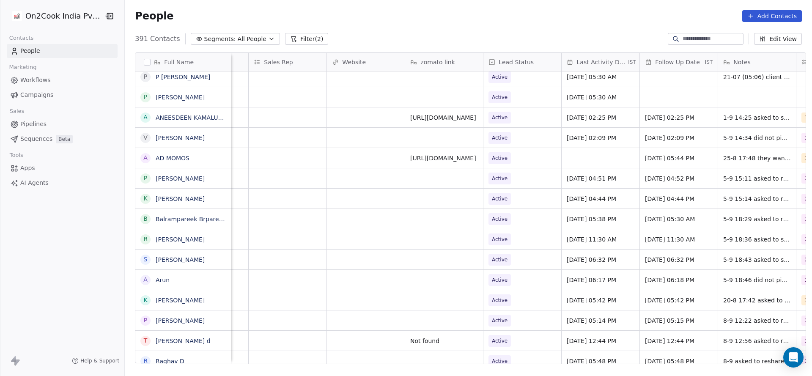
scroll to position [0, 1099]
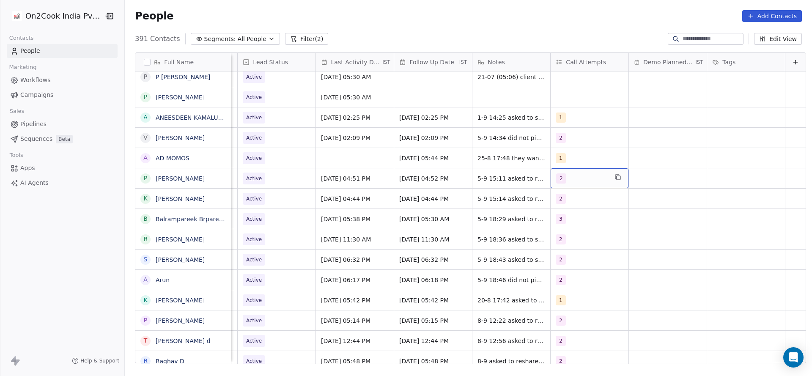
click at [579, 175] on div "2" at bounding box center [582, 178] width 52 height 10
click at [559, 239] on span "3" at bounding box center [563, 240] width 8 height 9
click at [569, 221] on div "2" at bounding box center [596, 220] width 75 height 9
click at [501, 230] on html "On2Cook India Pvt. Ltd. Contacts People Marketing Workflows Campaigns Sales Pip…" at bounding box center [406, 188] width 812 height 376
click at [503, 181] on span "5-9 15:11 asked to reshare 25-8 16:52 asked to share details he said he was sle…" at bounding box center [528, 184] width 101 height 25
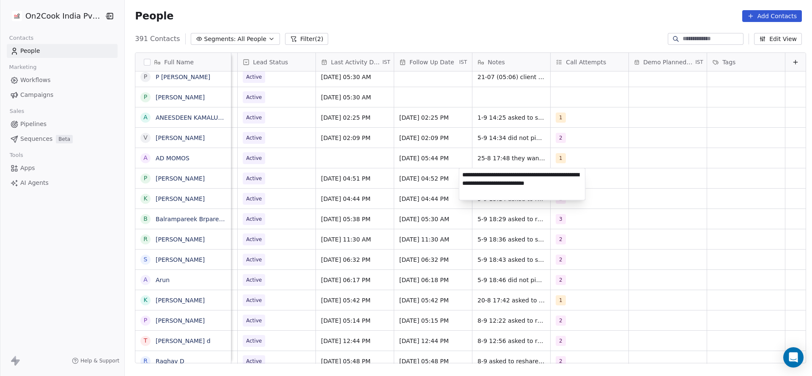
click at [463, 174] on textarea "**********" at bounding box center [522, 184] width 126 height 32
type textarea "**********"
click at [335, 183] on html "On2Cook India Pvt. Ltd. Contacts People Marketing Workflows Campaigns Sales Pip…" at bounding box center [406, 188] width 812 height 376
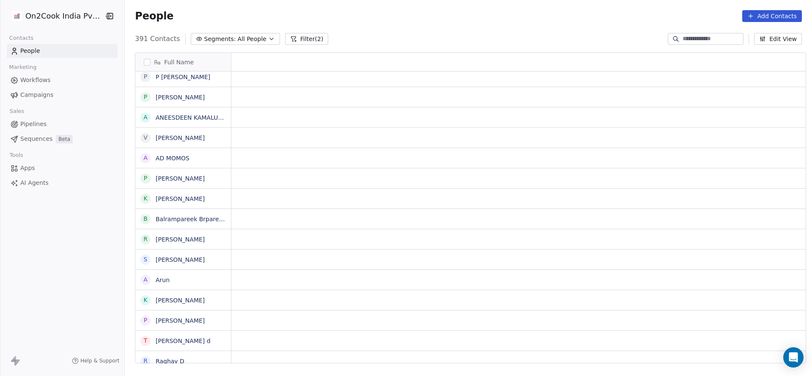
scroll to position [0, 0]
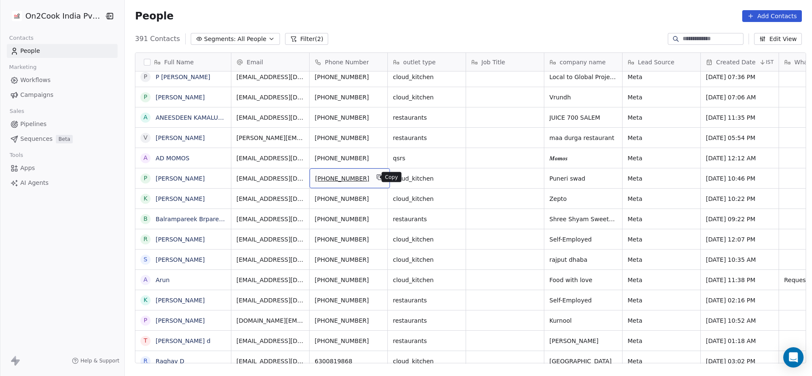
click at [377, 177] on icon "grid" at bounding box center [379, 177] width 4 height 4
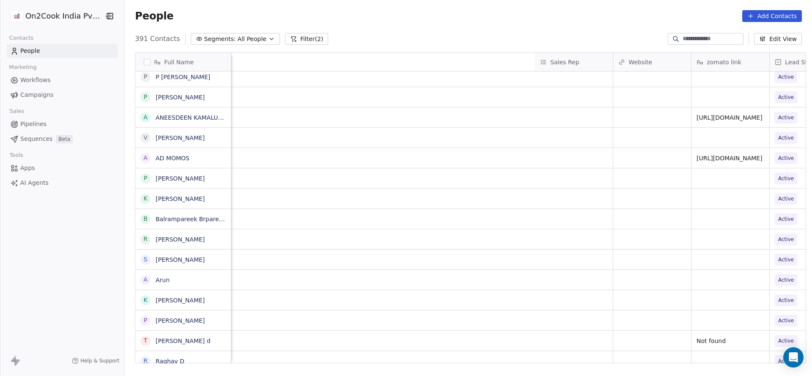
scroll to position [0, 1099]
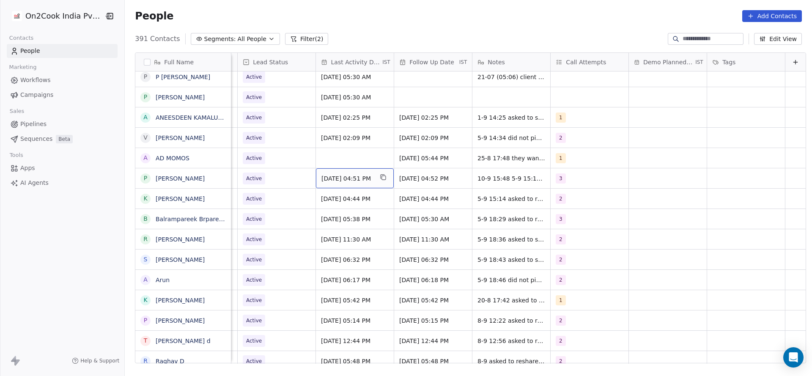
click at [337, 178] on span "Sep 10, 2025 04:51 PM" at bounding box center [348, 178] width 52 height 8
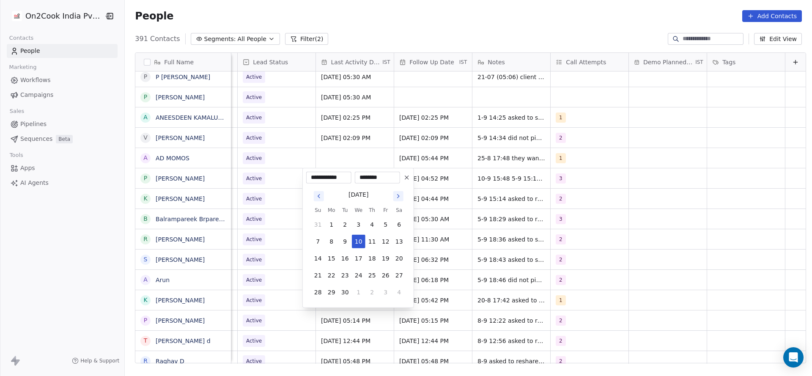
click at [602, 172] on html "On2Cook India Pvt. Ltd. Contacts People Marketing Workflows Campaigns Sales Pip…" at bounding box center [406, 188] width 812 height 376
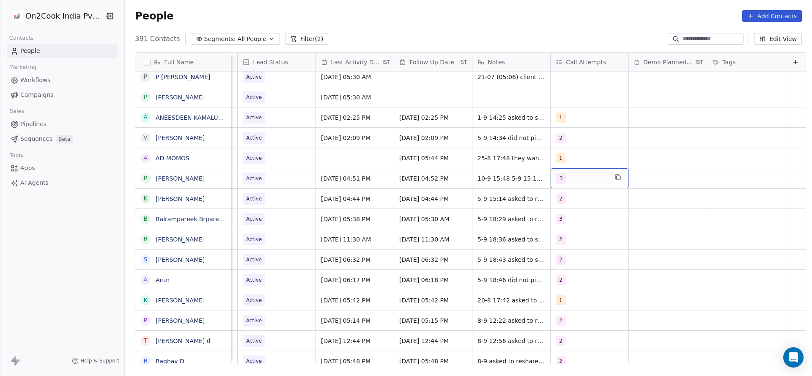
click at [556, 179] on span "3" at bounding box center [561, 178] width 10 height 10
click at [481, 184] on html "On2Cook India Pvt. Ltd. Contacts People Marketing Workflows Campaigns Sales Pip…" at bounding box center [406, 188] width 812 height 376
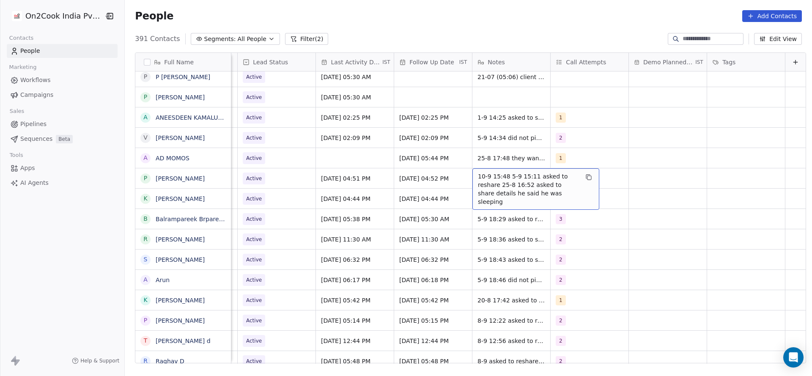
click at [501, 176] on span "10-9 15:48 5-9 15:11 asked to reshare 25-8 16:52 asked to share details he said…" at bounding box center [528, 189] width 101 height 34
click at [457, 171] on html "On2Cook India Pvt. Ltd. Contacts People Marketing Workflows Campaigns Sales Pip…" at bounding box center [406, 188] width 812 height 376
click at [478, 173] on span "10-9 15:48 5-9 15:11 asked to reshare 25-8 16:52 asked to share details he said…" at bounding box center [528, 189] width 101 height 34
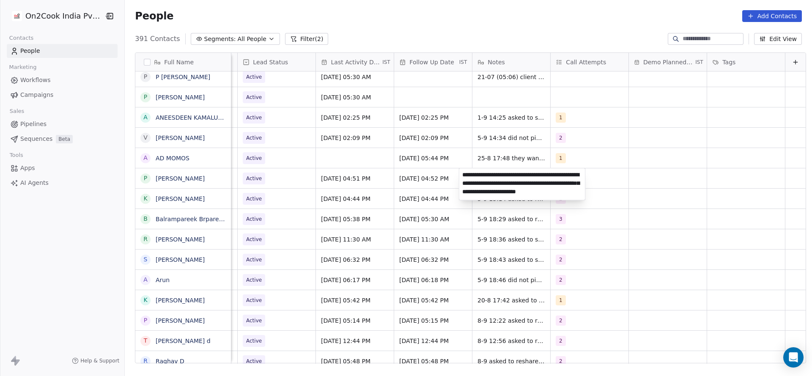
type textarea "**********"
click at [283, 181] on html "On2Cook India Pvt. Ltd. Contacts People Marketing Workflows Campaigns Sales Pip…" at bounding box center [406, 188] width 812 height 376
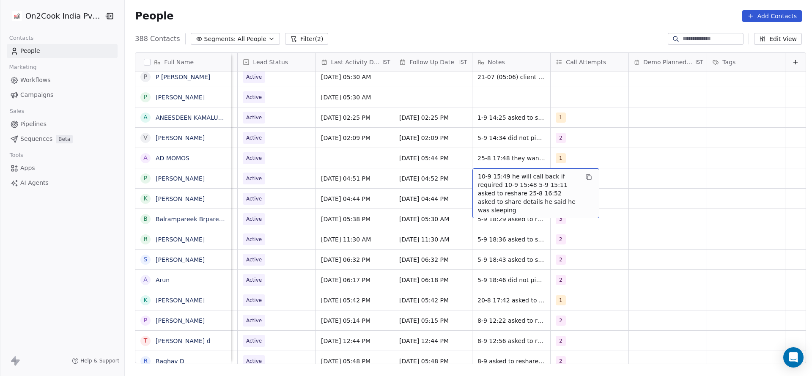
click at [486, 181] on span "10-9 15:49 he will call back if required 10-9 15:48 5-9 15:11 asked to reshare …" at bounding box center [528, 193] width 101 height 42
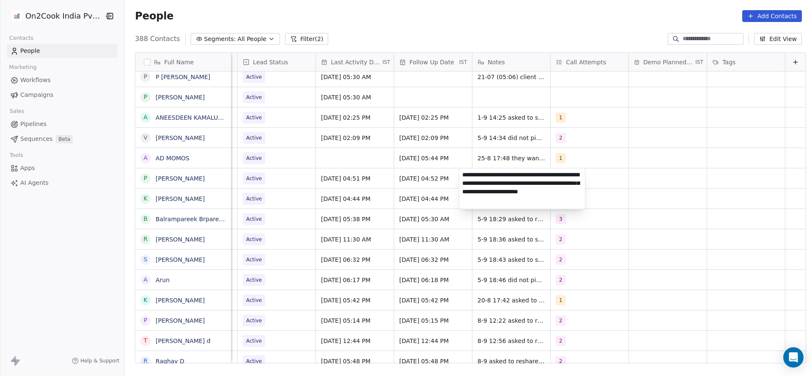
click at [562, 171] on textarea "**********" at bounding box center [522, 188] width 126 height 41
type textarea "**********"
click at [376, 223] on html "On2Cook India Pvt. Ltd. Contacts People Marketing Workflows Campaigns Sales Pip…" at bounding box center [406, 188] width 812 height 376
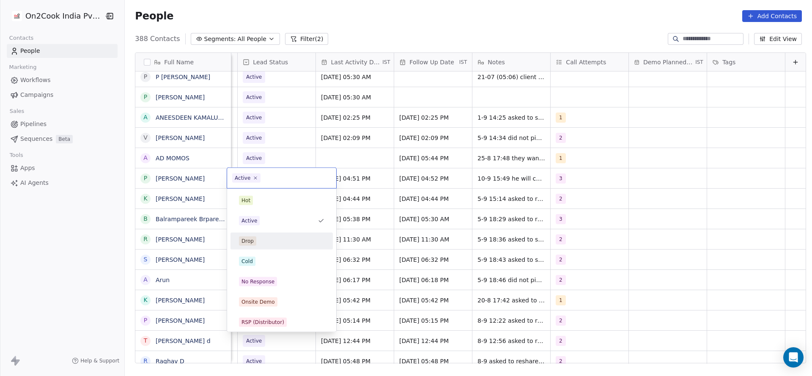
scroll to position [0, 1095]
click at [261, 259] on div "Cold" at bounding box center [281, 261] width 85 height 9
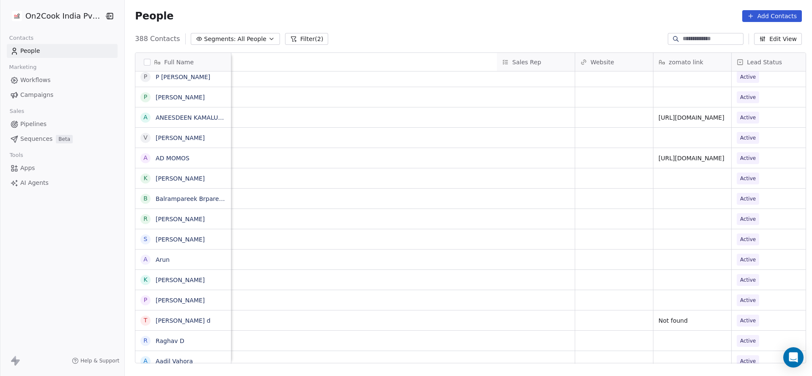
scroll to position [0, 1099]
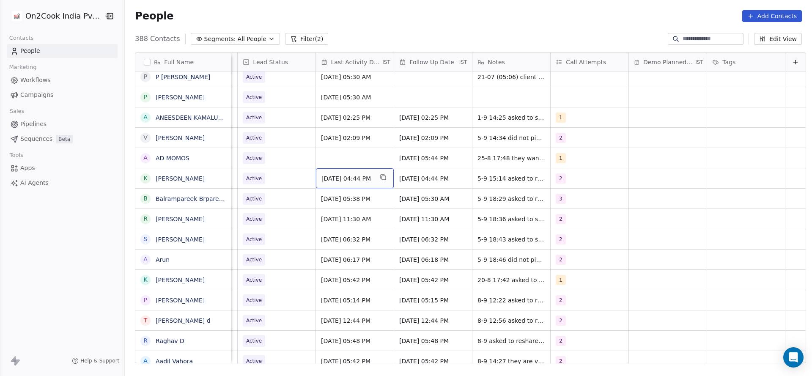
click at [344, 175] on span "Sep 05, 2025 04:44 PM" at bounding box center [348, 178] width 52 height 8
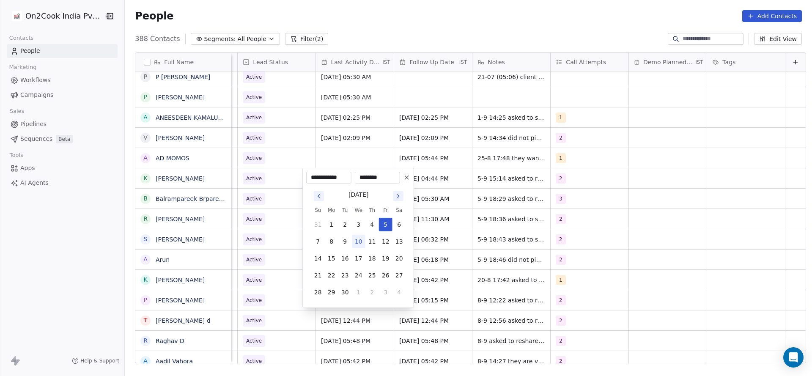
click at [359, 245] on button "10" at bounding box center [359, 242] width 14 height 14
type input "**********"
click at [278, 207] on html "On2Cook India Pvt. Ltd. Contacts People Marketing Workflows Campaigns Sales Pip…" at bounding box center [406, 188] width 812 height 376
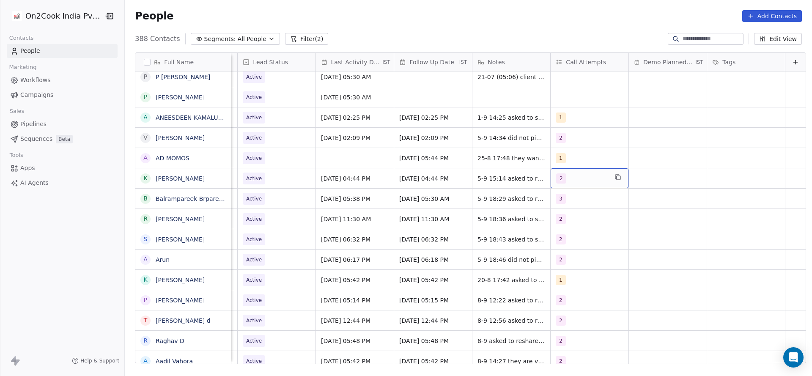
click at [579, 180] on div "2" at bounding box center [582, 178] width 52 height 10
click at [556, 239] on div "3" at bounding box center [592, 241] width 96 height 14
click at [558, 225] on div "2" at bounding box center [592, 221] width 96 height 14
click at [506, 234] on html "On2Cook India Pvt. Ltd. Contacts People Marketing Workflows Campaigns Sales Pip…" at bounding box center [406, 188] width 812 height 376
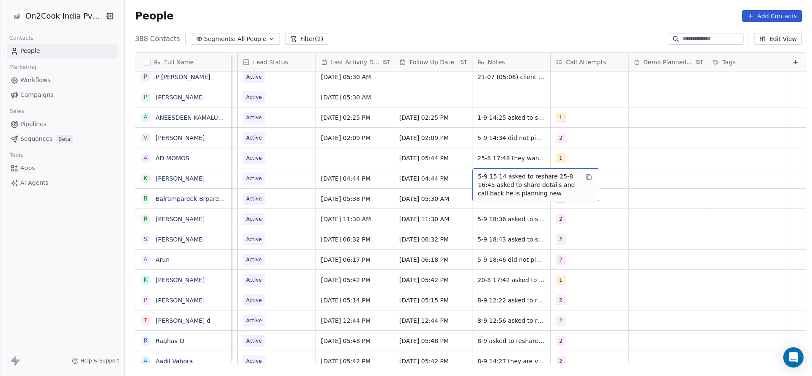
click at [478, 176] on span "5-9 15:14 asked to reshare 25-8 16:45 asked to share details and call back he i…" at bounding box center [528, 184] width 101 height 25
click at [462, 178] on textarea "**********" at bounding box center [522, 184] width 126 height 32
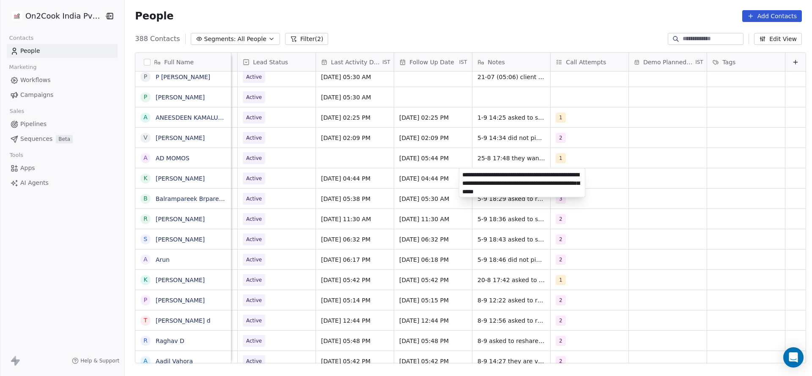
type textarea "**********"
click at [321, 194] on html "On2Cook India Pvt. Ltd. Contacts People Marketing Workflows Campaigns Sales Pip…" at bounding box center [406, 188] width 812 height 376
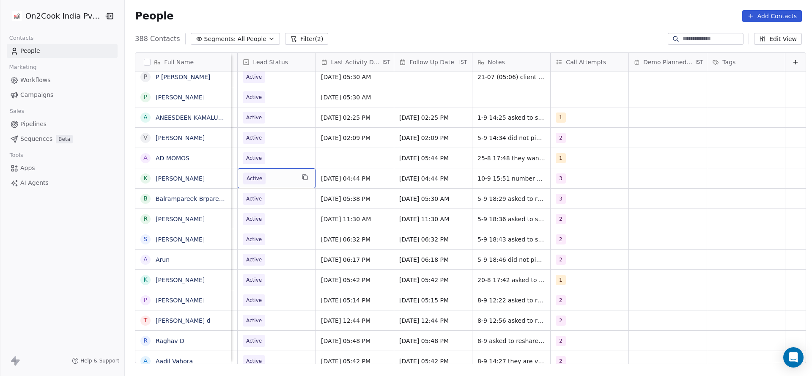
scroll to position [0, 1095]
click at [281, 187] on div "Active" at bounding box center [277, 178] width 78 height 20
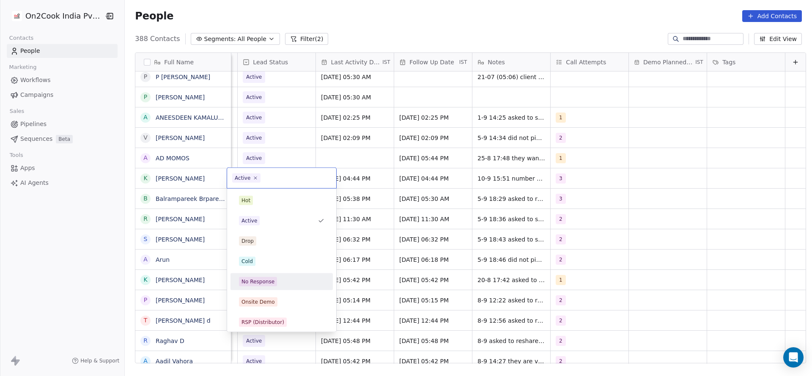
click at [283, 275] on div "No Response" at bounding box center [282, 282] width 96 height 14
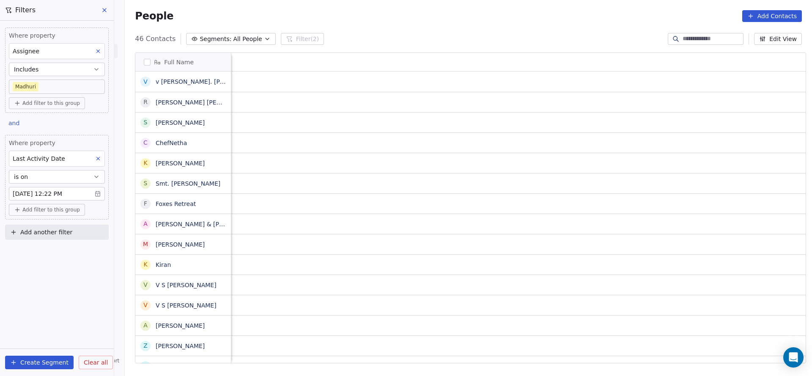
scroll to position [321, 682]
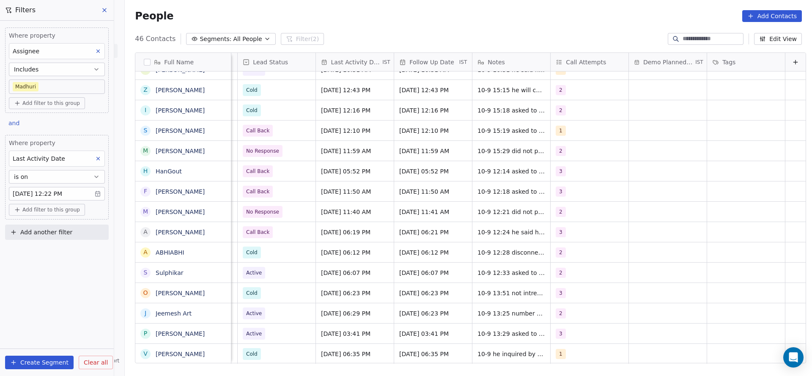
click at [67, 209] on span "Add filter to this group" at bounding box center [51, 209] width 58 height 7
click at [58, 221] on div "Contact properties" at bounding box center [57, 227] width 89 height 14
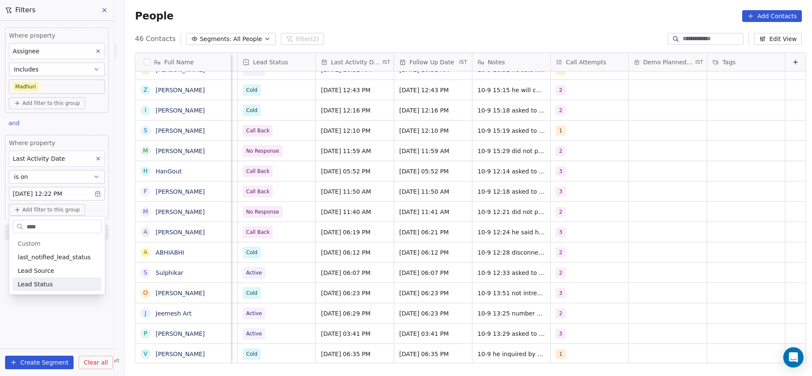
type input "****"
click at [38, 282] on span "Lead Status" at bounding box center [35, 284] width 35 height 8
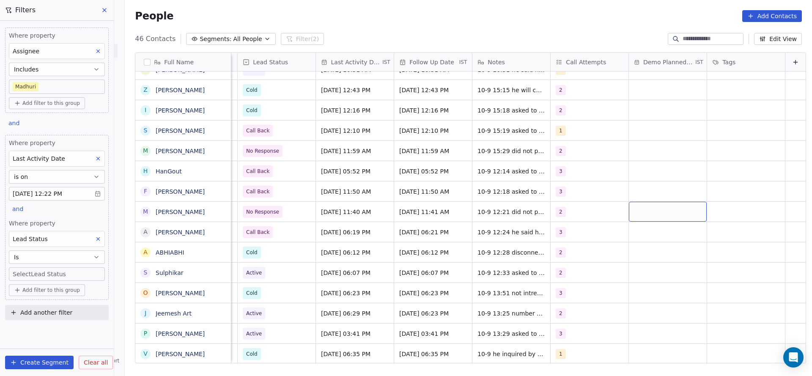
click at [37, 274] on body "On2Cook India Pvt. Ltd. Contacts People Marketing Workflows Campaigns Sales Pip…" at bounding box center [406, 188] width 812 height 376
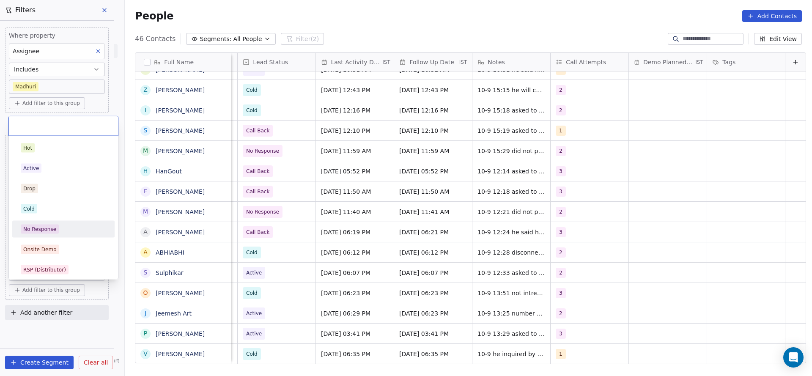
click at [51, 231] on div "No Response" at bounding box center [39, 229] width 33 height 8
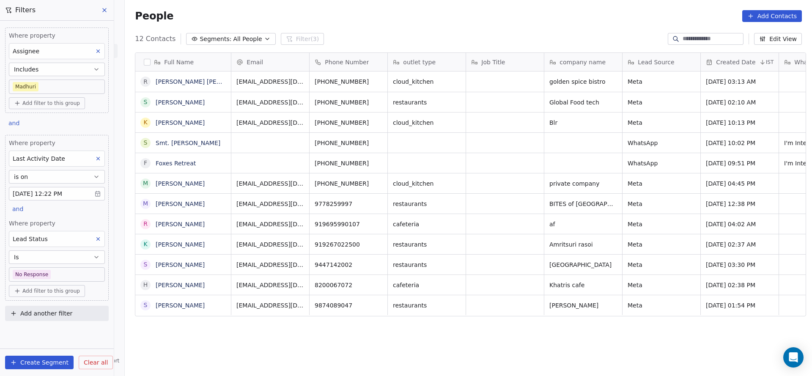
click at [97, 236] on icon at bounding box center [98, 239] width 6 height 6
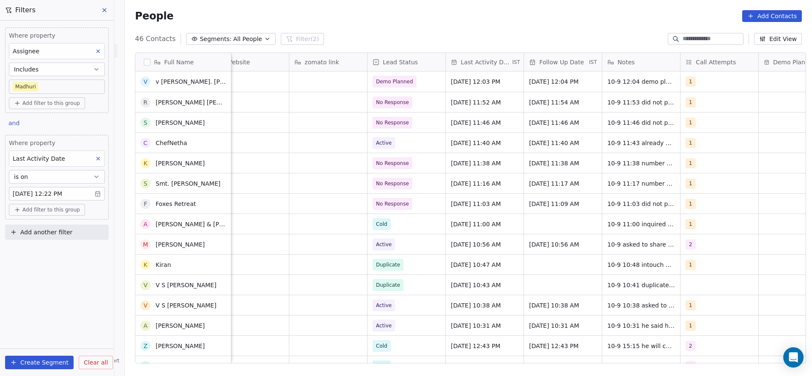
scroll to position [63, 0]
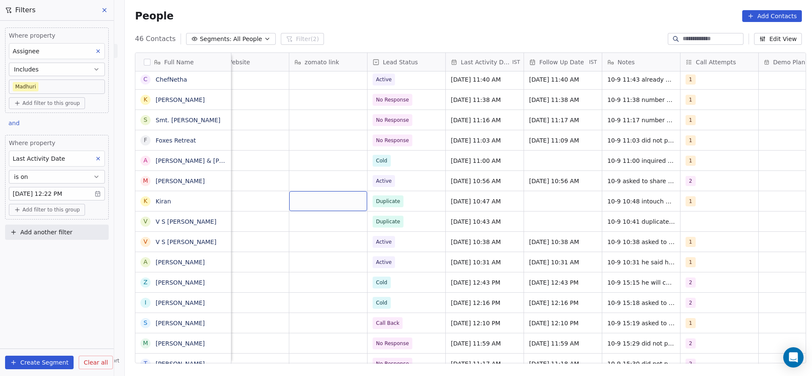
click at [77, 195] on body "On2Cook India Pvt. Ltd. Contacts People Marketing Workflows Campaigns Sales Pip…" at bounding box center [406, 188] width 812 height 376
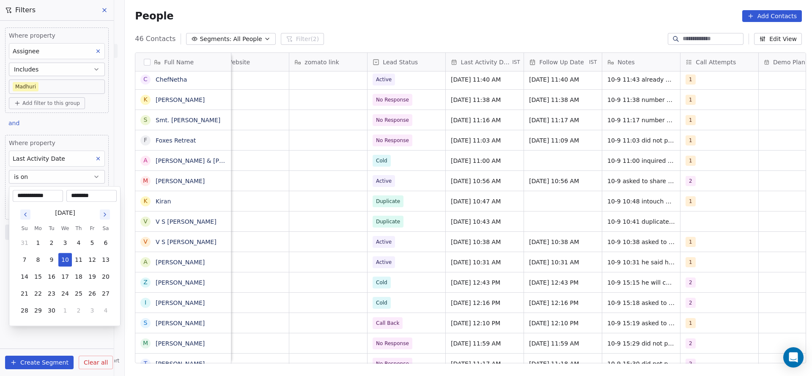
click at [85, 195] on input "********" at bounding box center [91, 196] width 47 height 8
click at [99, 161] on html "On2Cook India Pvt. Ltd. Contacts People Marketing Workflows Campaigns Sales Pip…" at bounding box center [406, 188] width 812 height 376
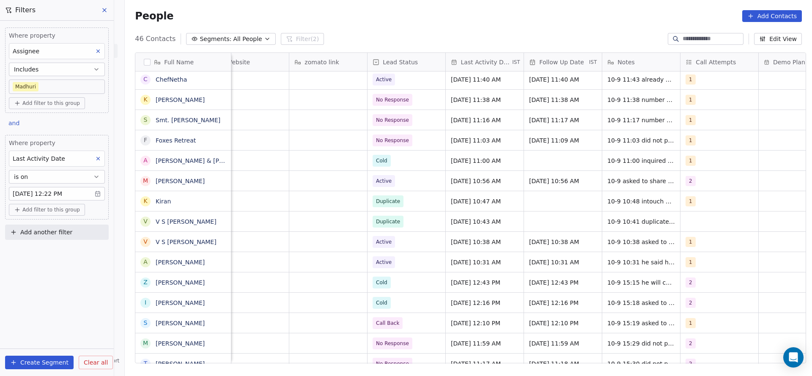
click at [99, 161] on button at bounding box center [98, 158] width 11 height 11
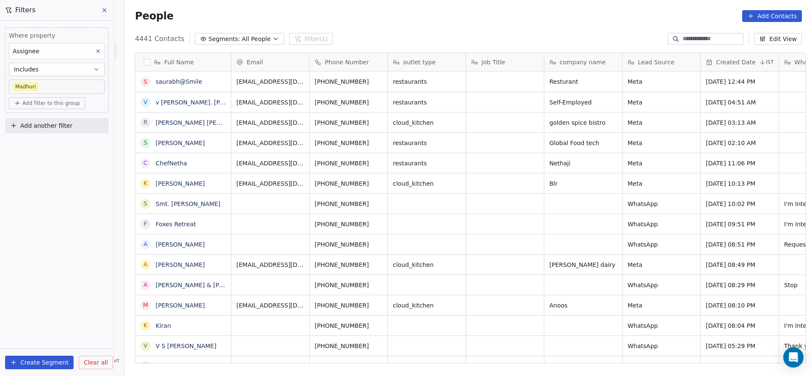
scroll to position [321, 682]
click at [55, 102] on span "Add filter to this group" at bounding box center [51, 103] width 58 height 7
click at [52, 121] on span "Contact properties" at bounding box center [45, 121] width 55 height 9
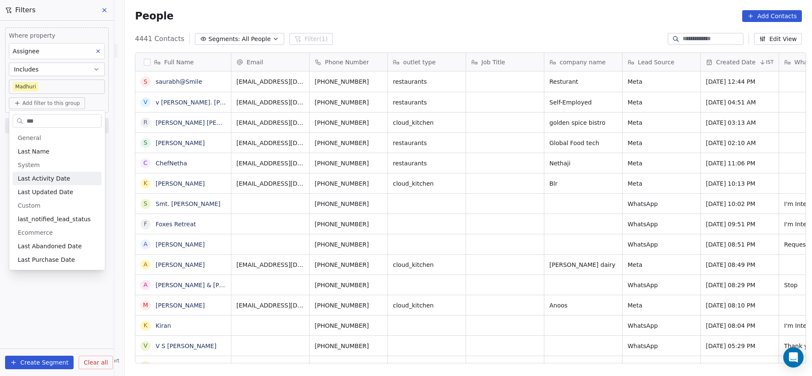
type input "***"
click at [44, 175] on span "Last Activity Date" at bounding box center [44, 178] width 52 height 8
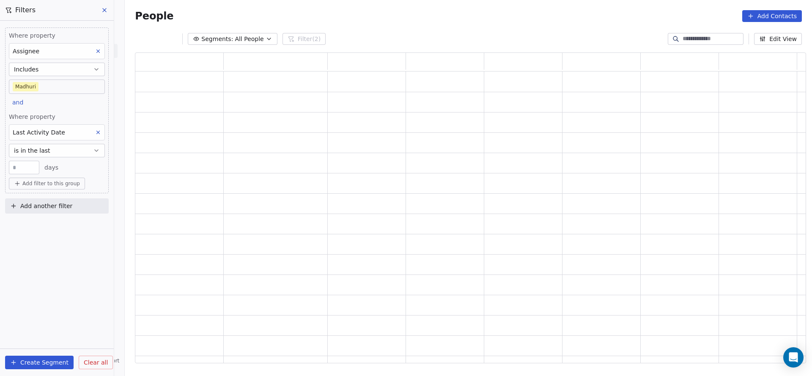
scroll to position [301, 661]
click at [71, 152] on button "is in the last" at bounding box center [57, 151] width 96 height 14
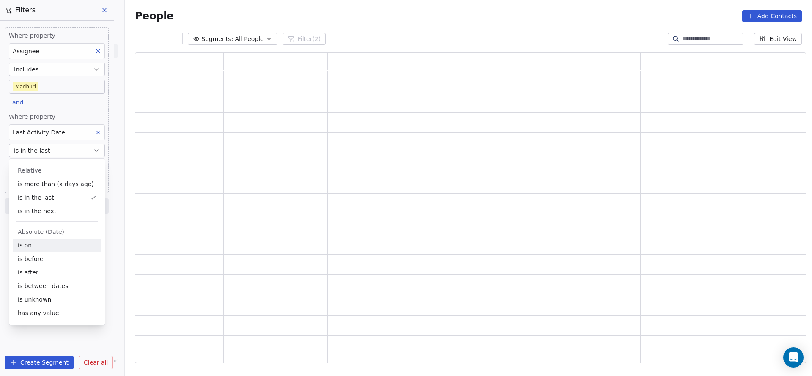
click at [47, 243] on div "is on" at bounding box center [57, 246] width 89 height 14
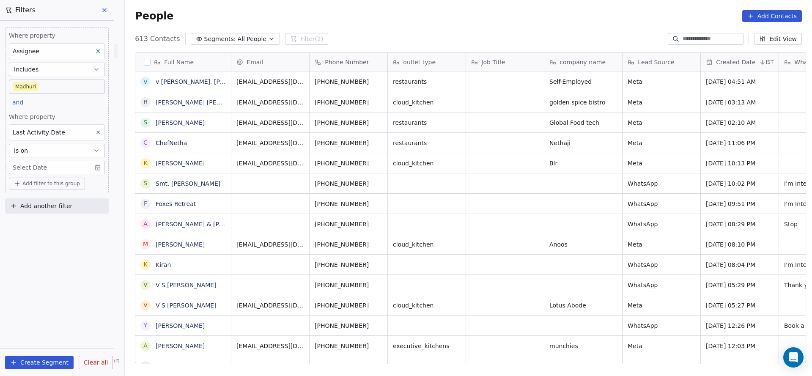
scroll to position [321, 682]
click at [66, 162] on body "On2Cook India Pvt. Ltd. Contacts People Marketing Workflows Campaigns Sales Pip…" at bounding box center [406, 188] width 812 height 376
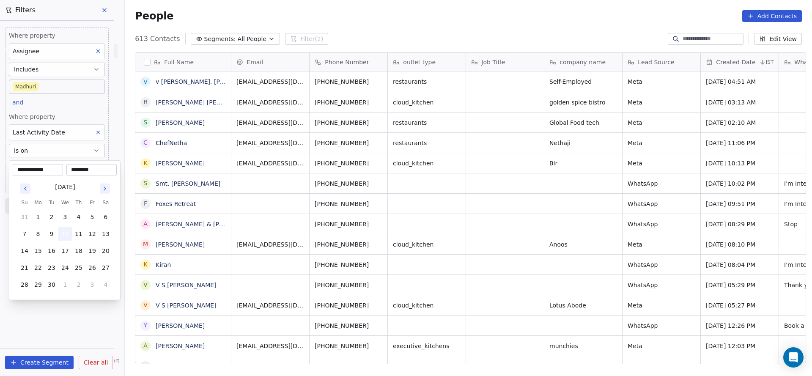
click at [65, 230] on button "10" at bounding box center [65, 234] width 14 height 14
click at [491, 195] on html "On2Cook India Pvt. Ltd. Contacts People Marketing Workflows Campaigns Sales Pip…" at bounding box center [406, 188] width 812 height 376
